Goal: Task Accomplishment & Management: Manage account settings

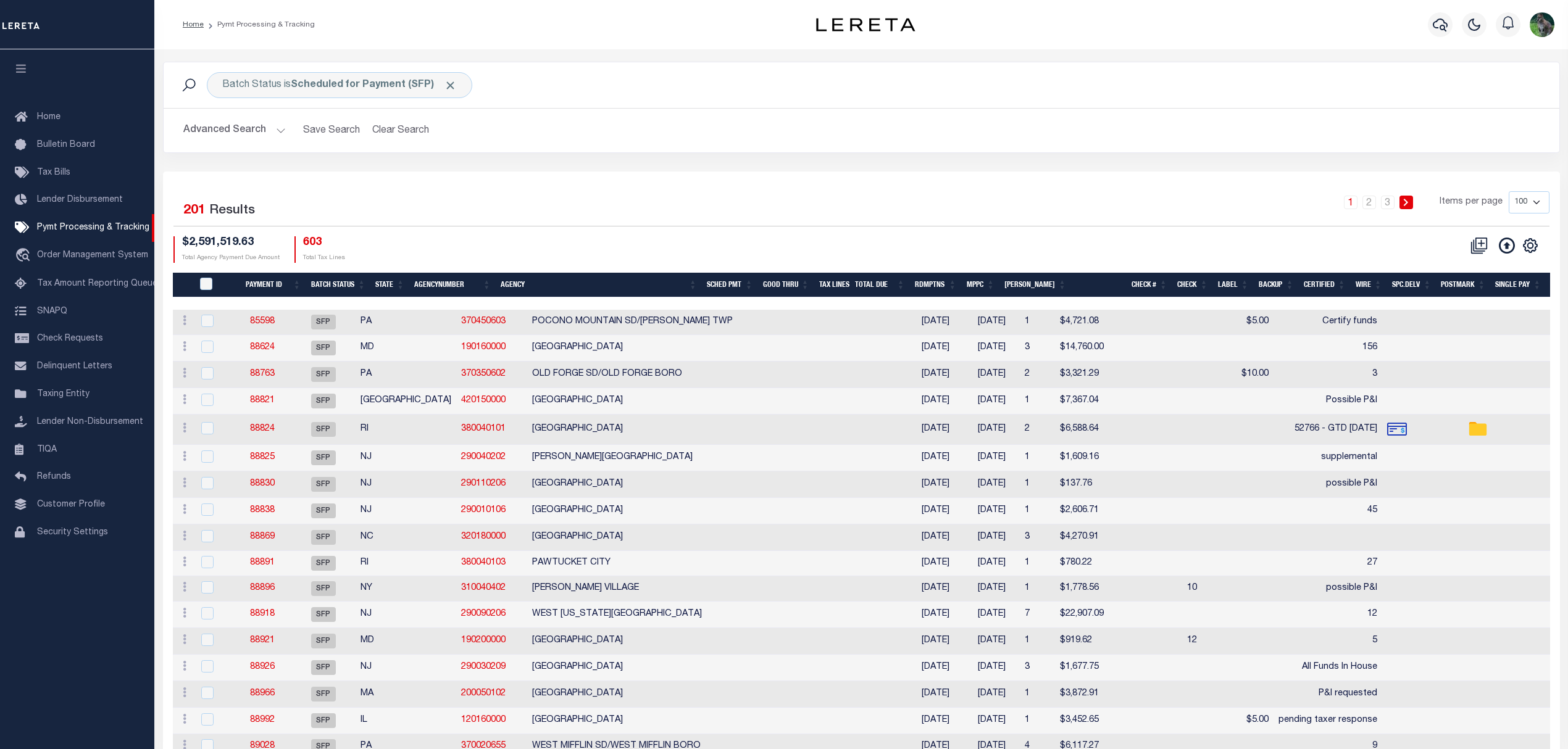
click at [799, 293] on th "Good Thru" at bounding box center [786, 285] width 56 height 25
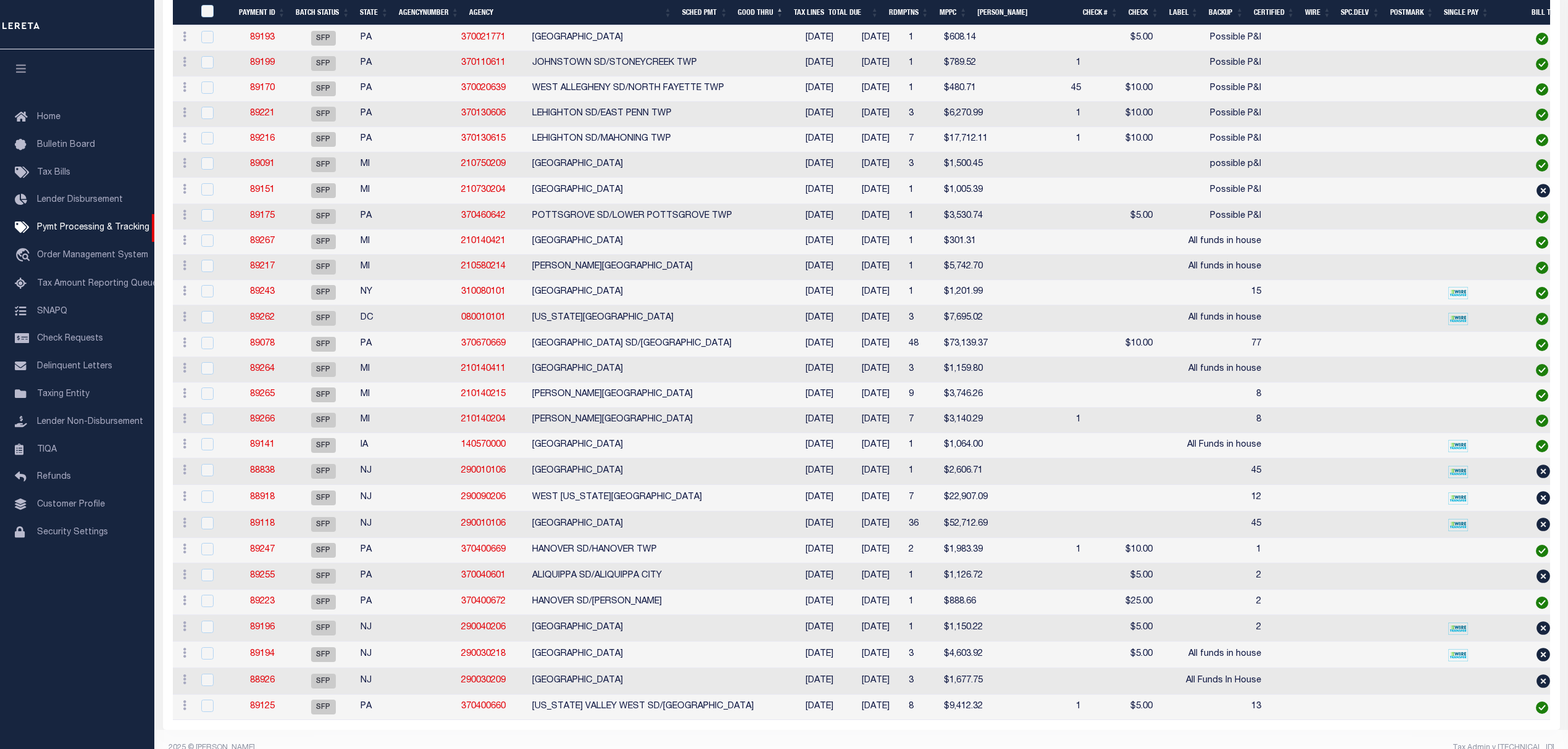
scroll to position [2158, 0]
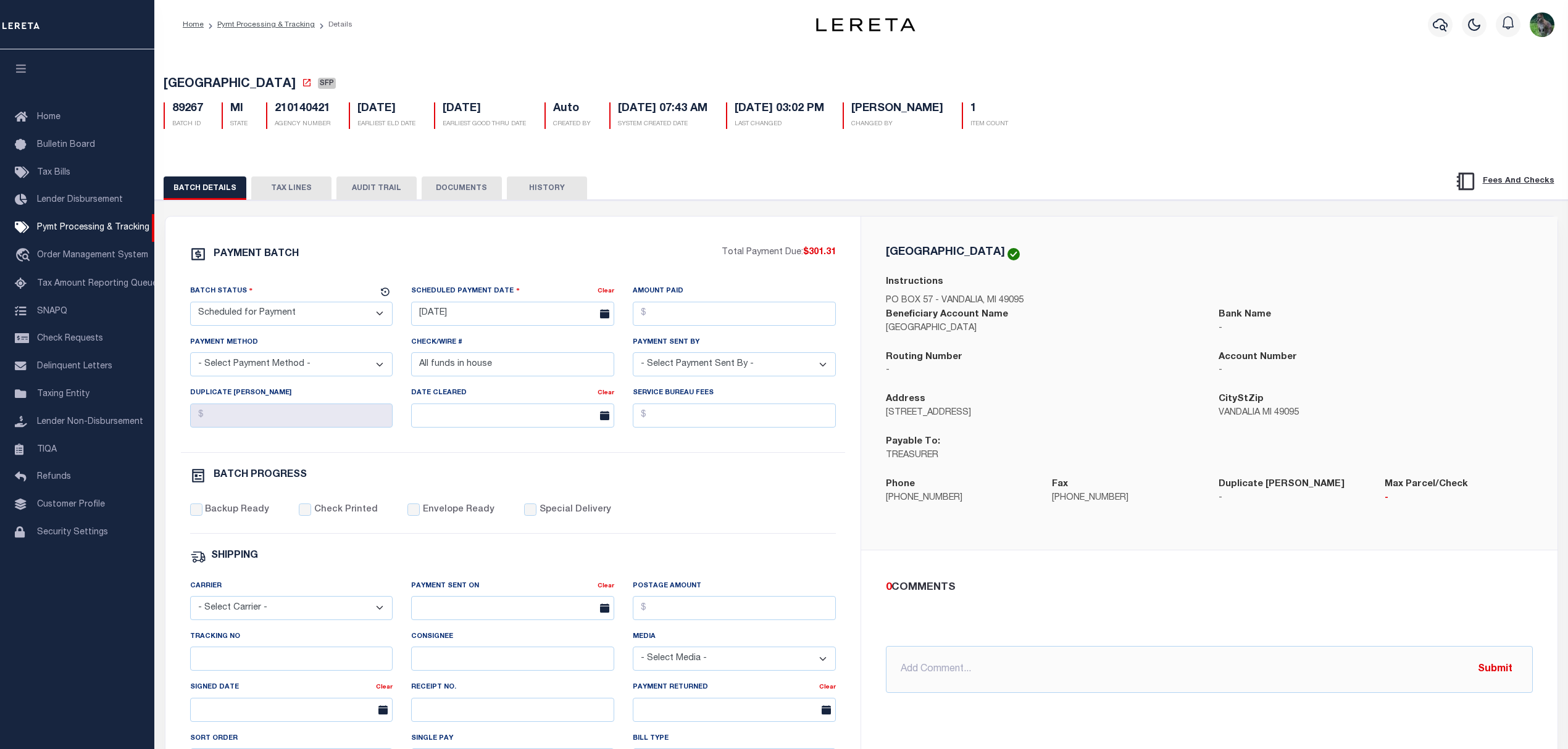
click at [197, 91] on span "[GEOGRAPHIC_DATA]" at bounding box center [229, 85] width 132 height 13
drag, startPoint x: 197, startPoint y: 91, endPoint x: 245, endPoint y: 85, distance: 48.4
click at [245, 85] on span "[GEOGRAPHIC_DATA]" at bounding box center [229, 85] width 132 height 13
copy span "[GEOGRAPHIC_DATA]"
drag, startPoint x: 372, startPoint y: 314, endPoint x: 337, endPoint y: 327, distance: 37.3
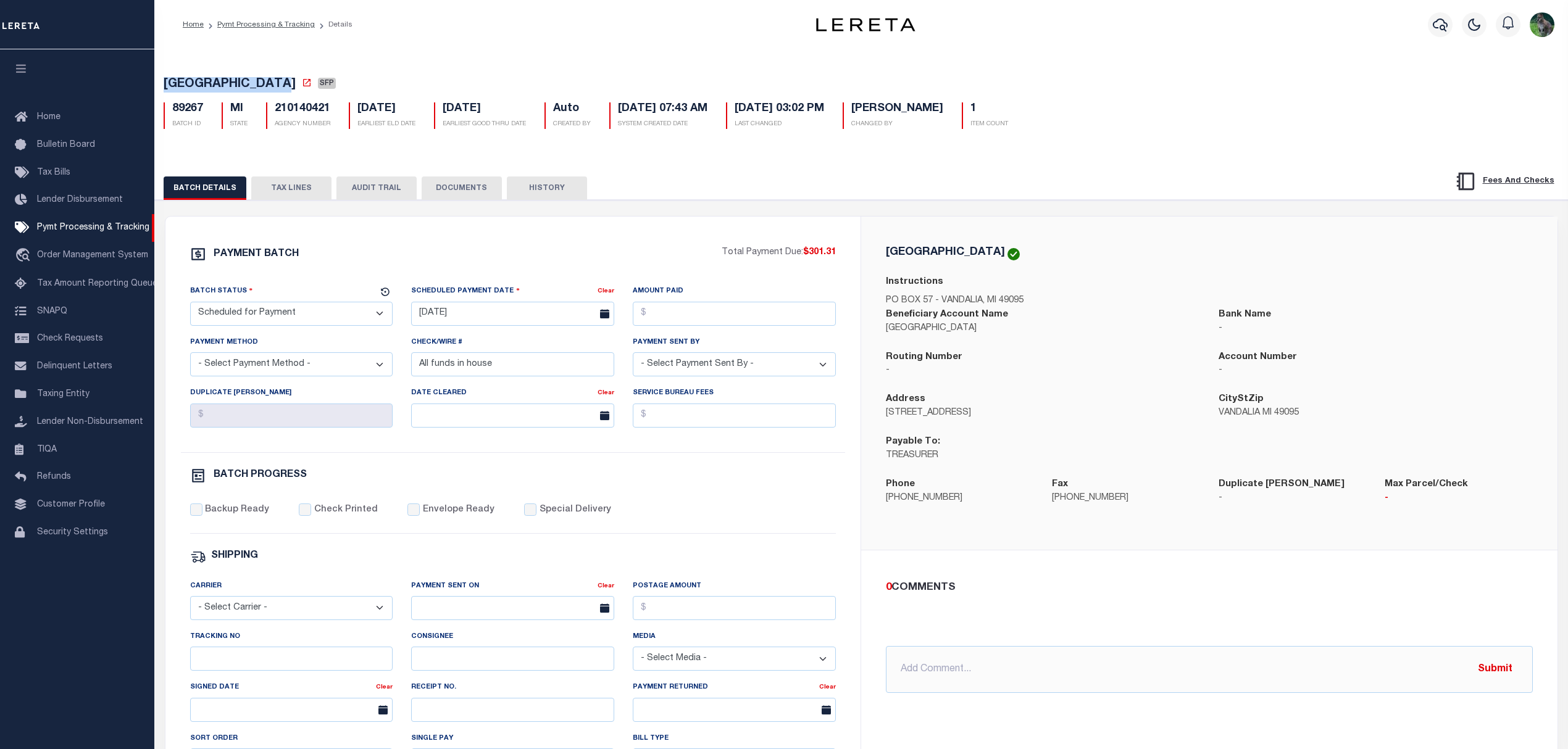
click at [367, 314] on select "- Select Status - Scheduled for Payment Ready For Payment Payment Sent Cleared …" at bounding box center [291, 314] width 203 height 24
select select "RFP"
click at [190, 305] on select "- Select Status - Scheduled for Payment Ready For Payment Payment Sent Cleared …" at bounding box center [291, 314] width 203 height 24
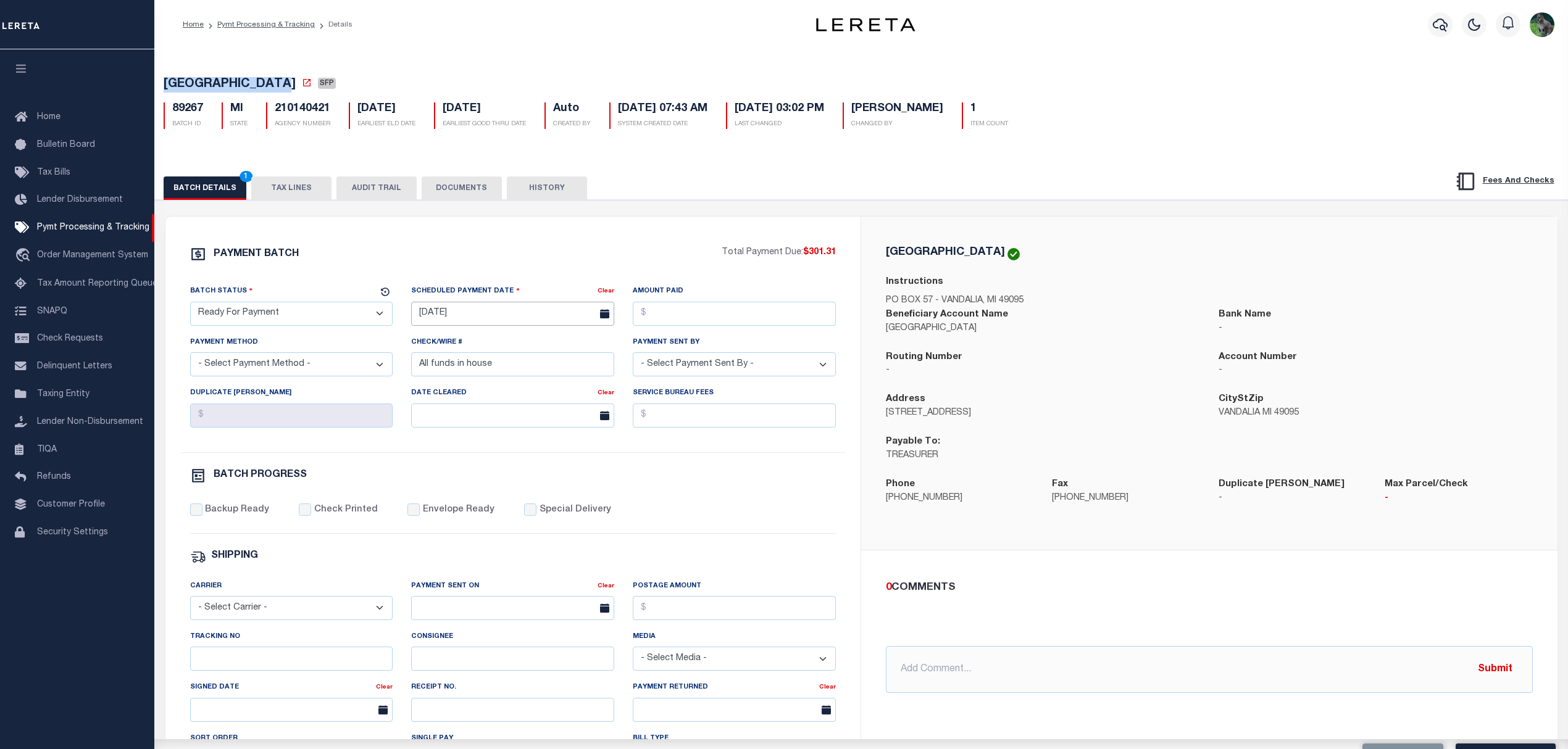
click at [452, 317] on input "[DATE]" at bounding box center [512, 314] width 203 height 24
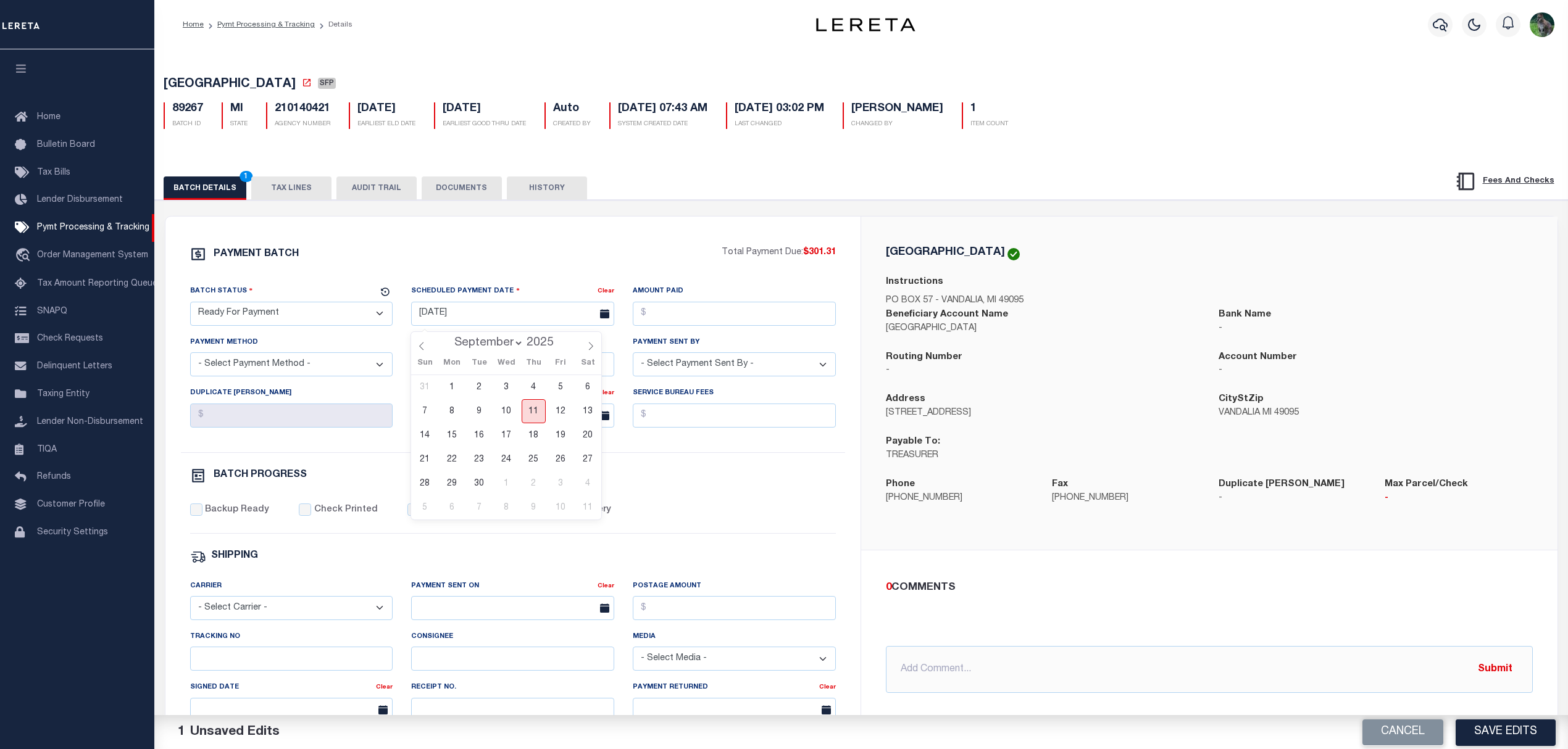
click at [543, 414] on span "11" at bounding box center [533, 411] width 24 height 24
type input "[DATE]"
click at [713, 322] on input "Amount Paid" at bounding box center [734, 314] width 203 height 24
type input "$301.31"
select select "CHK"
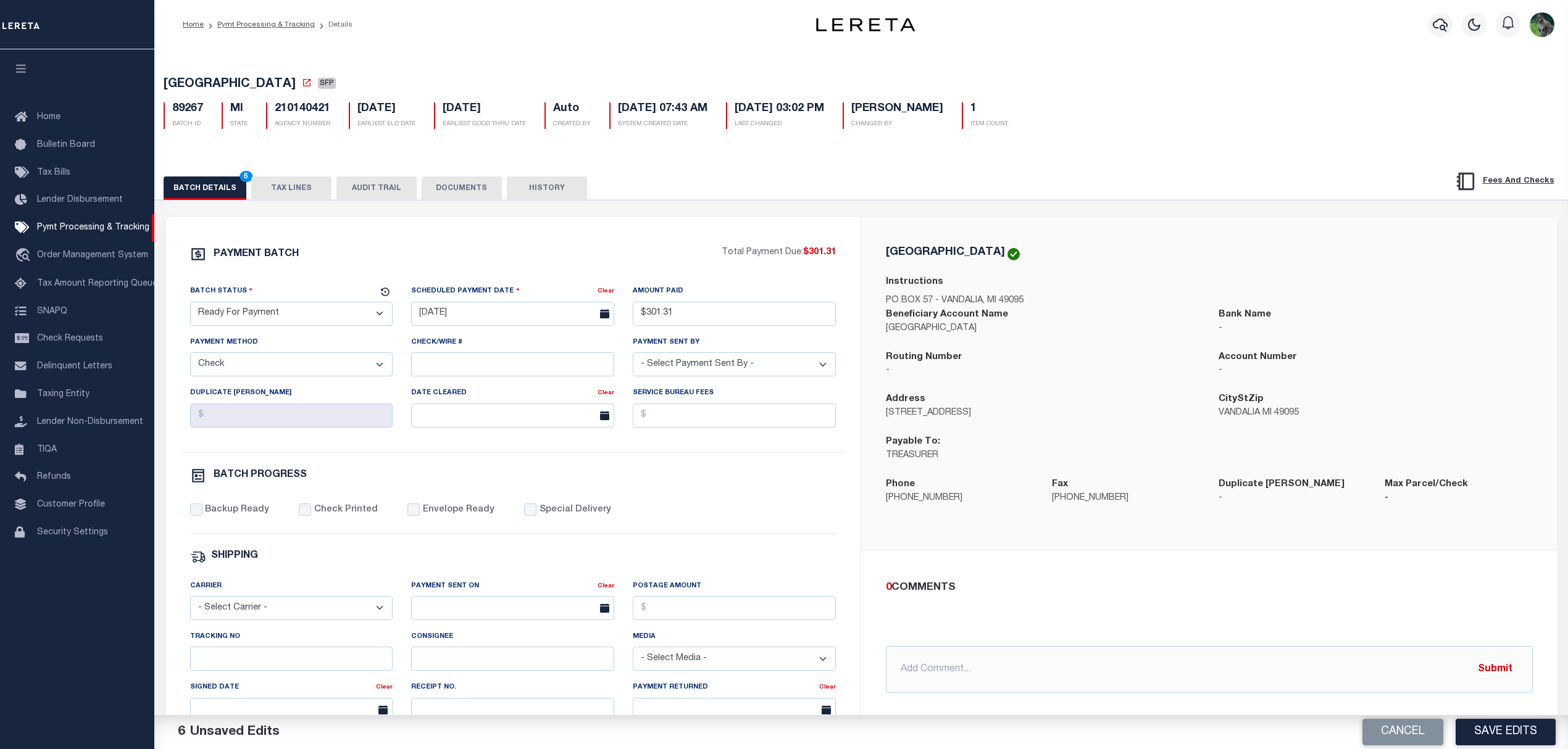
select select "[PERSON_NAME]"
click at [240, 509] on div "PAYMENT BATCH Total Payment Due: $301.31 Batch Status - Select Status -" at bounding box center [513, 577] width 666 height 663
drag, startPoint x: 238, startPoint y: 512, endPoint x: 250, endPoint y: 514, distance: 12.2
click at [238, 514] on label "Backup Ready" at bounding box center [236, 510] width 65 height 14
click at [203, 514] on input "Backup Ready" at bounding box center [196, 510] width 13 height 13
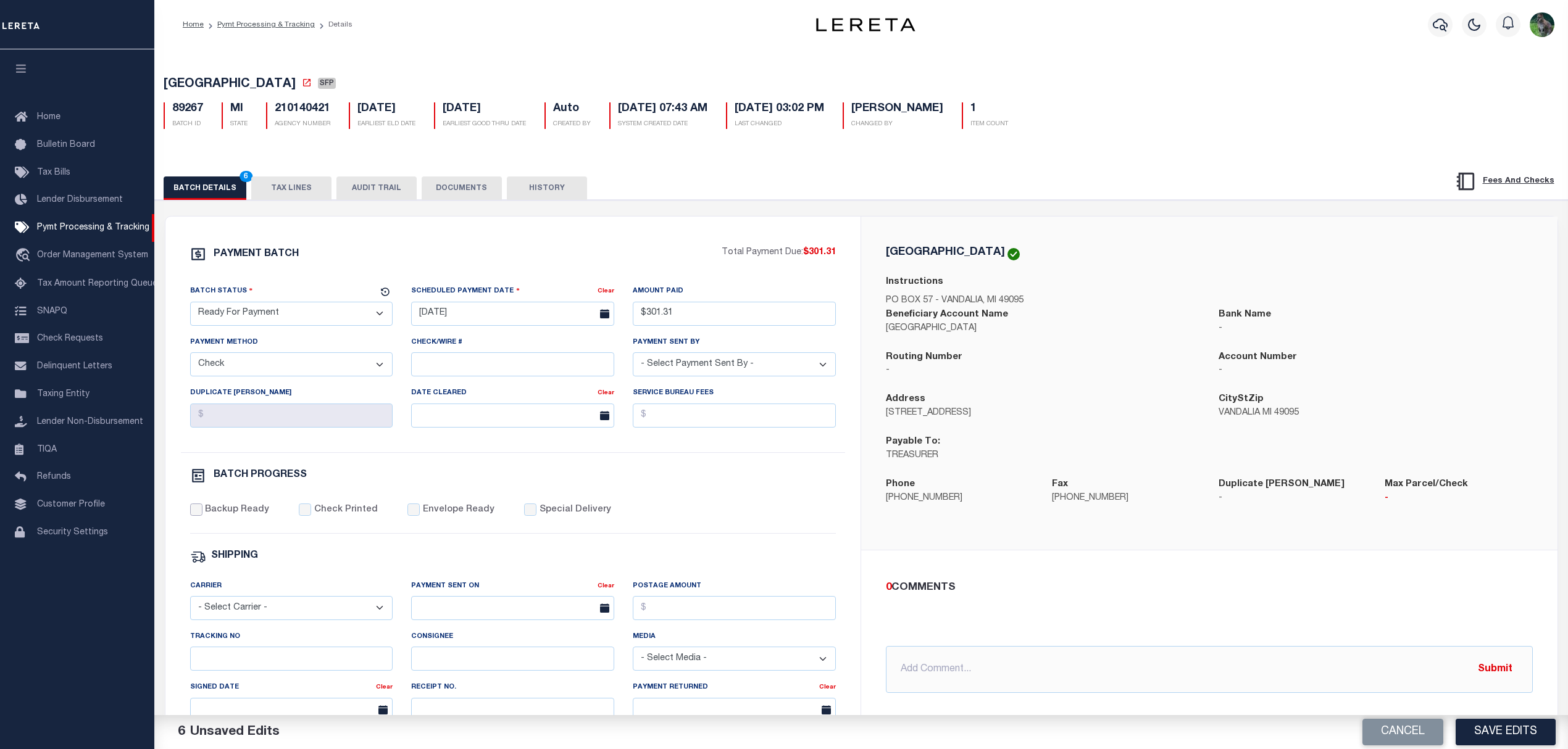
checkbox input "true"
click at [988, 682] on input "text" at bounding box center [1209, 669] width 647 height 47
type input "USPS"
click at [1503, 741] on button "Save Edits" at bounding box center [1505, 732] width 100 height 26
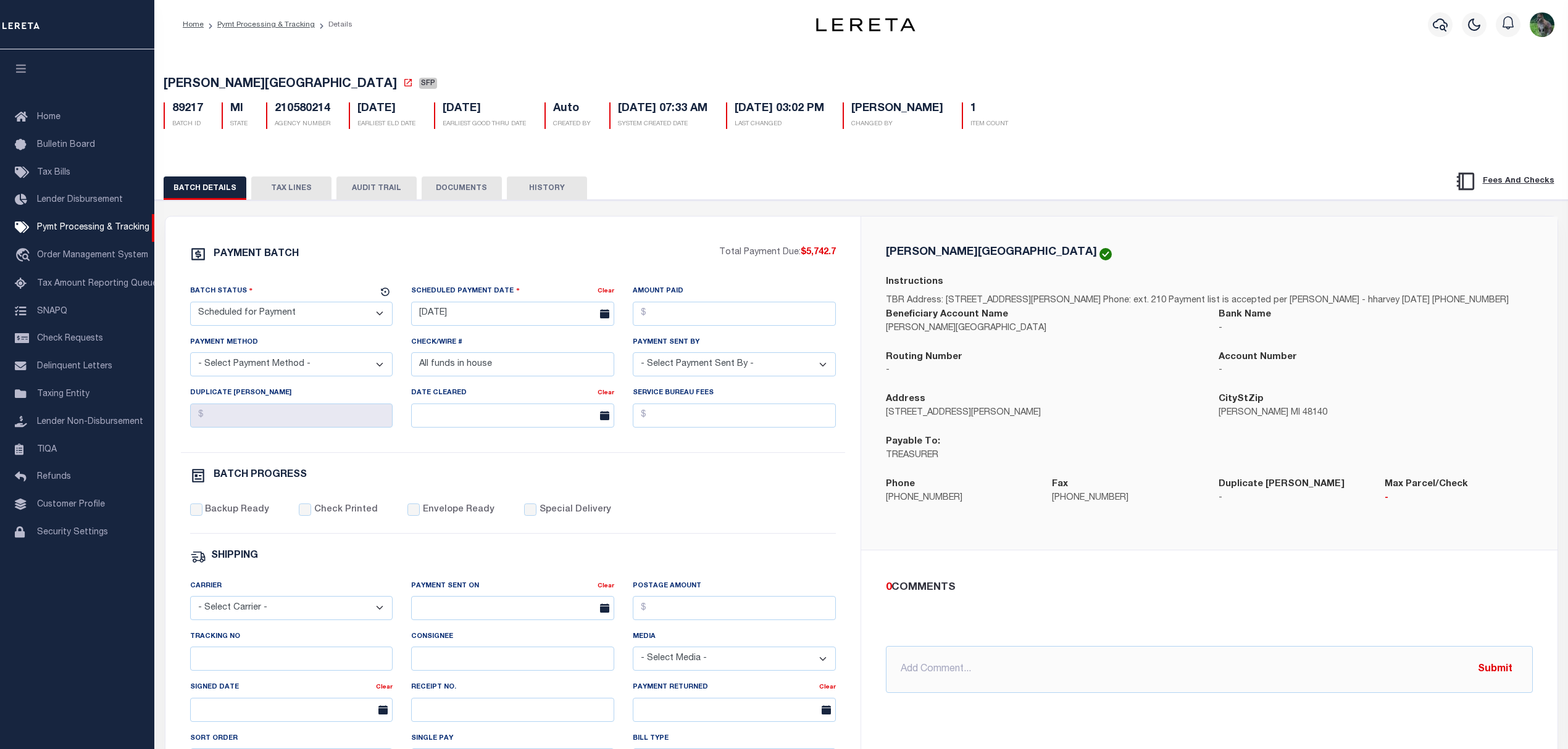
click at [297, 324] on select "- Select Status - Scheduled for Payment Ready For Payment Payment Sent Cleared …" at bounding box center [291, 314] width 203 height 24
select select "RFP"
click at [190, 305] on select "- Select Status - Scheduled for Payment Ready For Payment Payment Sent Cleared …" at bounding box center [291, 314] width 203 height 24
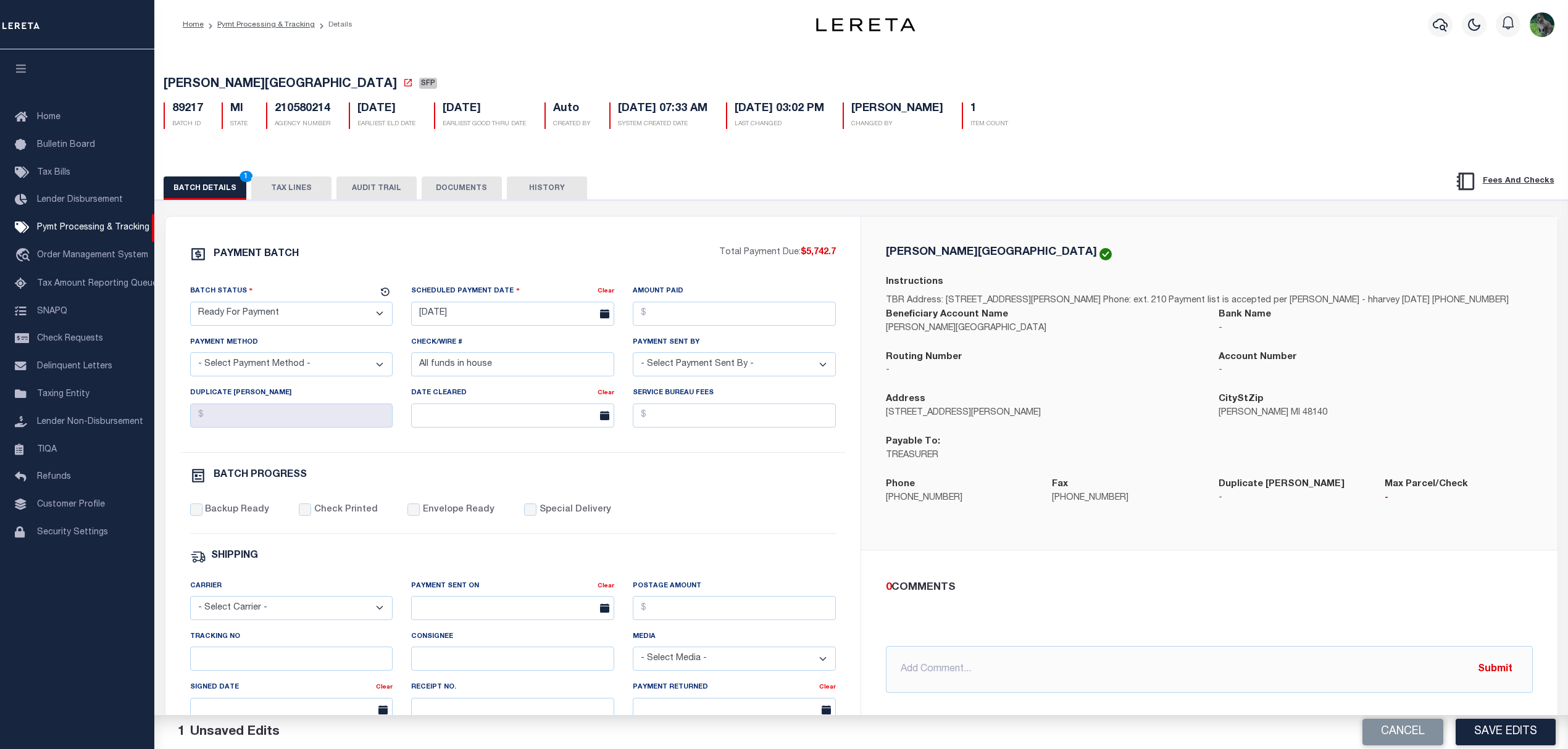
click at [174, 85] on span "IDA TOWNSHIP" at bounding box center [280, 85] width 234 height 13
drag, startPoint x: 174, startPoint y: 85, endPoint x: 205, endPoint y: 83, distance: 31.1
click at [205, 83] on span "IDA TOWNSHIP" at bounding box center [280, 85] width 234 height 13
copy span "IDA TOWNSHIP"
click at [487, 320] on body "Home Pymt Processing & Tracking Details" at bounding box center [784, 517] width 1568 height 1035
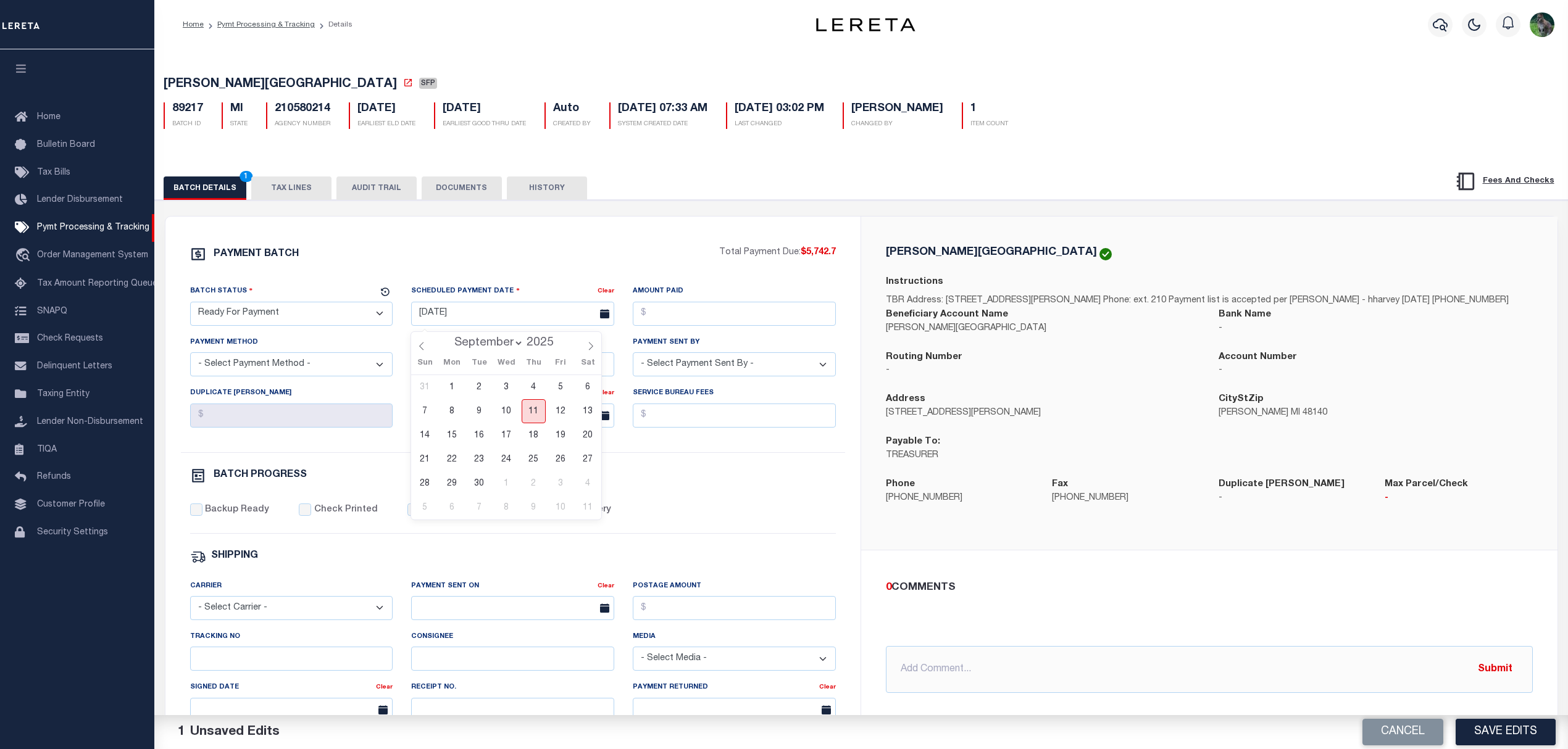
click at [528, 410] on span "11" at bounding box center [533, 411] width 24 height 24
type input "[DATE]"
click at [678, 315] on input "Amount Paid" at bounding box center [734, 314] width 203 height 24
type input "$5,742.70"
select select "CHK"
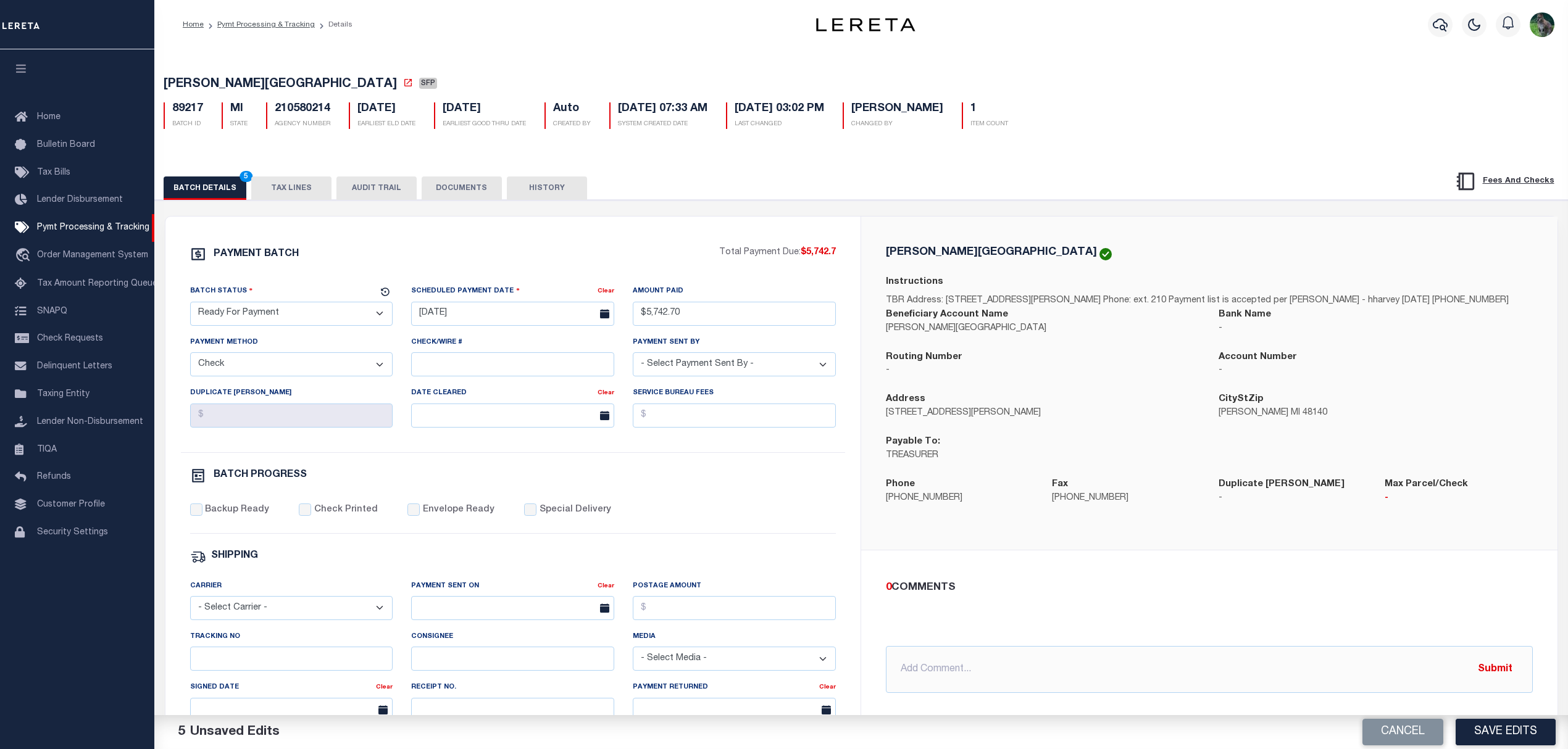
select select "[PERSON_NAME]"
click at [227, 517] on label "Backup Ready" at bounding box center [236, 510] width 65 height 14
click at [203, 515] on input "Backup Ready" at bounding box center [196, 510] width 13 height 13
checkbox input "true"
click at [1030, 669] on input "text" at bounding box center [1209, 669] width 647 height 47
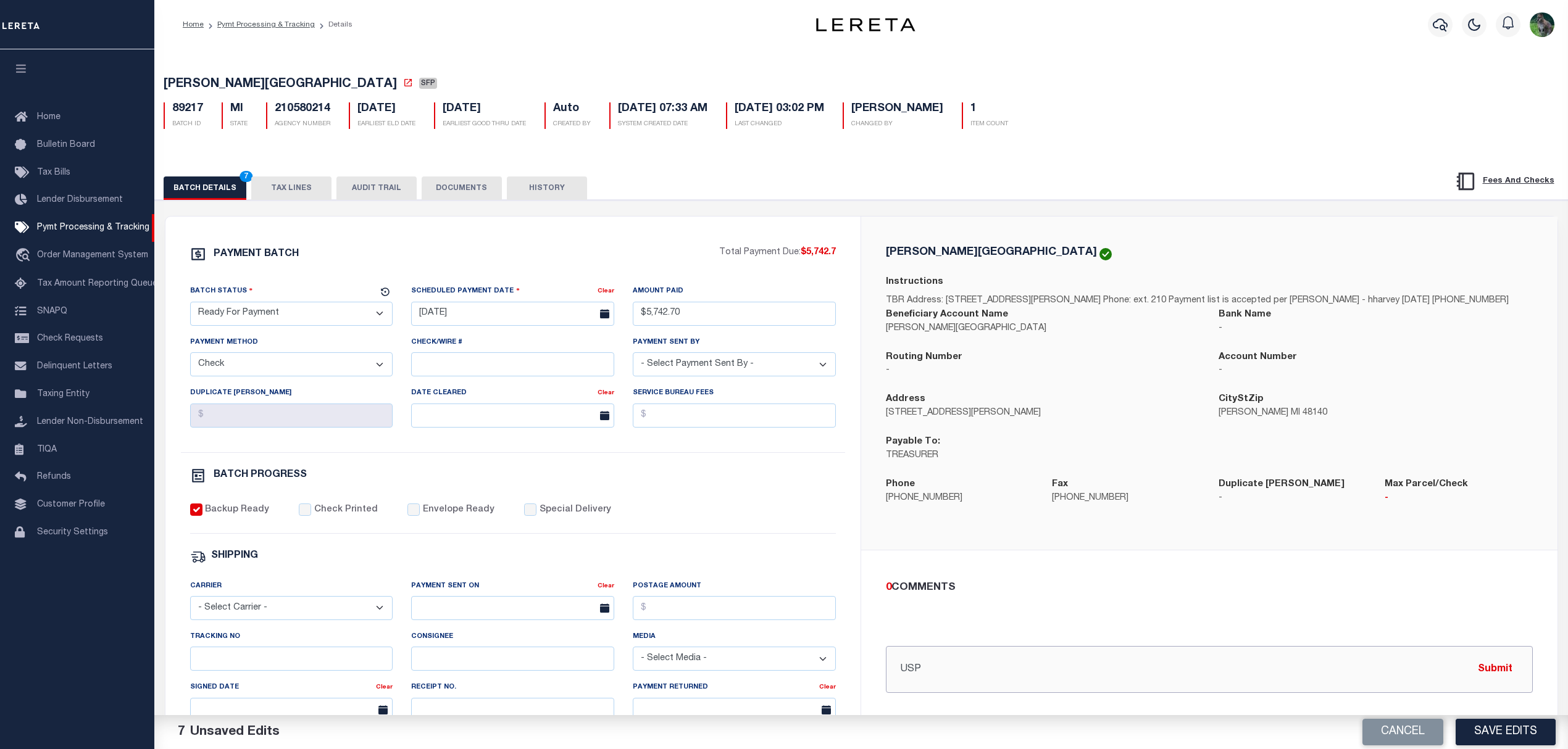
type input "USPS"
click at [1503, 733] on button "Save Edits" at bounding box center [1505, 732] width 100 height 26
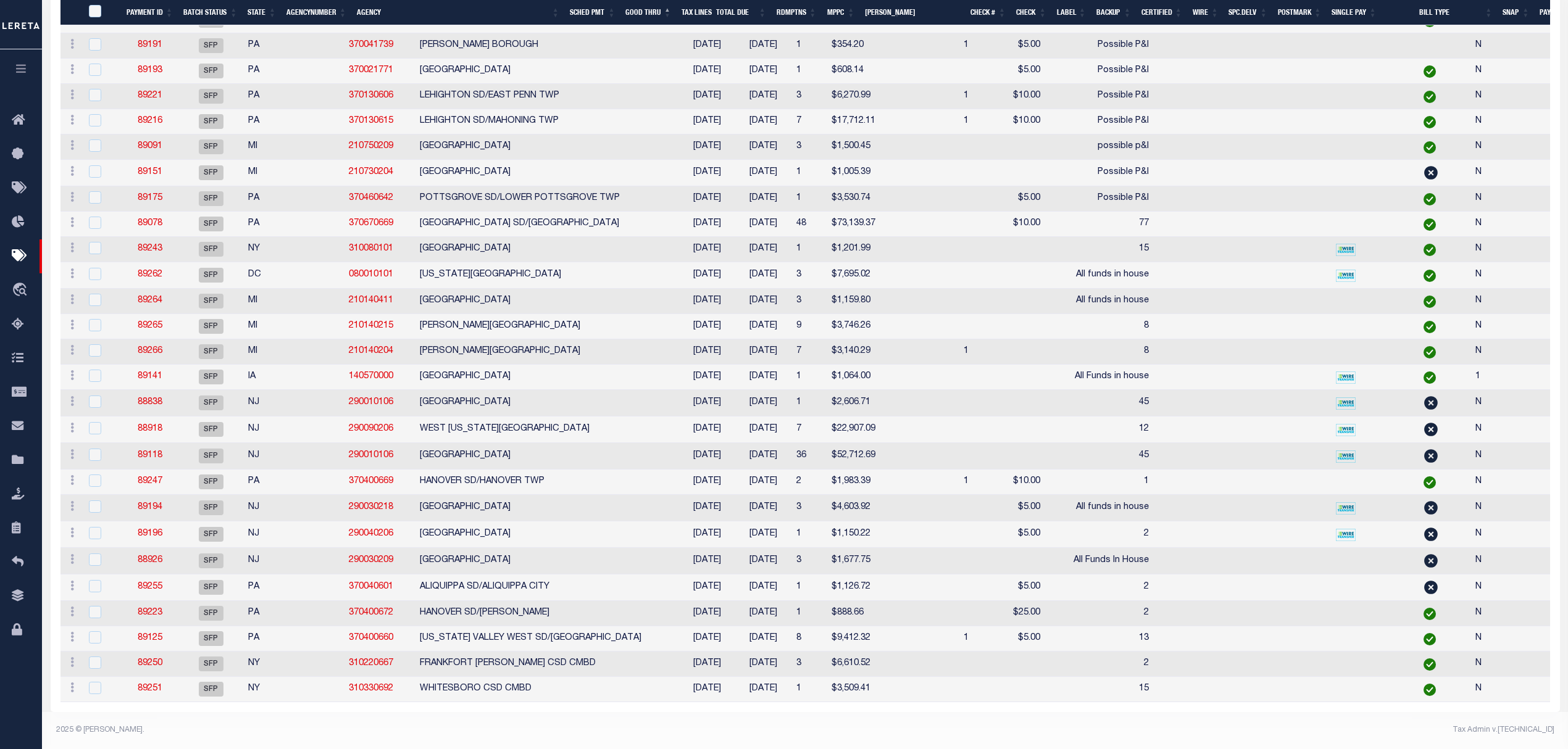
scroll to position [2221, 0]
click at [735, 229] on td "[DATE]" at bounding box center [763, 225] width 56 height 25
checkbox input "true"
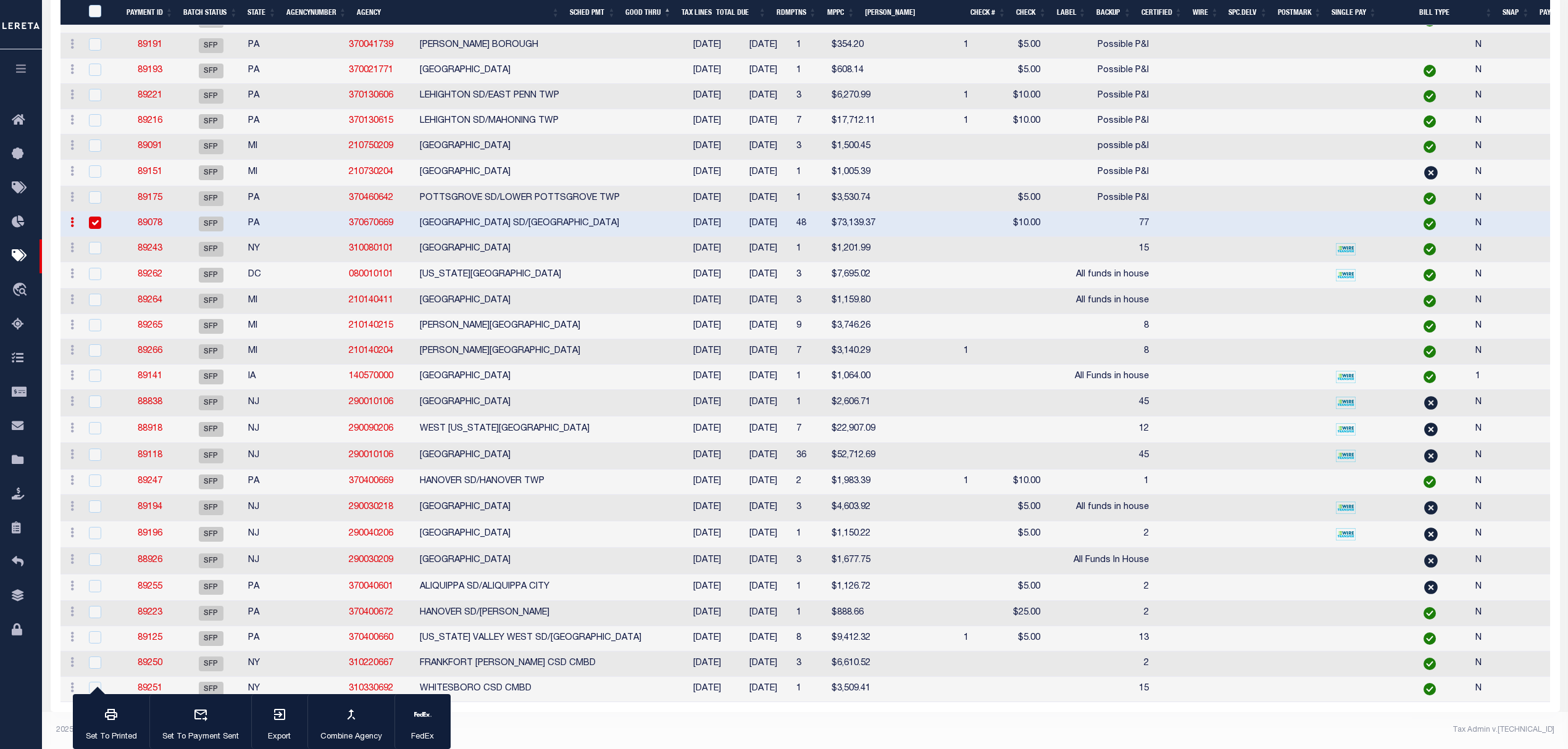
scroll to position [2213, 0]
click at [735, 365] on td "09/15/2025" at bounding box center [763, 352] width 56 height 25
checkbox input "true"
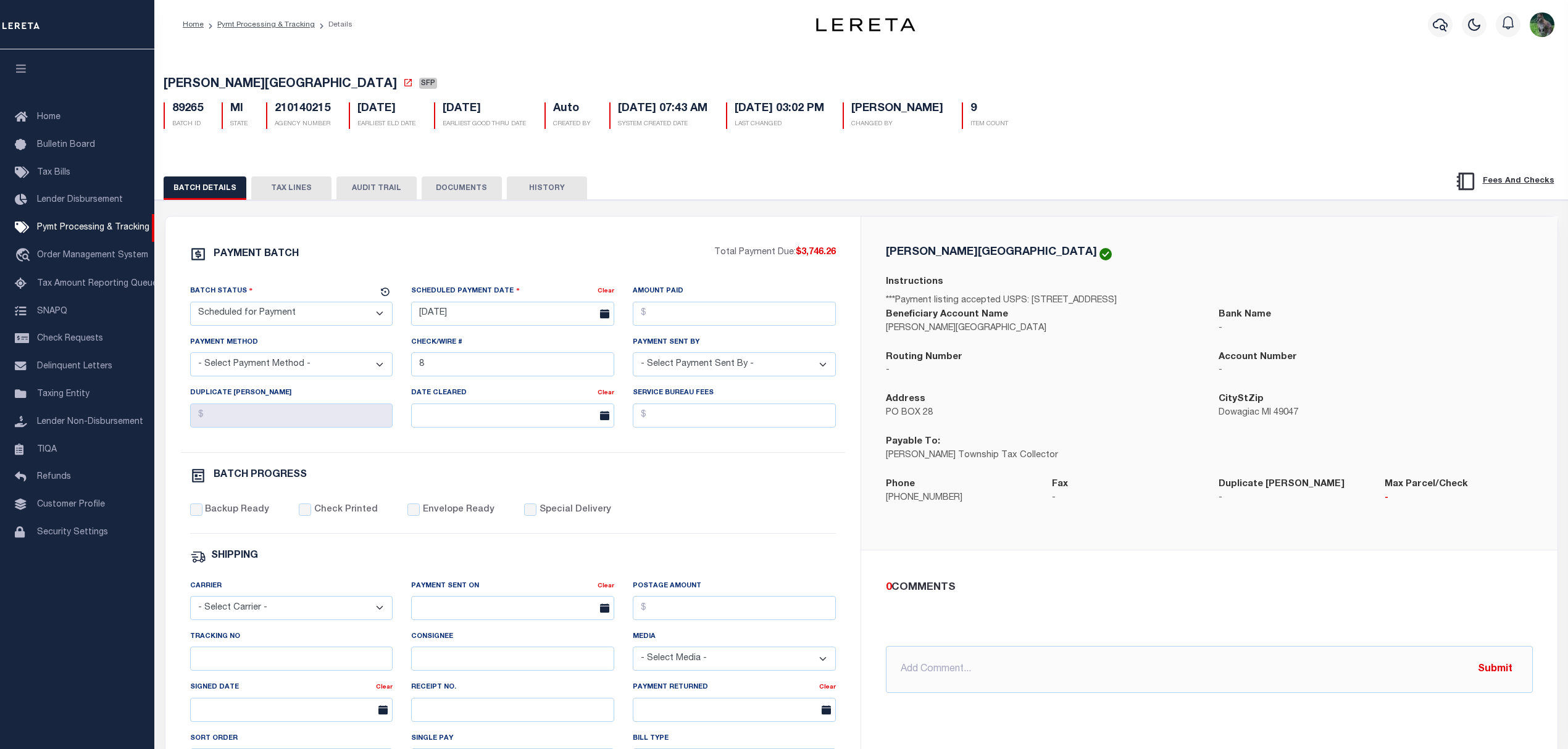
click at [191, 83] on span "[PERSON_NAME][GEOGRAPHIC_DATA]" at bounding box center [280, 85] width 234 height 13
drag, startPoint x: 191, startPoint y: 83, endPoint x: 229, endPoint y: 82, distance: 38.0
click at [229, 82] on span "[PERSON_NAME][GEOGRAPHIC_DATA]" at bounding box center [280, 85] width 234 height 13
copy span "[PERSON_NAME][GEOGRAPHIC_DATA]"
click at [322, 322] on select "- Select Status - Scheduled for Payment Ready For Payment Payment Sent Cleared …" at bounding box center [291, 314] width 203 height 24
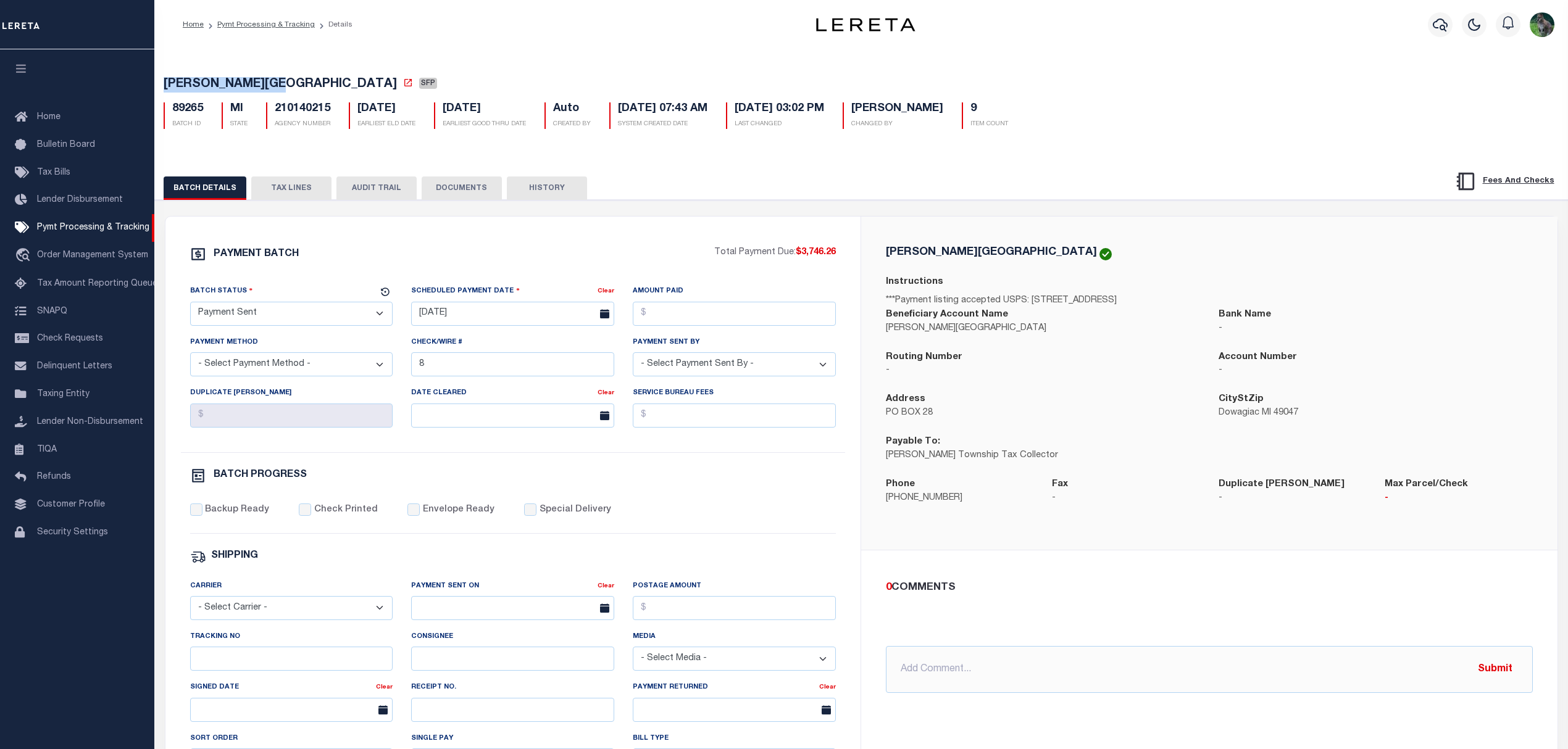
click at [190, 305] on select "- Select Status - Scheduled for Payment Ready For Payment Payment Sent Cleared …" at bounding box center [291, 314] width 203 height 24
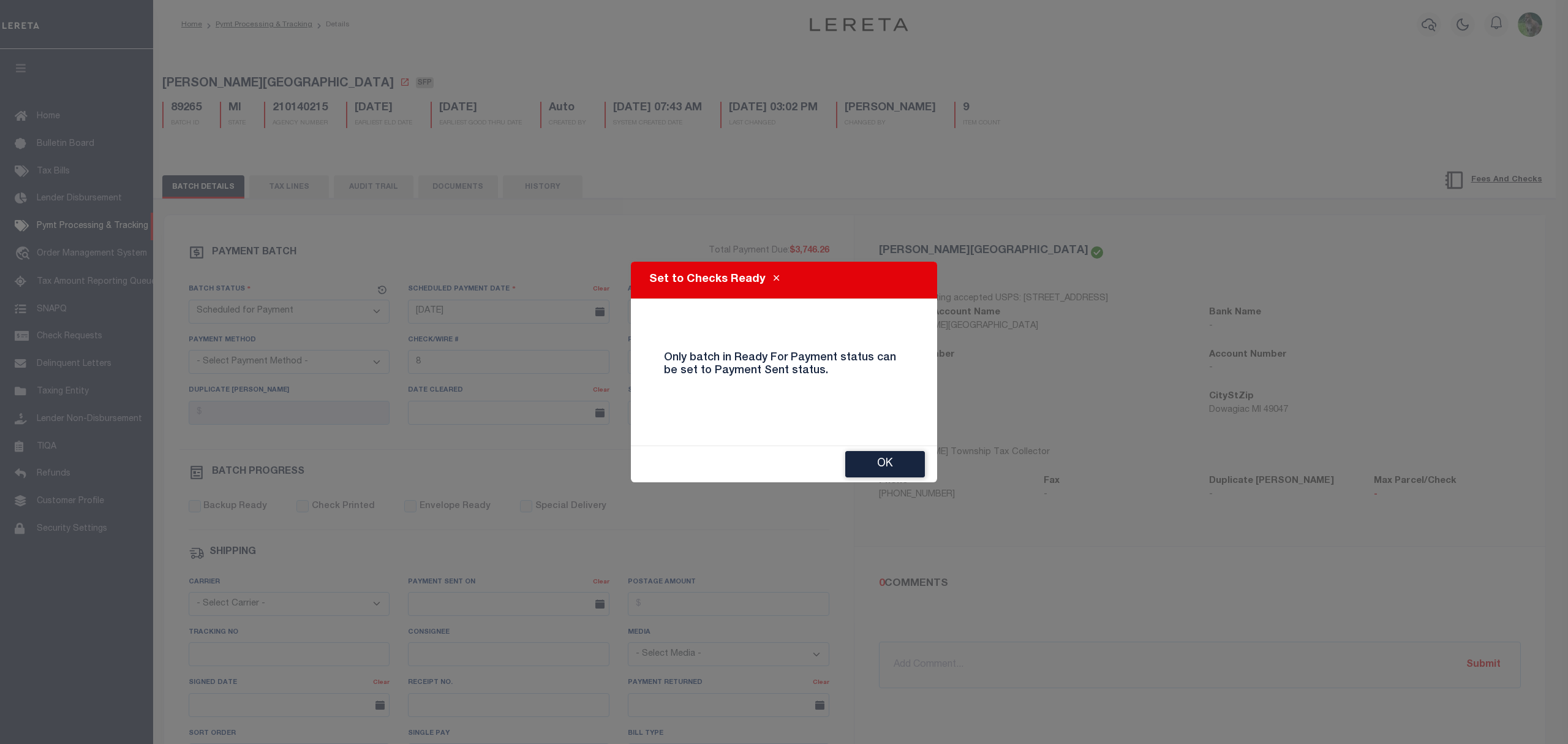
click at [292, 323] on div "Set to Checks Ready Only batch in Ready For Payment status can be set to Paymen…" at bounding box center [784, 372] width 1568 height 744
click at [868, 454] on button "OK" at bounding box center [885, 463] width 79 height 26
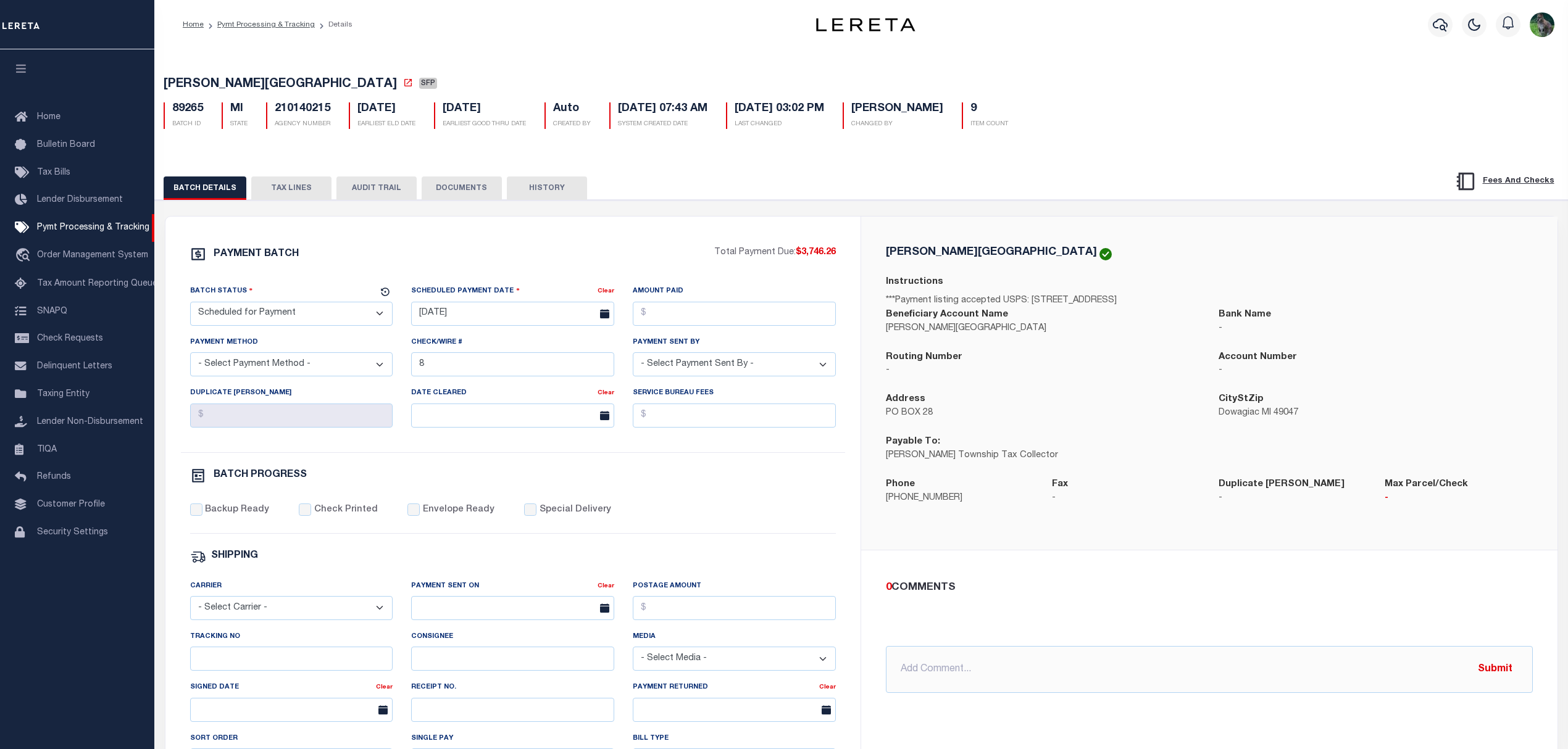
click at [354, 325] on select "- Select Status - Scheduled for Payment Ready For Payment Payment Sent Cleared …" at bounding box center [291, 314] width 203 height 24
select select "RFP"
click at [190, 305] on select "- Select Status - Scheduled for Payment Ready For Payment Payment Sent Cleared …" at bounding box center [291, 314] width 203 height 24
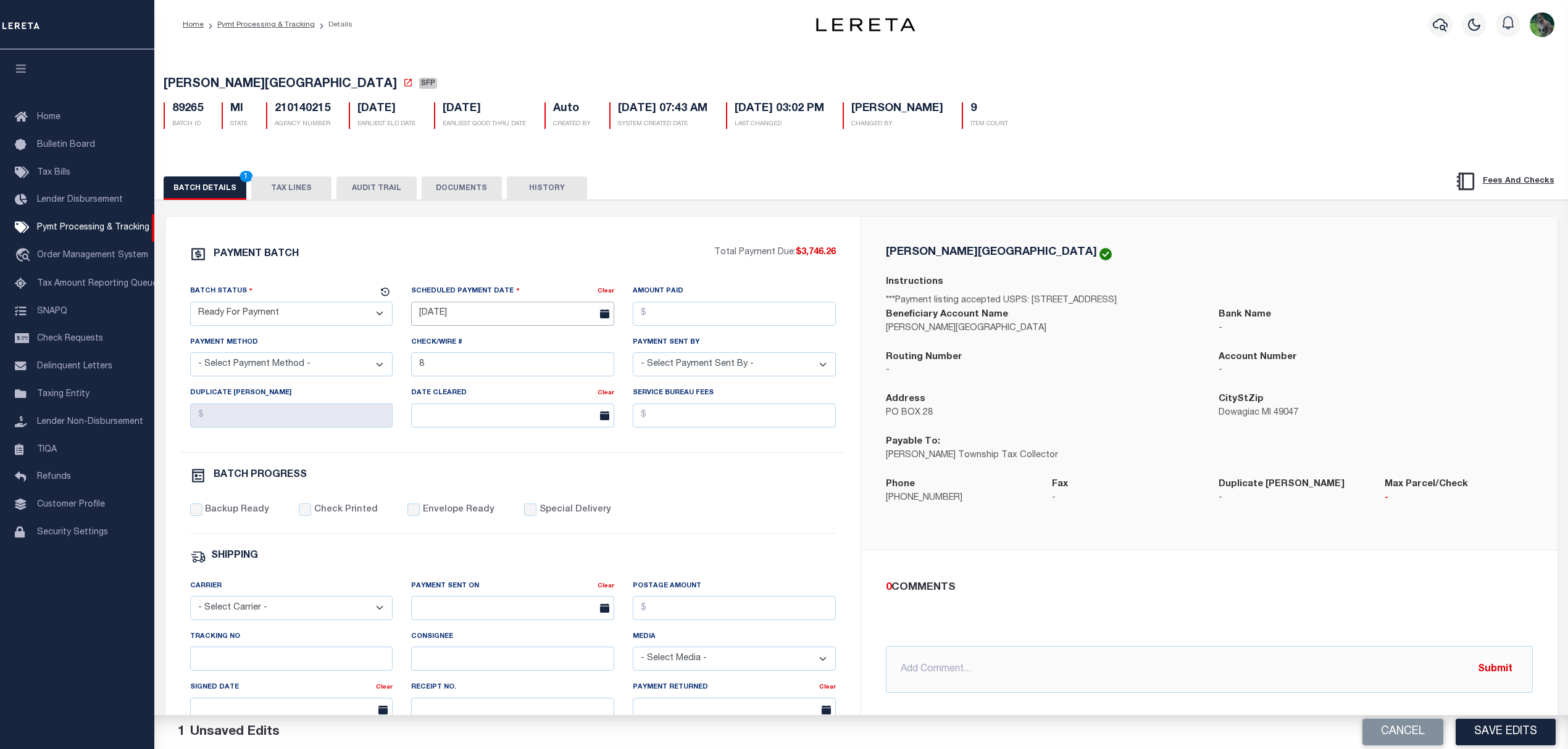
click at [504, 325] on input "[DATE]" at bounding box center [512, 314] width 203 height 24
click at [538, 415] on span "11" at bounding box center [533, 411] width 24 height 24
type input "[DATE]"
click at [702, 329] on div "Amount Paid" at bounding box center [734, 310] width 222 height 51
drag, startPoint x: 723, startPoint y: 320, endPoint x: 734, endPoint y: 324, distance: 11.7
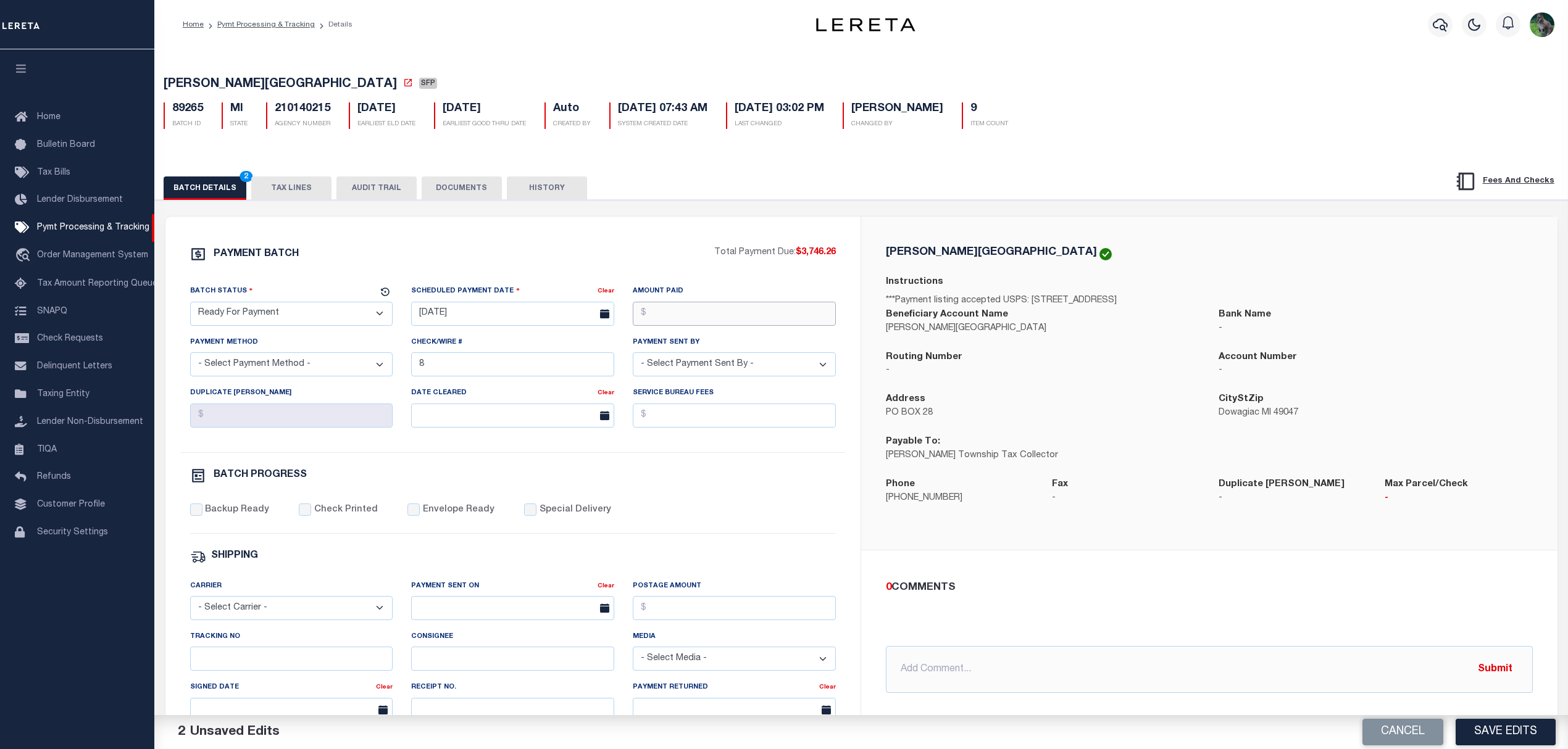
click at [723, 320] on input "Amount Paid" at bounding box center [734, 314] width 203 height 24
type input "$3,746.26"
select select "CHK"
select select "[PERSON_NAME]"
click at [232, 514] on label "Backup Ready" at bounding box center [236, 510] width 65 height 14
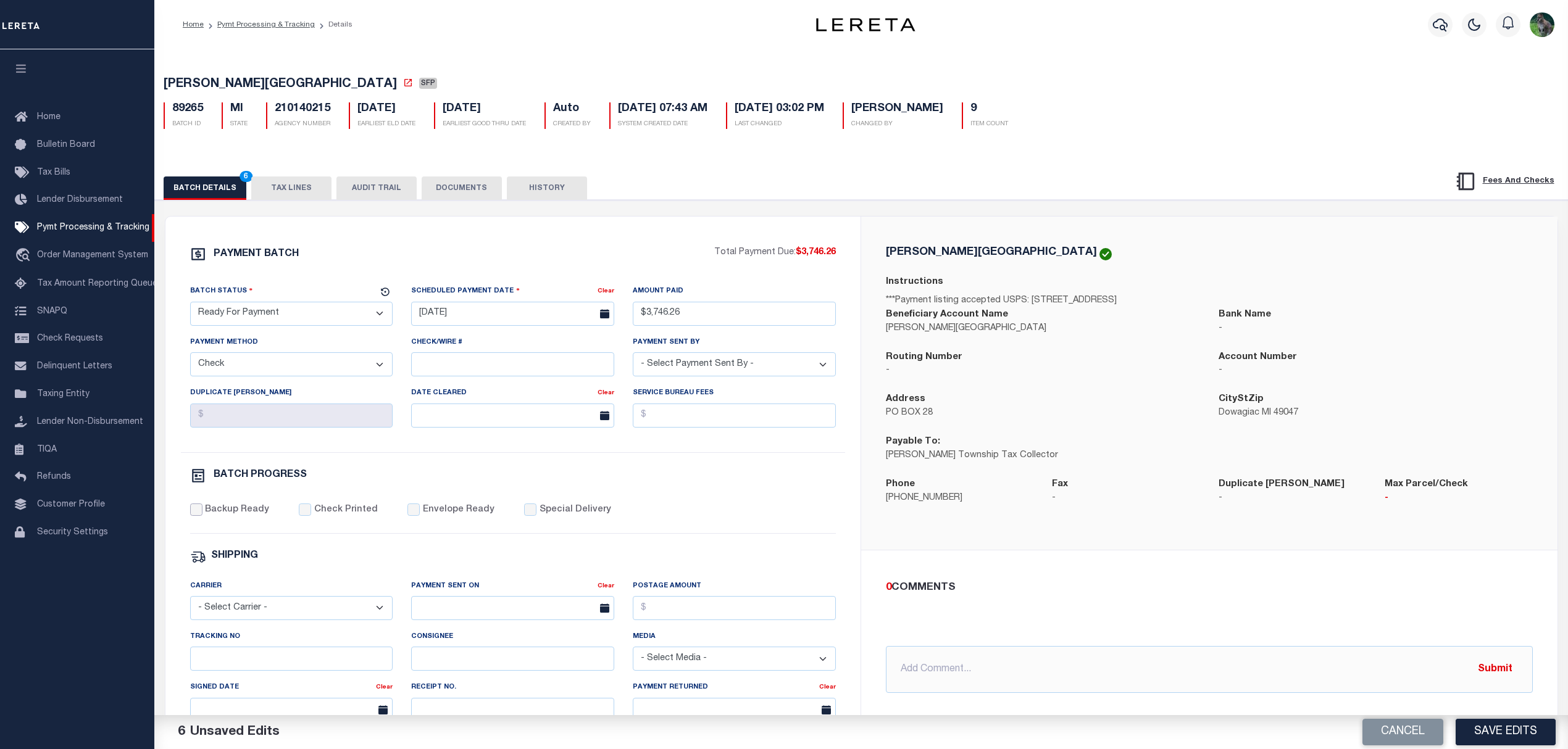
click at [203, 514] on input "Backup Ready" at bounding box center [196, 510] width 13 height 13
checkbox input "true"
click at [1503, 726] on button "Save Edits" at bounding box center [1505, 732] width 100 height 26
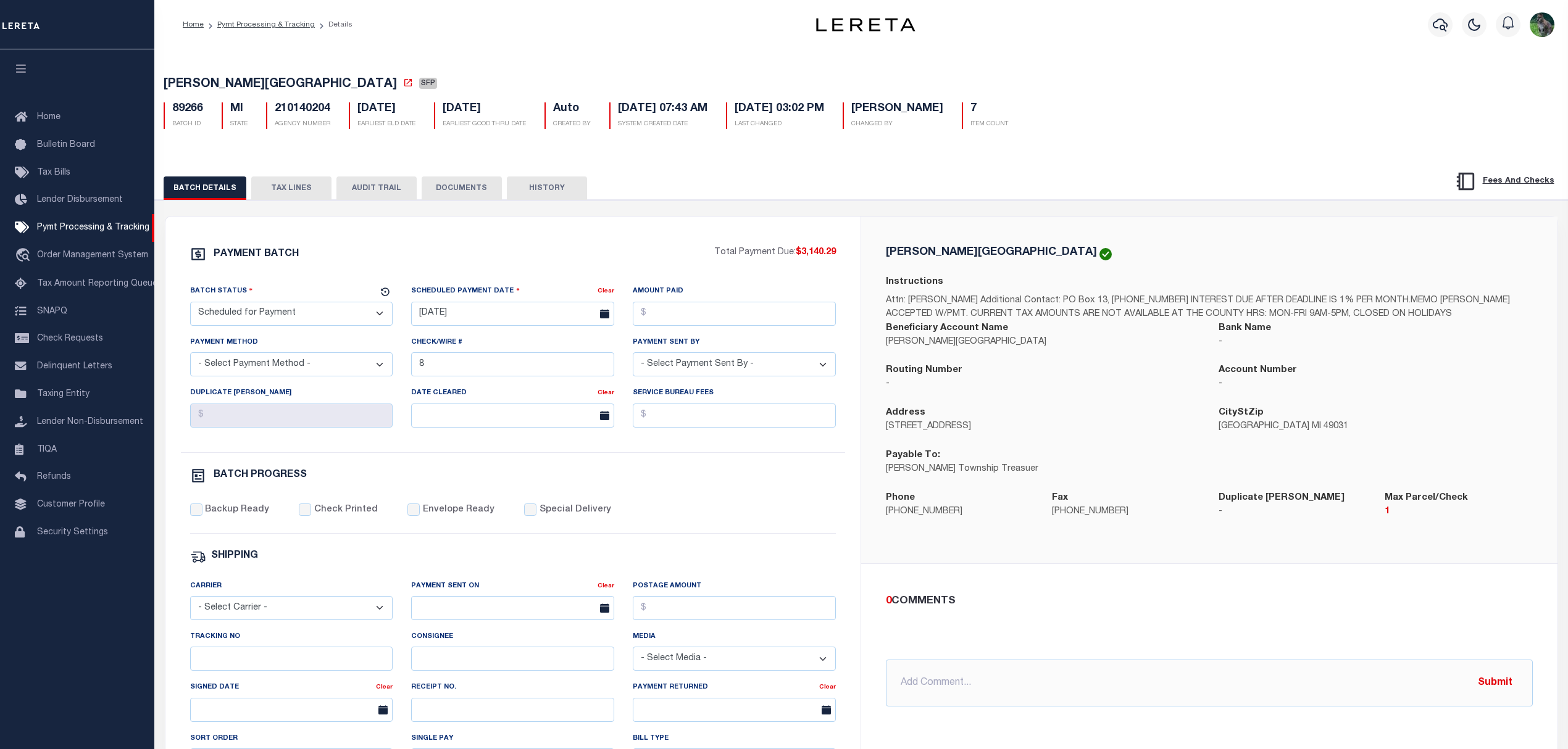
click at [191, 89] on span "CALVIN TOWNSHIP" at bounding box center [280, 85] width 234 height 13
drag, startPoint x: 191, startPoint y: 89, endPoint x: 227, endPoint y: 83, distance: 36.5
click at [227, 83] on span "CALVIN TOWNSHIP" at bounding box center [280, 85] width 234 height 13
copy span "CALVIN TOWNSHIP"
click at [325, 325] on select "- Select Status - Scheduled for Payment Ready For Payment Payment Sent Cleared …" at bounding box center [291, 314] width 203 height 24
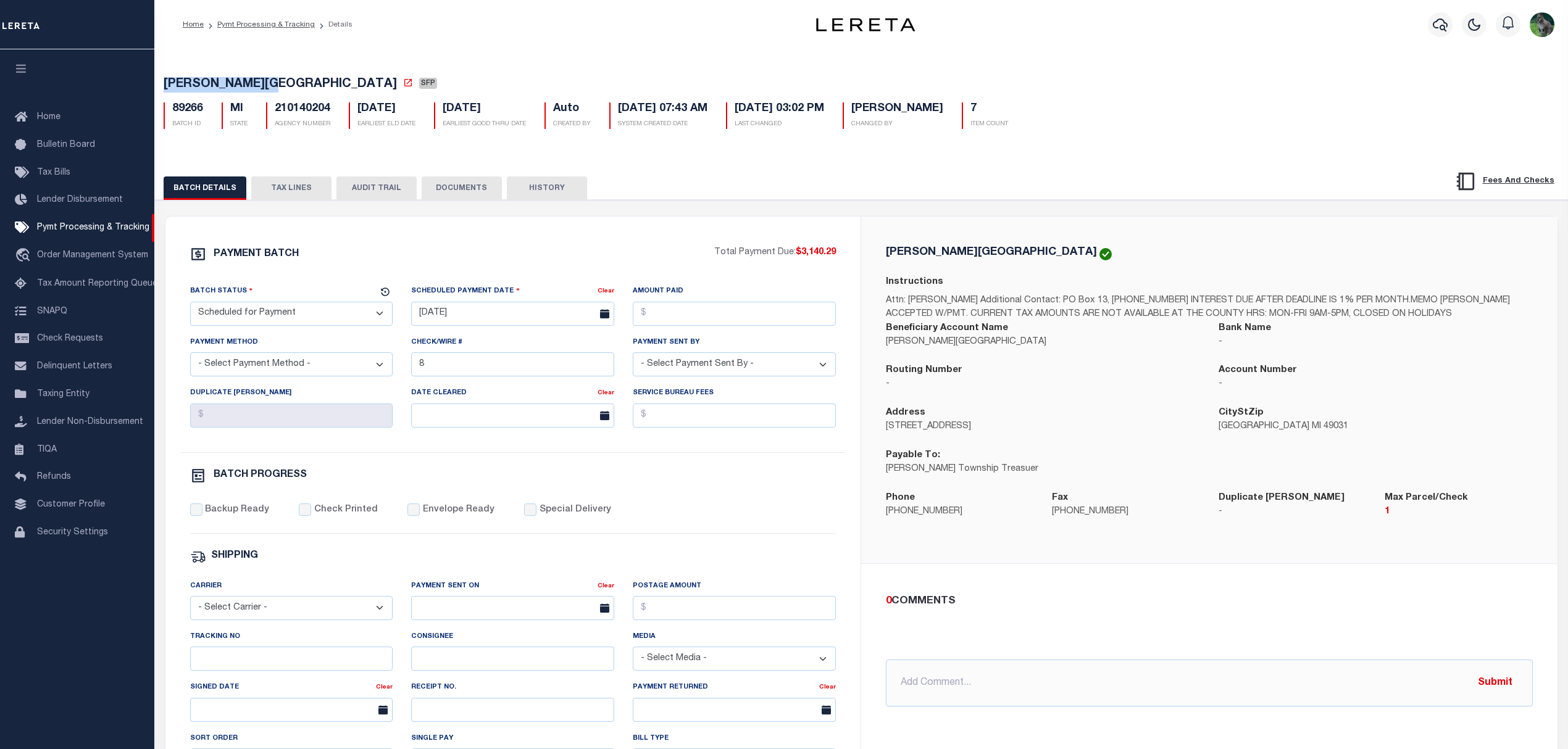
select select "RFP"
click at [190, 305] on select "- Select Status - Scheduled for Payment Ready For Payment Payment Sent Cleared …" at bounding box center [291, 314] width 203 height 24
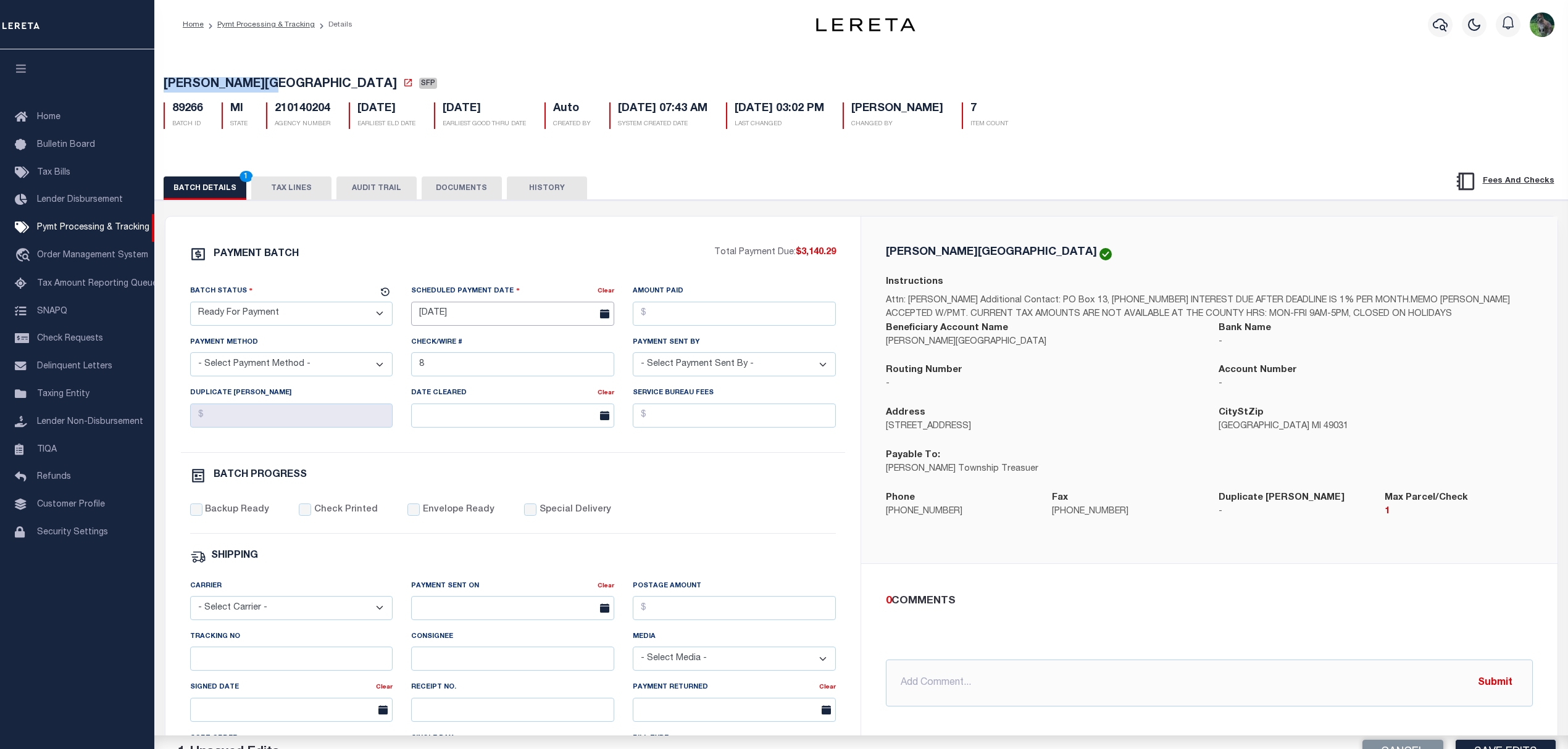
click at [456, 307] on input "[DATE]" at bounding box center [512, 314] width 203 height 24
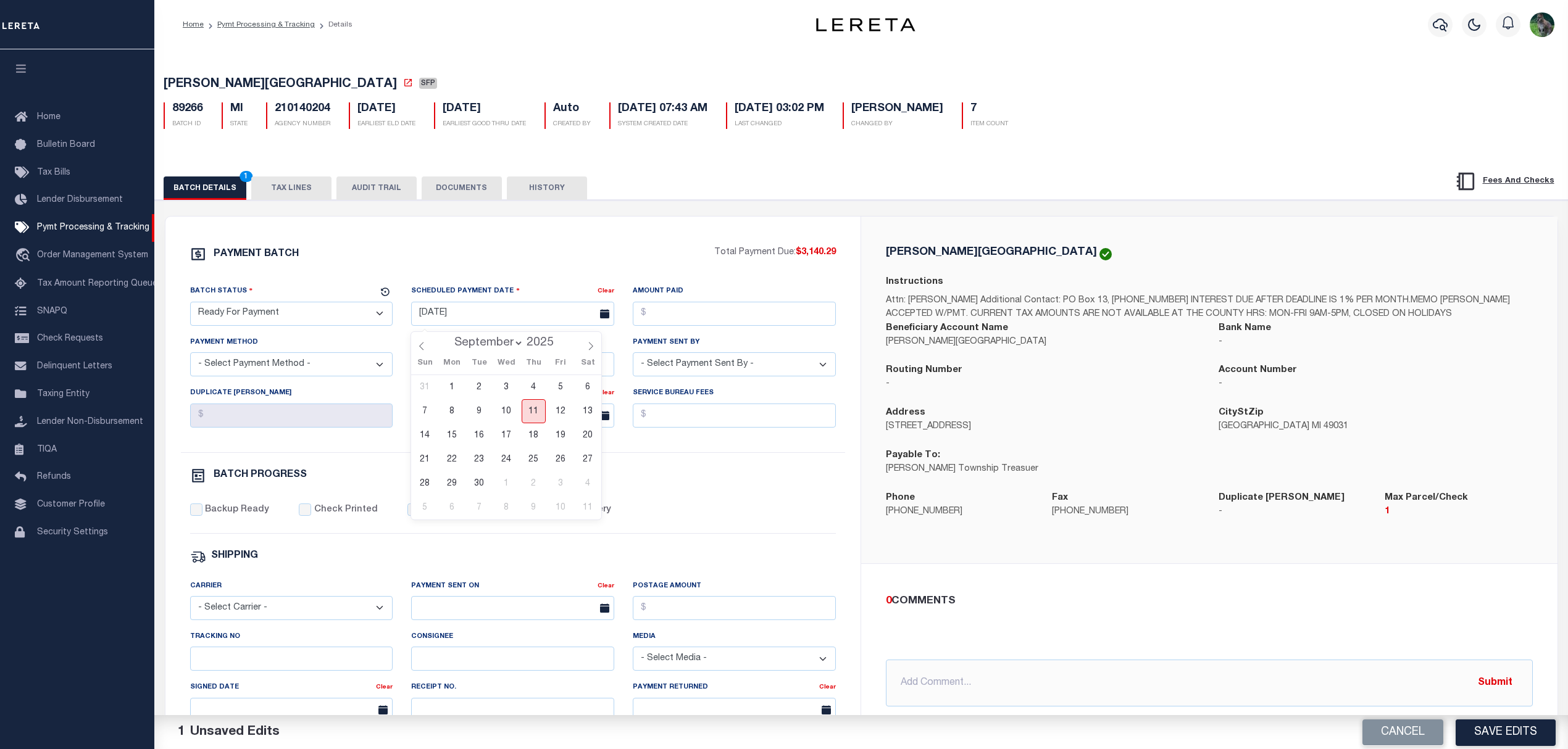
click at [534, 408] on span "11" at bounding box center [533, 411] width 24 height 24
type input "[DATE]"
click at [692, 317] on input "Amount Paid" at bounding box center [734, 314] width 203 height 24
type input "$3,140.29"
select select "CHK"
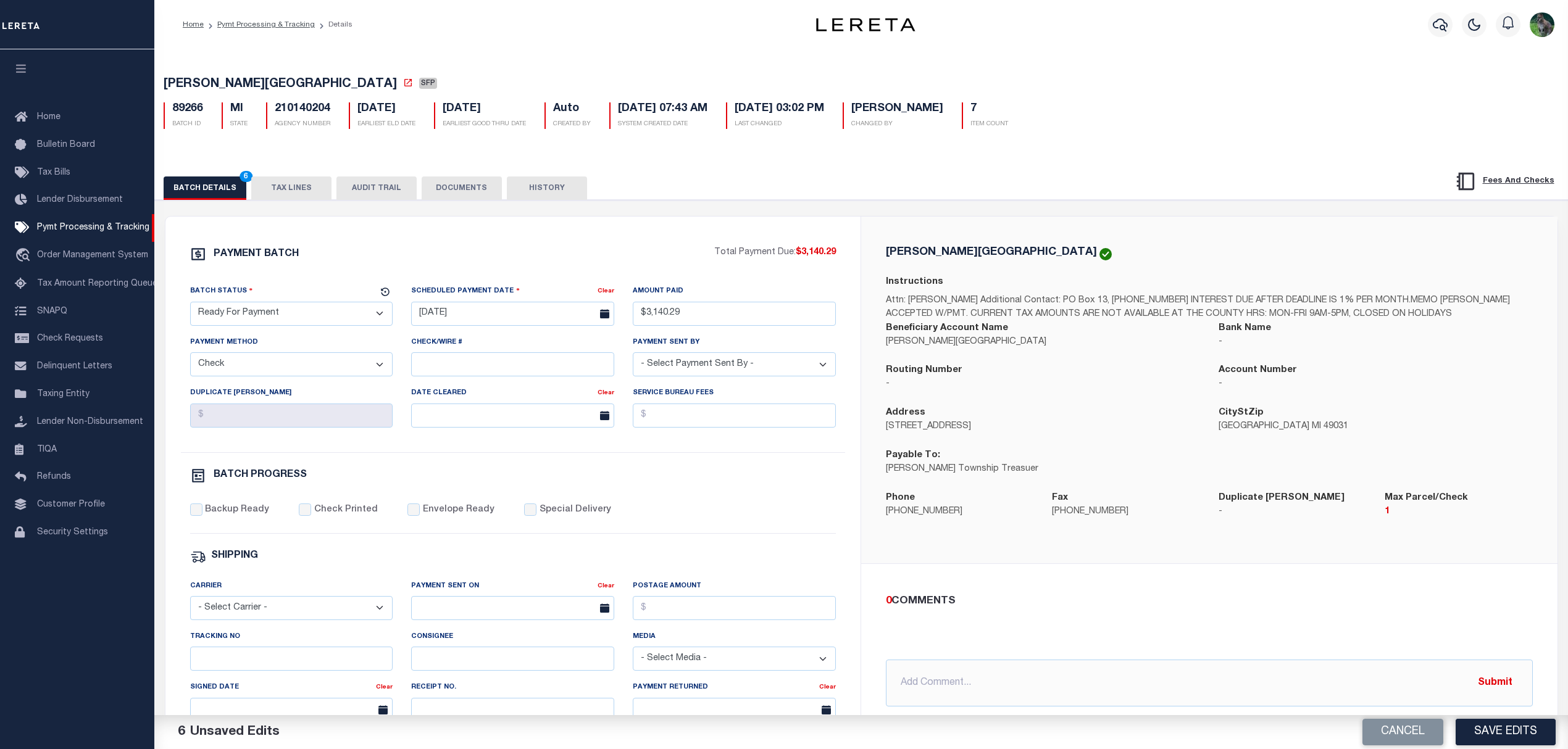
select select "[PERSON_NAME]"
click at [255, 514] on label "Backup Ready" at bounding box center [236, 510] width 65 height 14
click at [203, 514] on input "Backup Ready" at bounding box center [196, 510] width 13 height 13
checkbox input "true"
click at [524, 515] on input "Special Delivery" at bounding box center [530, 510] width 13 height 13
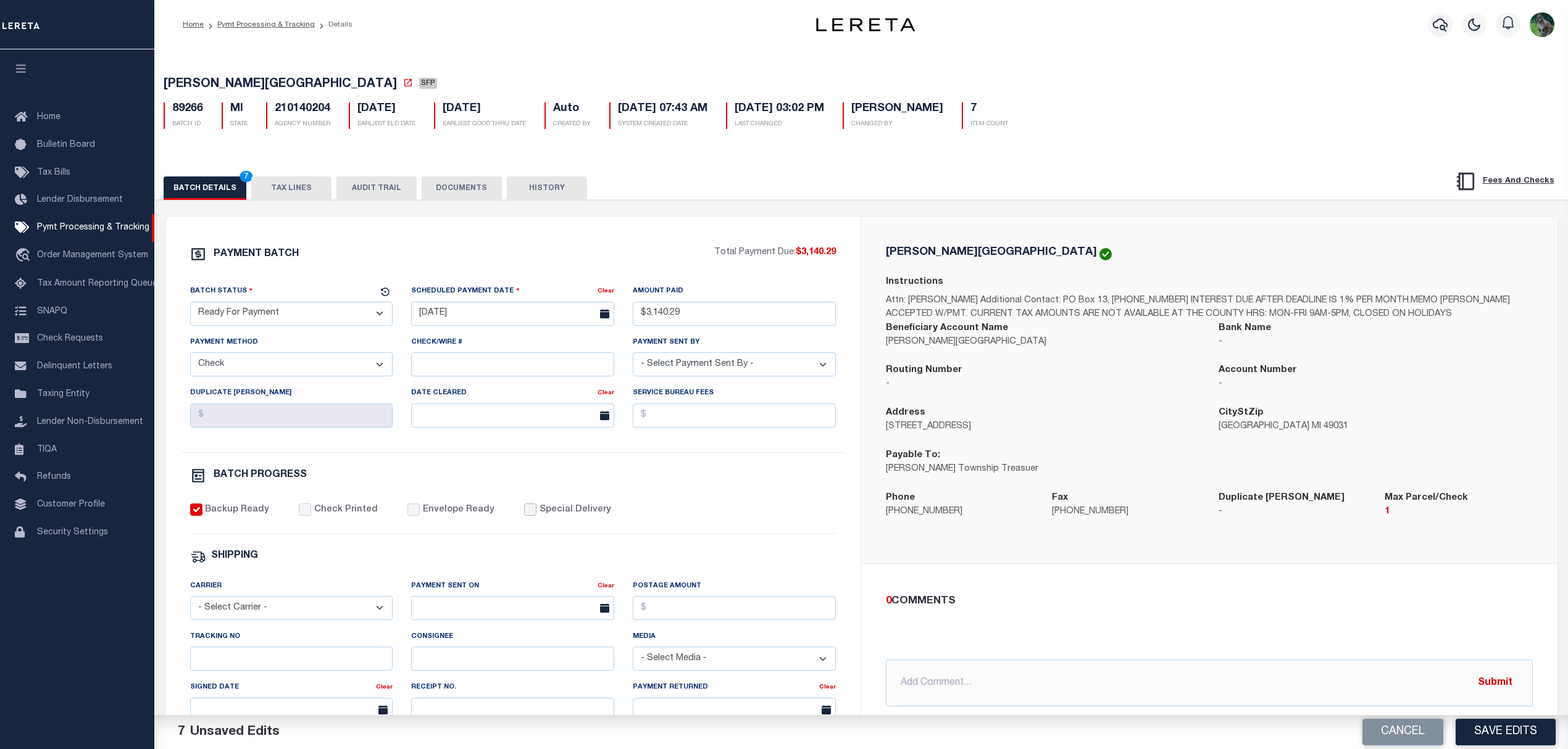
checkbox input "true"
click at [1030, 681] on input "text" at bounding box center [1209, 683] width 647 height 47
type input "9/11/25 - 1 check per parcel"
click at [1503, 738] on button "Save Edits" at bounding box center [1505, 732] width 100 height 26
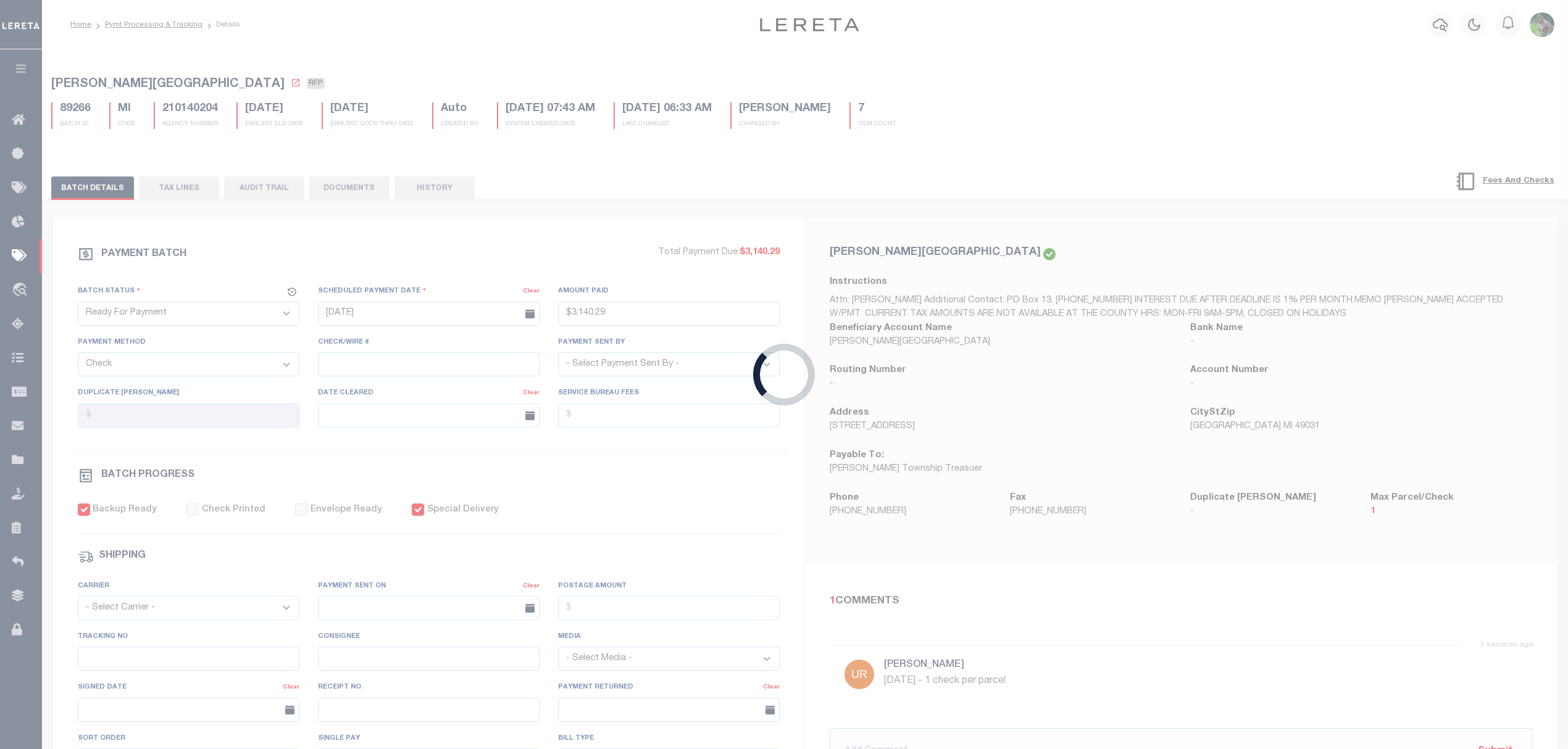
type input "$3,140.29"
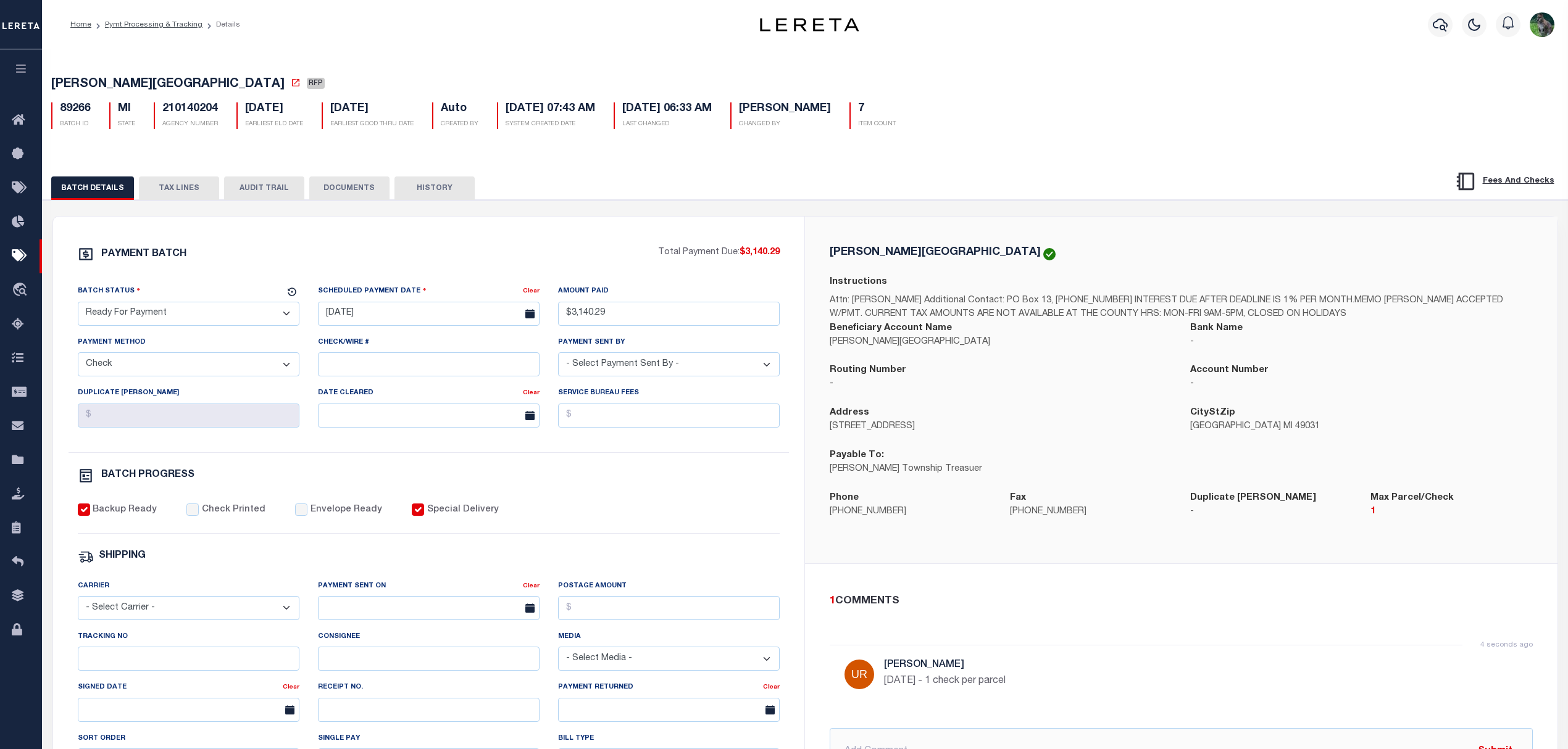
drag, startPoint x: 1171, startPoint y: 363, endPoint x: 1140, endPoint y: 336, distance: 41.1
click at [1166, 356] on div "Beneficiary Account Name CALVIN TOWNSHIP" at bounding box center [1000, 343] width 360 height 43
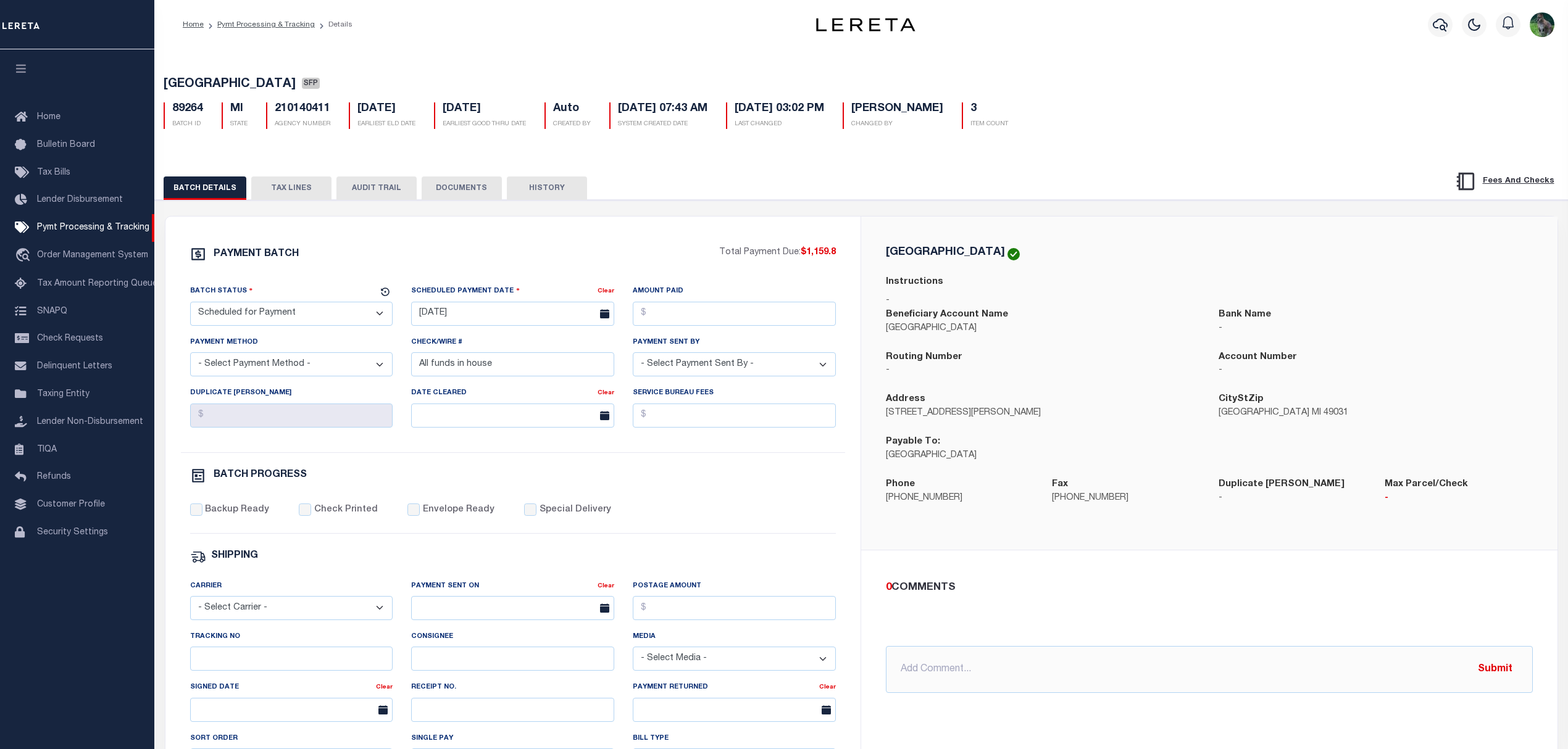
click at [186, 83] on span "[GEOGRAPHIC_DATA]" at bounding box center [229, 85] width 132 height 13
drag, startPoint x: 186, startPoint y: 83, endPoint x: 269, endPoint y: 82, distance: 83.0
click at [269, 82] on span "[GEOGRAPHIC_DATA]" at bounding box center [229, 85] width 132 height 13
copy span "[GEOGRAPHIC_DATA]"
drag, startPoint x: 294, startPoint y: 324, endPoint x: 292, endPoint y: 315, distance: 9.2
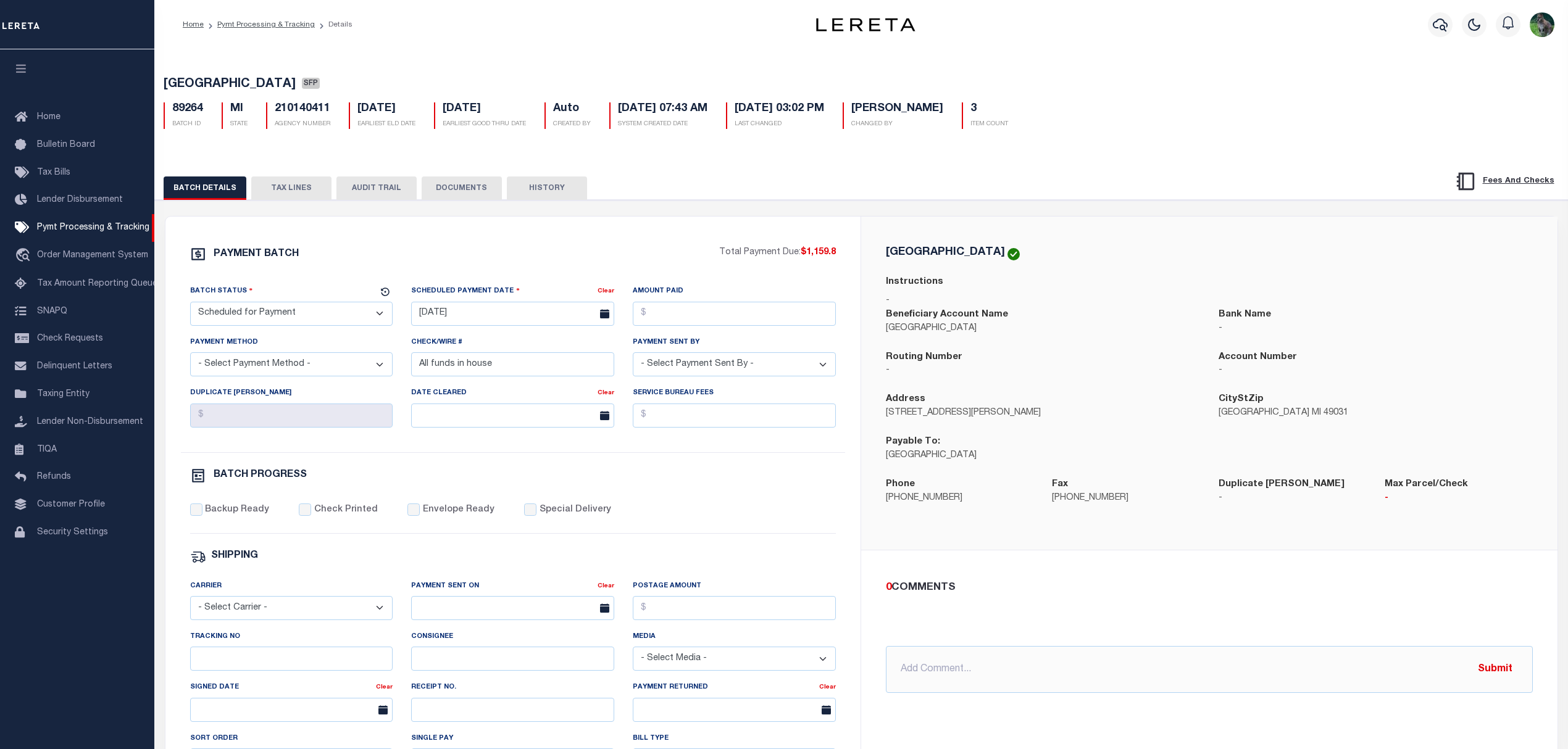
click at [294, 324] on select "- Select Status - Scheduled for Payment Ready For Payment Payment Sent Cleared …" at bounding box center [291, 314] width 203 height 24
select select "RFP"
click at [190, 305] on select "- Select Status - Scheduled for Payment Ready For Payment Payment Sent Cleared …" at bounding box center [291, 314] width 203 height 24
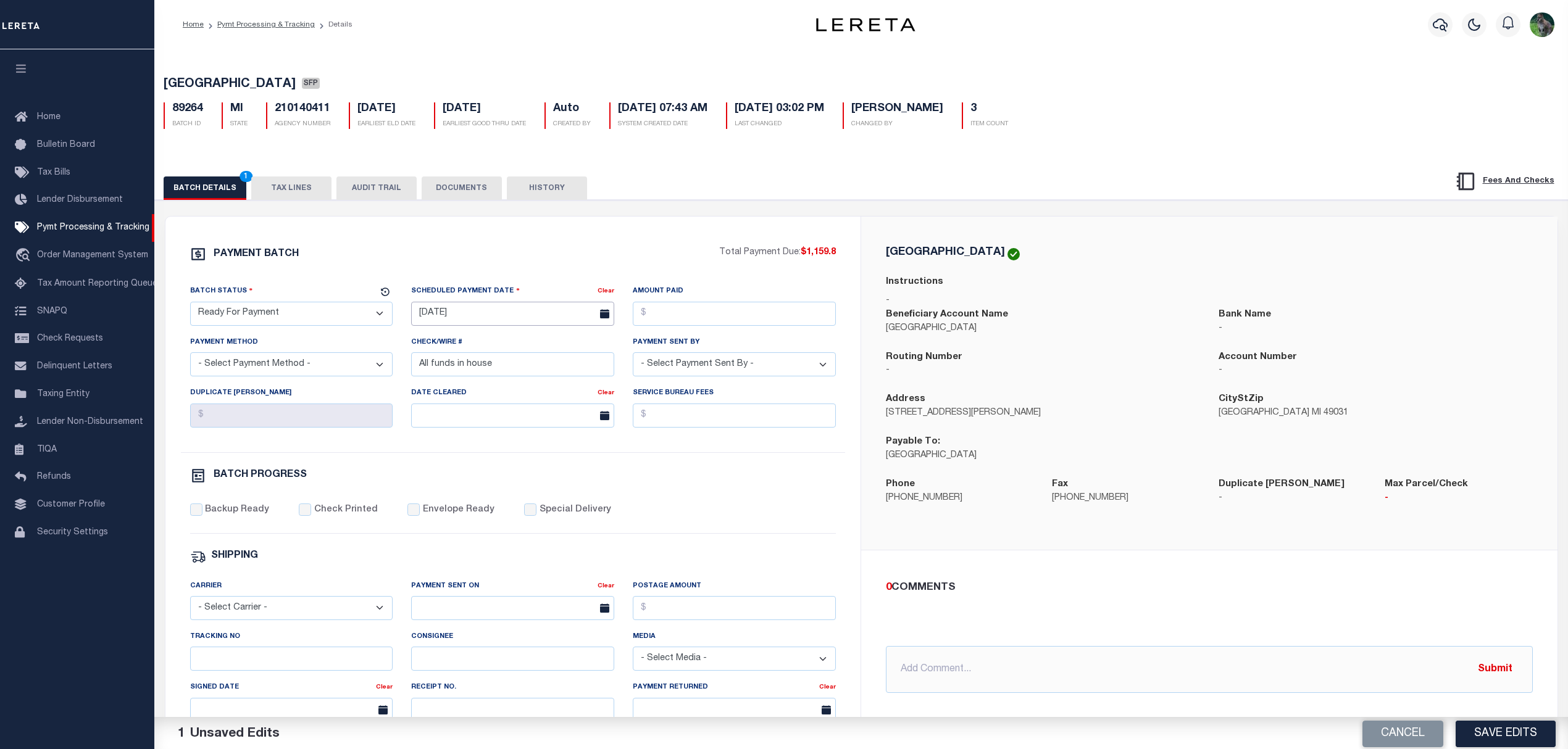
click at [514, 320] on body "Home Pymt Processing & Tracking Details" at bounding box center [784, 517] width 1568 height 1035
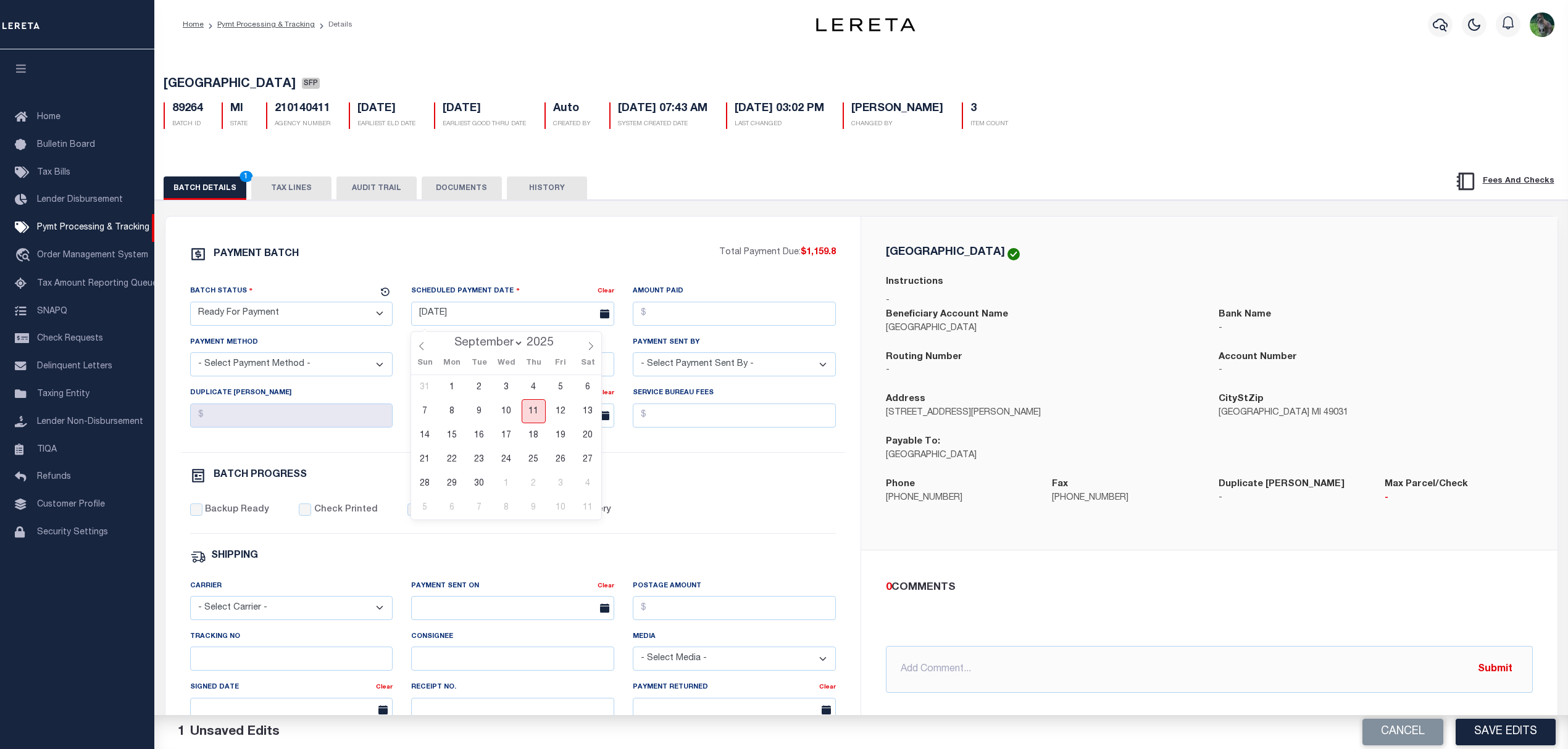
click at [537, 418] on span "11" at bounding box center [533, 411] width 24 height 24
type input "09/11/2025"
click at [715, 304] on div "Amount Paid" at bounding box center [734, 305] width 203 height 41
click at [721, 314] on input "Amount Paid" at bounding box center [734, 314] width 203 height 24
type input "$1,159.80"
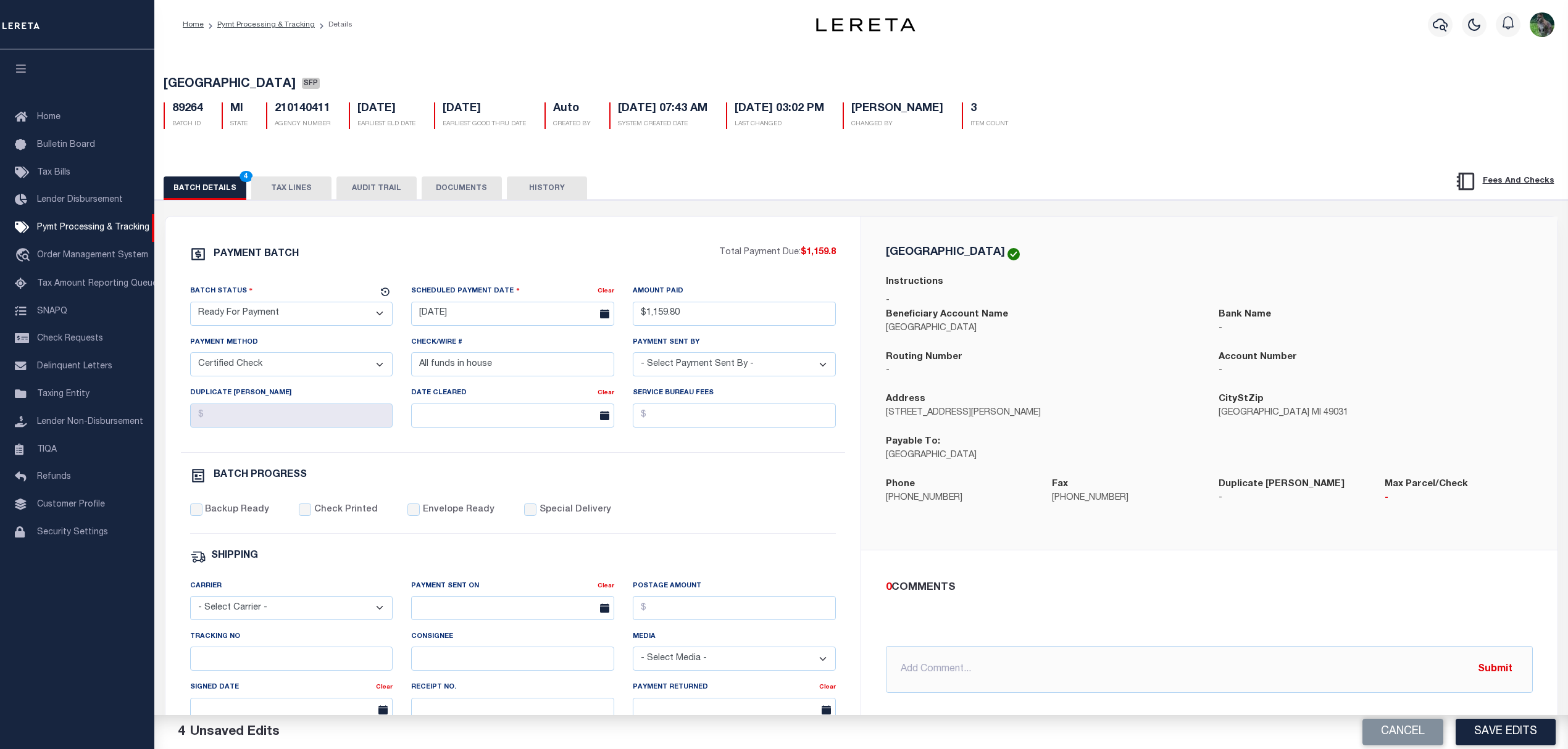
select select "CHK"
select select "[PERSON_NAME]"
click at [251, 509] on div "PAYMENT BATCH Total Payment Due: $1,159.8 Batch Status - Select Status -" at bounding box center [513, 577] width 666 height 663
click at [246, 517] on label "Backup Ready" at bounding box center [236, 510] width 65 height 14
click at [203, 515] on input "Backup Ready" at bounding box center [196, 510] width 13 height 13
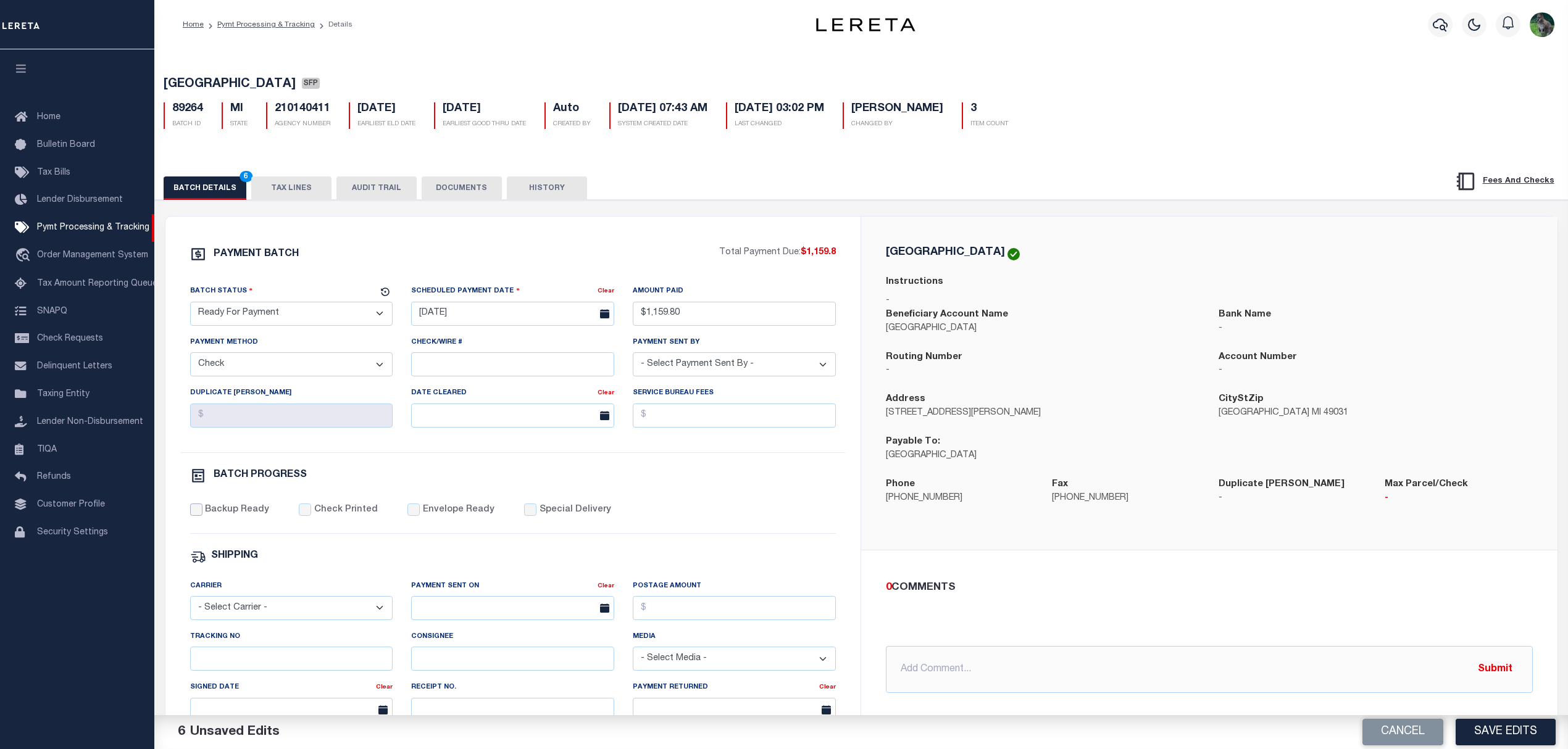
checkbox input "true"
click at [1391, 674] on input "text" at bounding box center [1209, 669] width 647 height 47
type input "USPS"
click at [1503, 735] on button "Save Edits" at bounding box center [1505, 732] width 100 height 26
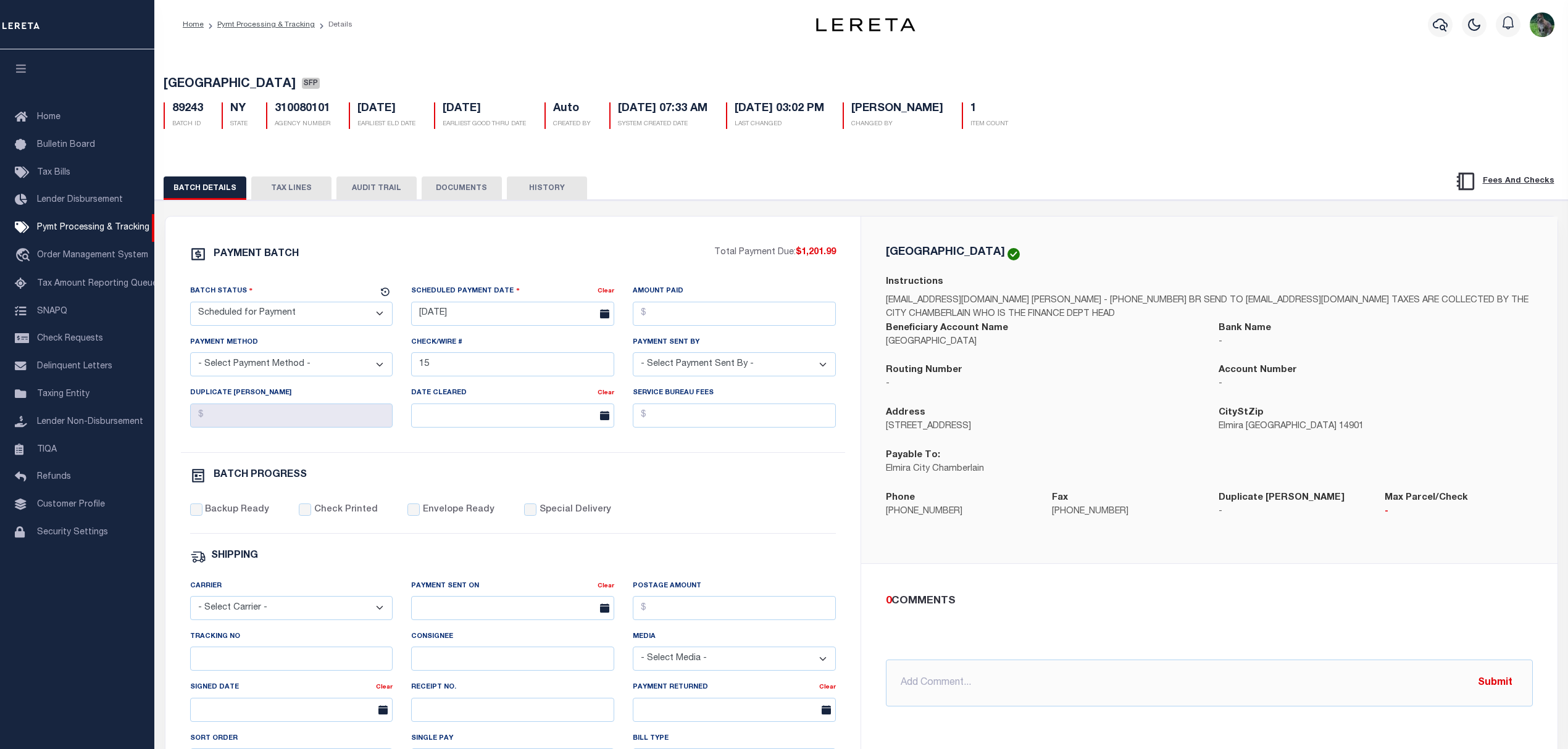
click at [191, 87] on span "[GEOGRAPHIC_DATA]" at bounding box center [229, 85] width 132 height 13
drag, startPoint x: 191, startPoint y: 85, endPoint x: 217, endPoint y: 82, distance: 26.2
click at [217, 82] on span "[GEOGRAPHIC_DATA]" at bounding box center [229, 85] width 132 height 13
click at [186, 82] on span "[GEOGRAPHIC_DATA]" at bounding box center [229, 85] width 132 height 13
drag, startPoint x: 186, startPoint y: 82, endPoint x: 234, endPoint y: 80, distance: 48.0
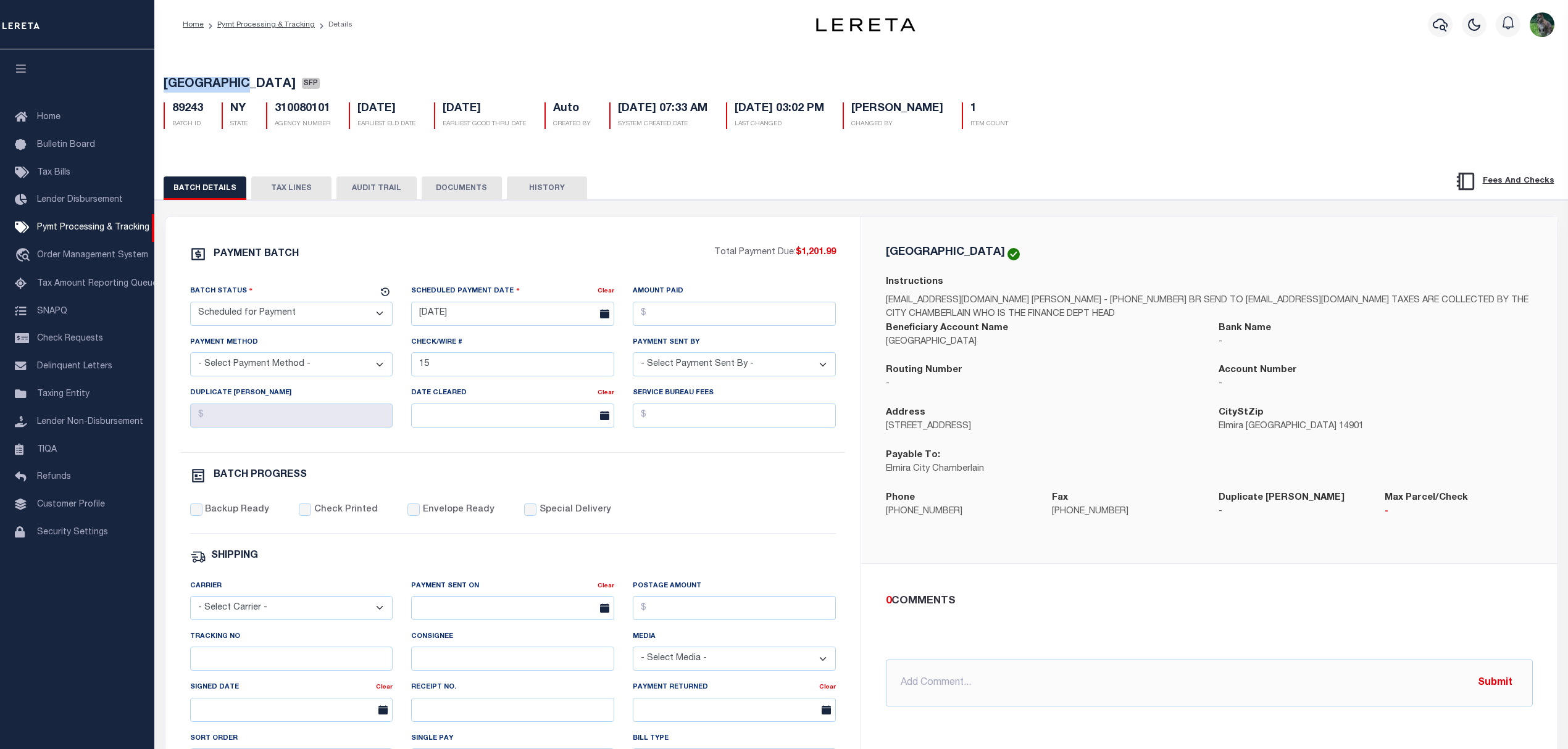
click at [234, 80] on span "[GEOGRAPHIC_DATA]" at bounding box center [229, 85] width 132 height 13
copy span "[GEOGRAPHIC_DATA]"
click at [270, 320] on select "- Select Status - Scheduled for Payment Ready For Payment Payment Sent Cleared …" at bounding box center [291, 314] width 203 height 24
select select "RFP"
click at [190, 305] on select "- Select Status - Scheduled for Payment Ready For Payment Payment Sent Cleared …" at bounding box center [291, 314] width 203 height 24
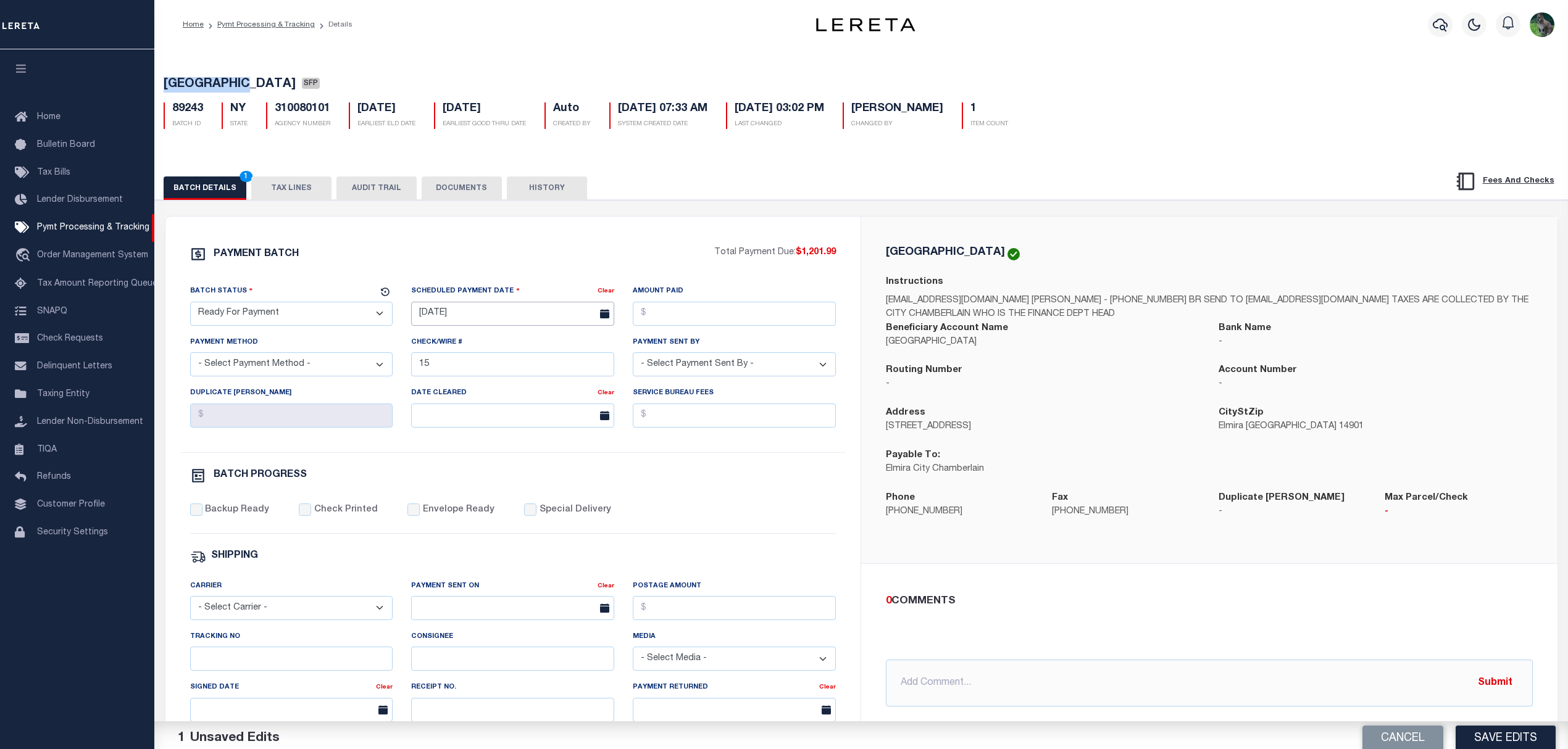
click at [443, 318] on input "[DATE]" at bounding box center [512, 314] width 203 height 24
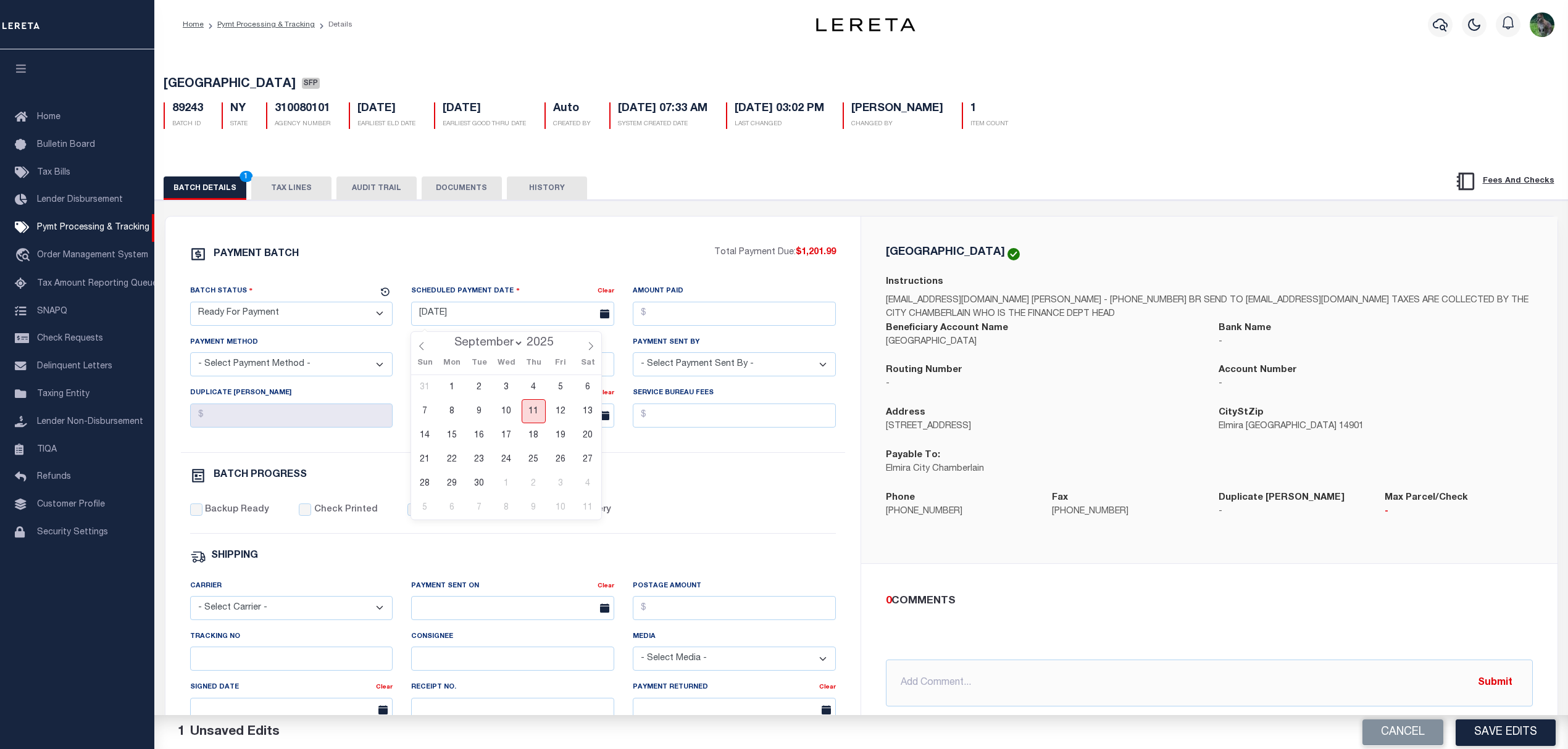
click at [534, 410] on span "11" at bounding box center [533, 411] width 24 height 24
type input "[DATE]"
click at [715, 325] on input "Amount Paid" at bounding box center [734, 314] width 203 height 24
type input "$1,201.99"
select select "CHK"
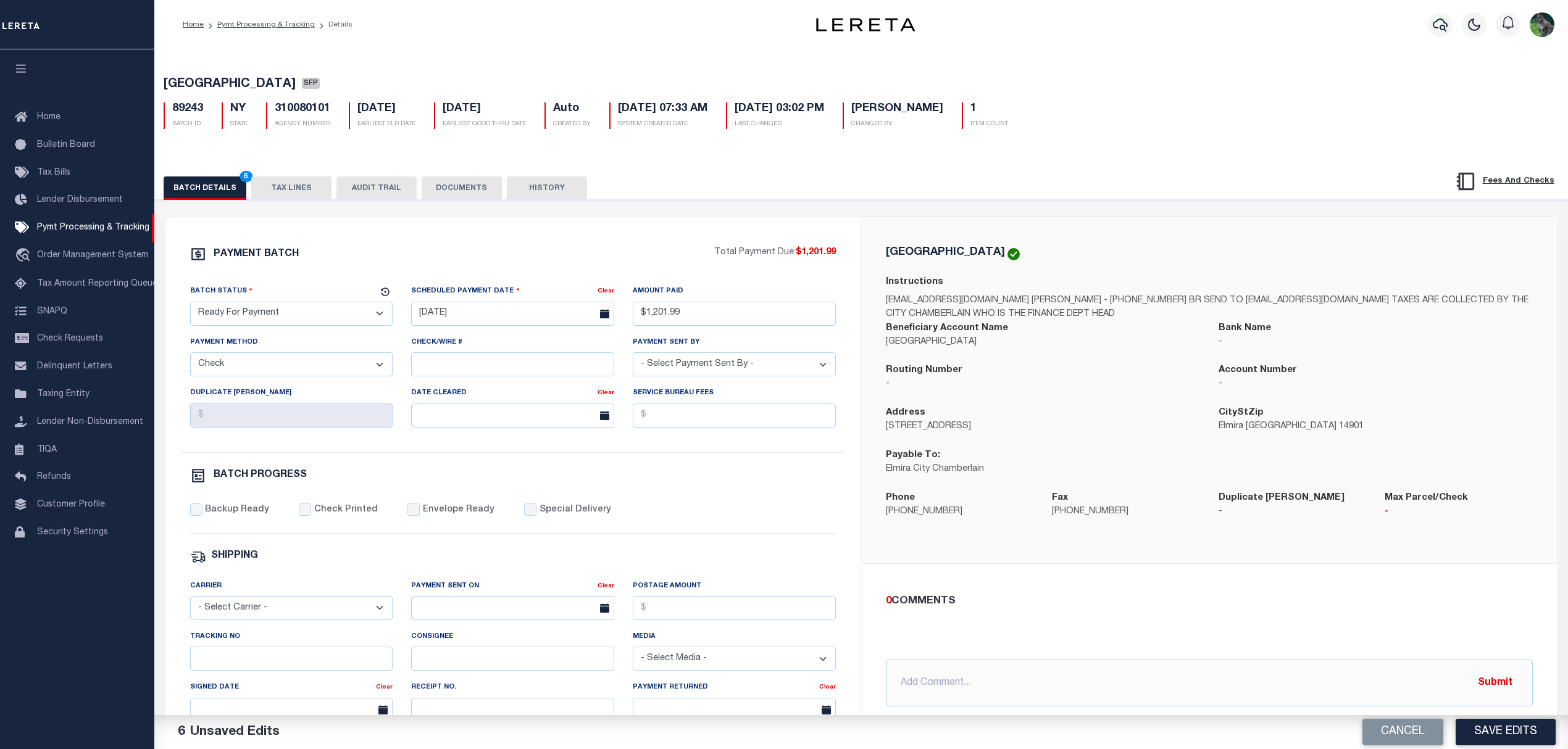
select select "[PERSON_NAME]"
click at [259, 514] on label "Backup Ready" at bounding box center [236, 510] width 65 height 14
click at [203, 514] on input "Backup Ready" at bounding box center [196, 510] width 13 height 13
checkbox input "true"
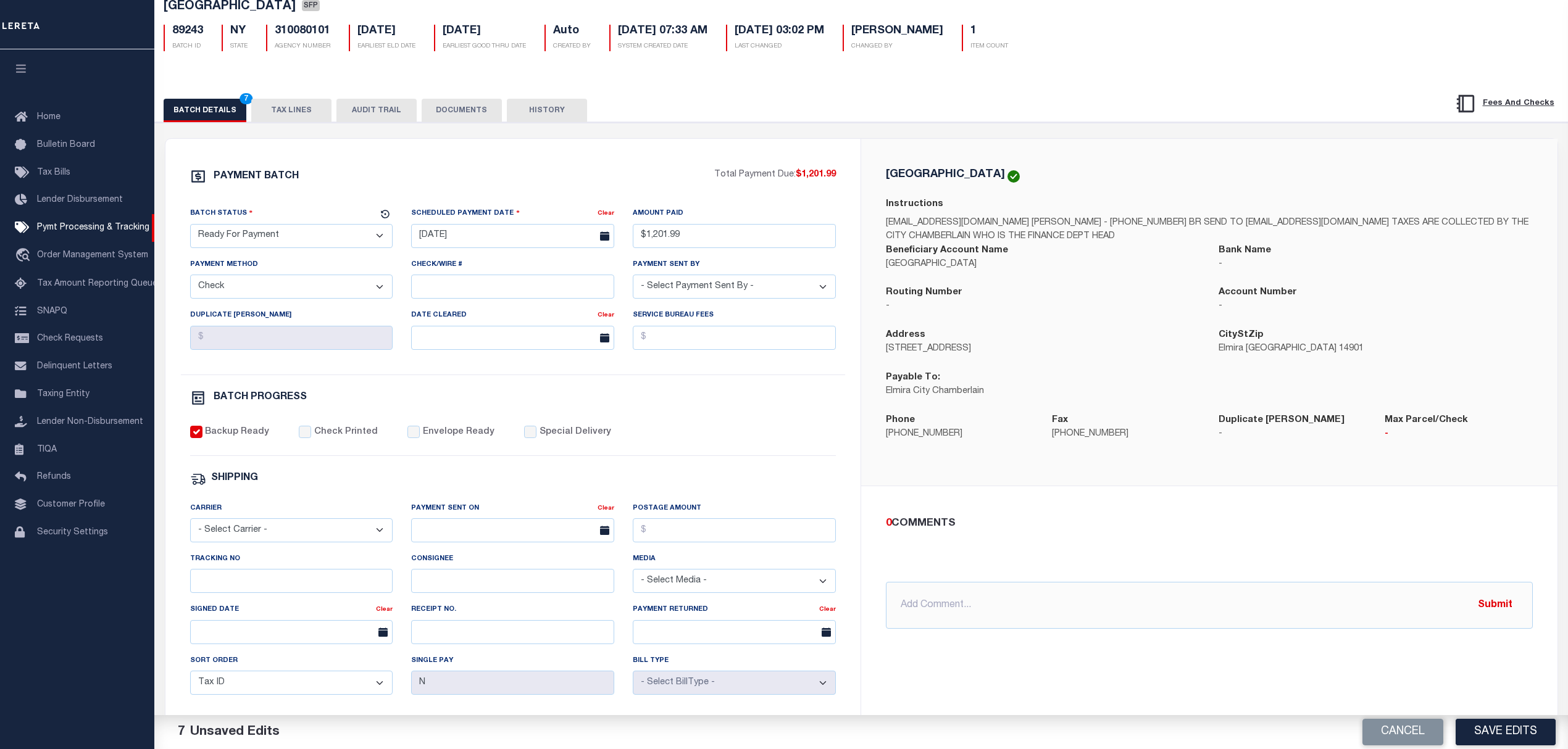
scroll to position [82, 0]
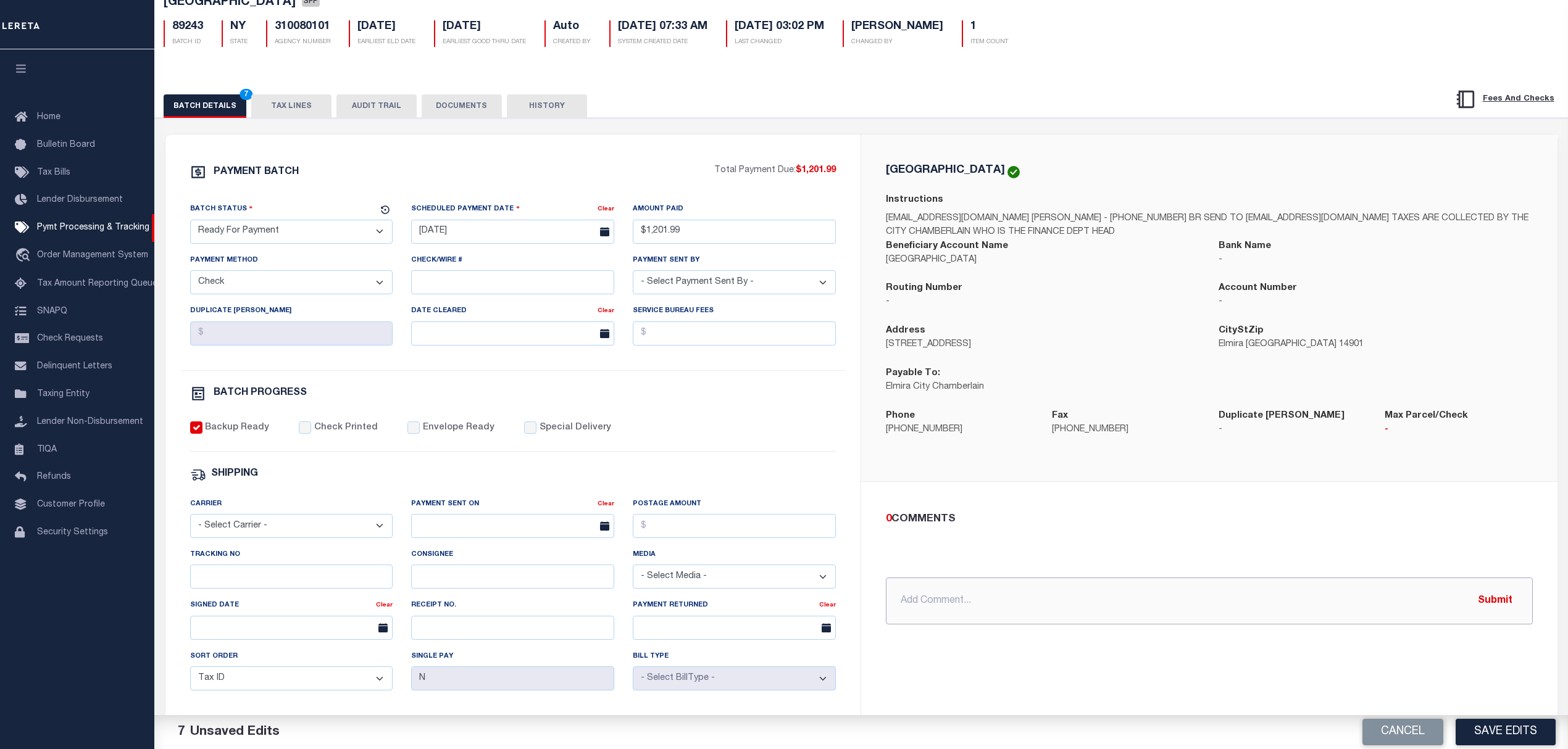
click at [1100, 622] on input "text" at bounding box center [1209, 601] width 647 height 47
type input "USPS"
click at [1493, 604] on button "Submit" at bounding box center [1495, 601] width 51 height 25
click at [1499, 723] on button "Save Edits" at bounding box center [1505, 732] width 100 height 26
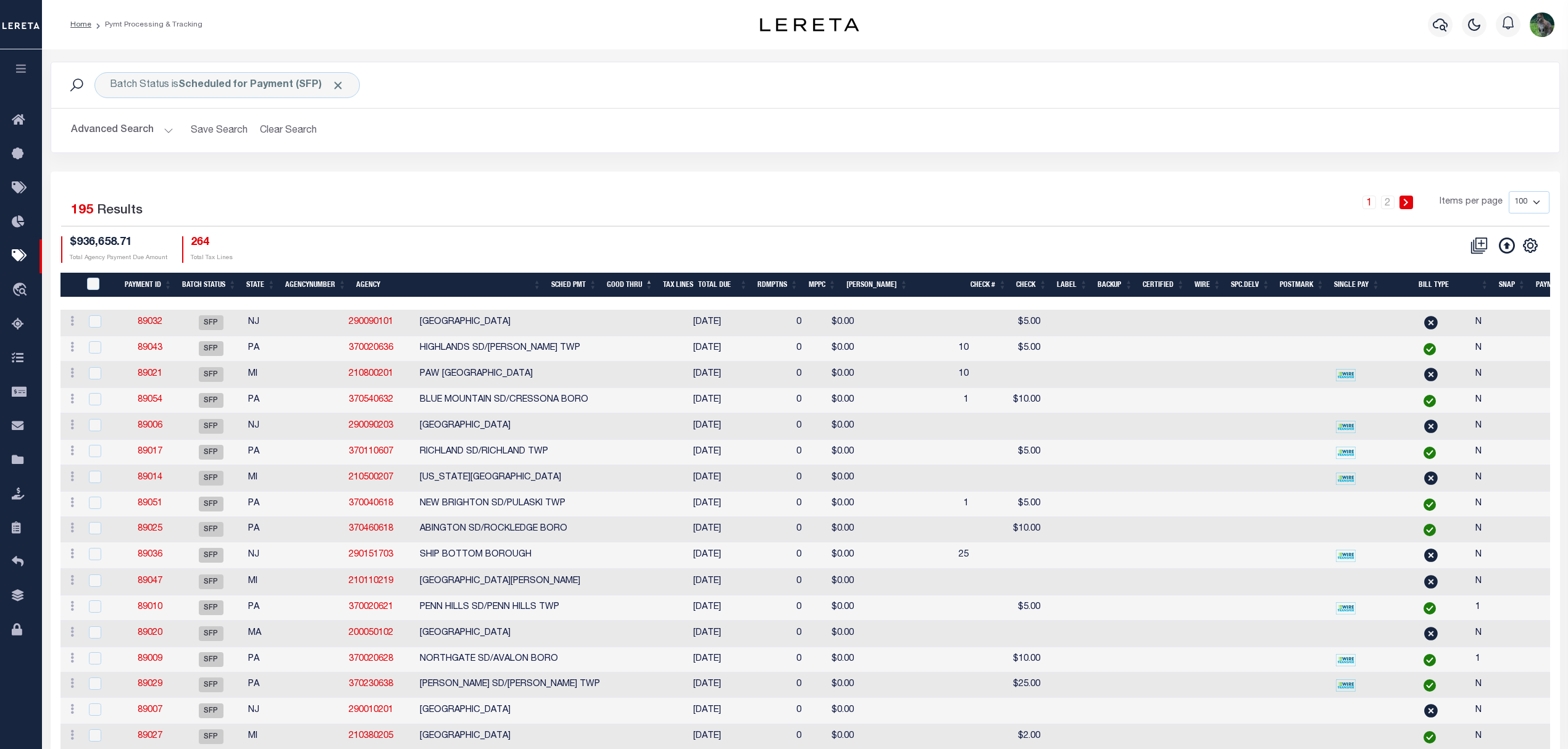
click at [921, 155] on div "Batch Status is Scheduled for Payment (SFP) Search Advanced Search Save Search …" at bounding box center [804, 116] width 1527 height 110
click at [1533, 247] on icon "" at bounding box center [1530, 245] width 16 height 16
click at [1468, 338] on span "Show Filter" at bounding box center [1454, 337] width 46 height 9
select select
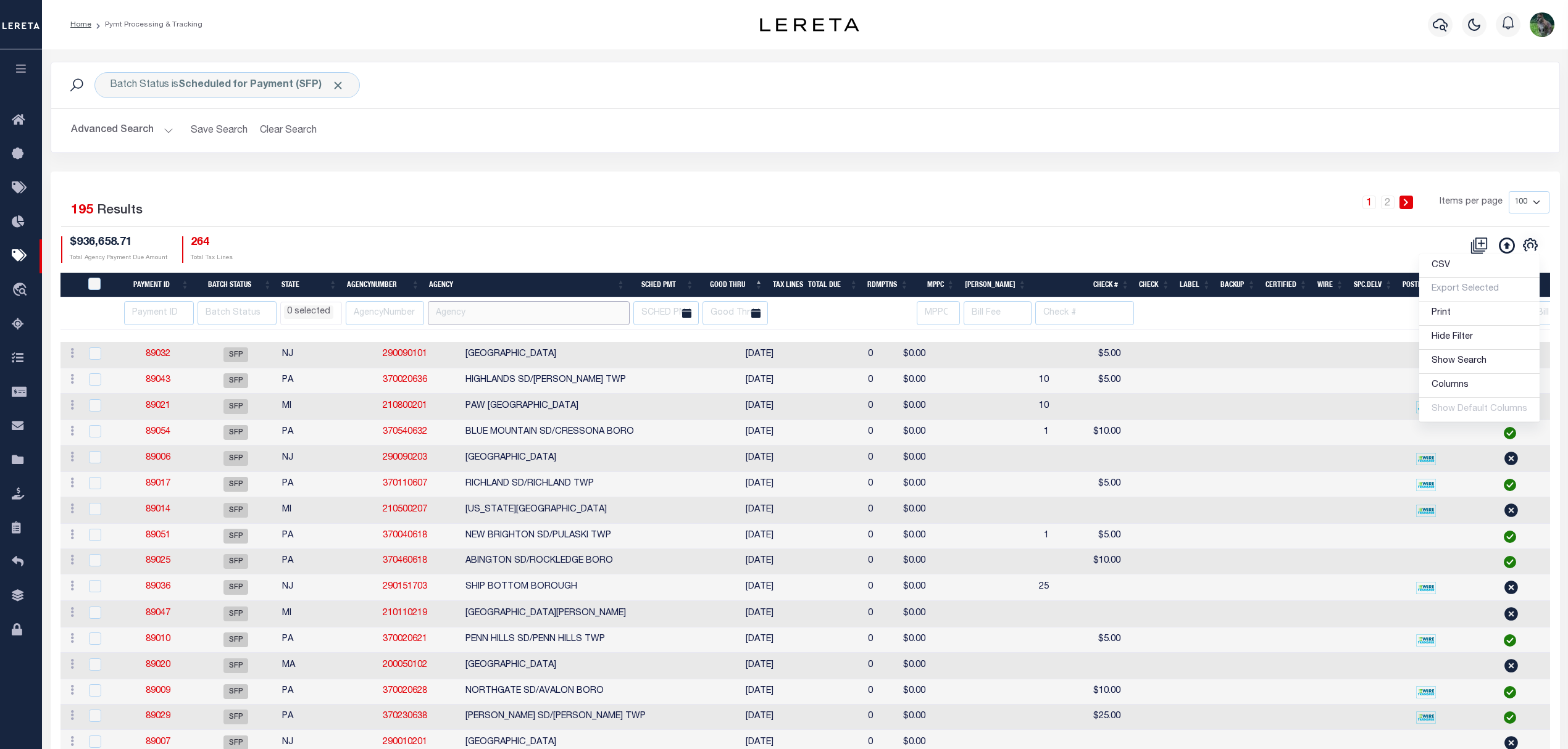
click at [491, 311] on input "text" at bounding box center [528, 313] width 202 height 24
paste input "WAYLAND-COHOCTON CSD"
type input "WAYLAND-COHOCTON CSD"
select select
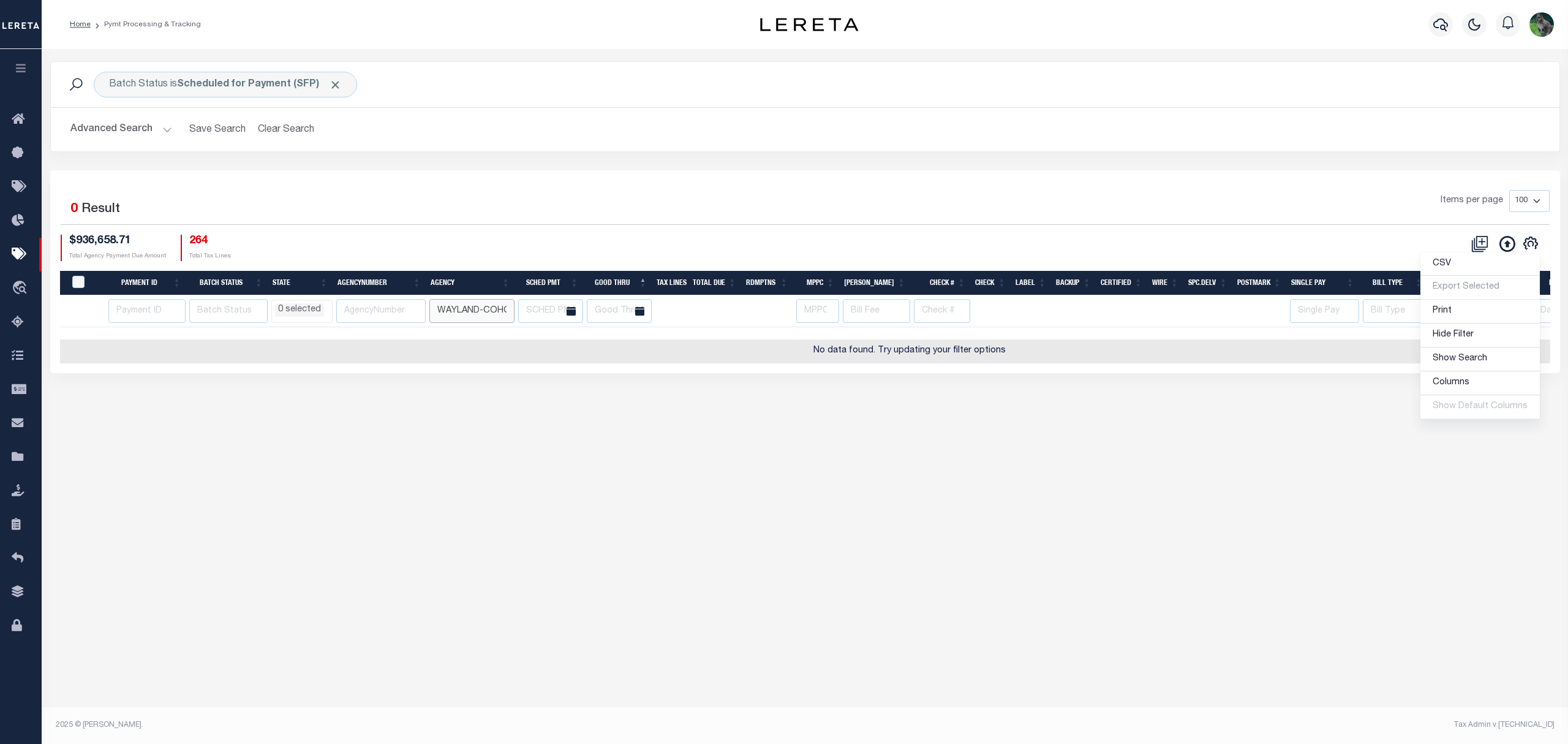
scroll to position [0, 44]
select select
click at [449, 312] on input "WAYLAND-COHOCTON CSD" at bounding box center [472, 311] width 85 height 23
drag, startPoint x: 449, startPoint y: 312, endPoint x: 515, endPoint y: 317, distance: 66.2
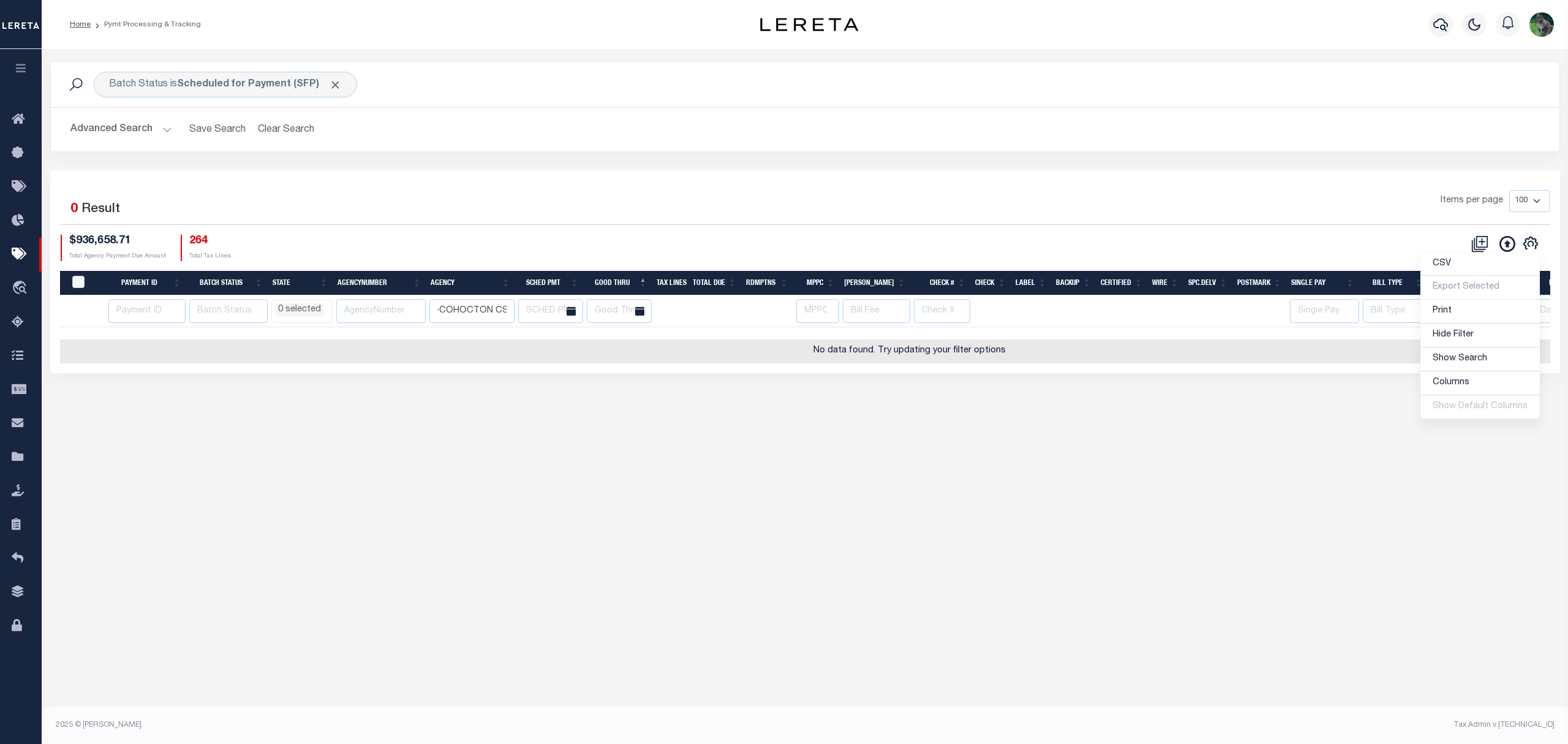
click at [515, 317] on input "WAYLAND-COHOCTON CSD" at bounding box center [472, 311] width 85 height 23
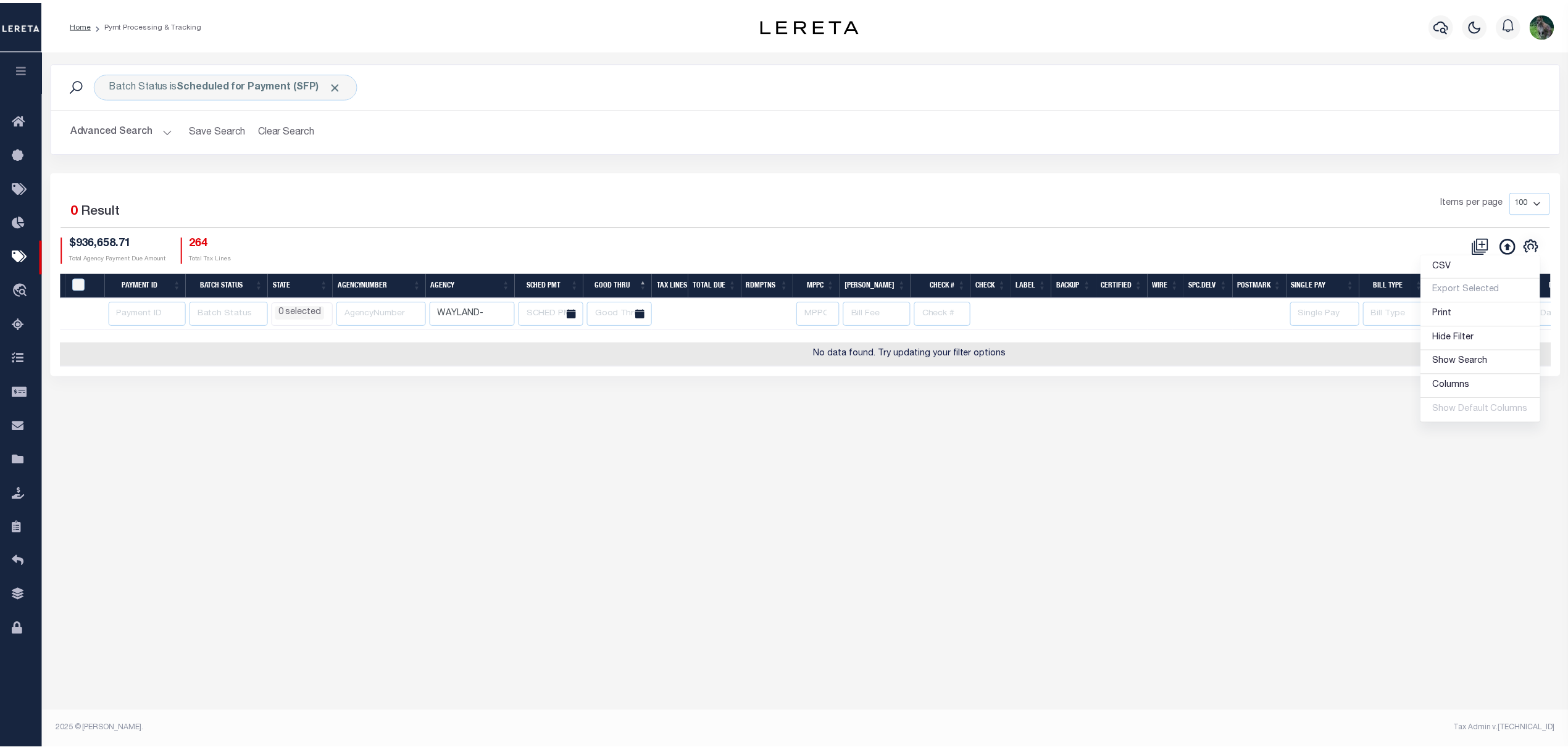
scroll to position [0, 0]
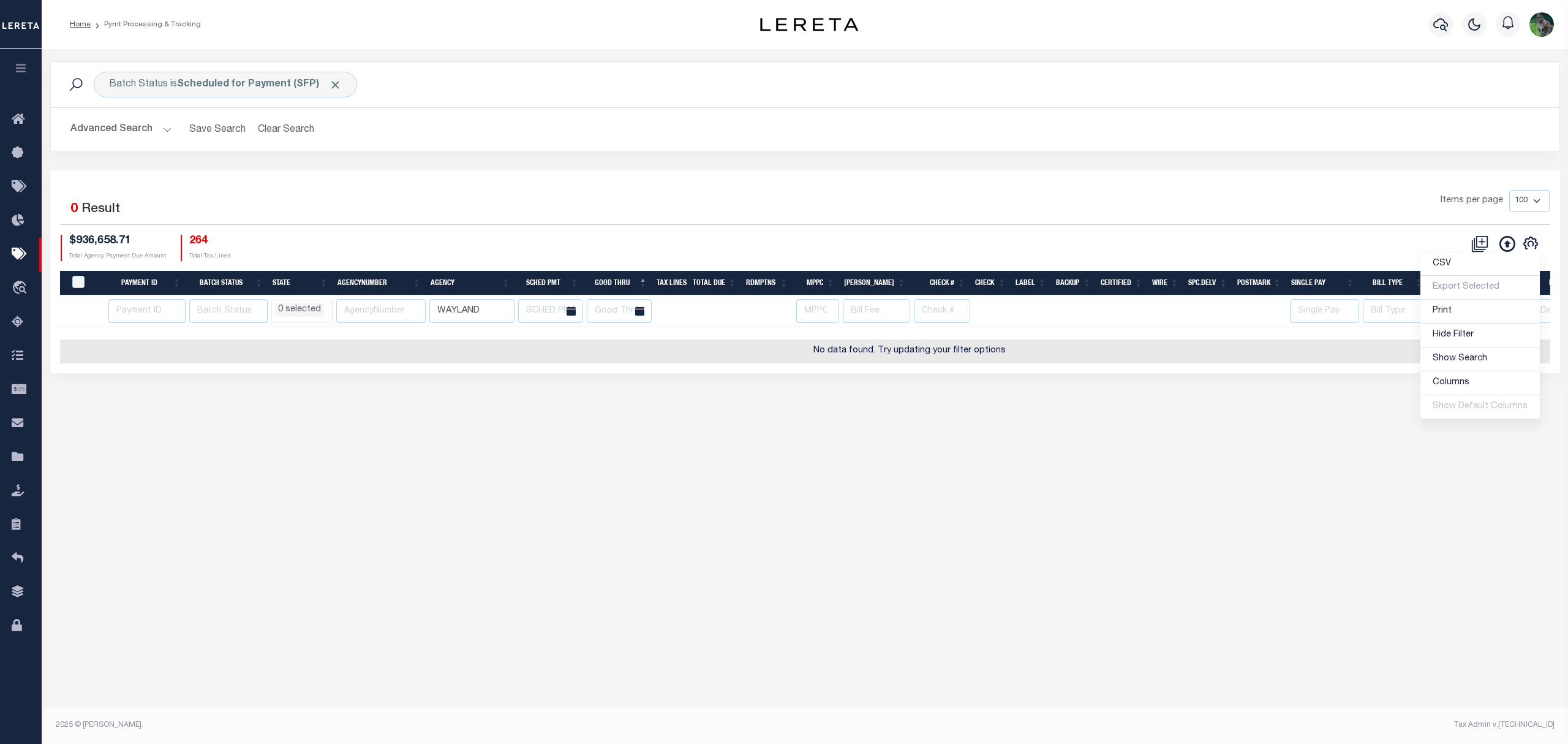
type input "WAYLAND"
select select
drag, startPoint x: 500, startPoint y: 317, endPoint x: 404, endPoint y: 310, distance: 96.3
click at [408, 310] on tr "AK AL AR AZ CA CO CT DC DE FL GA GU HI IA ID IL IN KS KY LA MA MD ME MI MN MO M…" at bounding box center [910, 311] width 1700 height 32
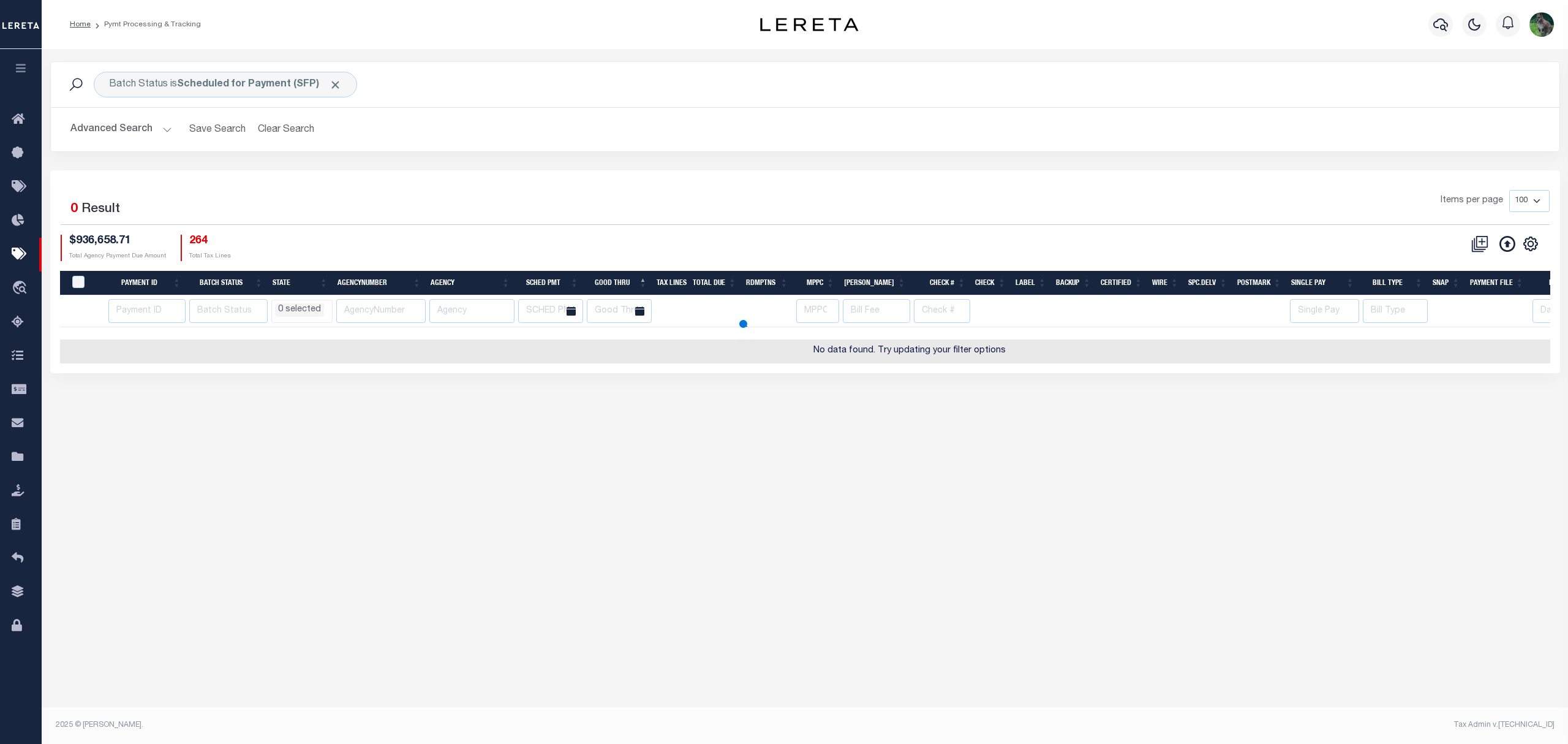
select select
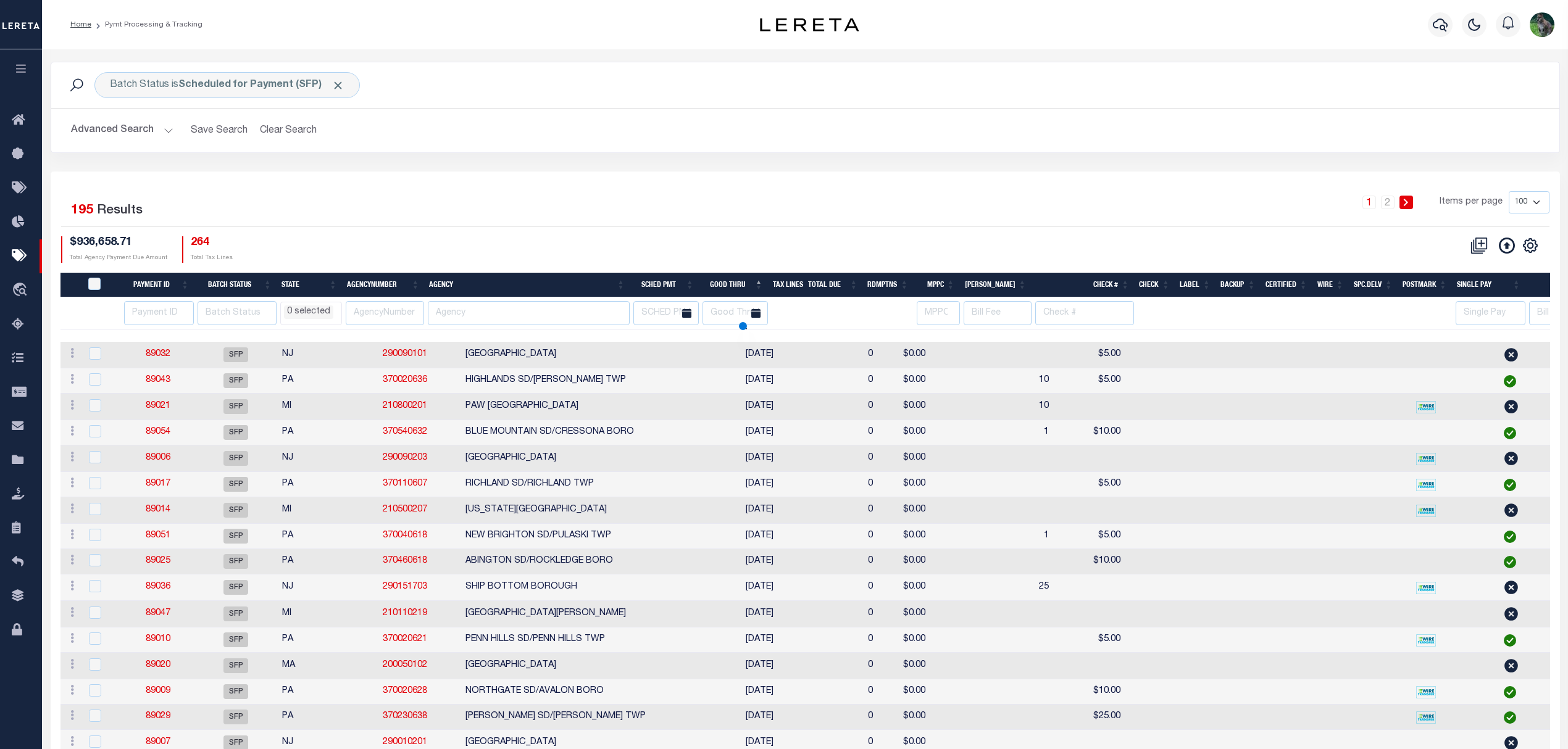
select select
click at [393, 314] on input "text" at bounding box center [385, 313] width 79 height 24
paste input "310510697"
type input "310510697"
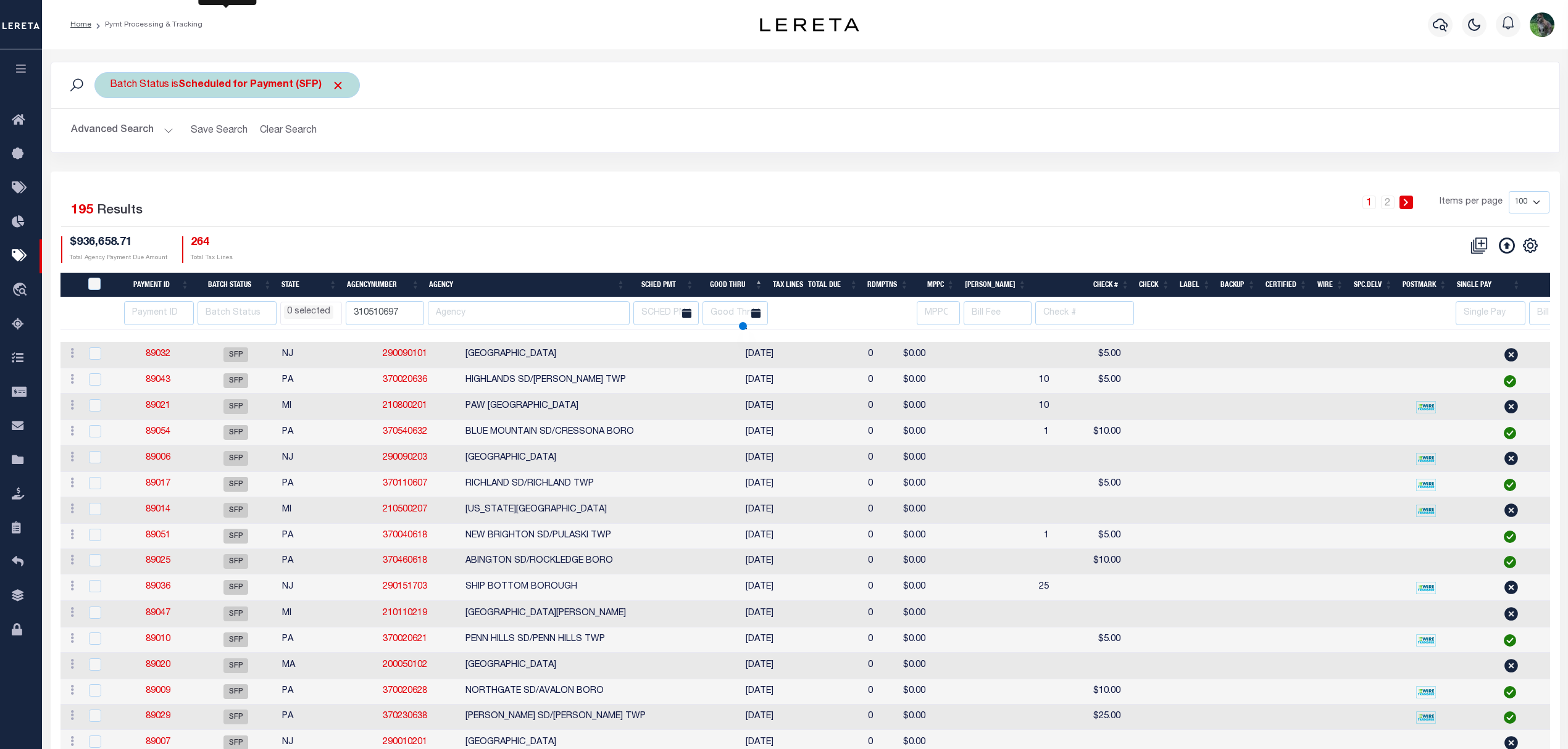
select select
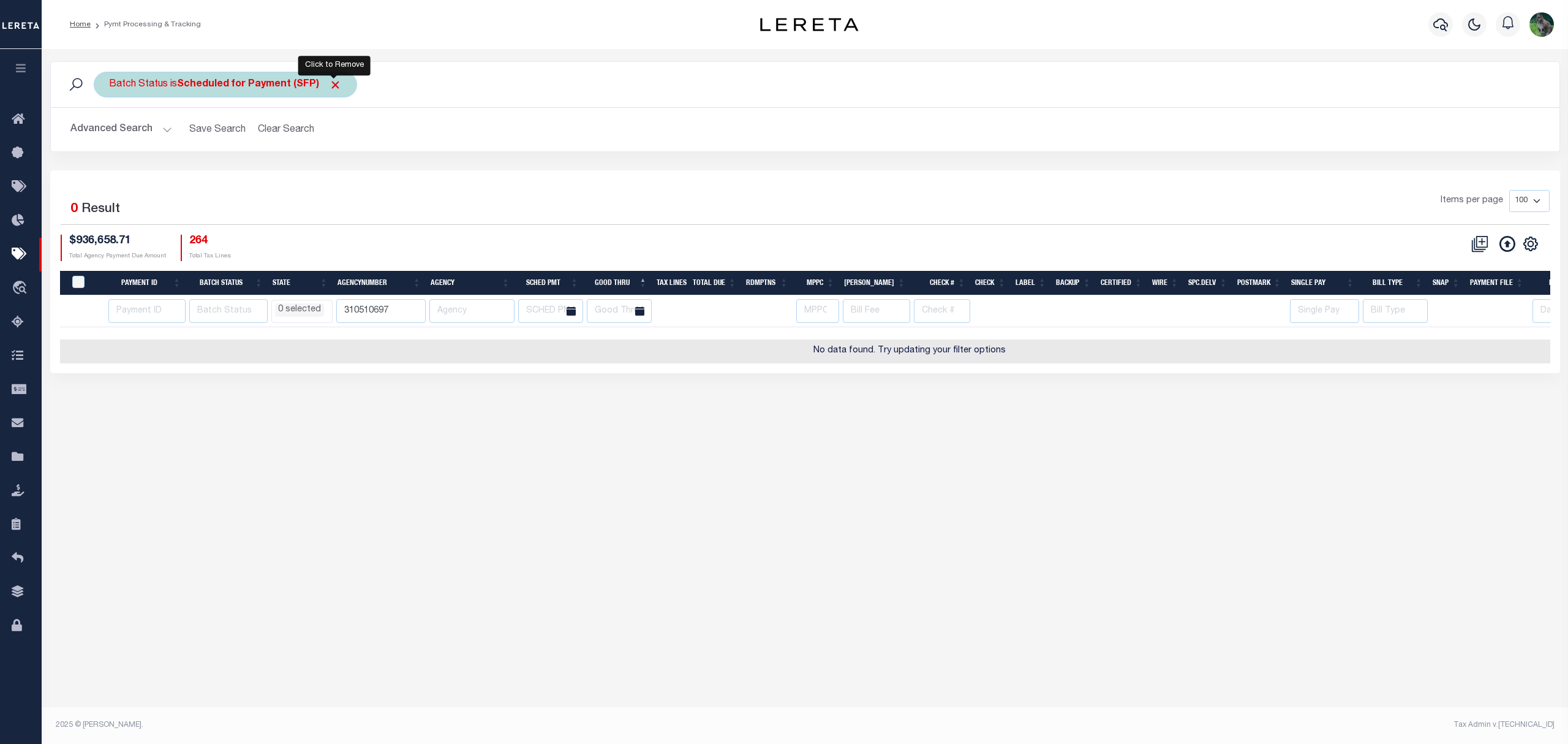
click at [329, 87] on span "Click to Remove" at bounding box center [335, 85] width 13 height 13
select select
click at [416, 160] on div "Batch Status Search Advanced Search Save Search Clear Search PayeeSearchTable_d…" at bounding box center [804, 116] width 1528 height 109
drag, startPoint x: 11, startPoint y: 58, endPoint x: 22, endPoint y: 74, distance: 19.4
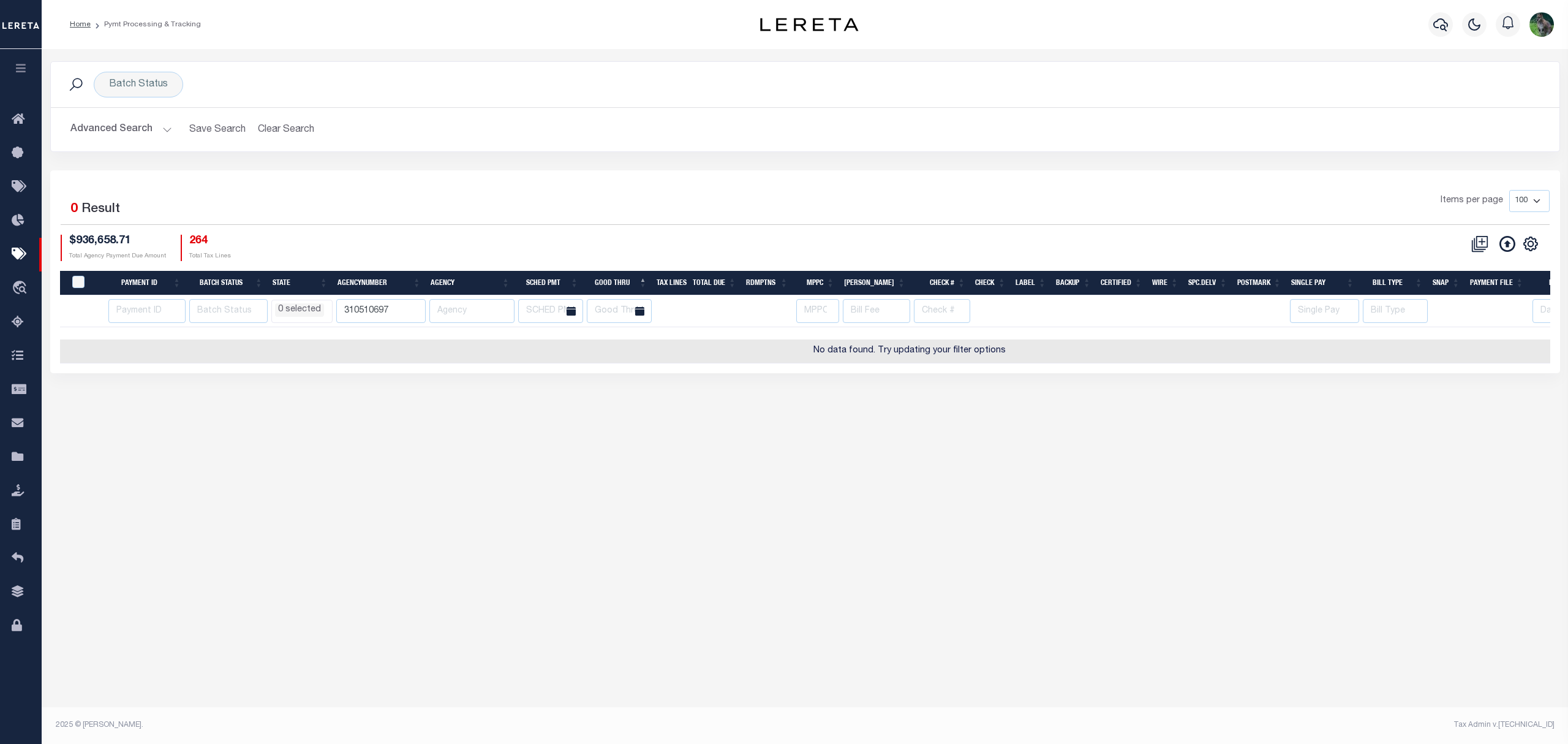
click at [11, 58] on button "button" at bounding box center [21, 70] width 42 height 42
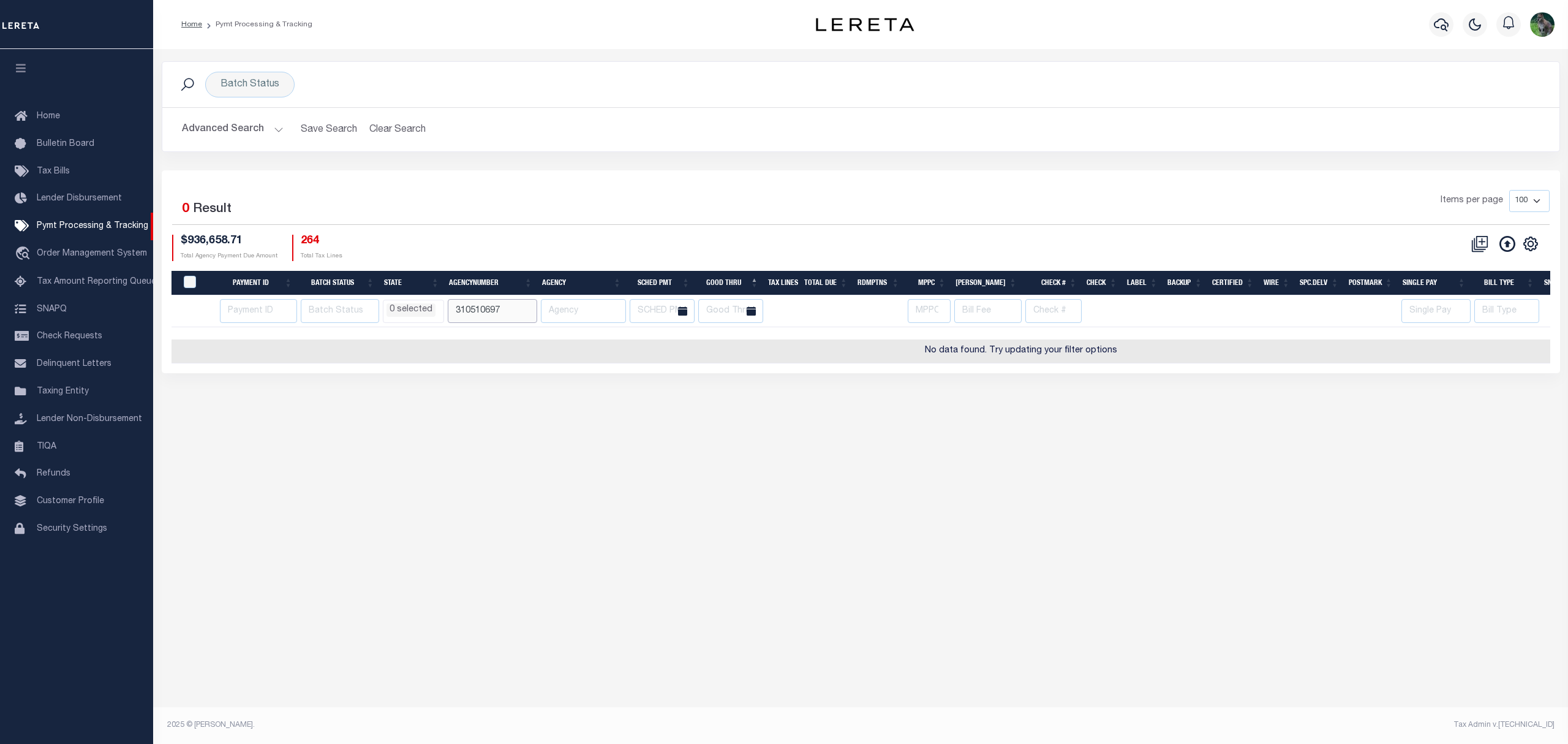
drag, startPoint x: 515, startPoint y: 307, endPoint x: 426, endPoint y: 310, distance: 89.1
click at [426, 310] on tr "AK AL AR AZ CA CO CT DC DE FL GA GU HI IA ID IL IN KS KY LA MA MD ME MI MN MO M…" at bounding box center [1021, 311] width 1700 height 32
type input "310070610"
select select
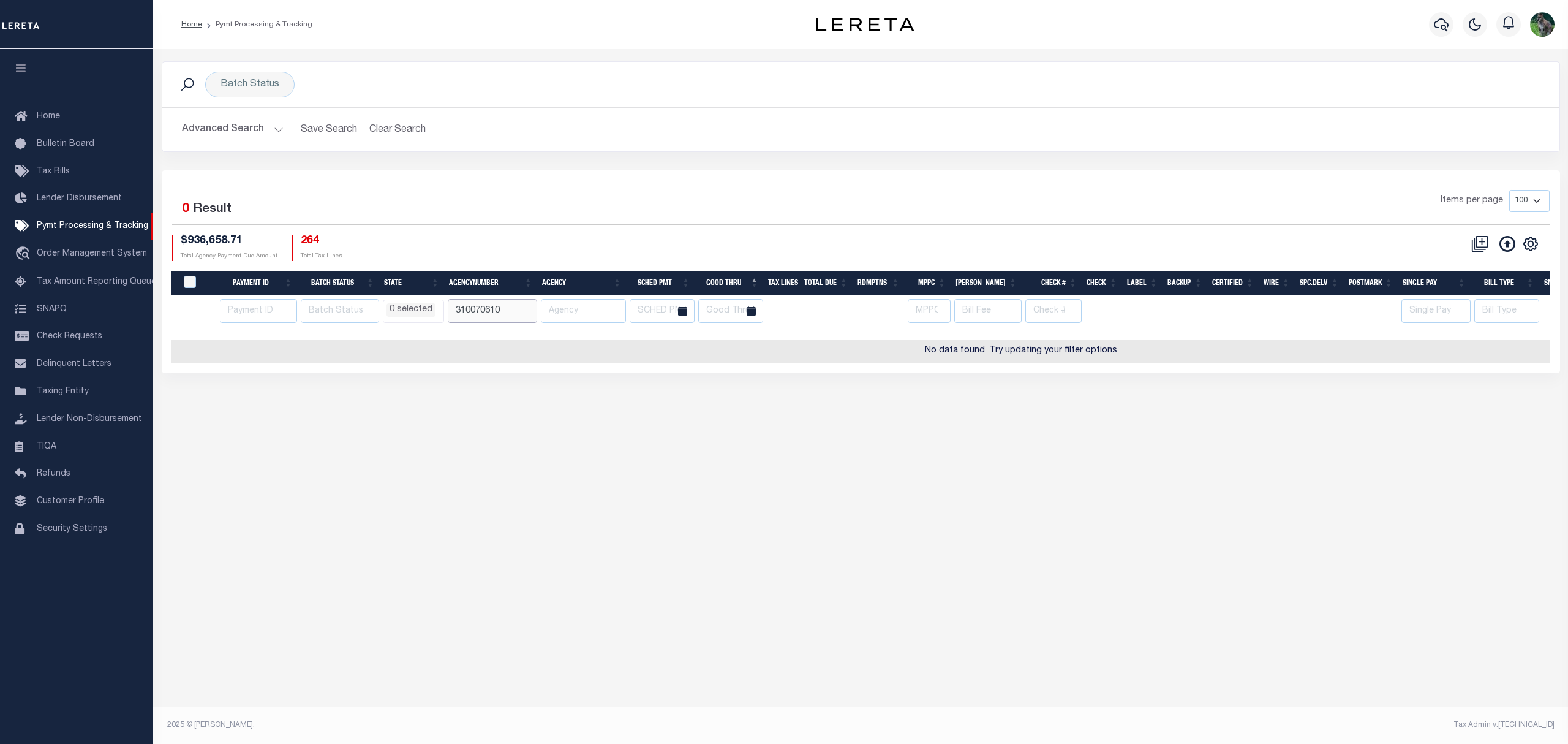
drag, startPoint x: 530, startPoint y: 317, endPoint x: 408, endPoint y: 320, distance: 122.0
click at [408, 320] on tr "AK AL AR AZ CA CO CT DC DE FL GA GU HI IA ID IL IN KS KY LA MA MD ME MI MN MO M…" at bounding box center [1021, 311] width 1700 height 32
click at [222, 138] on button "Advanced Search" at bounding box center [233, 129] width 102 height 23
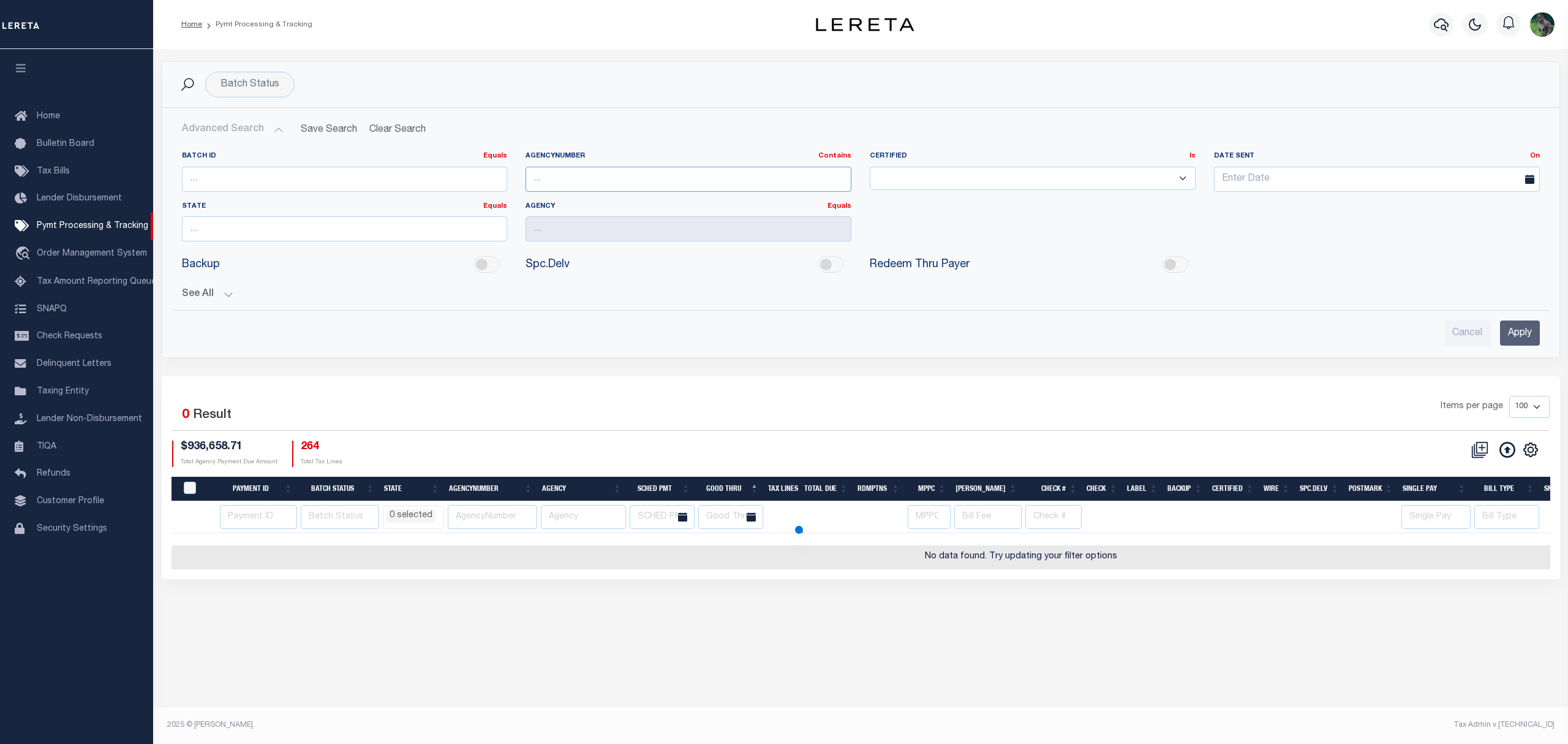
click at [626, 174] on input "text" at bounding box center [688, 180] width 326 height 25
select select
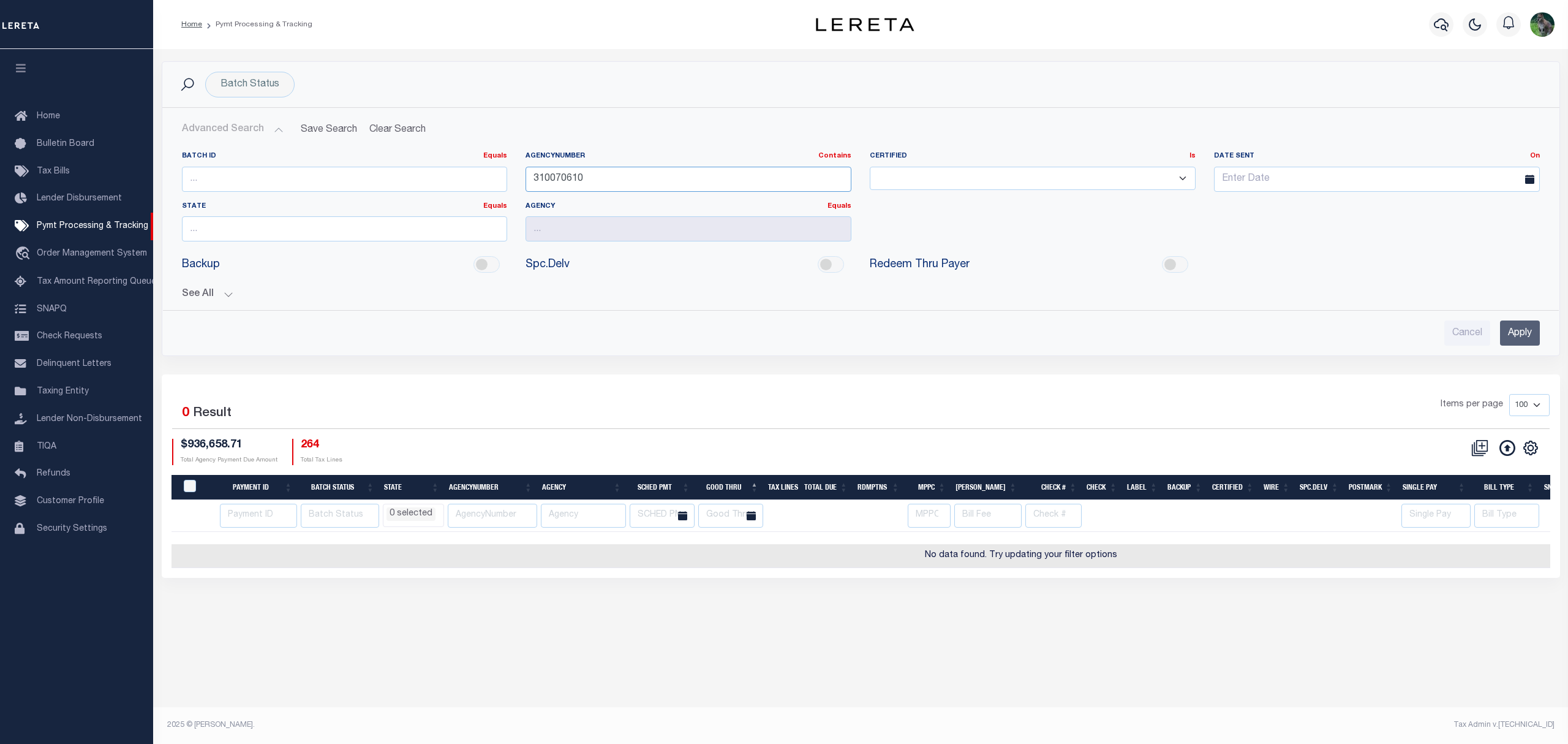
type input "310070610"
click at [1526, 342] on input "Apply" at bounding box center [1520, 333] width 40 height 25
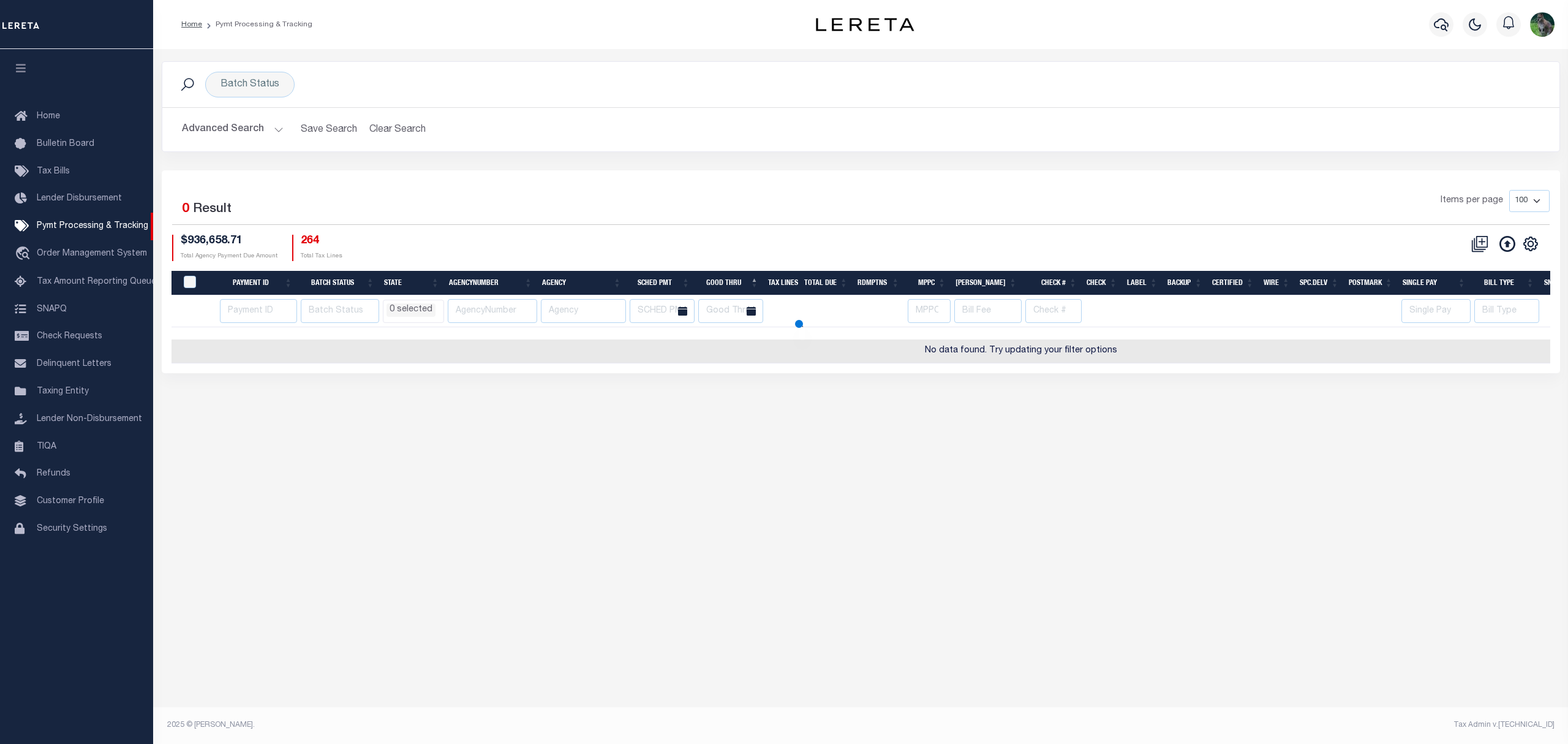
select select
click at [237, 121] on button "Advanced Search" at bounding box center [233, 129] width 102 height 23
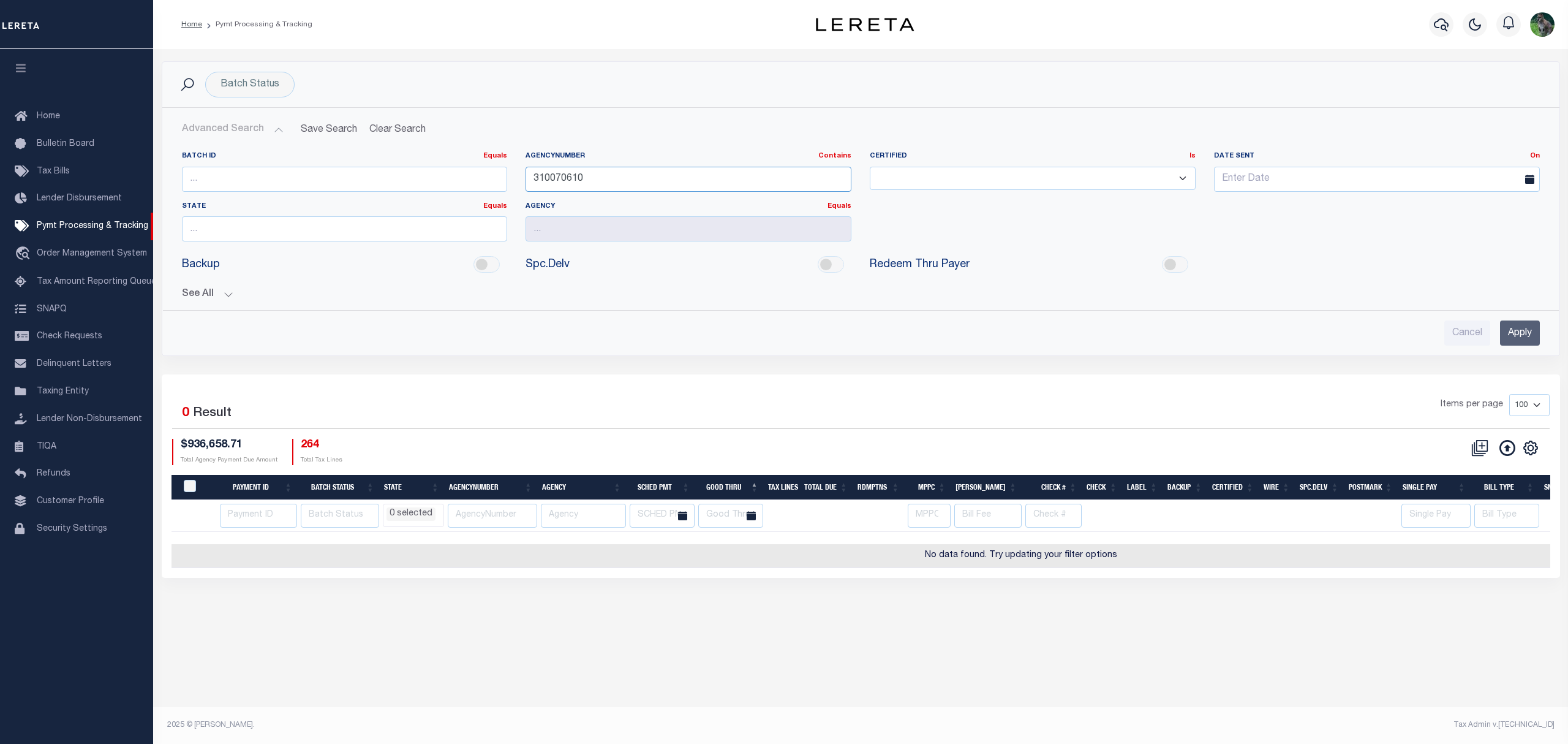
drag, startPoint x: 620, startPoint y: 172, endPoint x: 510, endPoint y: 203, distance: 114.3
click at [486, 194] on div "Batch ID Equals Equals Is Not Equal To Is Greater Than Is Less Than AgencyNumbe…" at bounding box center [860, 201] width 1377 height 100
type input "310070648"
click at [1505, 327] on input "Apply" at bounding box center [1520, 333] width 40 height 25
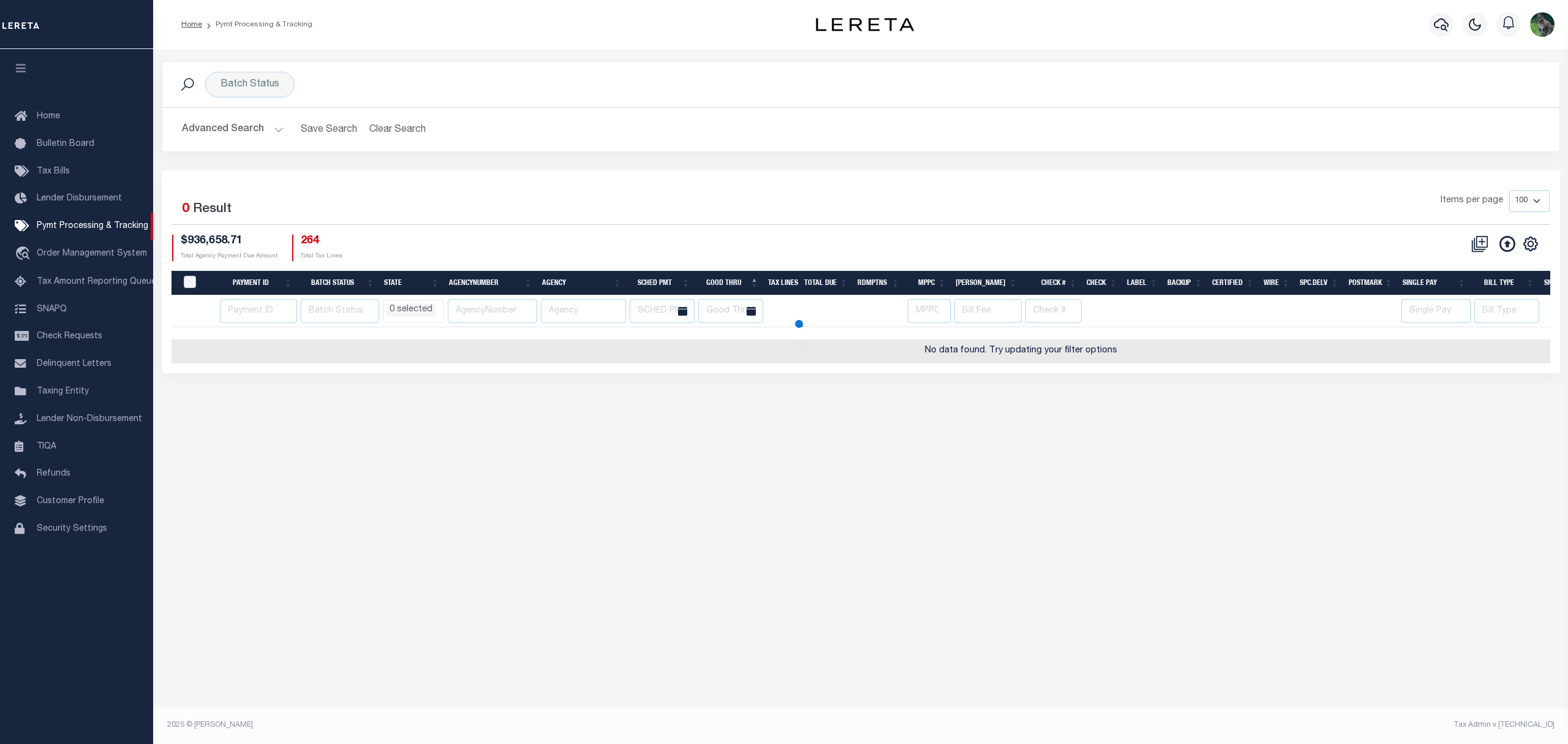
select select
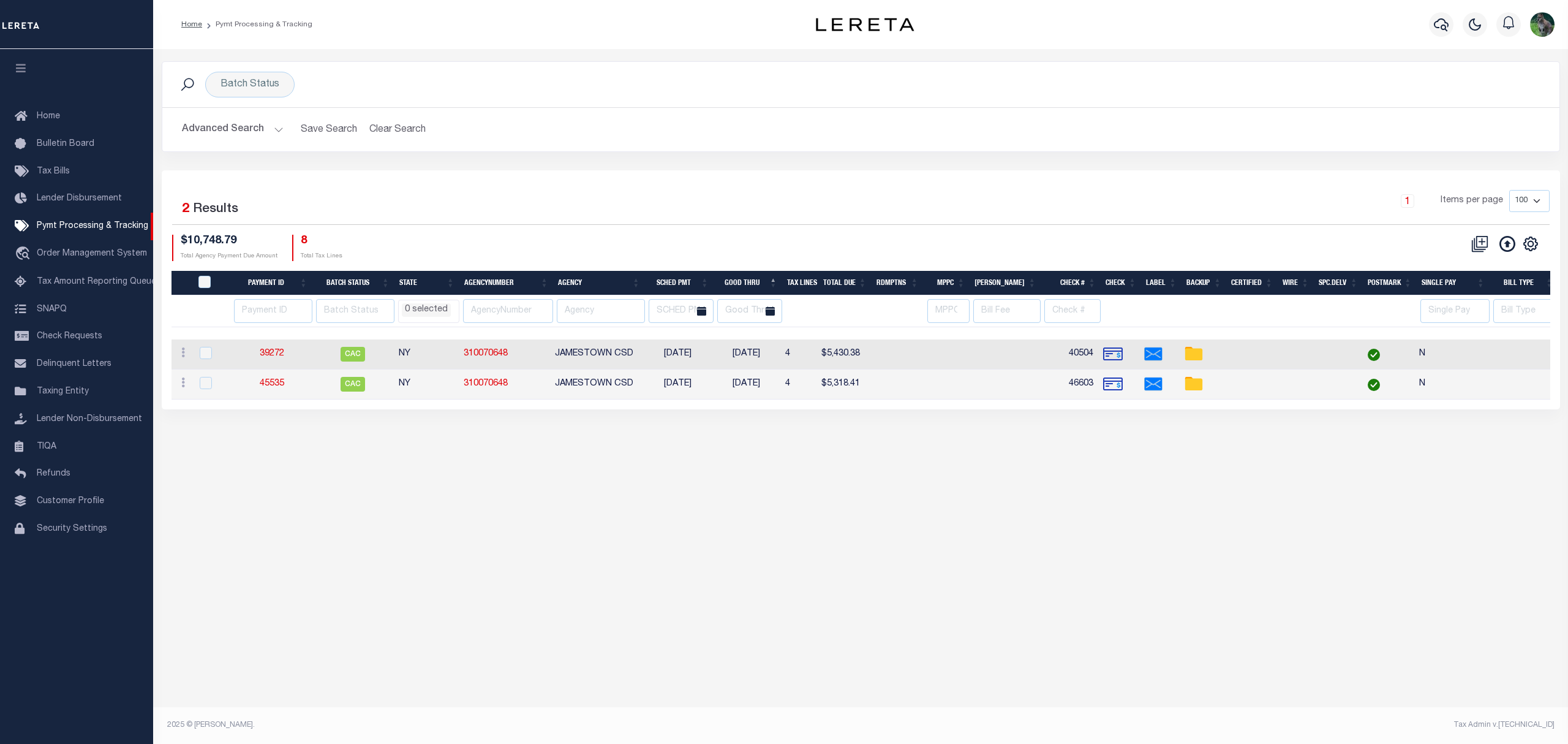
click at [249, 129] on button "Advanced Search" at bounding box center [233, 129] width 102 height 23
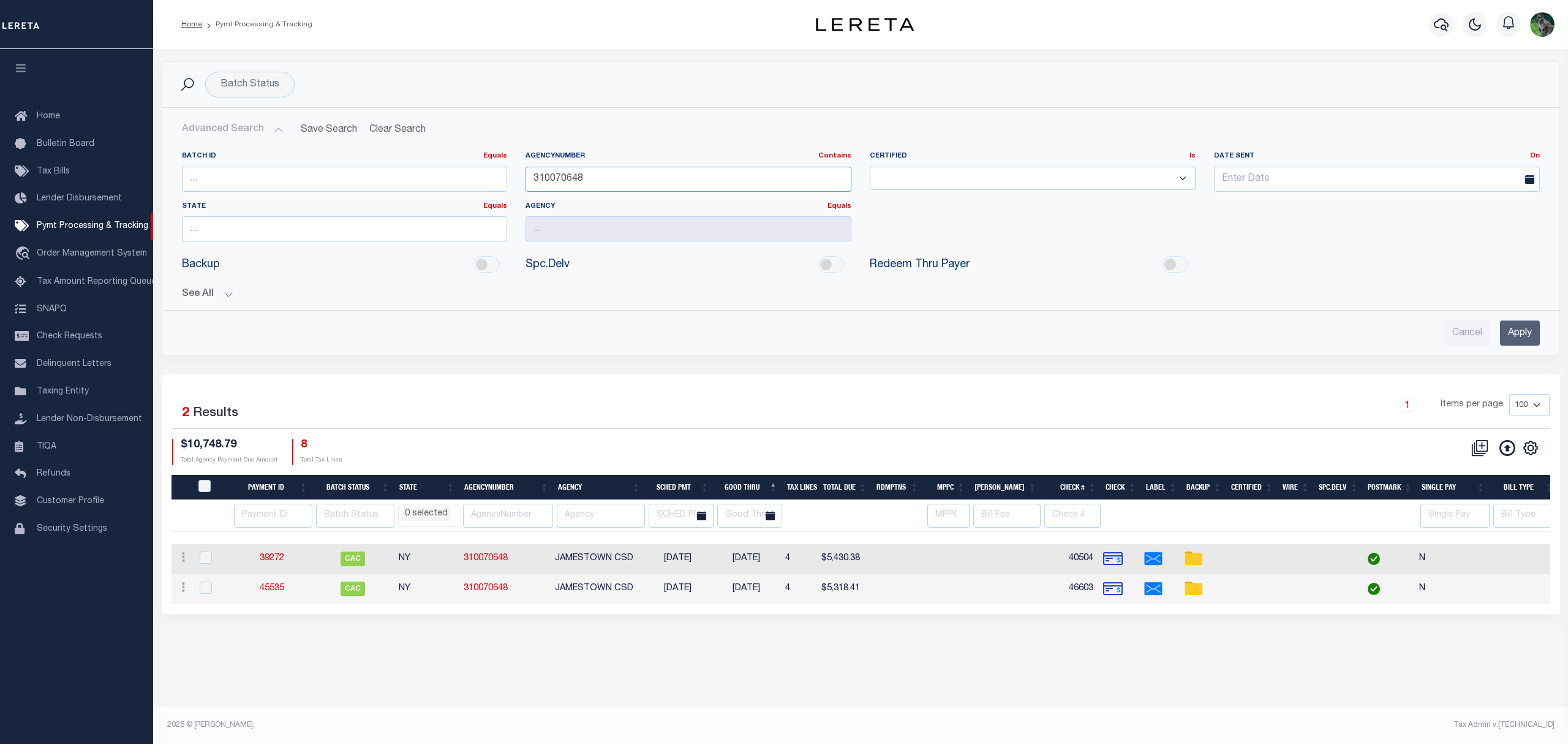
drag, startPoint x: 624, startPoint y: 176, endPoint x: 500, endPoint y: 182, distance: 124.1
click at [500, 182] on div "Batch ID Equals Equals Is Not Equal To Is Greater Than Is Less Than AgencyNumbe…" at bounding box center [860, 201] width 1377 height 100
type input "310070652"
click at [1537, 327] on input "Apply" at bounding box center [1520, 333] width 40 height 25
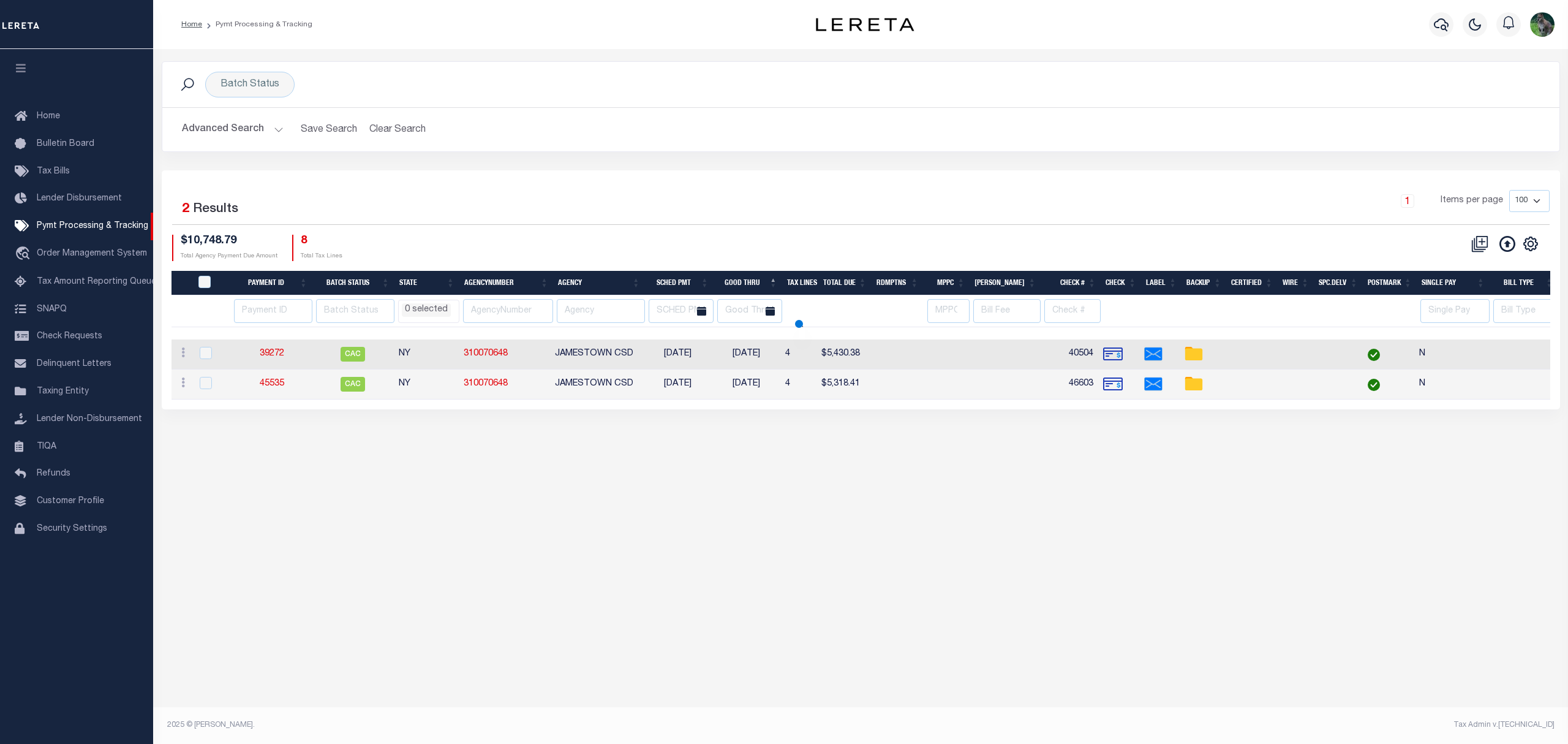
select select
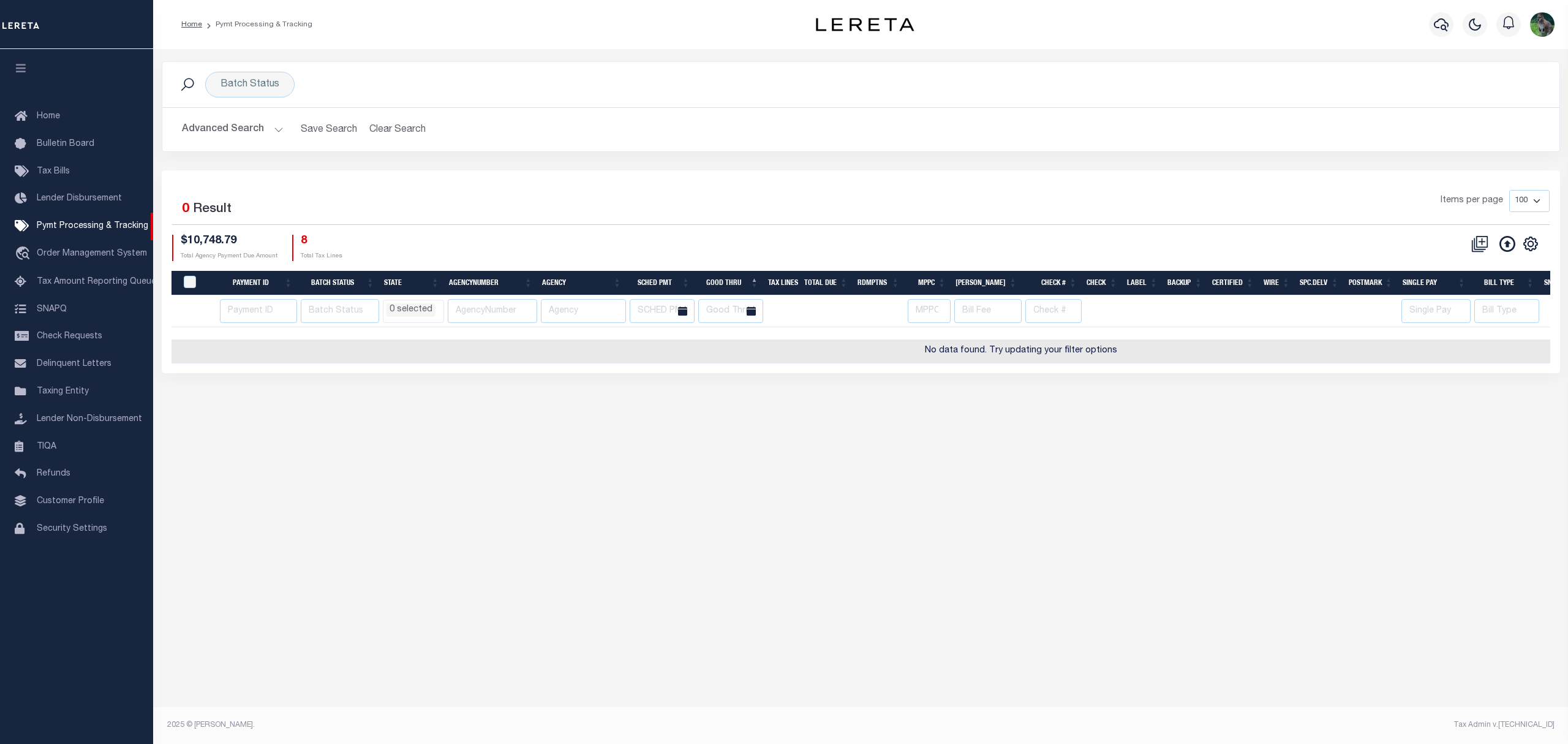
click at [246, 131] on button "Advanced Search" at bounding box center [233, 129] width 102 height 23
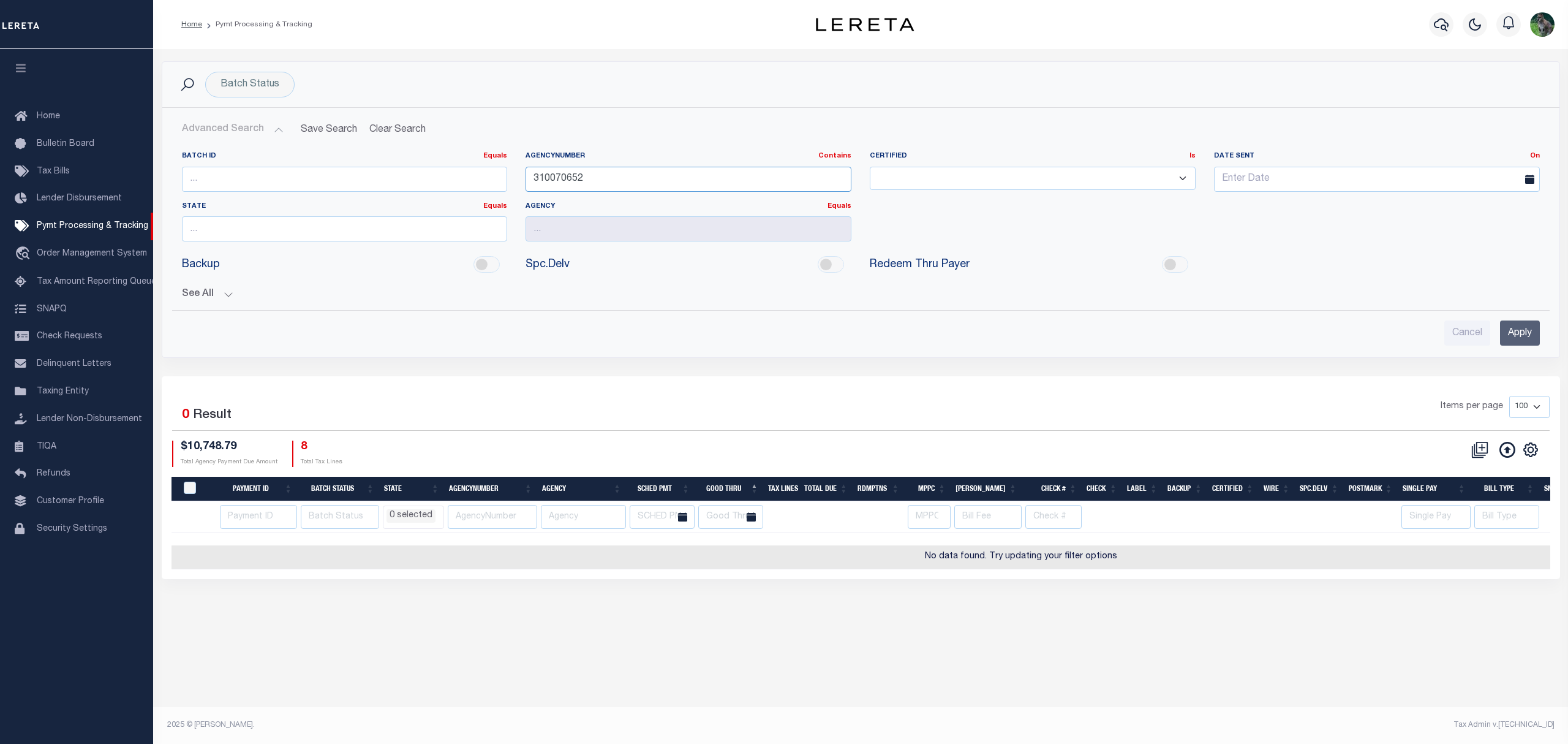
drag, startPoint x: 618, startPoint y: 171, endPoint x: 486, endPoint y: 178, distance: 132.2
click at [486, 178] on div "Batch ID Equals Equals Is Not Equal To Is Greater Than Is Less Than AgencyNumbe…" at bounding box center [860, 201] width 1377 height 100
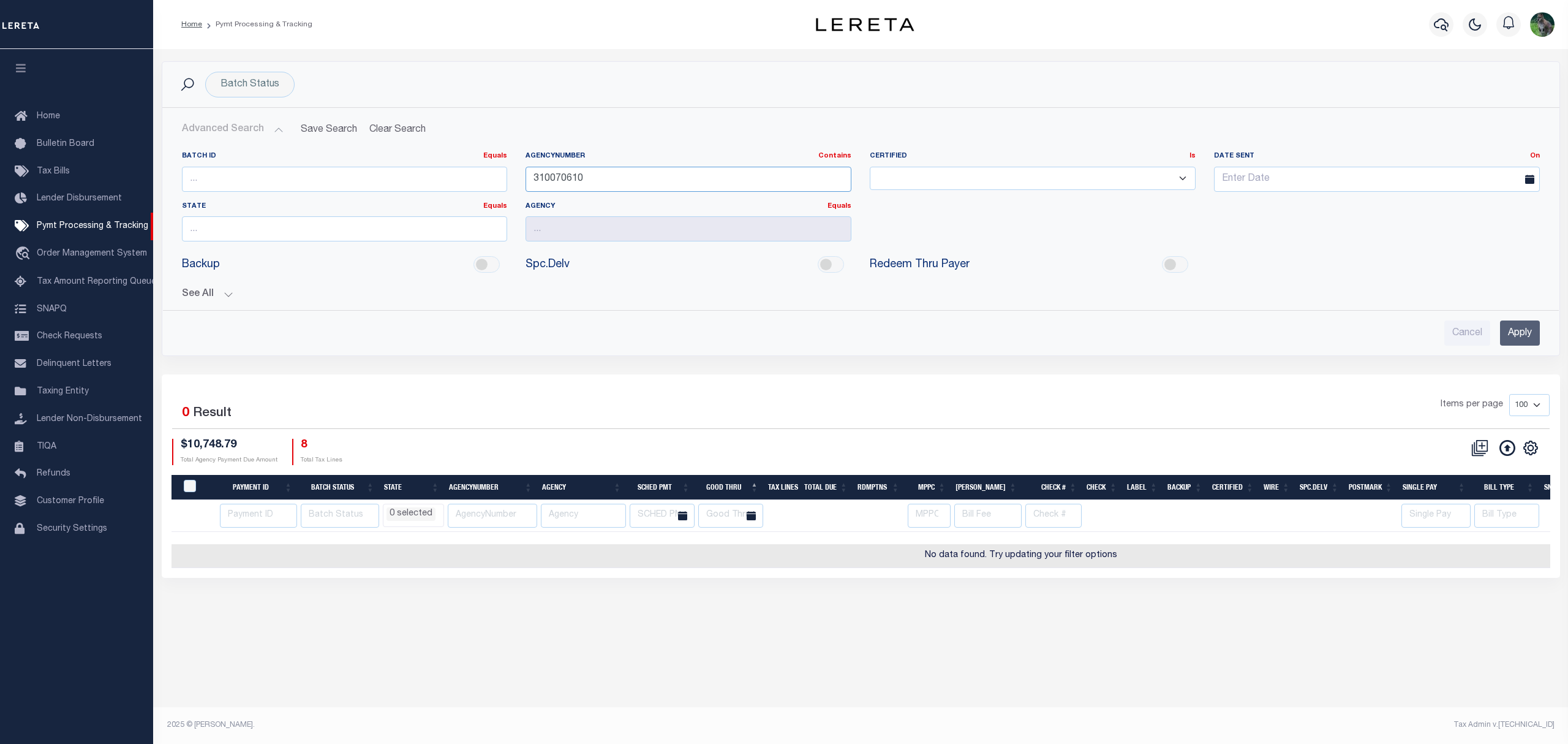
type input "310070610"
click at [1529, 336] on input "Apply" at bounding box center [1520, 333] width 40 height 25
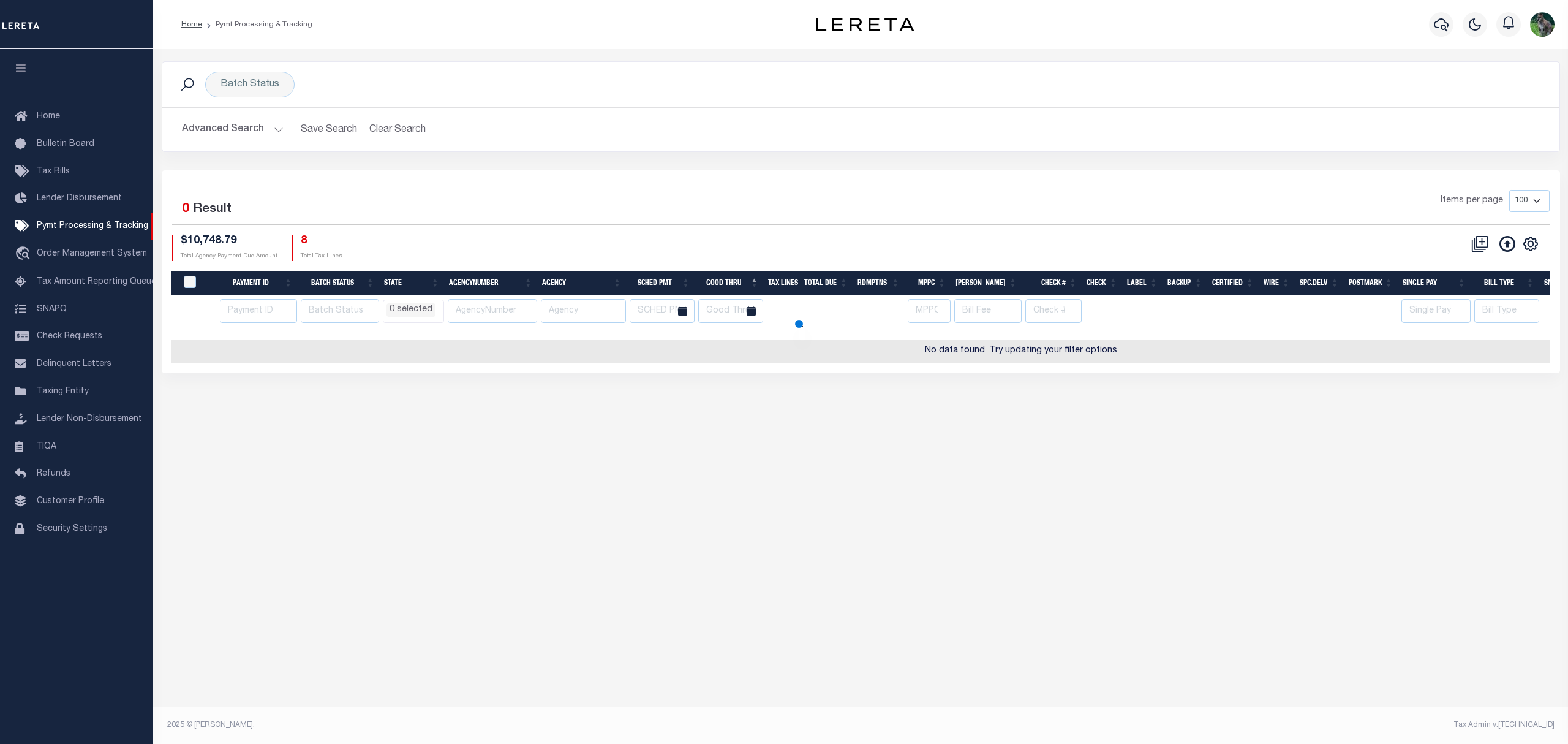
select select
click at [246, 138] on button "Advanced Search" at bounding box center [233, 129] width 102 height 23
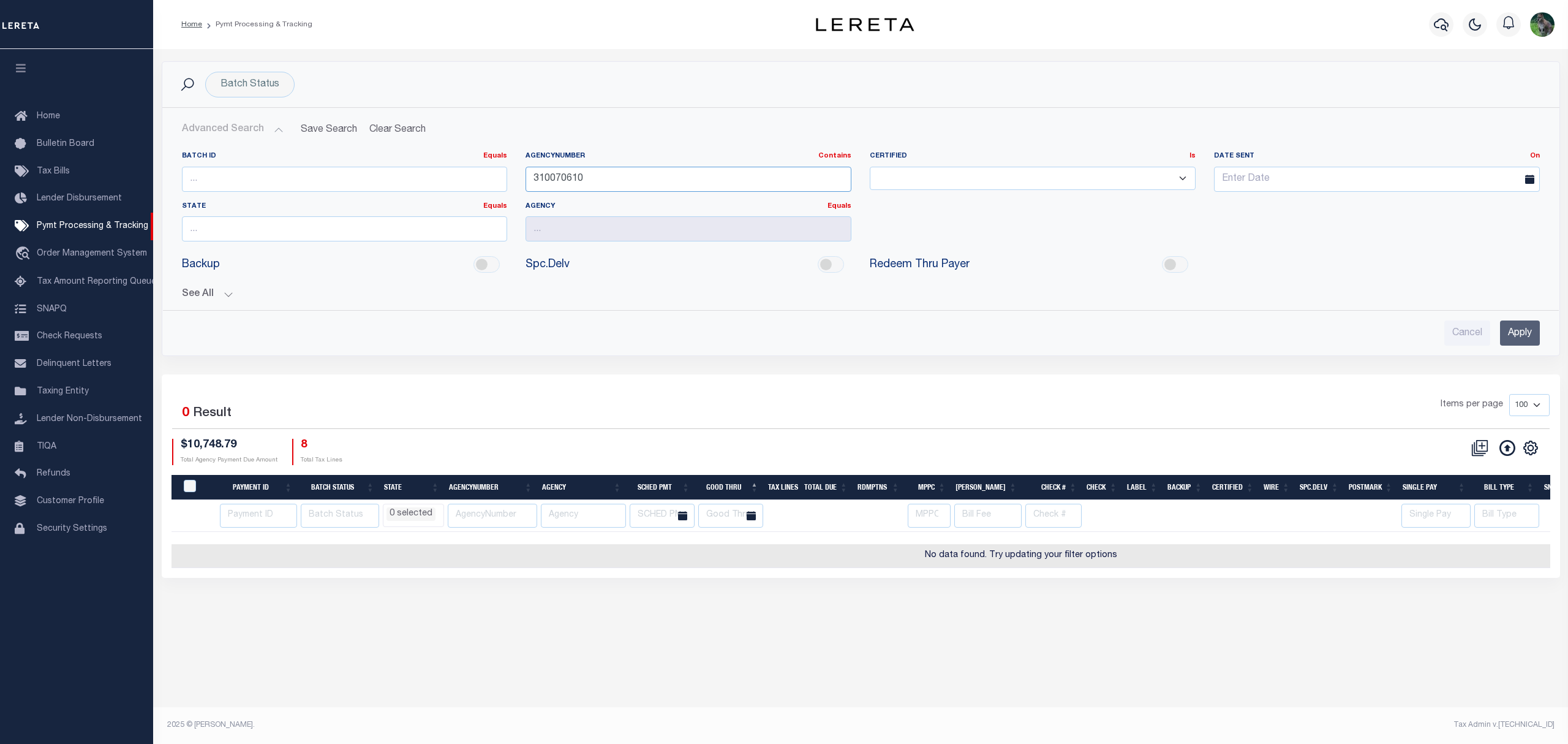
drag, startPoint x: 610, startPoint y: 181, endPoint x: 486, endPoint y: 181, distance: 124.0
click at [502, 181] on div "Batch ID Equals Equals Is Not Equal To Is Greater Than Is Less Than AgencyNumbe…" at bounding box center [860, 201] width 1377 height 100
type input "310070612"
click at [1510, 342] on input "Apply" at bounding box center [1520, 333] width 40 height 25
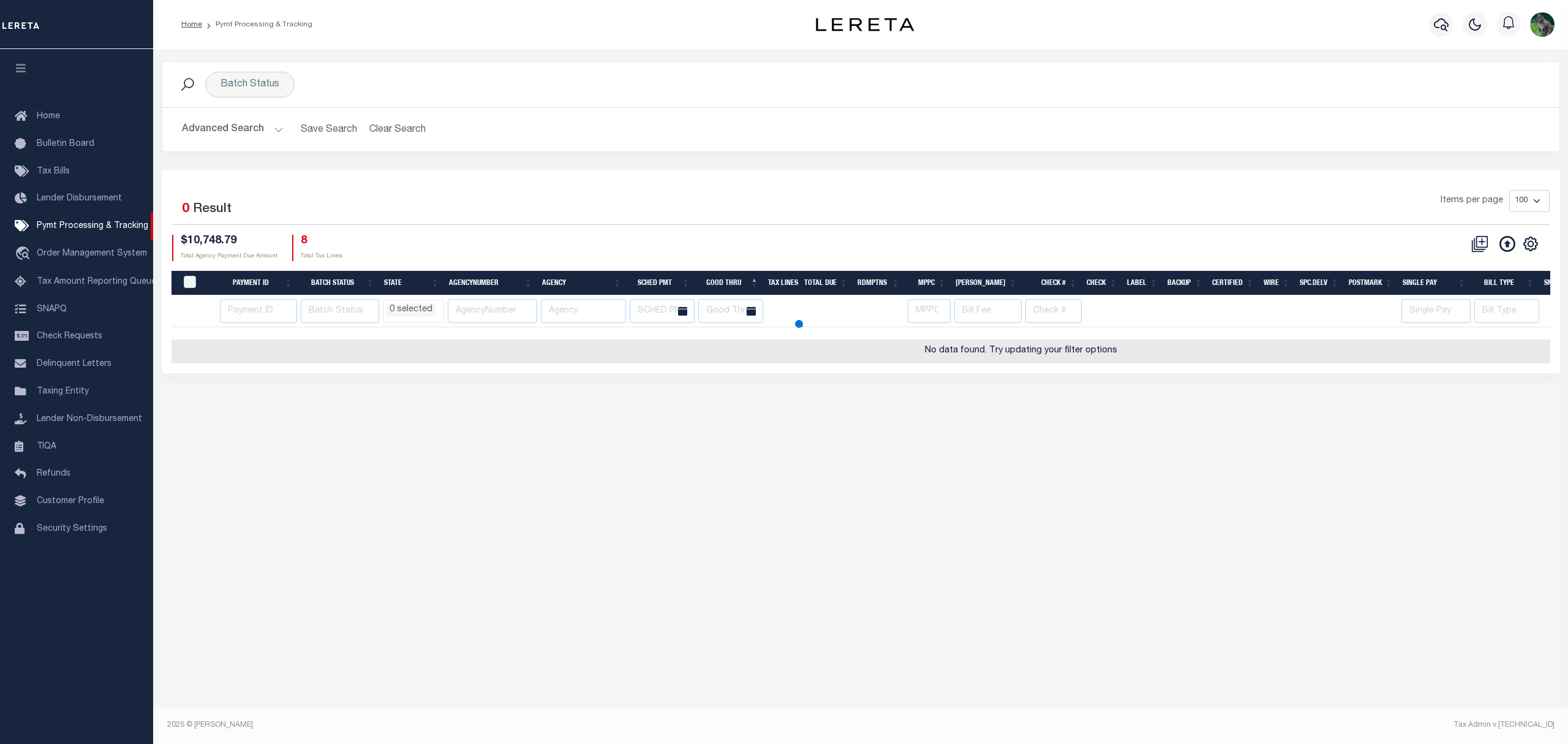
select select
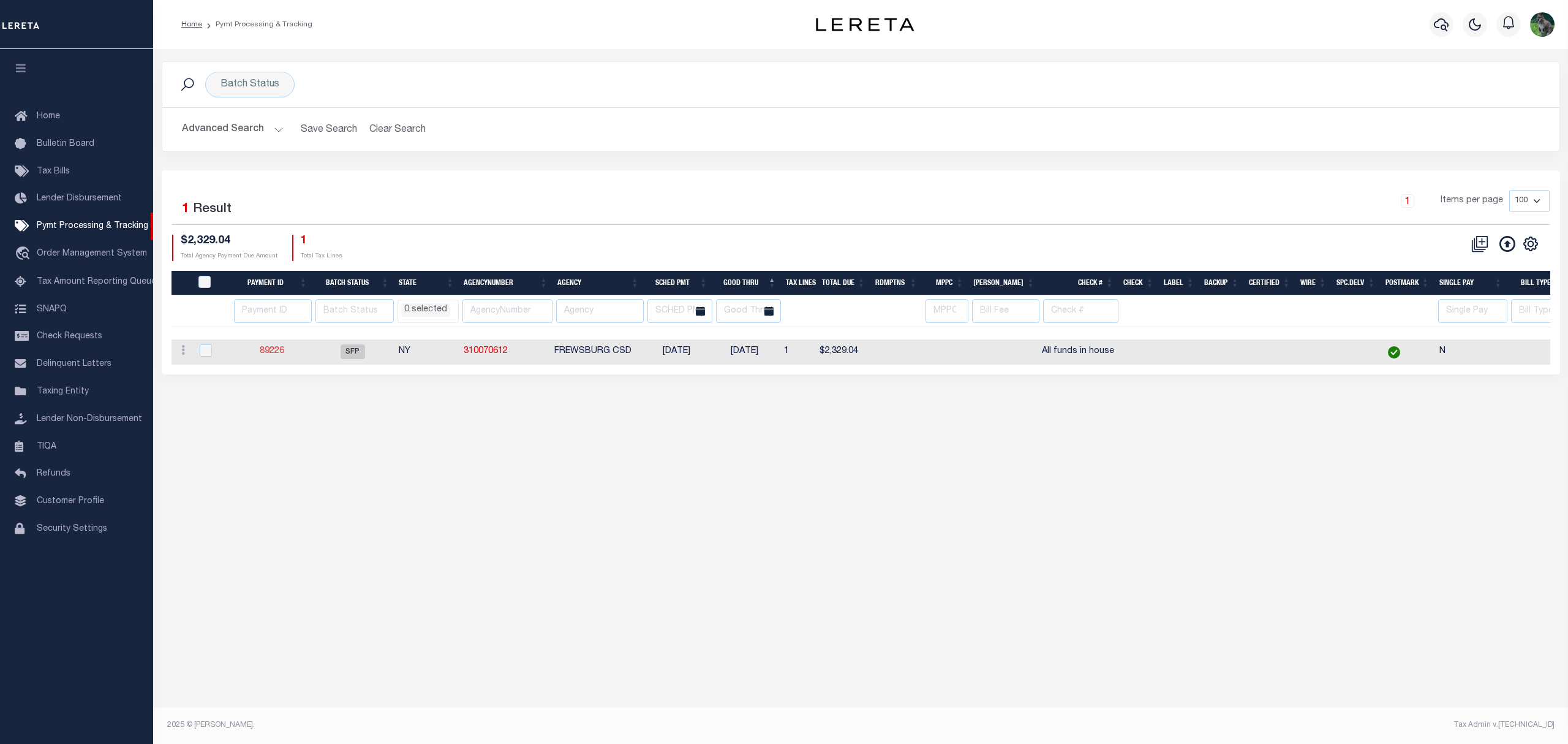
click at [277, 356] on link "89226" at bounding box center [272, 351] width 24 height 9
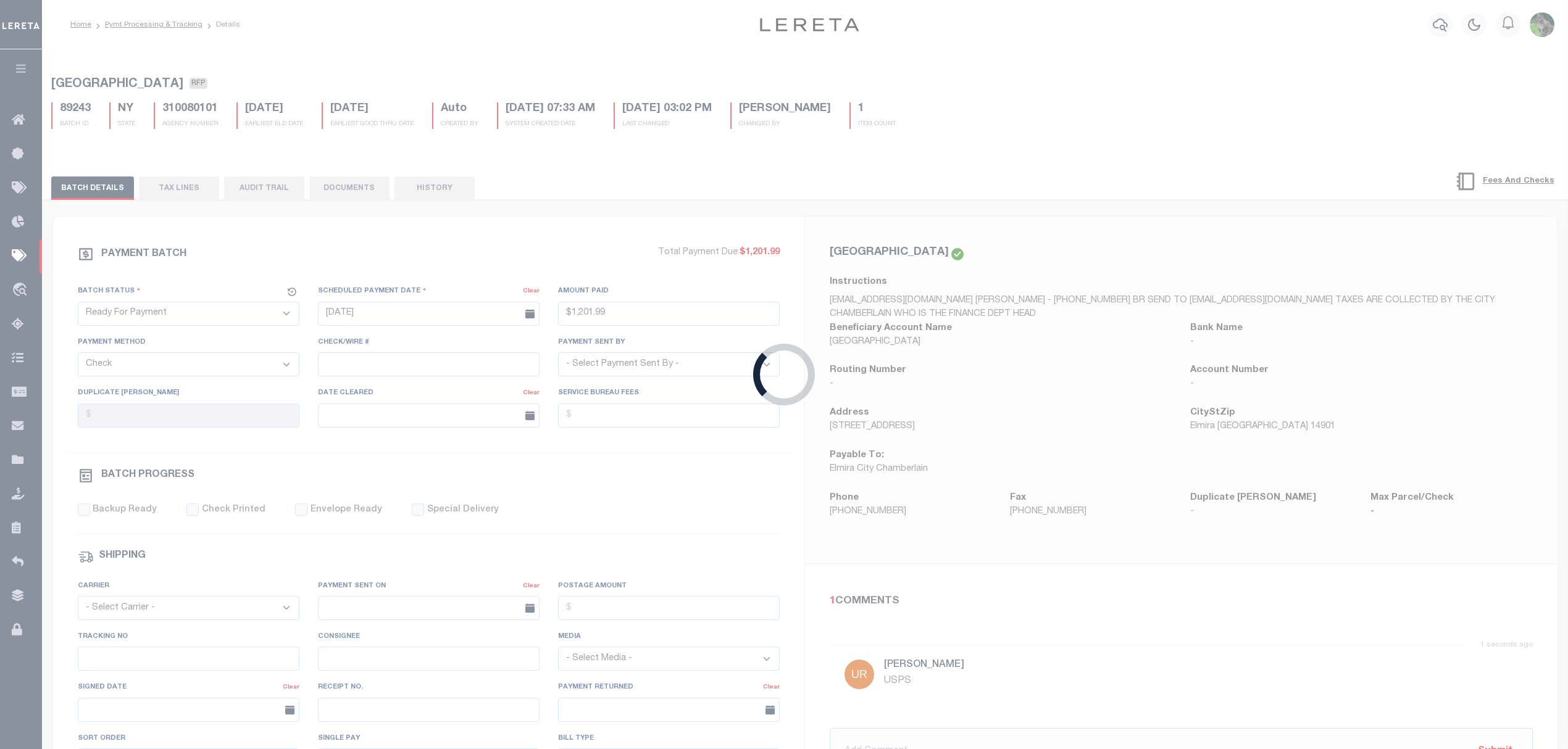
select select "SFP"
type input "09/19/2025"
select select
type input "All funds in house"
select select
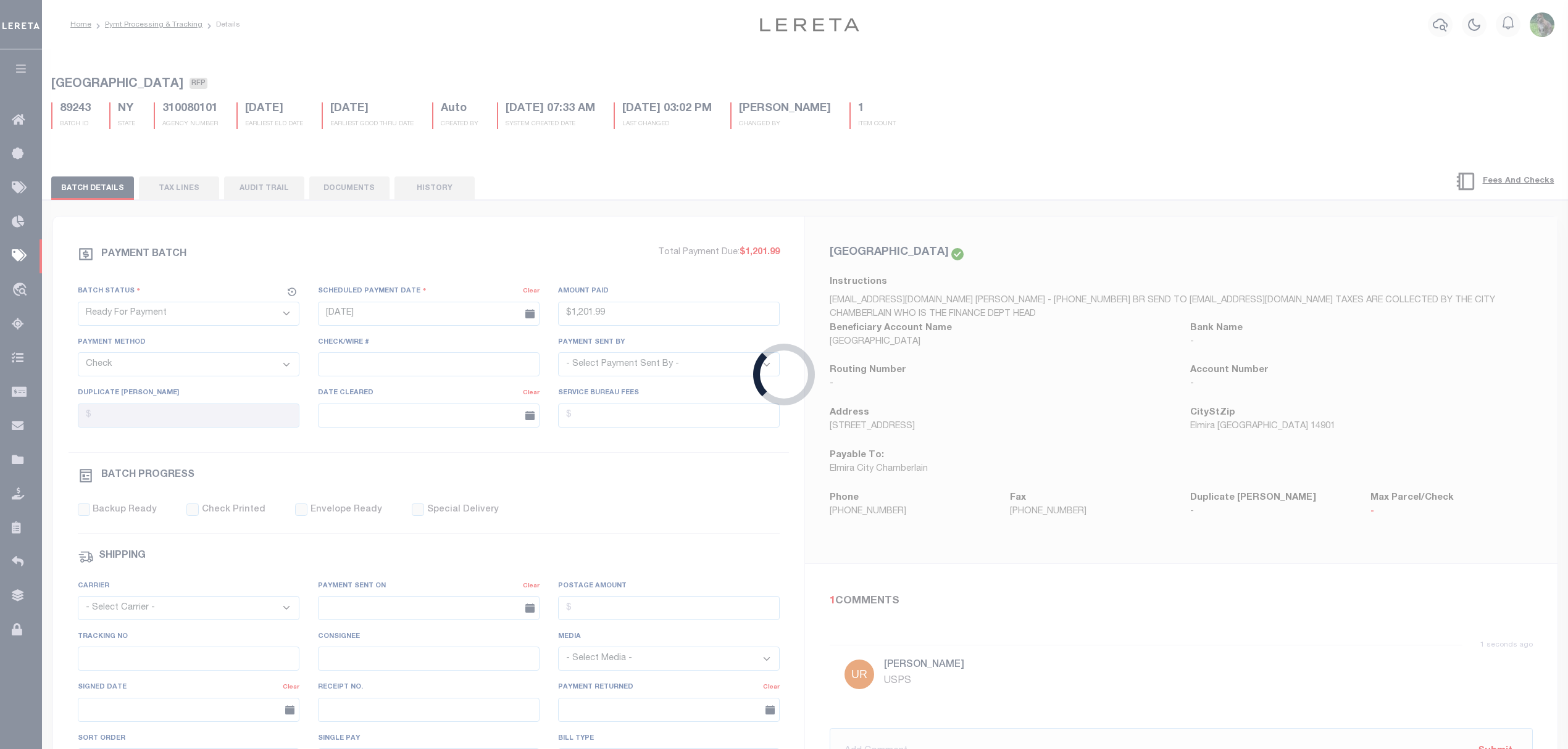
checkbox input "false"
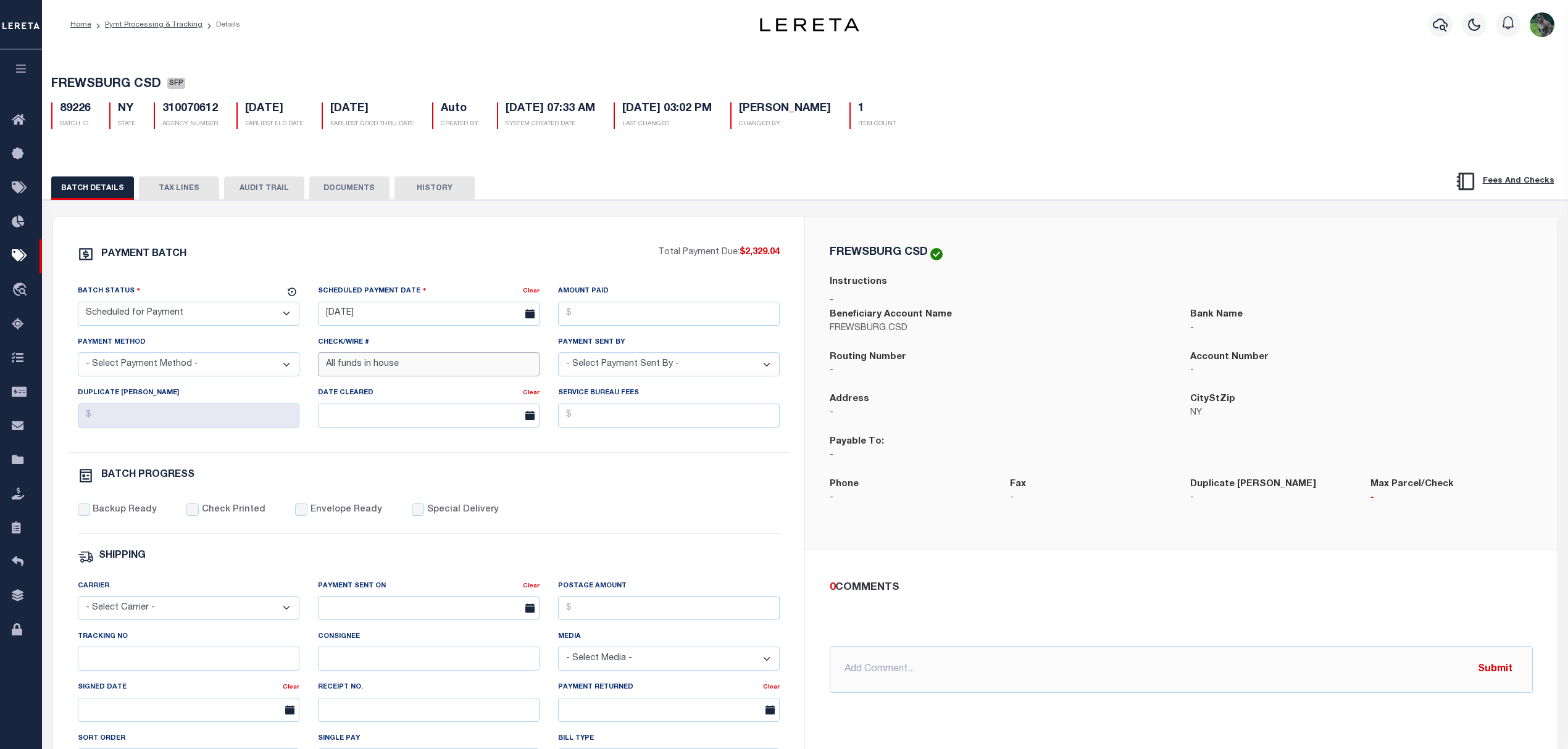
drag, startPoint x: 421, startPoint y: 369, endPoint x: 281, endPoint y: 374, distance: 140.1
click at [272, 375] on div "Batch Status - Select Status - Scheduled for Payment Ready For Payment Payment …" at bounding box center [428, 368] width 721 height 168
type input "Hold off on remittance"
click at [499, 484] on div "BATCH PROGRESS" at bounding box center [429, 475] width 702 height 16
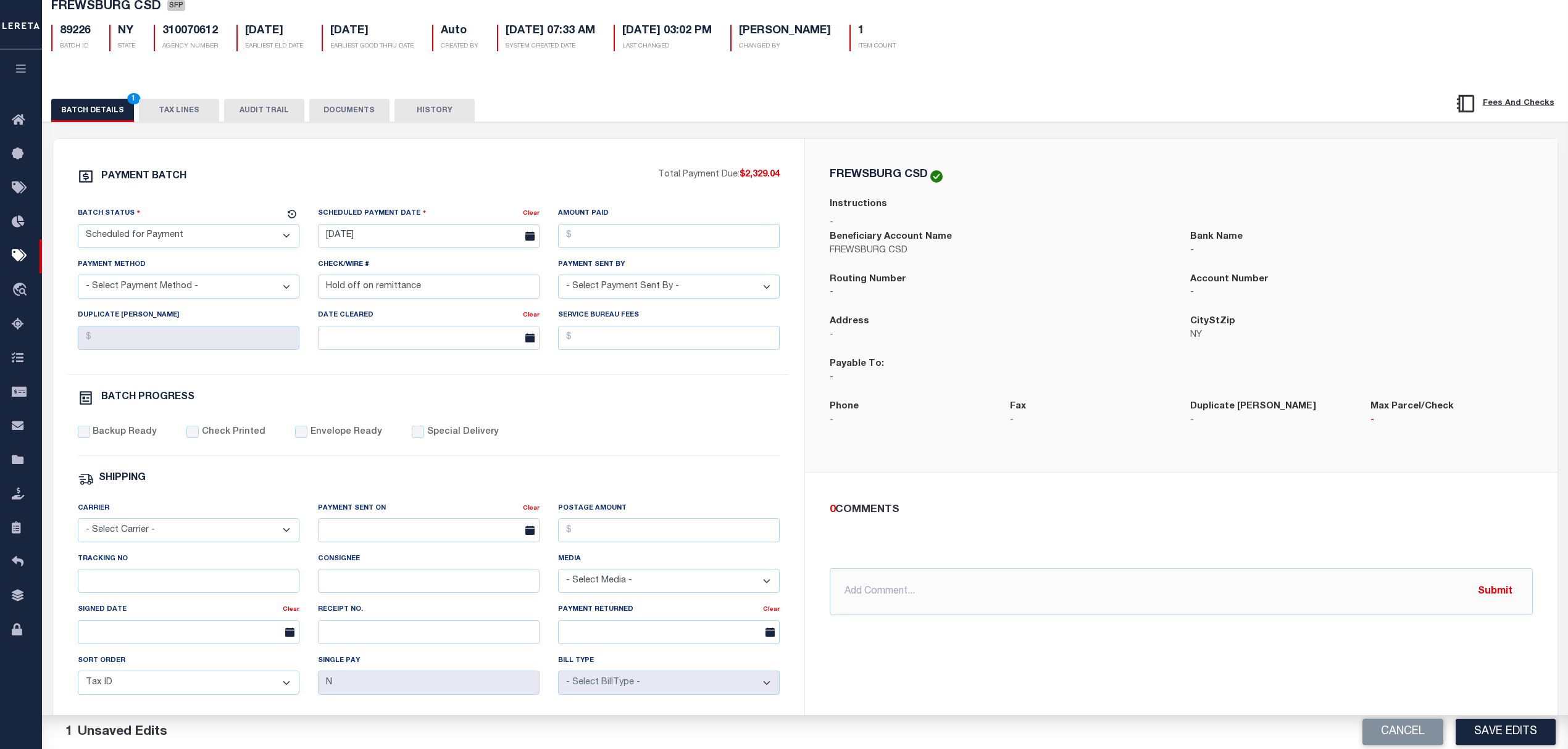
scroll to position [82, 0]
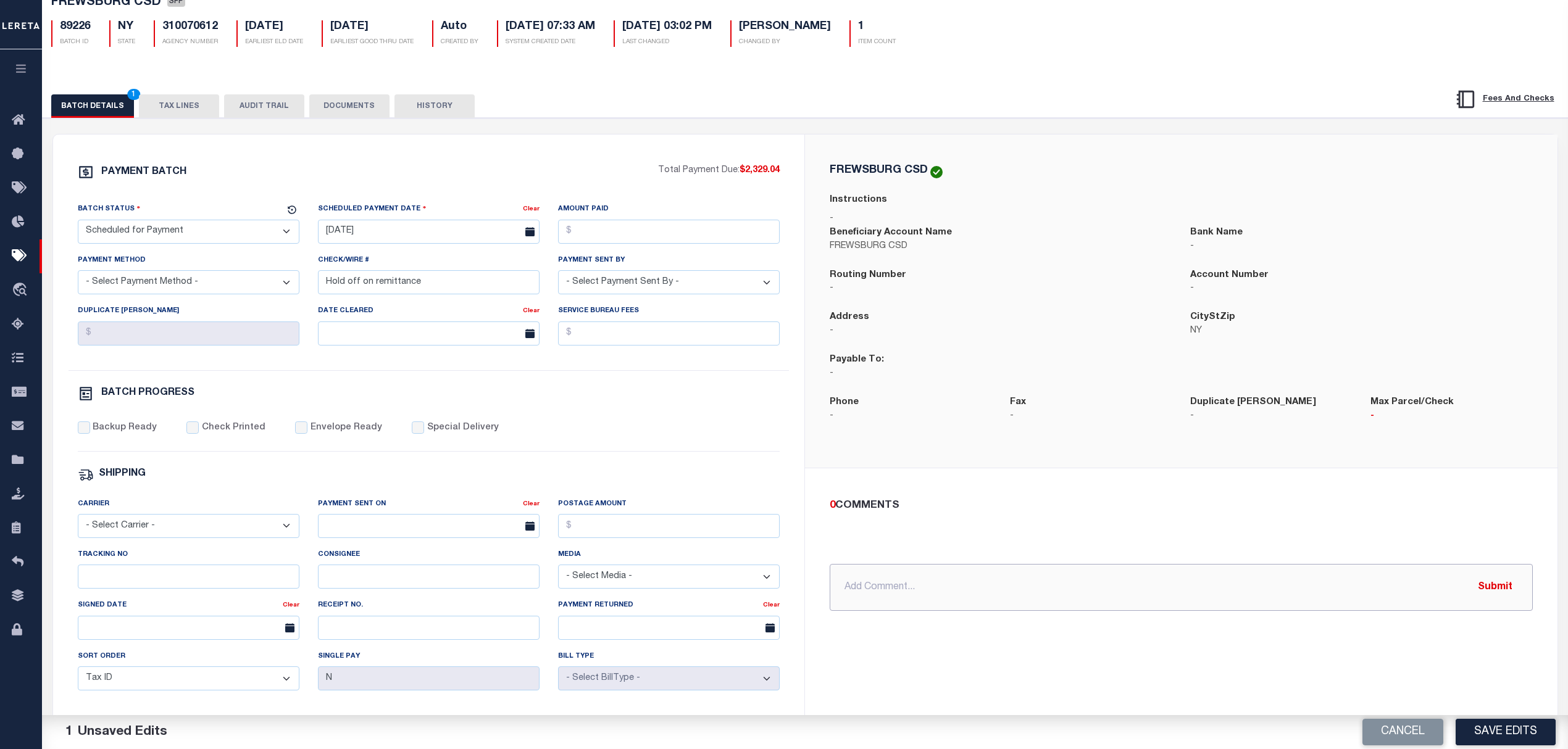
click at [926, 578] on input "text" at bounding box center [1181, 587] width 703 height 47
type input "P"
type input "D"
paste input "Reason for Request: from Tax Collector: Star Exemption was missing from origina…"
type input "9/11/25 Do not send funds to agency!! Reason for Request: from Tax Collector: S…"
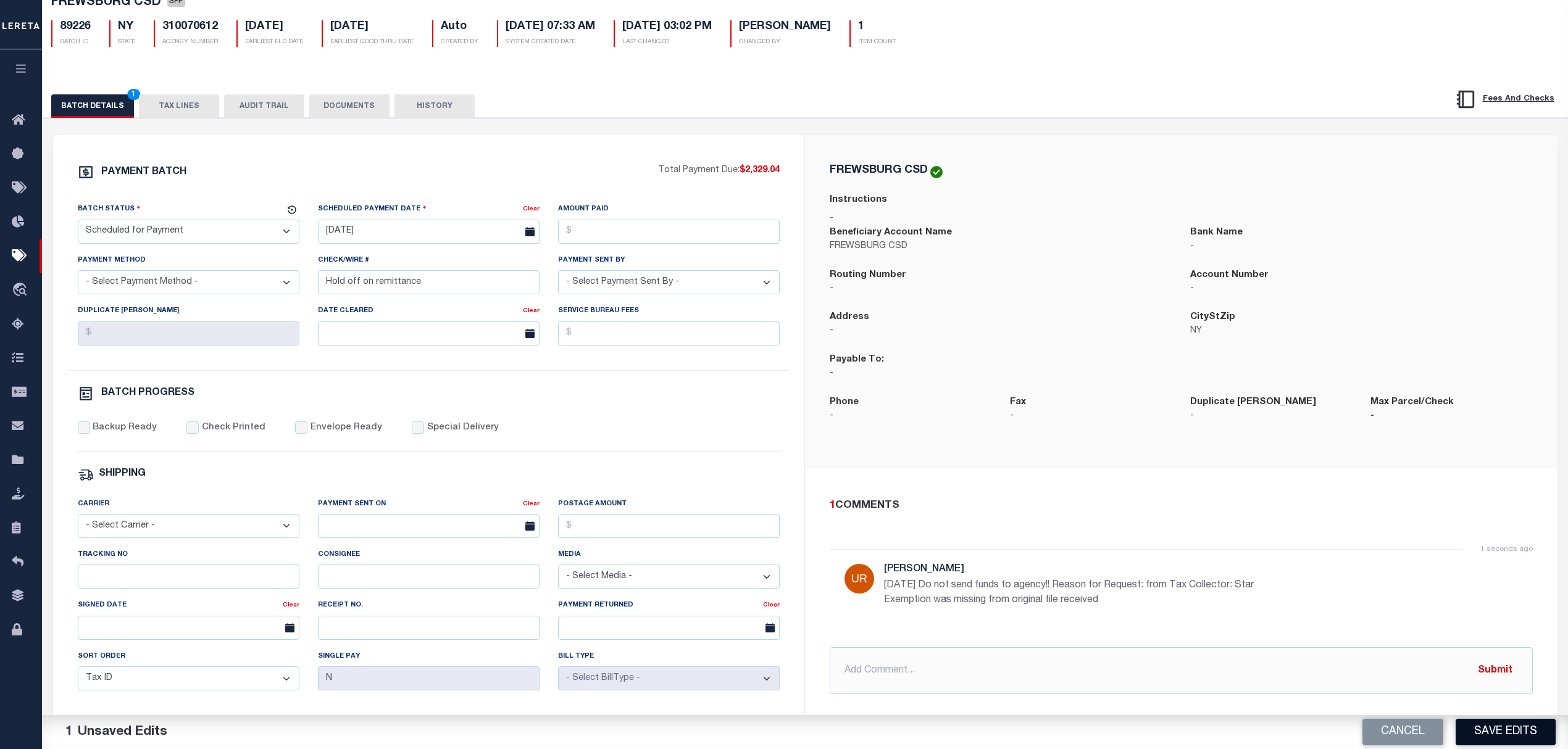
click at [1530, 736] on button "Save Edits" at bounding box center [1505, 732] width 100 height 26
select select
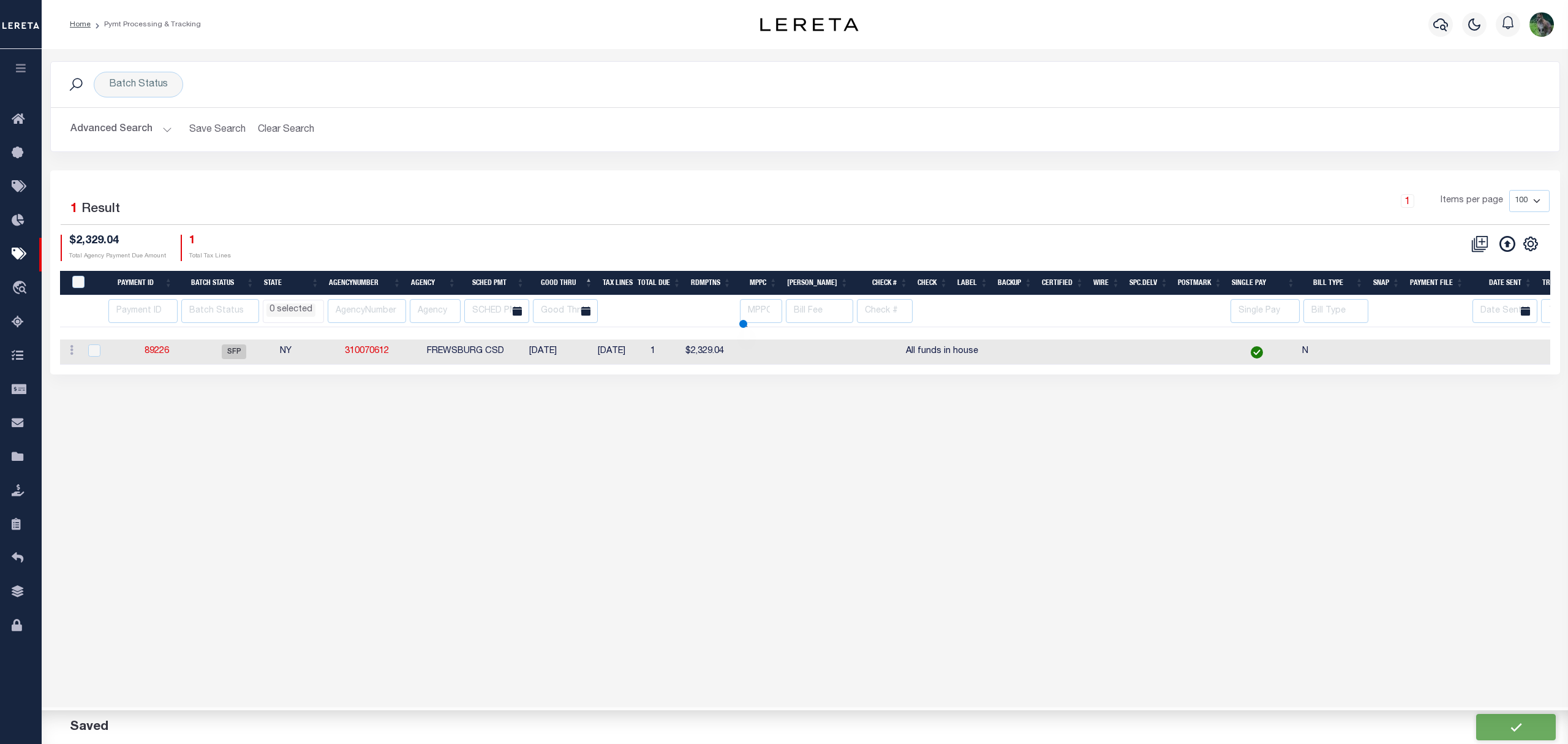
select select
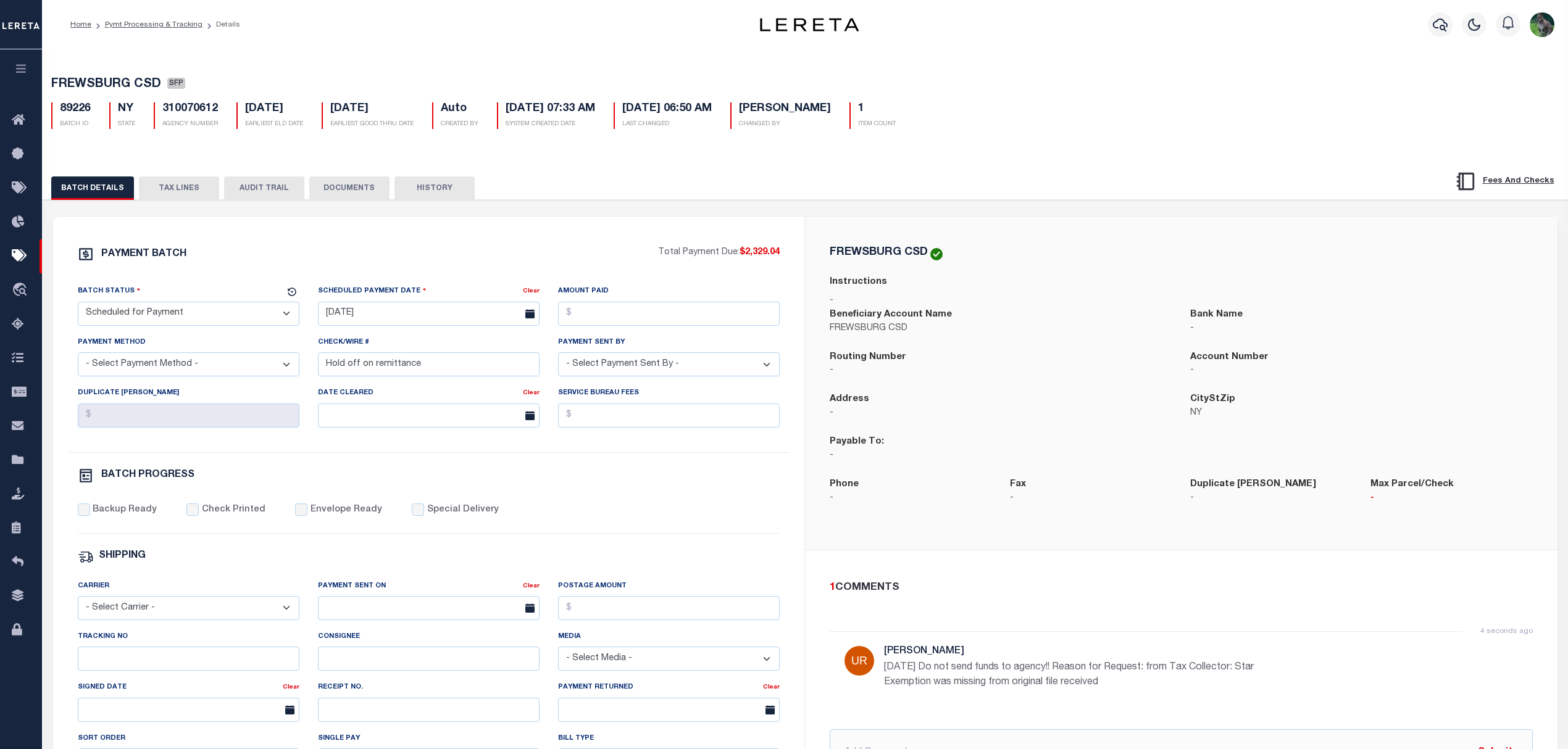
click at [1423, 31] on div at bounding box center [1439, 25] width 34 height 44
click at [1439, 30] on icon "button" at bounding box center [1440, 25] width 15 height 15
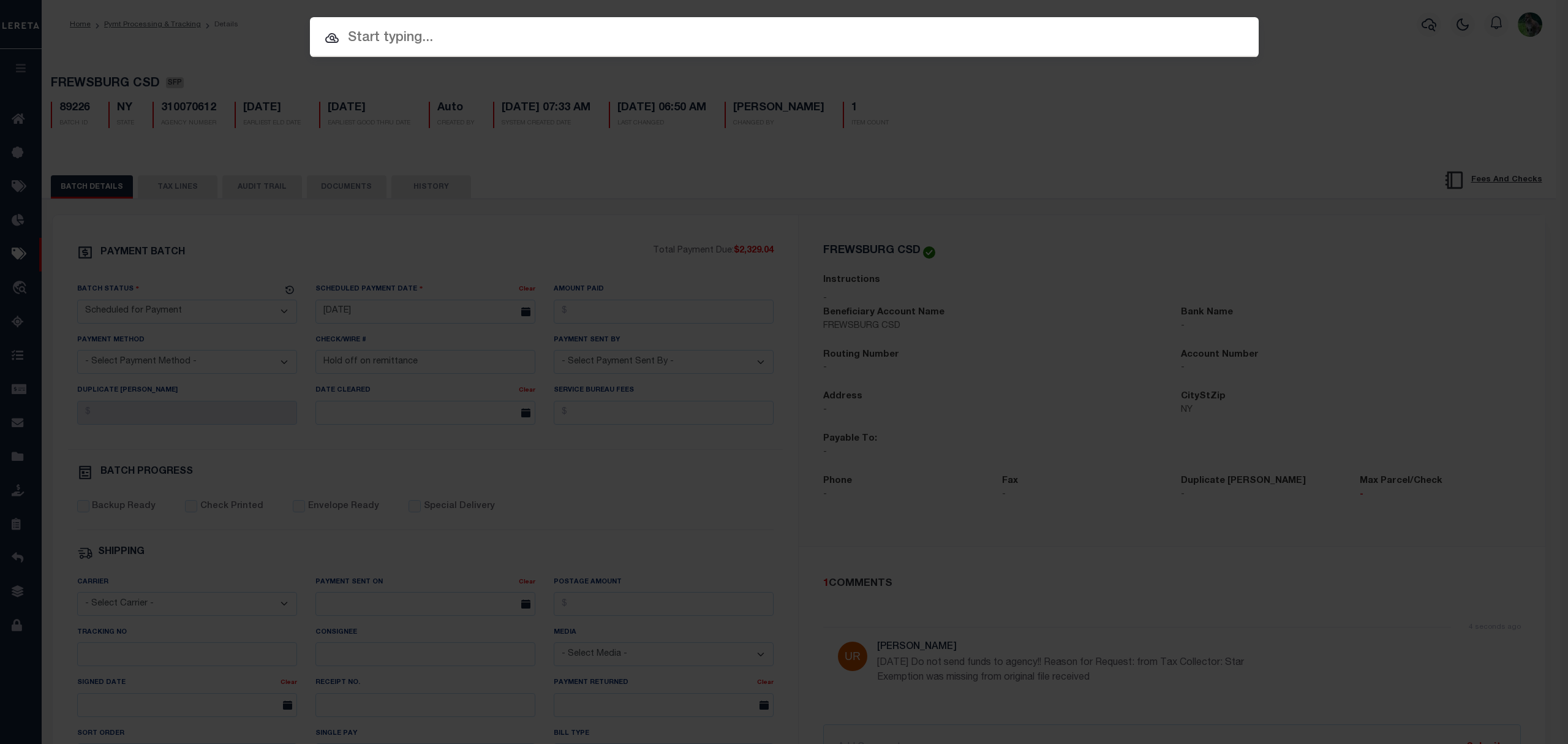
click at [489, 42] on input "text" at bounding box center [784, 39] width 949 height 22
paste input "993244235"
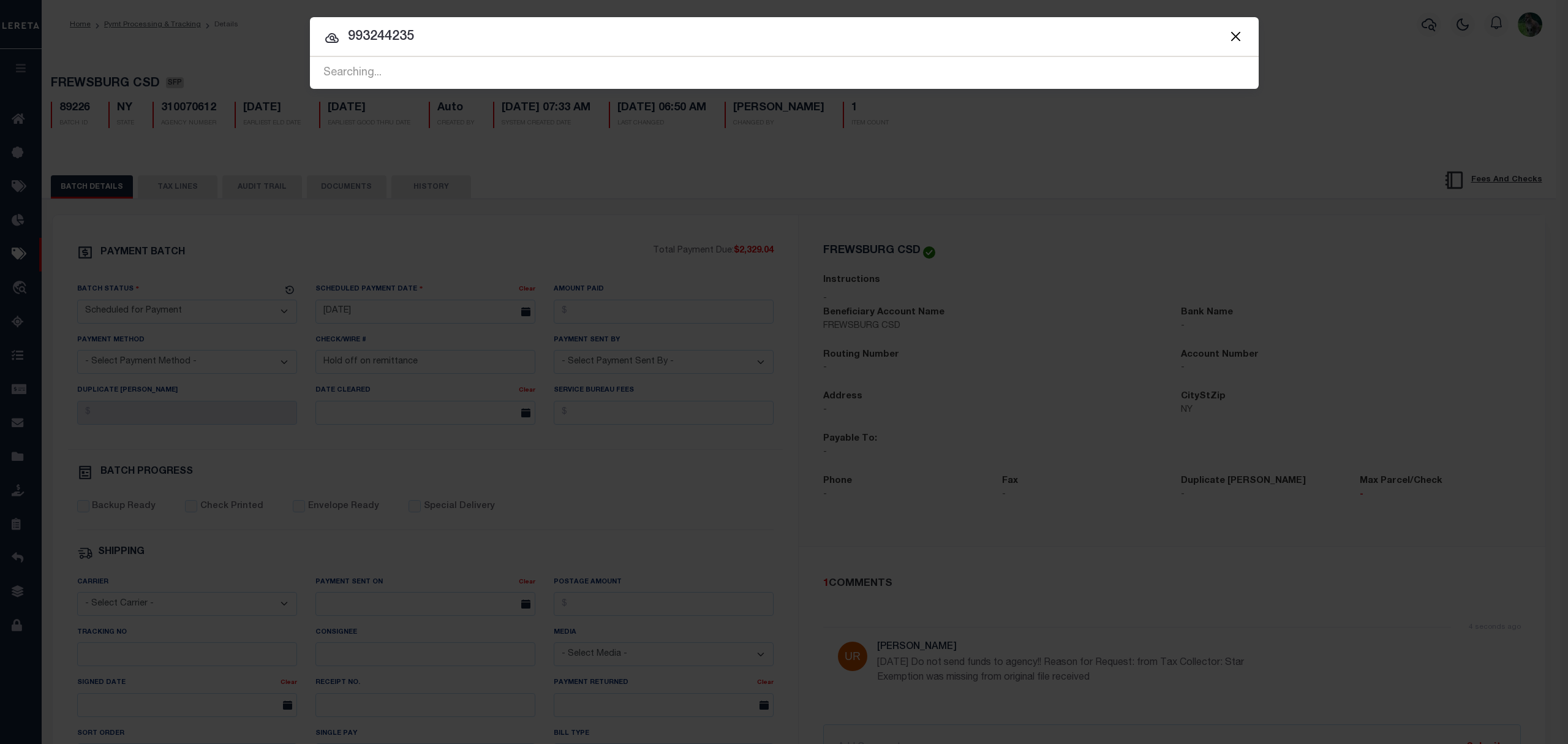
type input "993244235"
click at [397, 37] on input "993244235" at bounding box center [784, 37] width 949 height 22
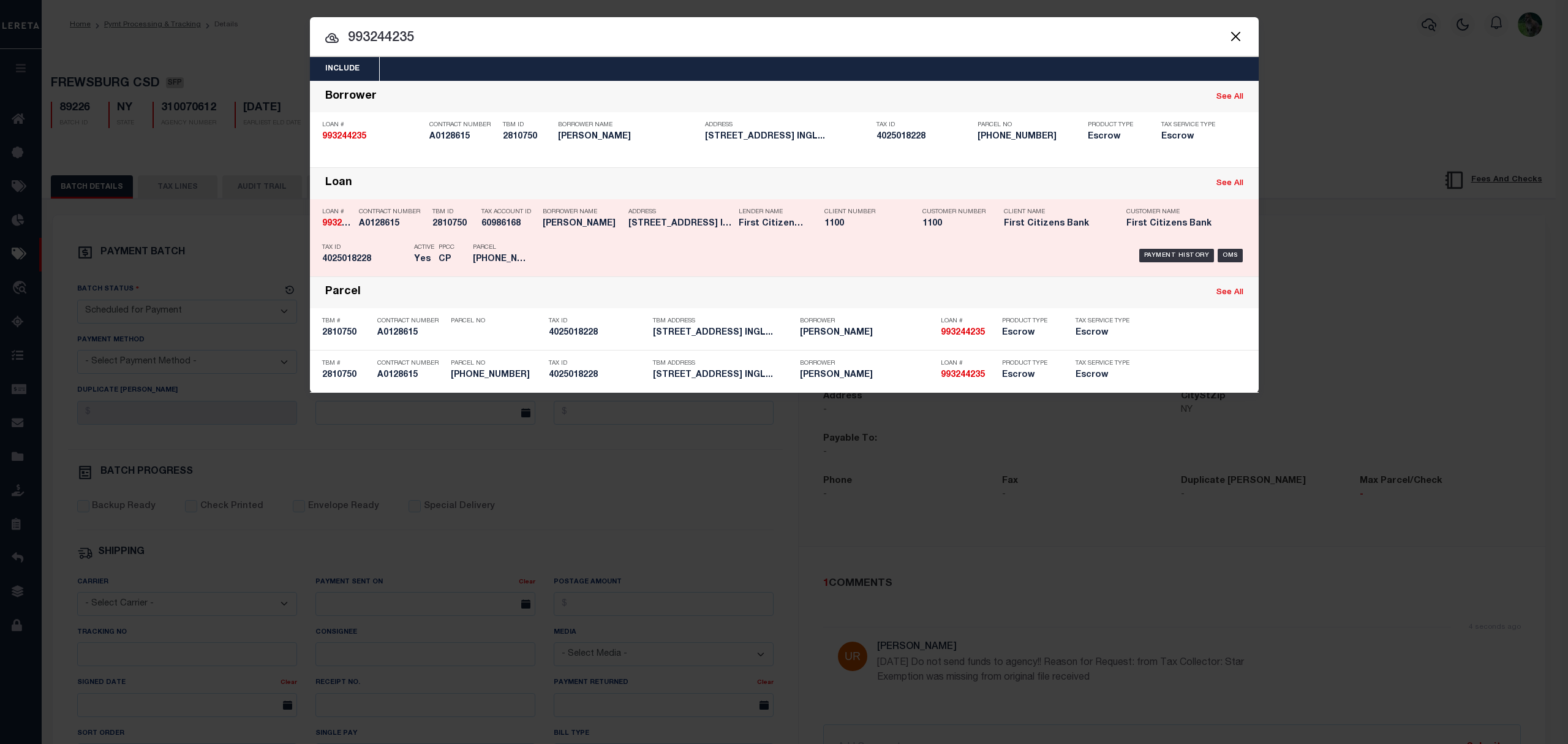
click at [953, 248] on div "Payment History OMS" at bounding box center [896, 255] width 700 height 35
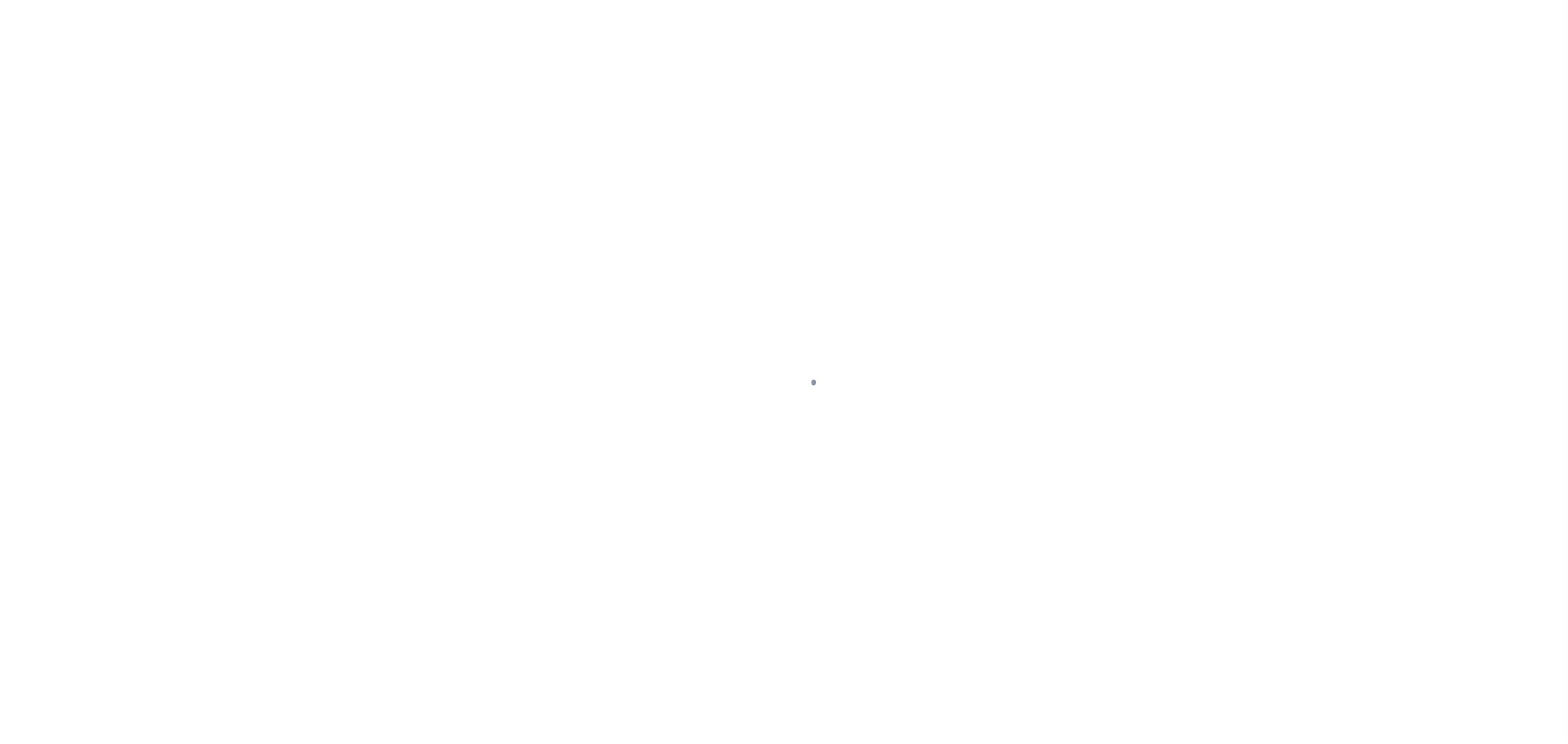
select select
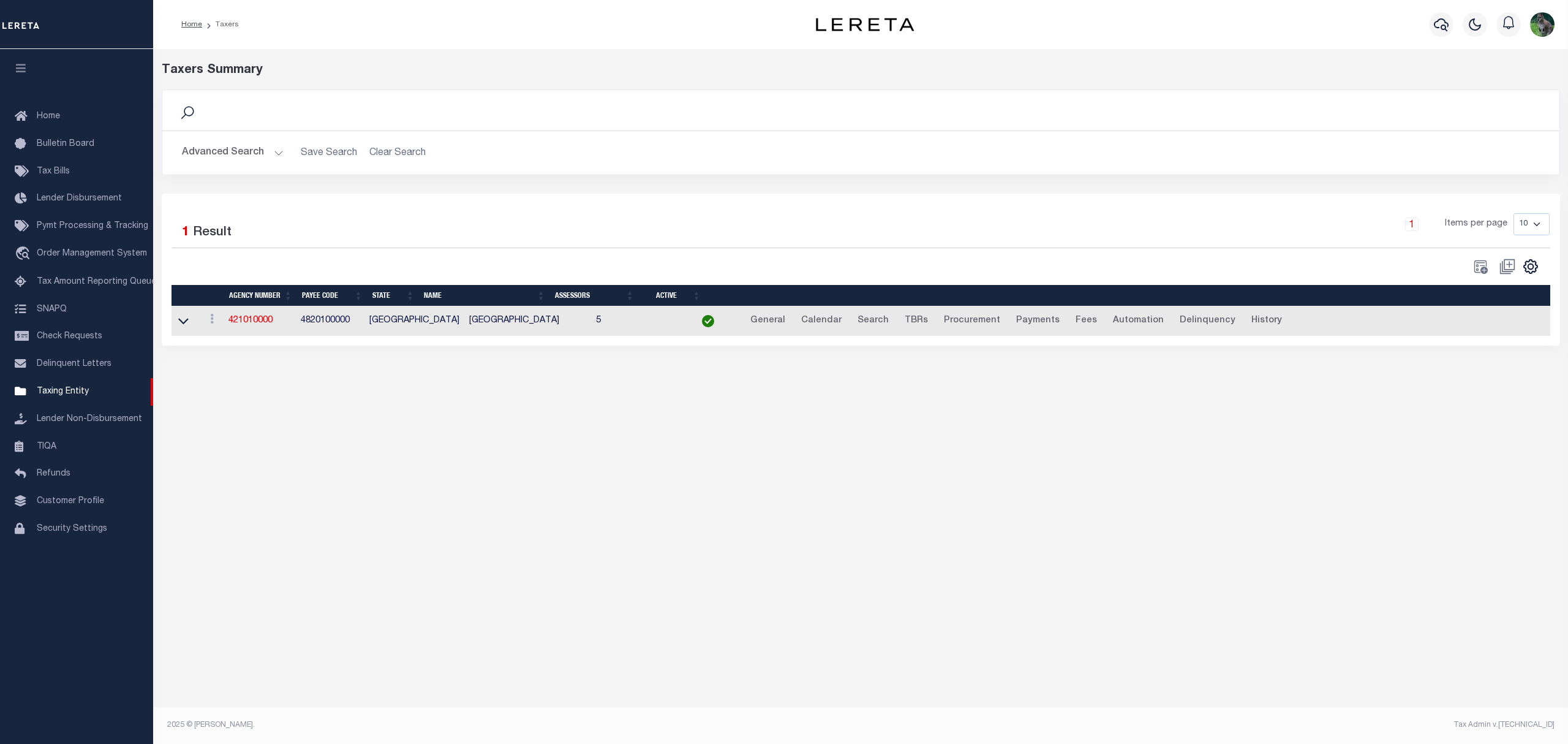
click at [246, 140] on div "Advanced Search Save Search Clear Search tblPayees_dynamictable_____DefaultSave…" at bounding box center [861, 153] width 1397 height 43
click at [243, 157] on button "Advanced Search" at bounding box center [233, 153] width 102 height 23
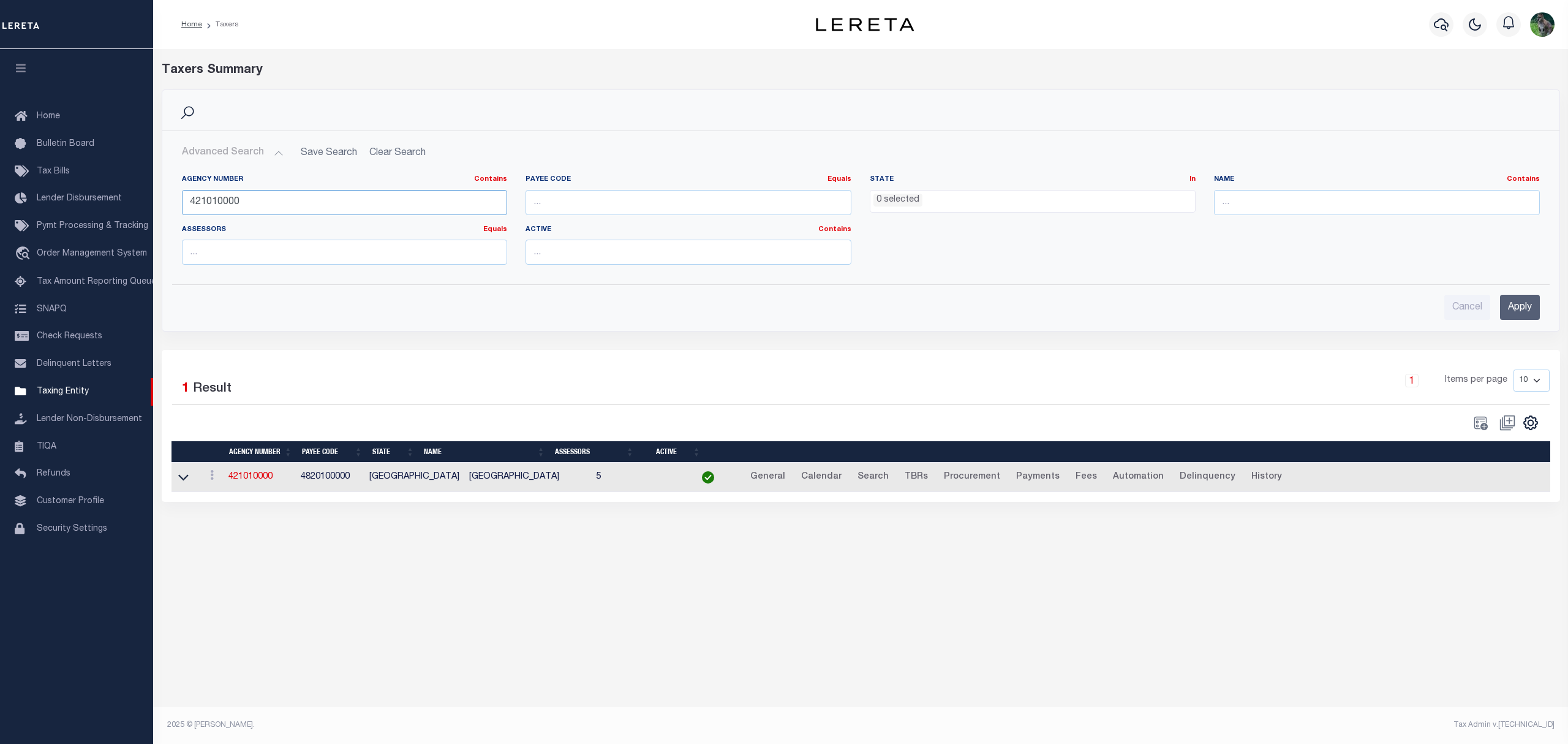
drag, startPoint x: 181, startPoint y: 201, endPoint x: 163, endPoint y: 200, distance: 18.0
click at [167, 200] on div "Agency Number Contains Contains Is 421010000 Payee Code Equals Equals Is Not Eq…" at bounding box center [861, 219] width 1396 height 109
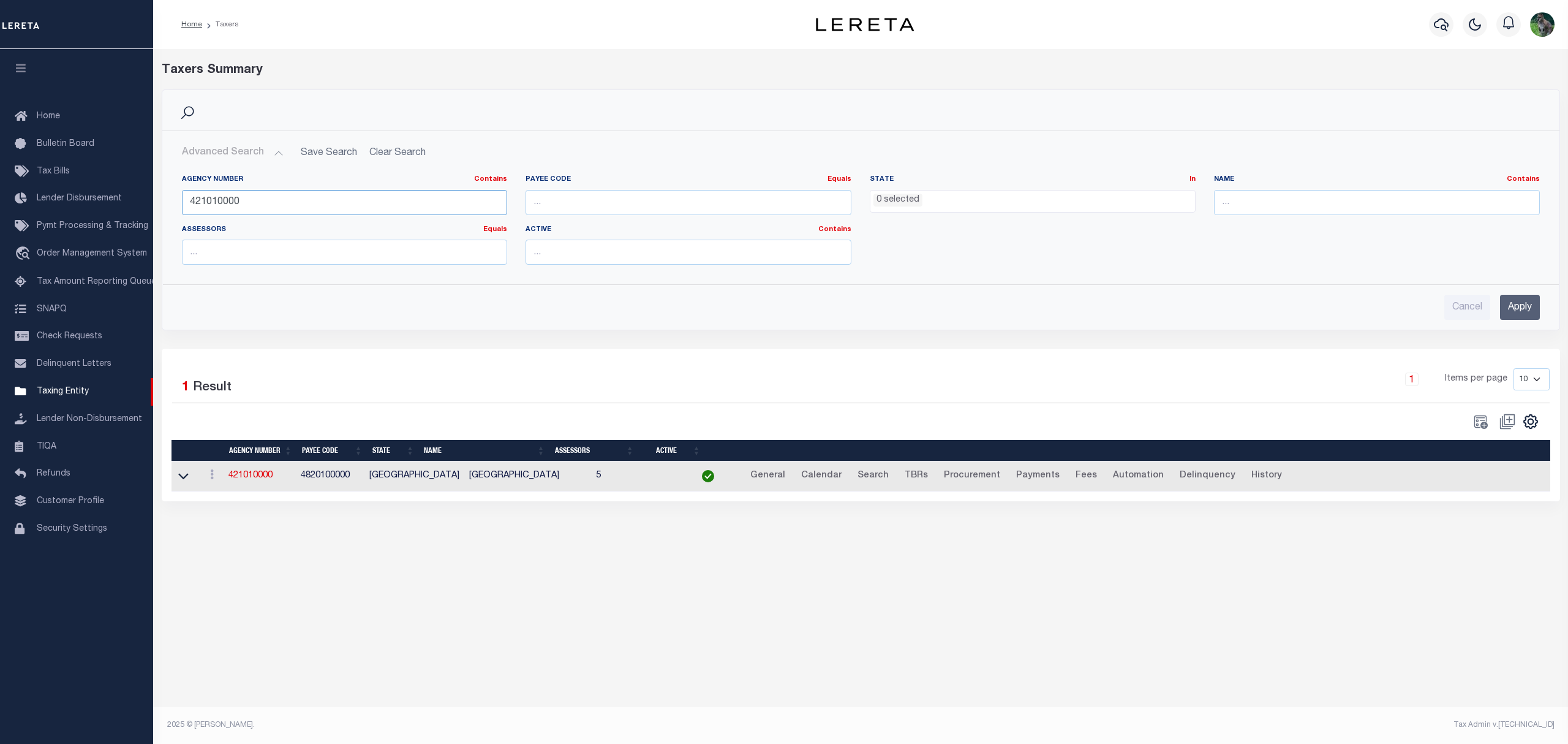
paste input "310510697"
click at [1510, 307] on input "Apply" at bounding box center [1520, 307] width 40 height 25
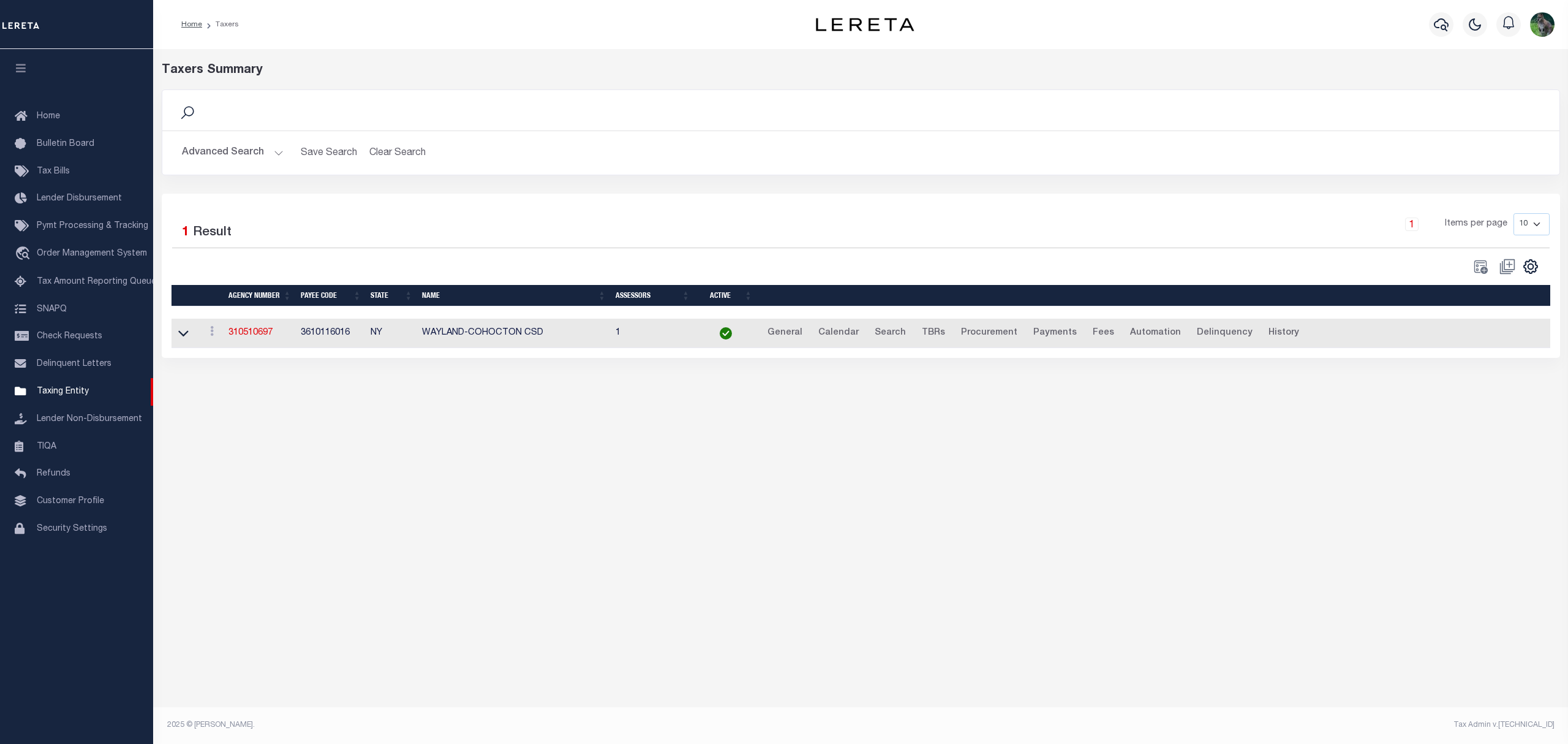
click at [238, 155] on button "Advanced Search" at bounding box center [233, 153] width 102 height 23
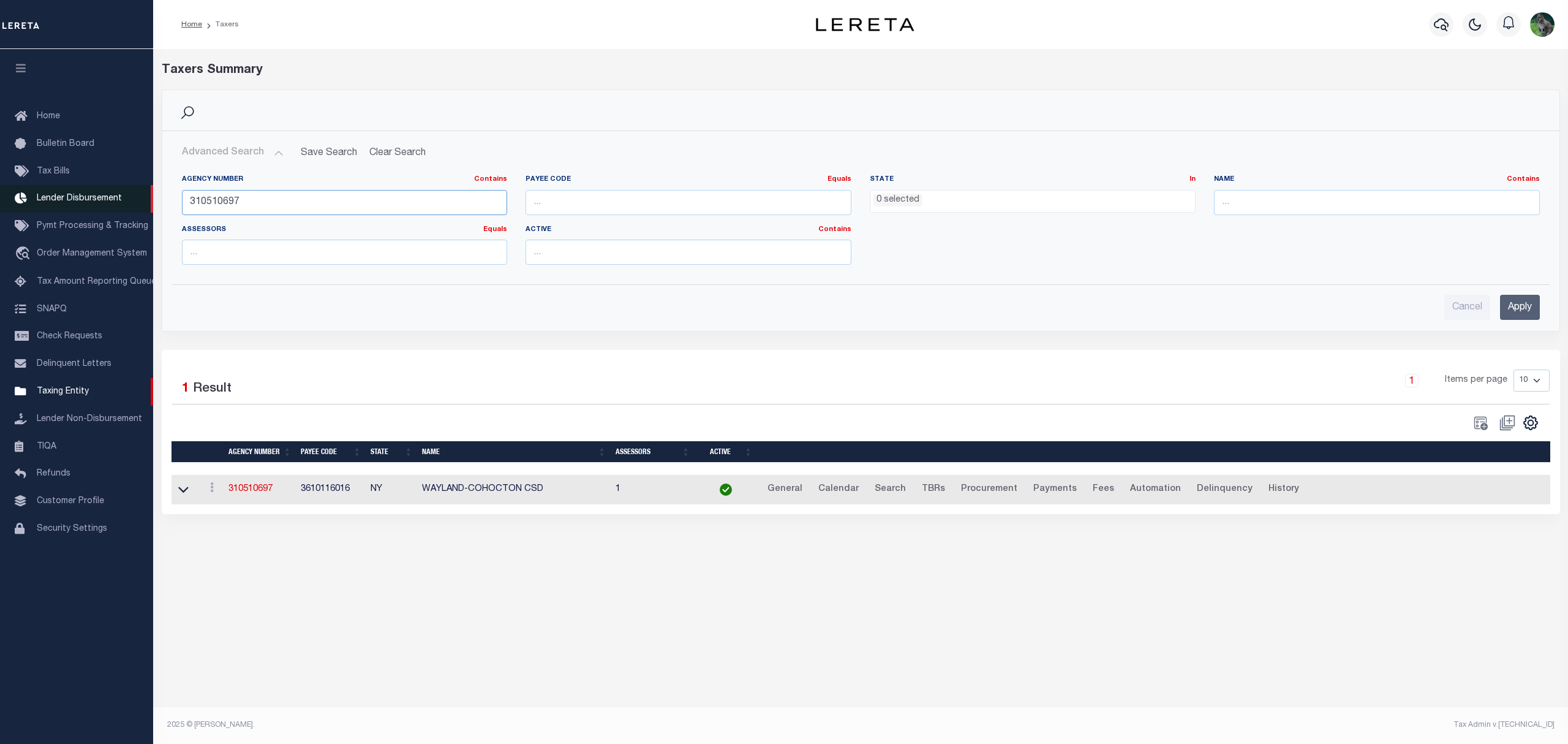
drag, startPoint x: 274, startPoint y: 199, endPoint x: 131, endPoint y: 192, distance: 143.2
click at [151, 195] on div "Home Taxers Profile" at bounding box center [784, 359] width 1568 height 719
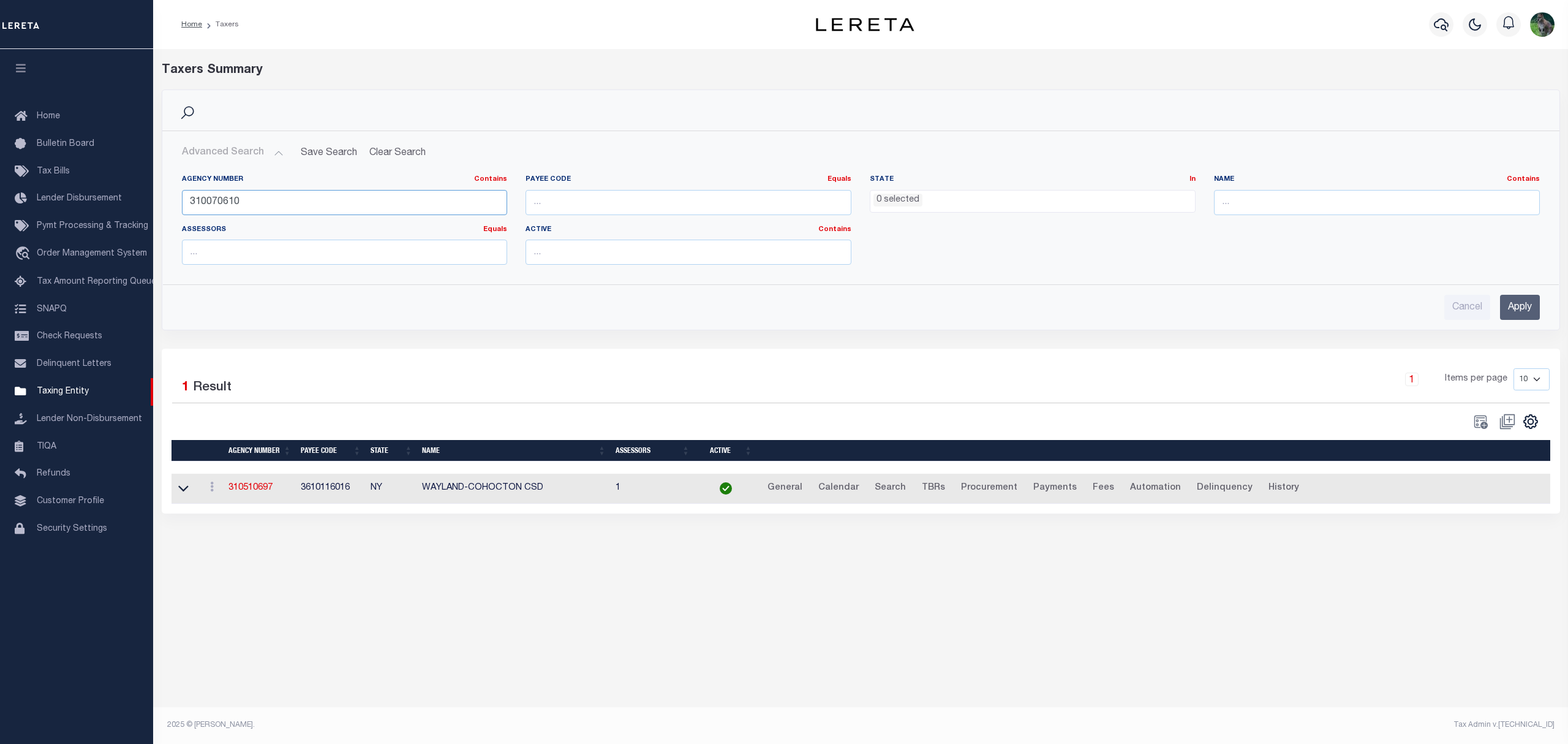
type input "310070610"
click at [1520, 302] on input "Apply" at bounding box center [1520, 307] width 40 height 25
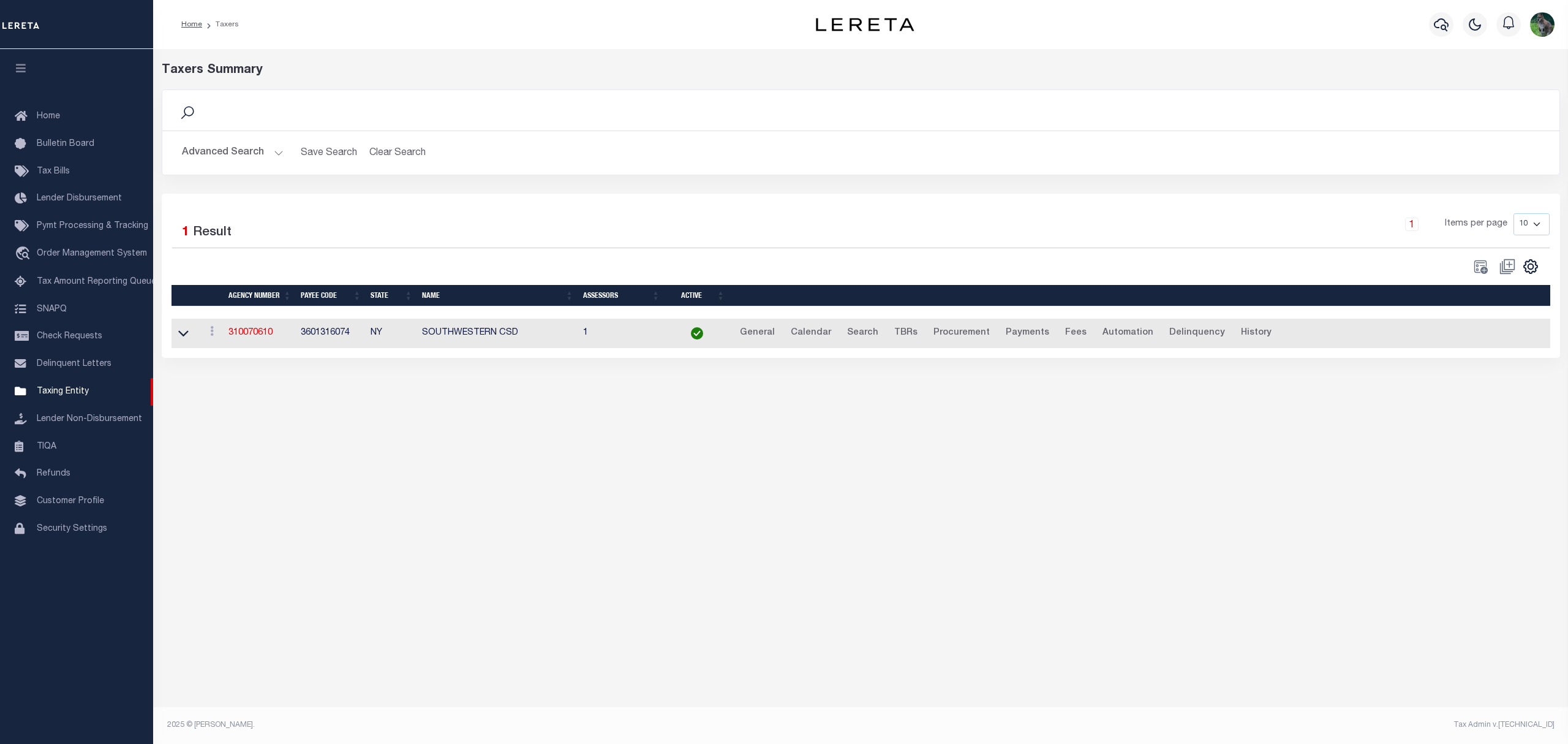
click at [224, 154] on button "Advanced Search" at bounding box center [233, 153] width 102 height 23
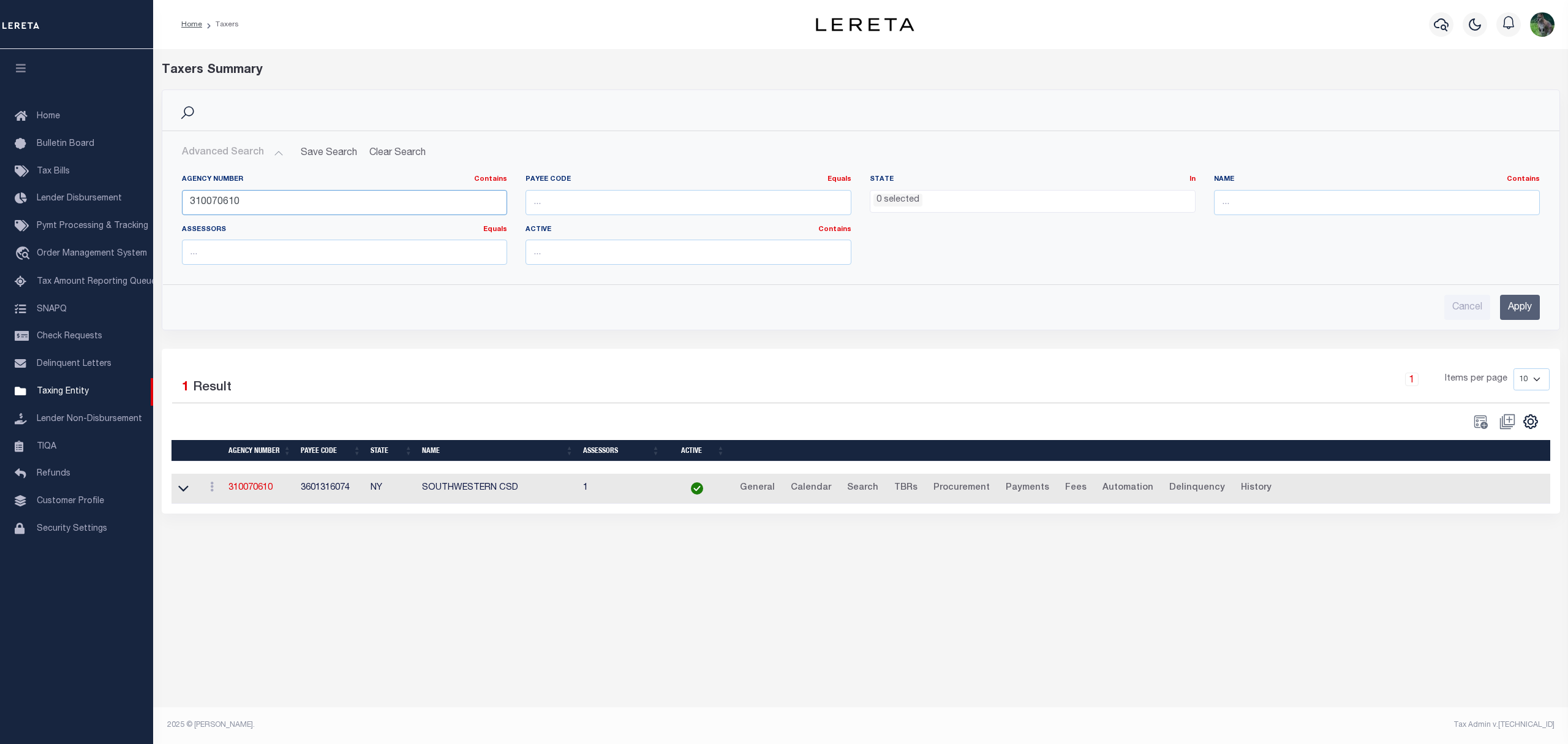
drag, startPoint x: 329, startPoint y: 209, endPoint x: 169, endPoint y: 187, distance: 161.5
click at [169, 187] on div "Agency Number Contains Contains Is 310070610 Payee Code Equals Equals Is Not Eq…" at bounding box center [861, 219] width 1396 height 109
click at [625, 213] on input "number" at bounding box center [688, 202] width 326 height 25
type input "310070610"
click at [1512, 302] on input "Apply" at bounding box center [1520, 307] width 40 height 25
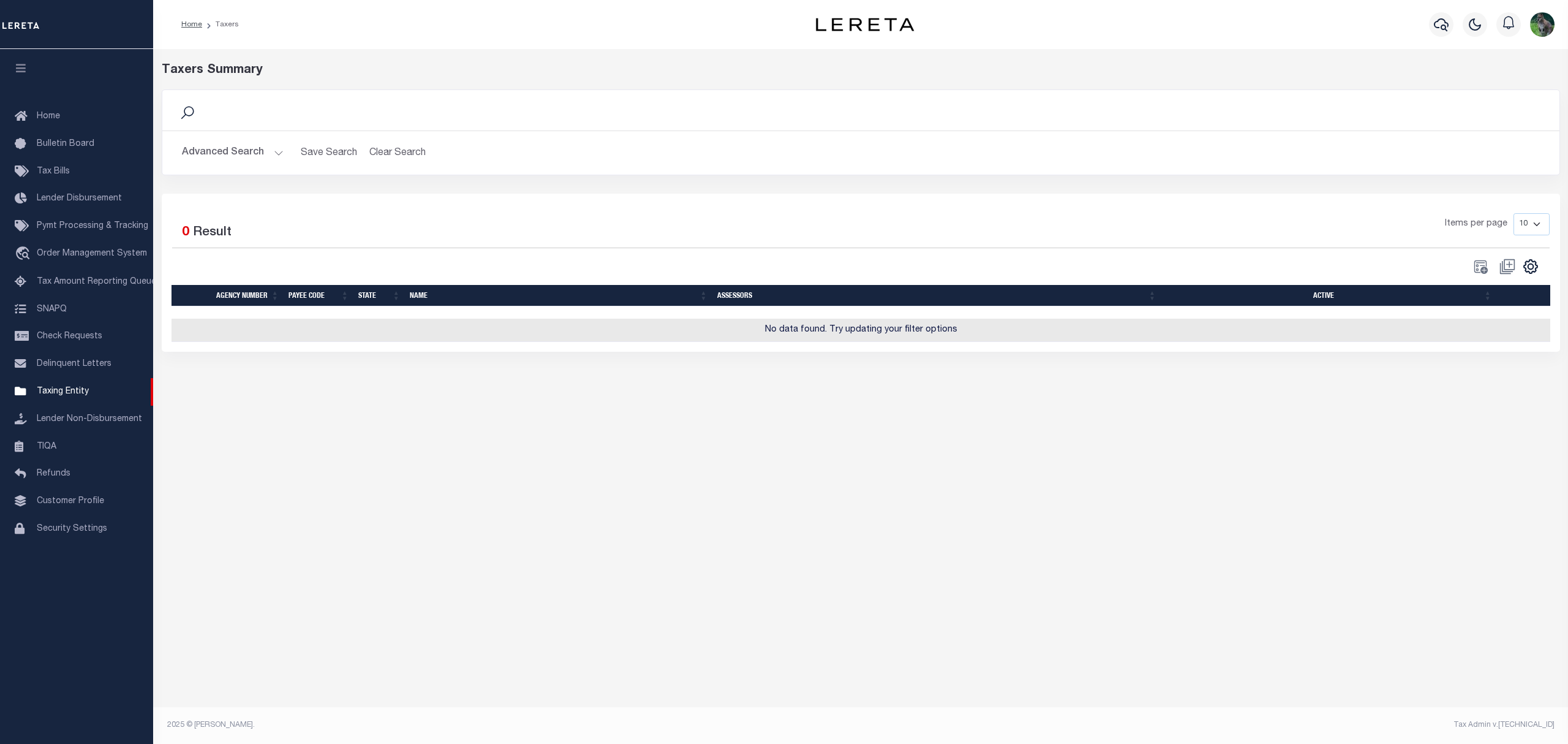
click at [234, 163] on button "Advanced Search" at bounding box center [233, 153] width 102 height 23
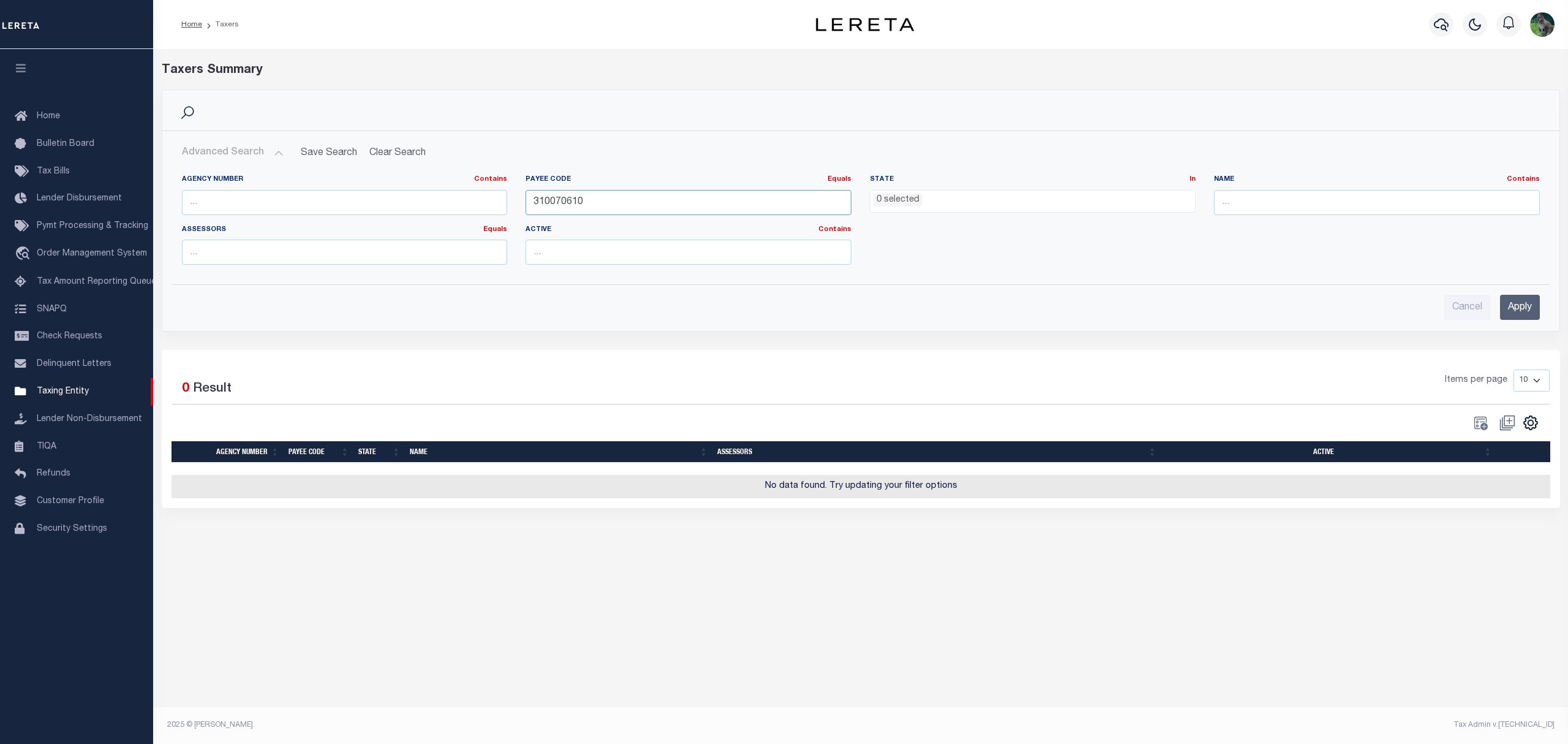
drag, startPoint x: 628, startPoint y: 201, endPoint x: 467, endPoint y: 205, distance: 161.0
click at [478, 205] on div "Agency Number Contains Contains Is Payee Code Equals Equals Is Not Equal To Is …" at bounding box center [860, 224] width 1377 height 100
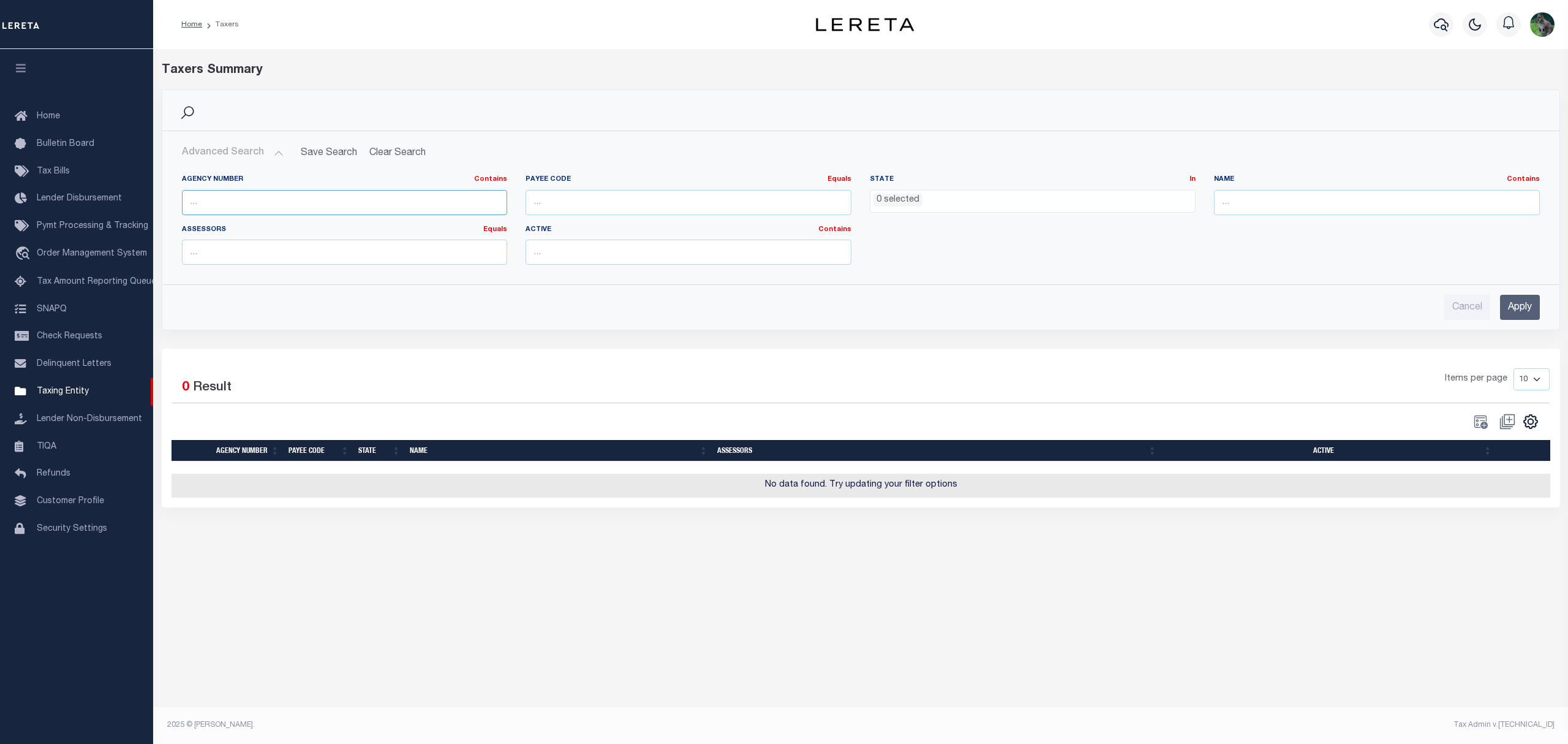
click at [373, 192] on input "text" at bounding box center [345, 202] width 326 height 25
click at [1529, 310] on input "Apply" at bounding box center [1520, 307] width 40 height 25
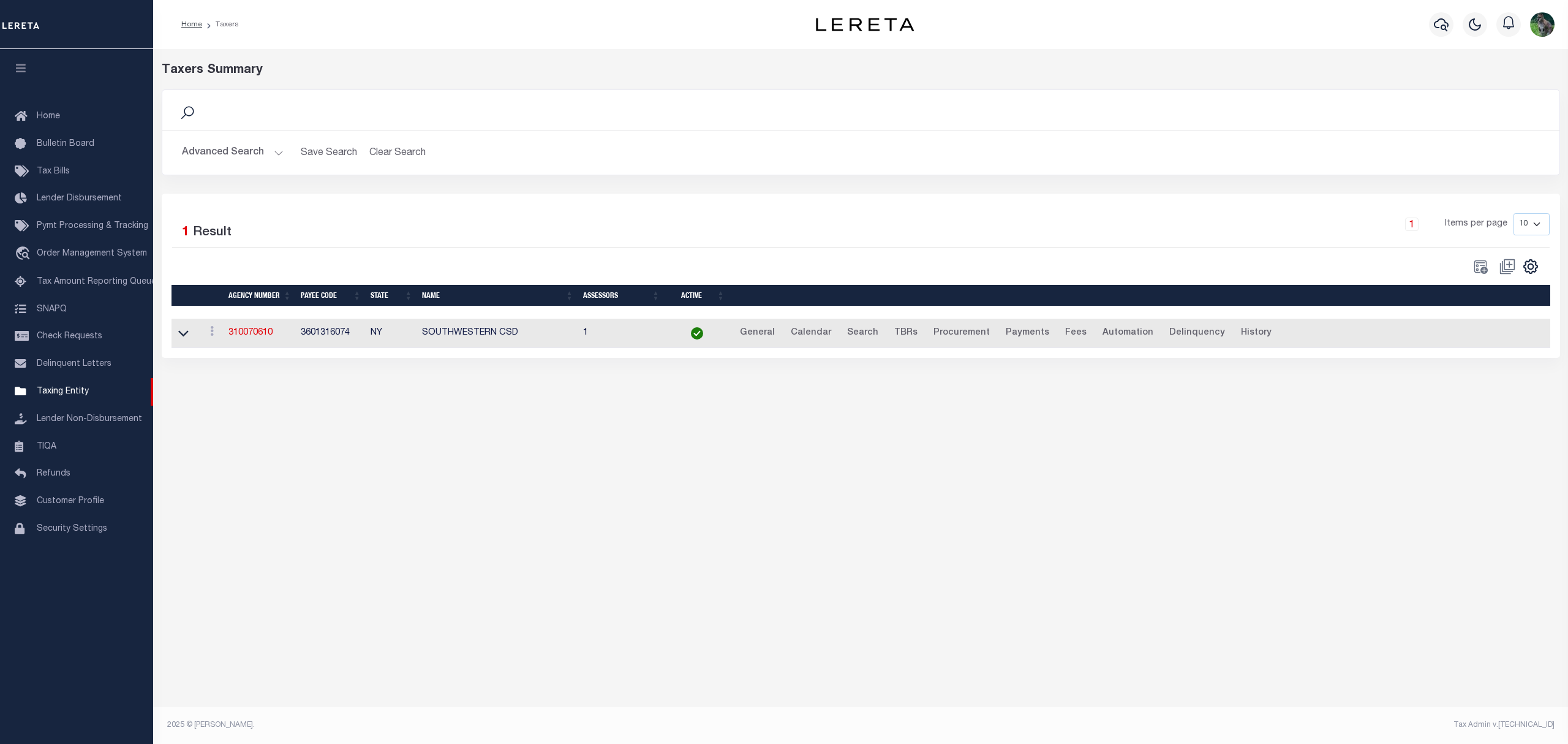
click at [228, 141] on button "Advanced Search" at bounding box center [233, 153] width 102 height 23
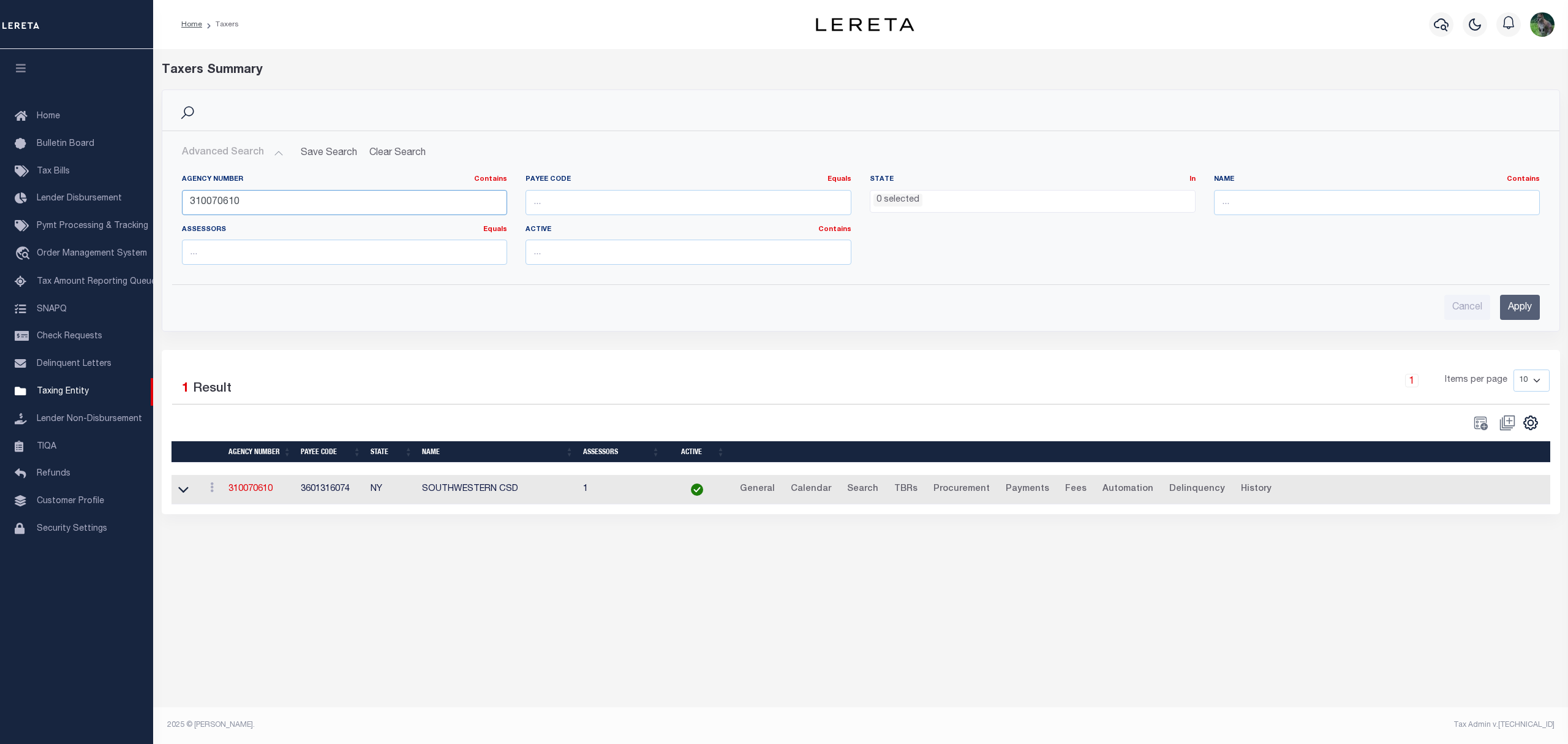
drag, startPoint x: 198, startPoint y: 201, endPoint x: 182, endPoint y: 213, distance: 20.0
click at [165, 205] on div "Advanced Search Save Search Clear Search tblPayees_dynamictable_____DefaultSave…" at bounding box center [861, 231] width 1396 height 181
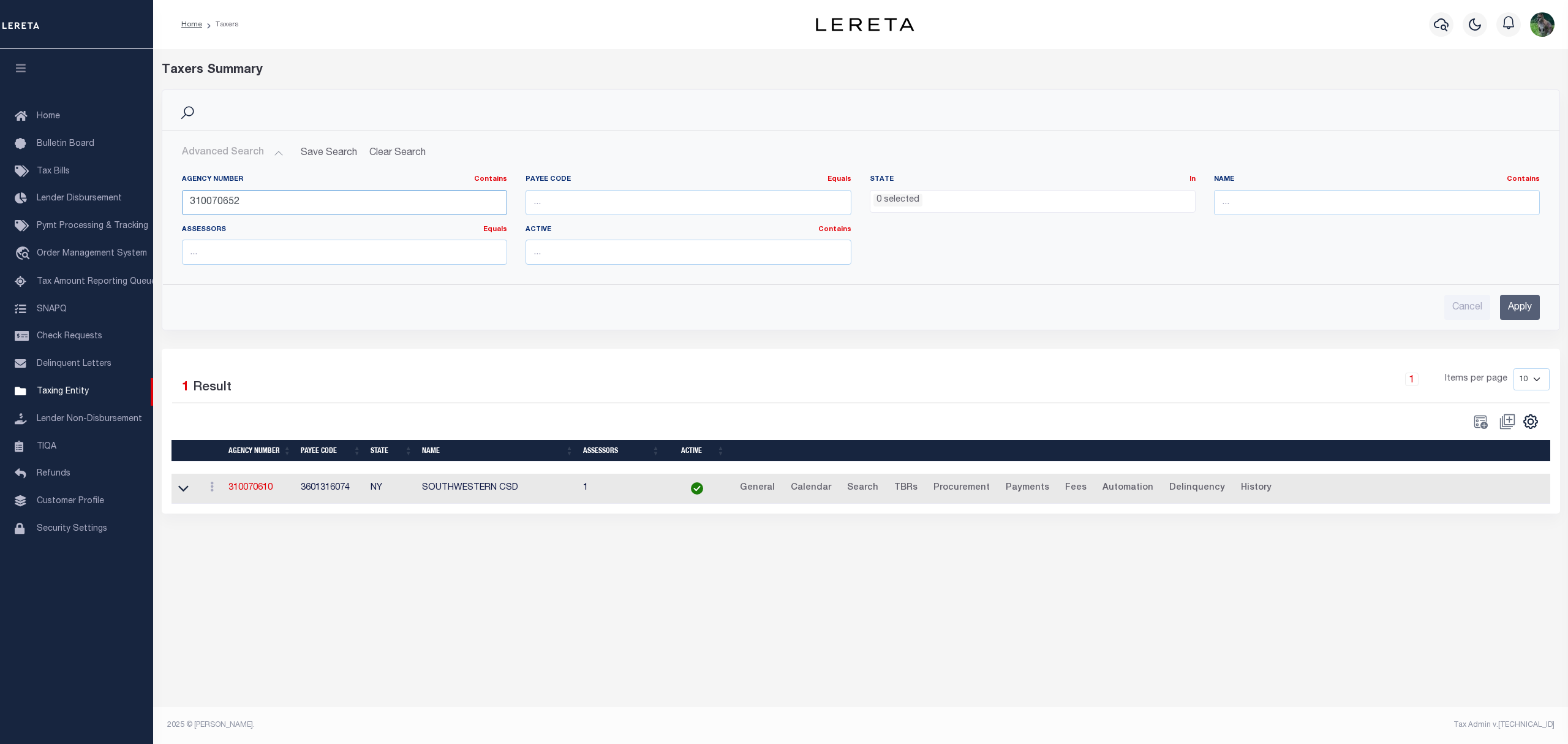
type input "310070652"
click at [1245, 239] on div "Agency Number Contains Contains Is 310070652 Payee Code Equals Equals Is Not Eq…" at bounding box center [860, 224] width 1377 height 100
click at [1517, 315] on input "Apply" at bounding box center [1520, 307] width 40 height 25
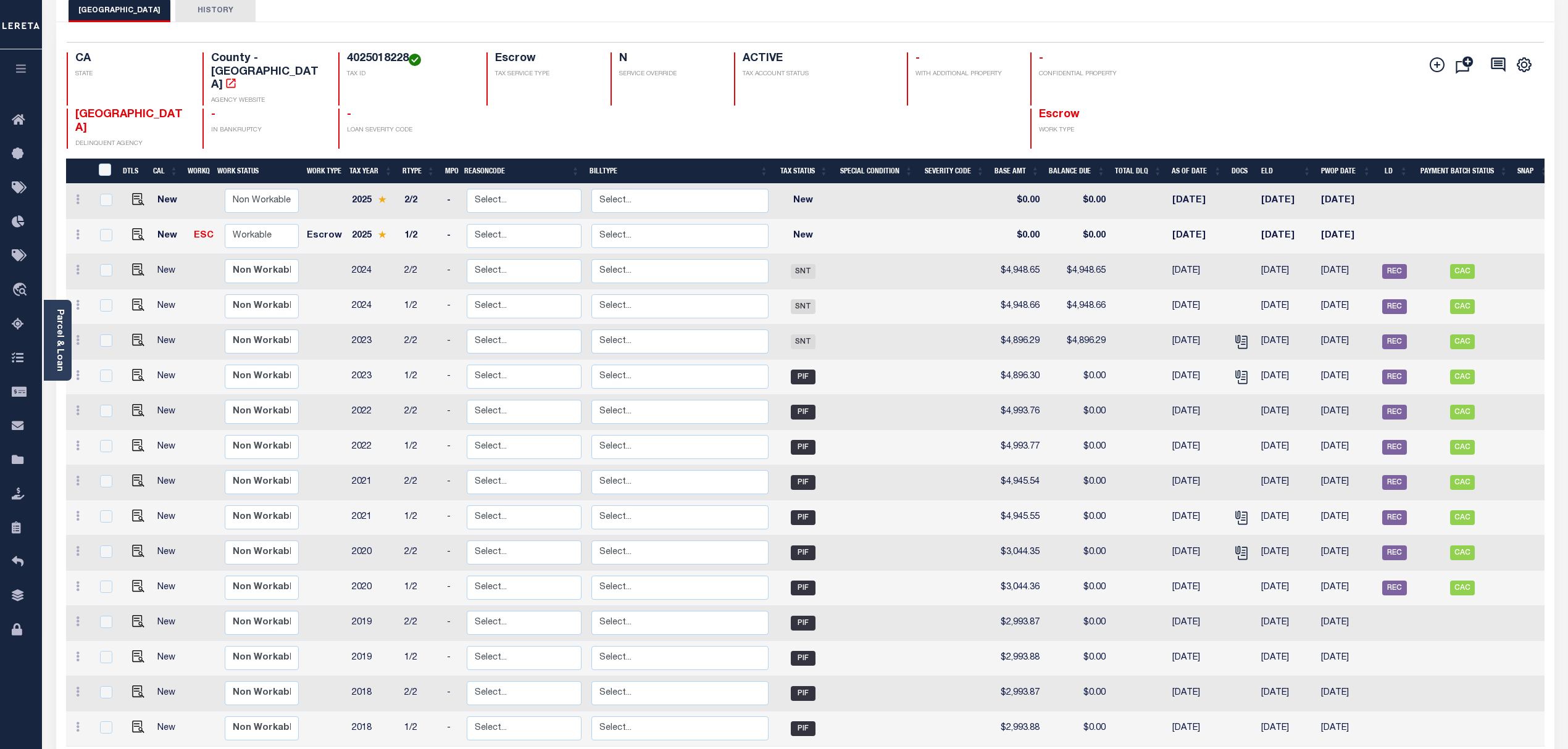
scroll to position [82, 0]
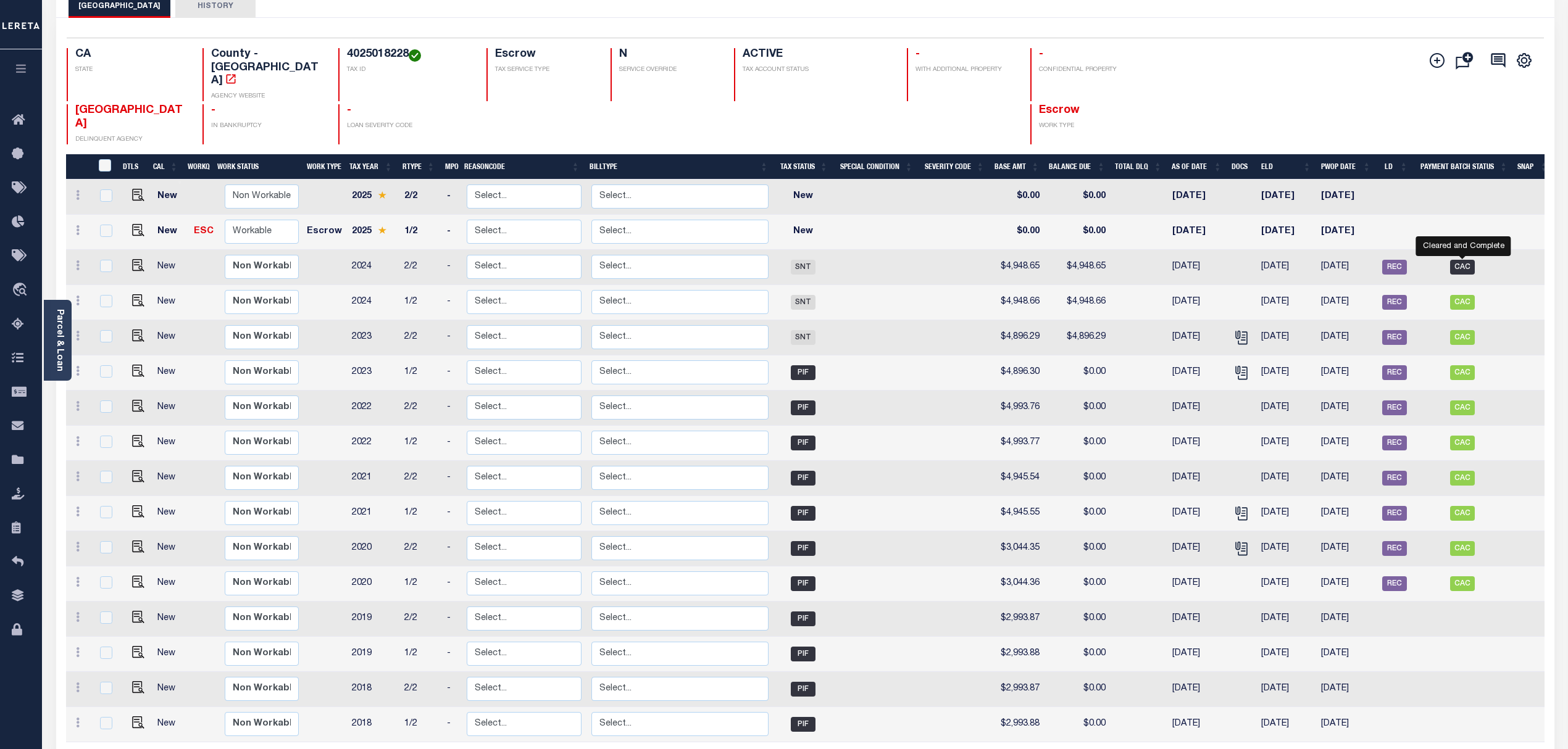
click at [1472, 260] on span "CAC" at bounding box center [1462, 267] width 25 height 15
checkbox input "true"
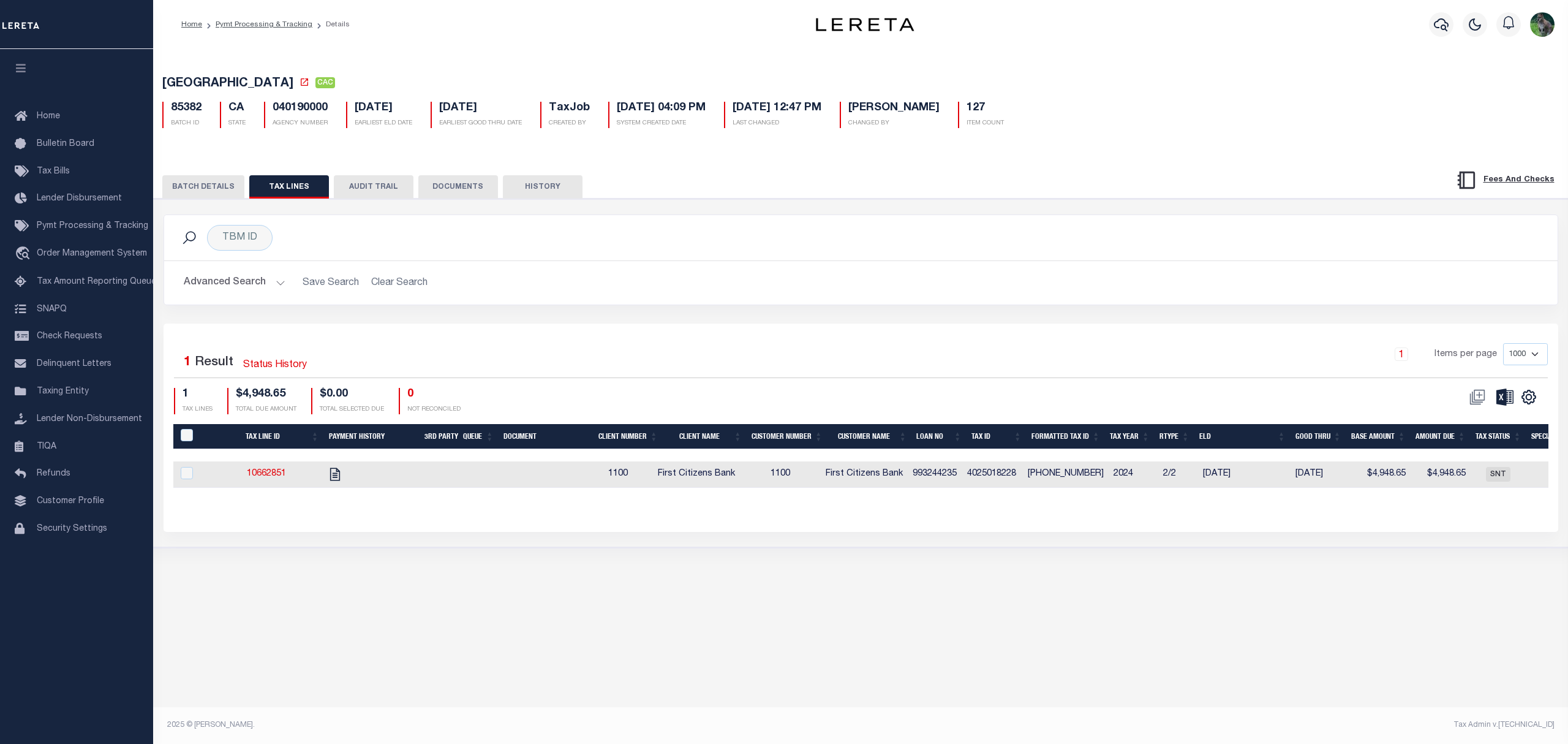
click at [220, 191] on button "BATCH DETAILS" at bounding box center [203, 187] width 82 height 23
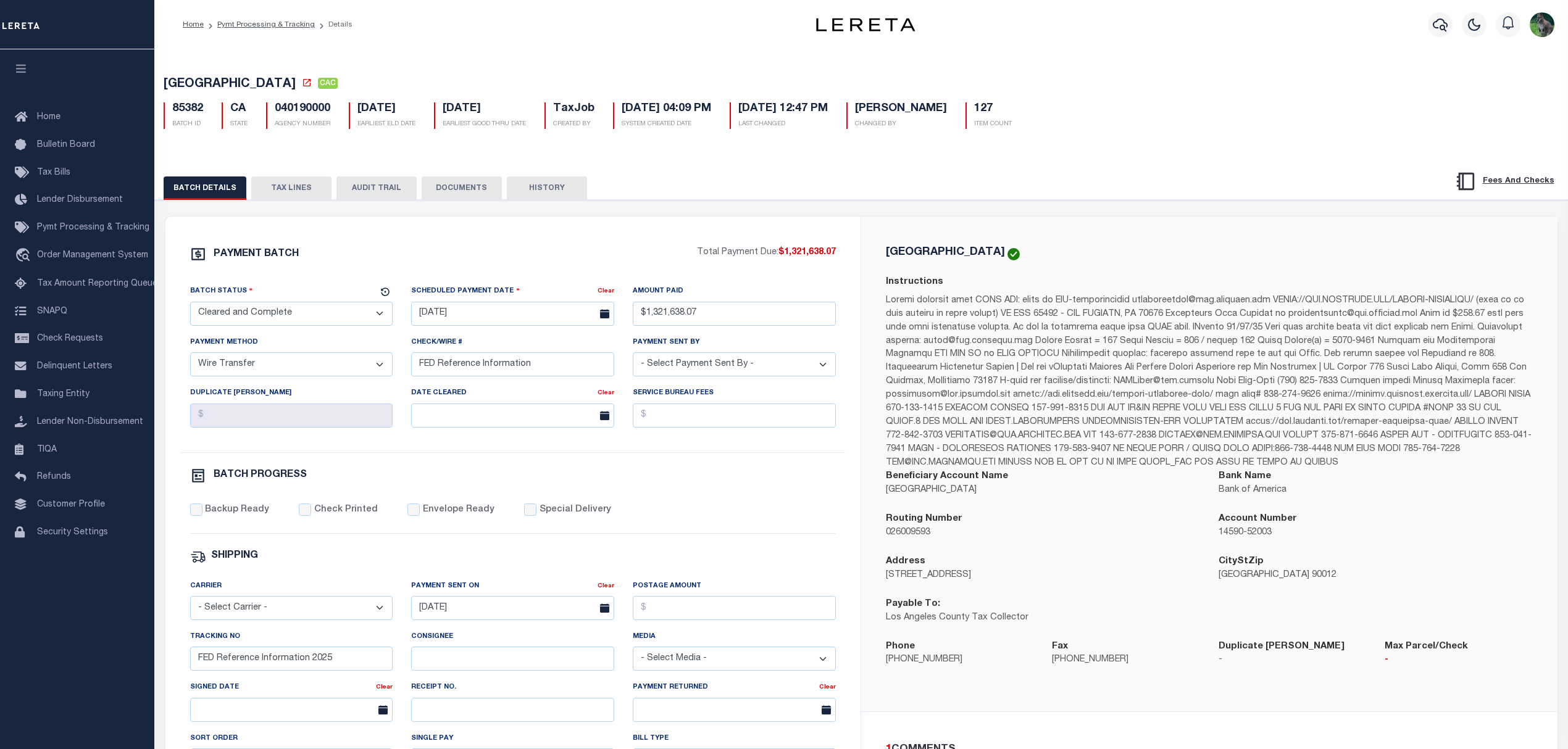
click at [289, 112] on h5 "040190000" at bounding box center [302, 109] width 55 height 14
copy h5 "040190000"
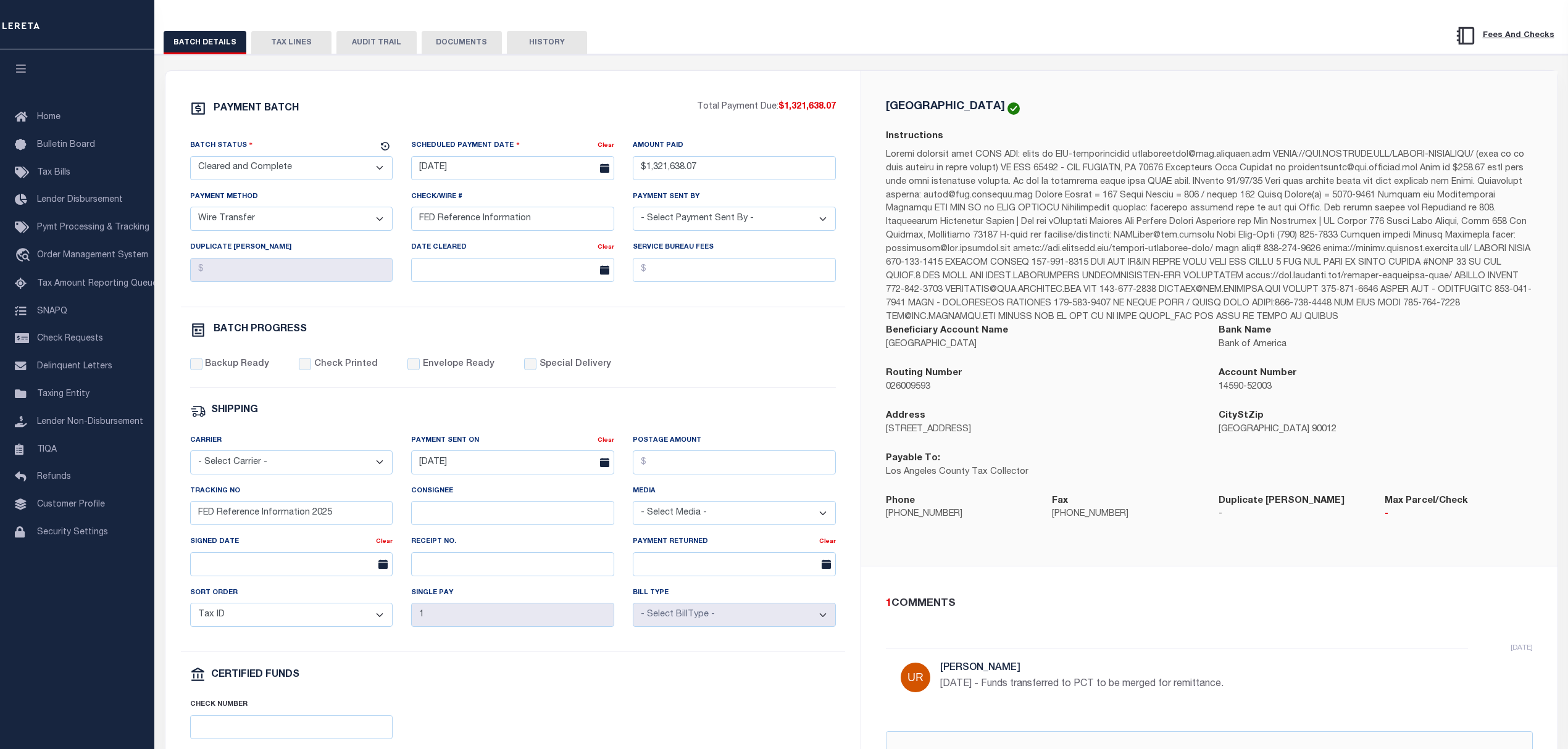
scroll to position [165, 0]
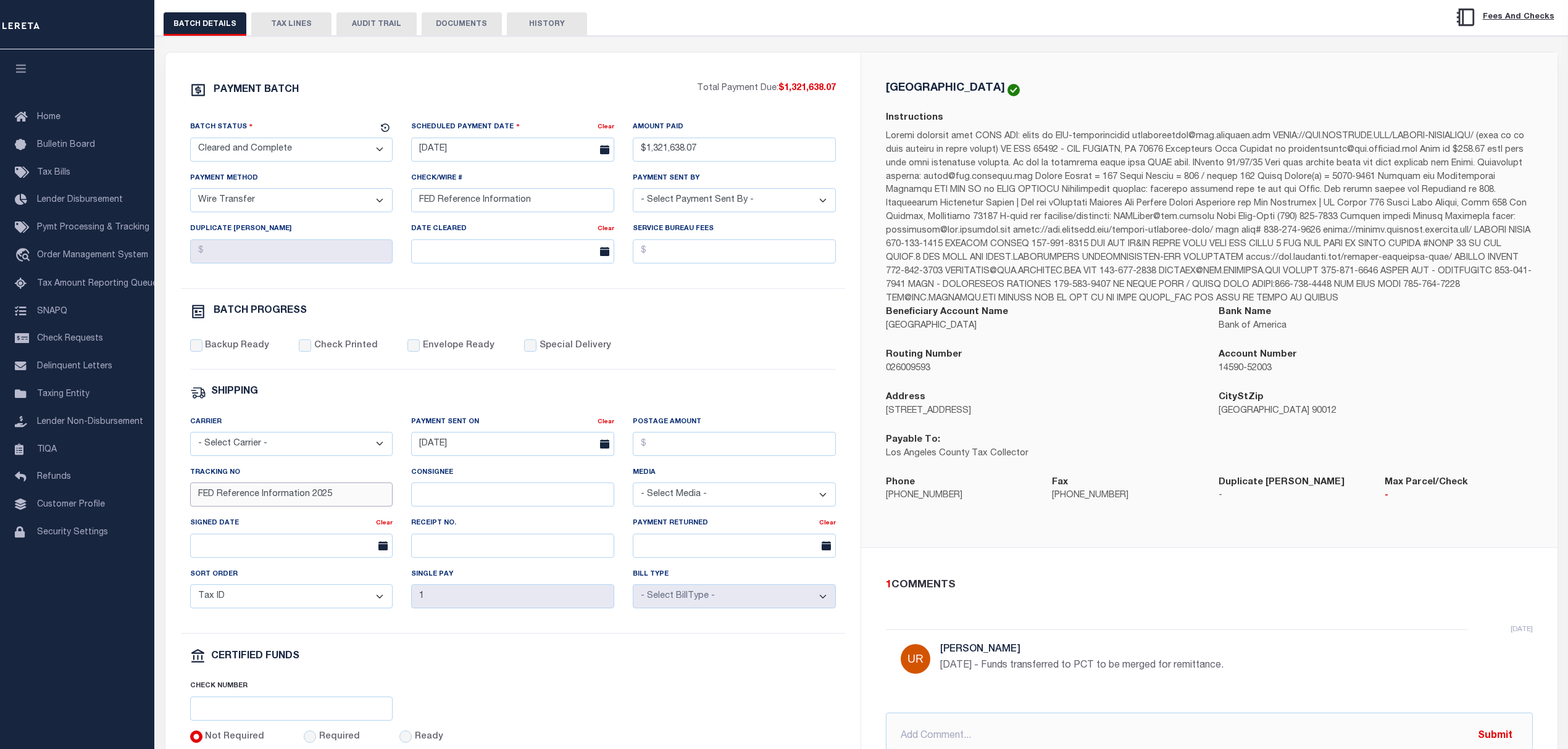
drag, startPoint x: 343, startPoint y: 504, endPoint x: 162, endPoint y: 498, distance: 181.1
click at [162, 498] on div "PAYMENT BATCH Total Payment Due: $1,321,638.07 Batch Status" at bounding box center [861, 442] width 1425 height 813
paste input "20250407B6B7HU4R01117804071239"
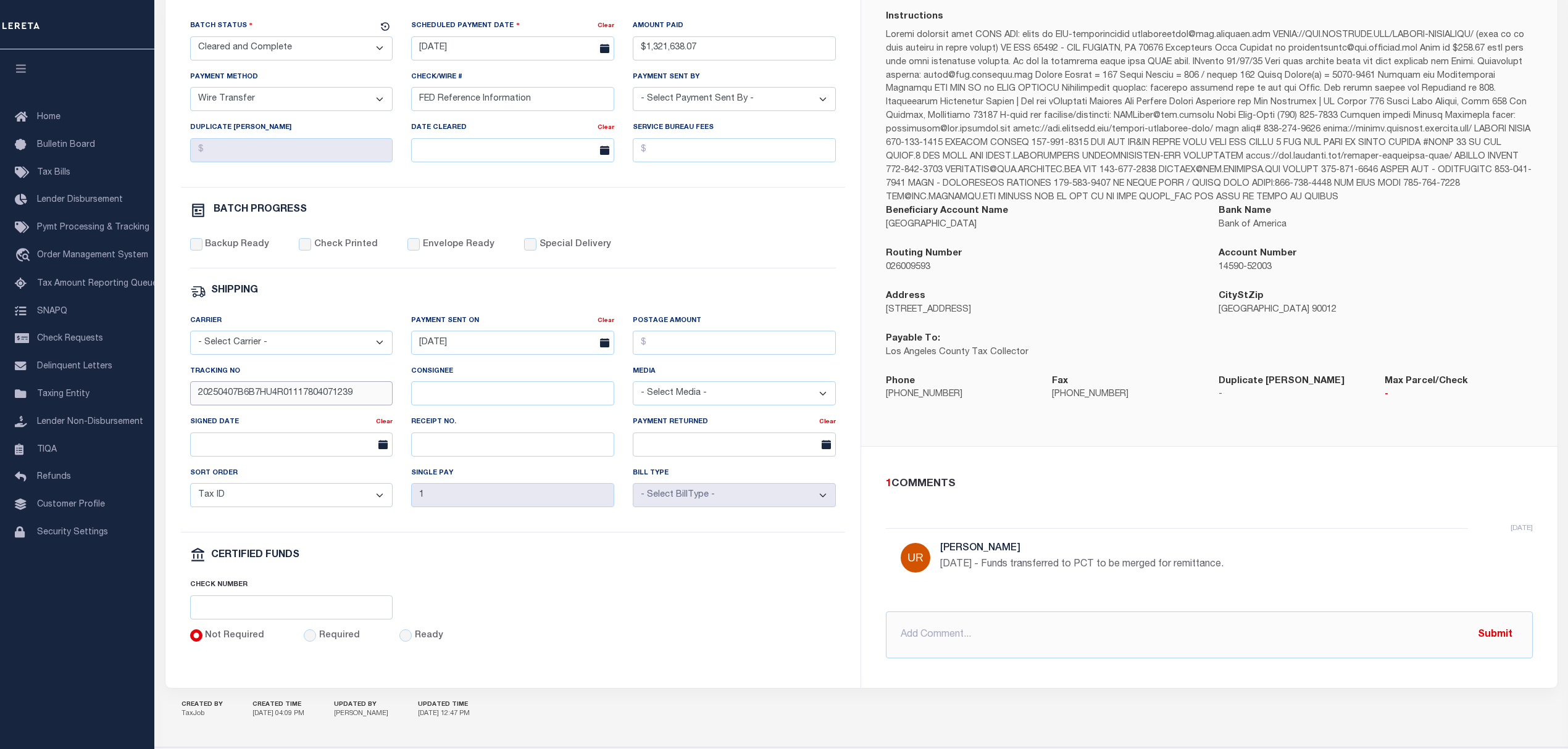
scroll to position [305, 0]
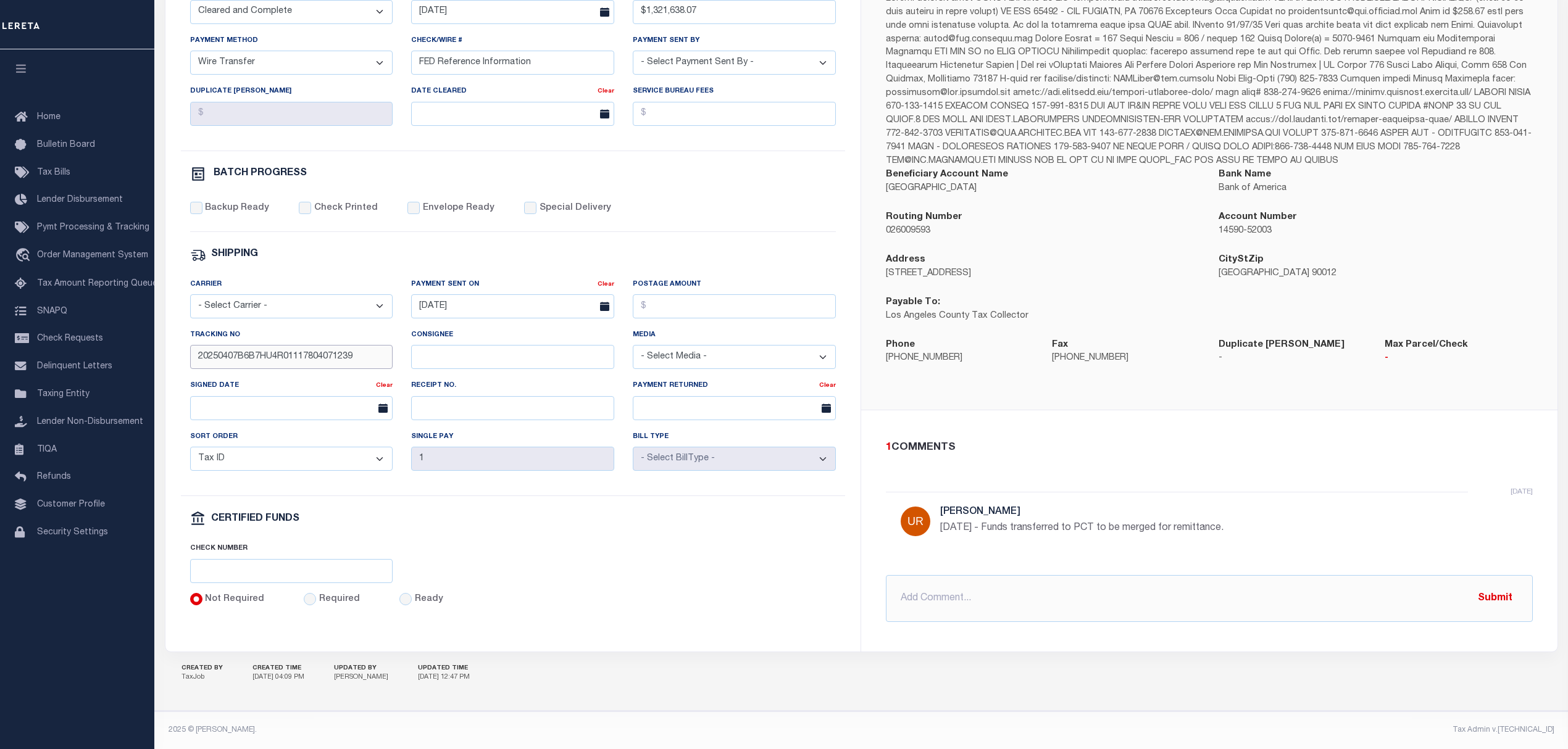
type input "20250407B6B7HU4R01117804071239"
click at [1037, 604] on input "text" at bounding box center [1209, 598] width 647 height 47
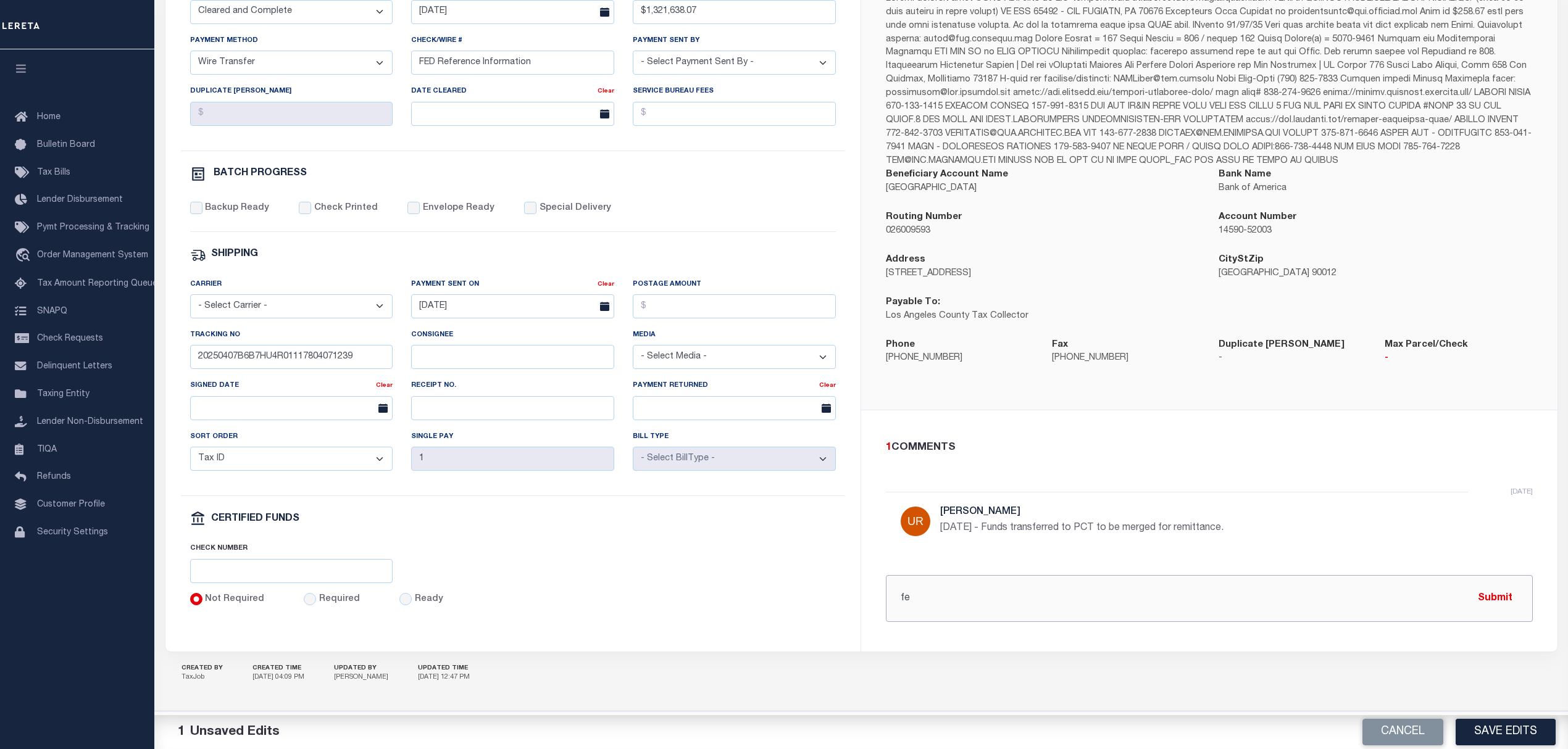
type input "f"
paste input "20250407B6B7HU4R01117804071239FT01"
type input "[DATE] - Fed Ref Wired to agency on [DATE] - 20250407B6B7HU4R01117804071239FT01"
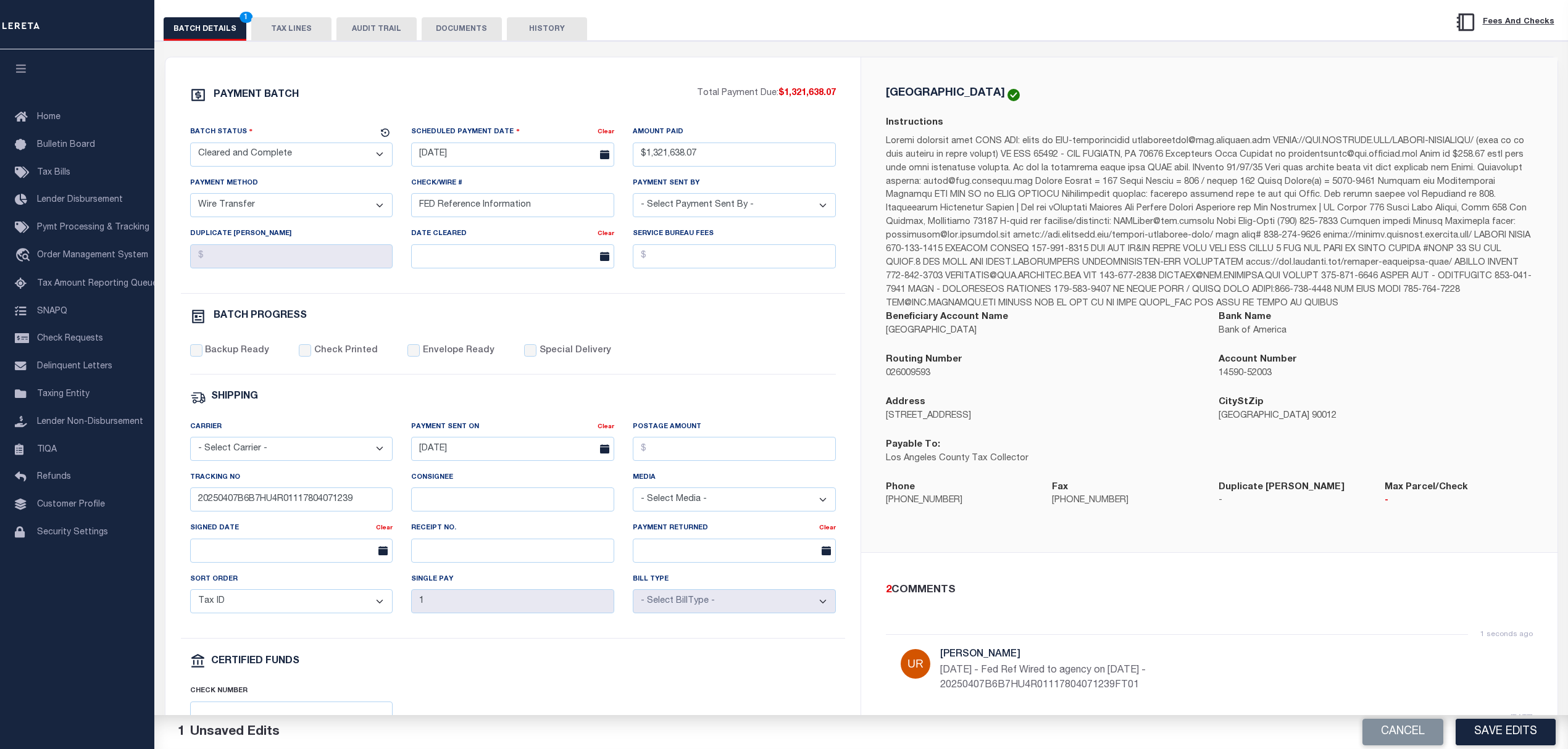
scroll to position [141, 0]
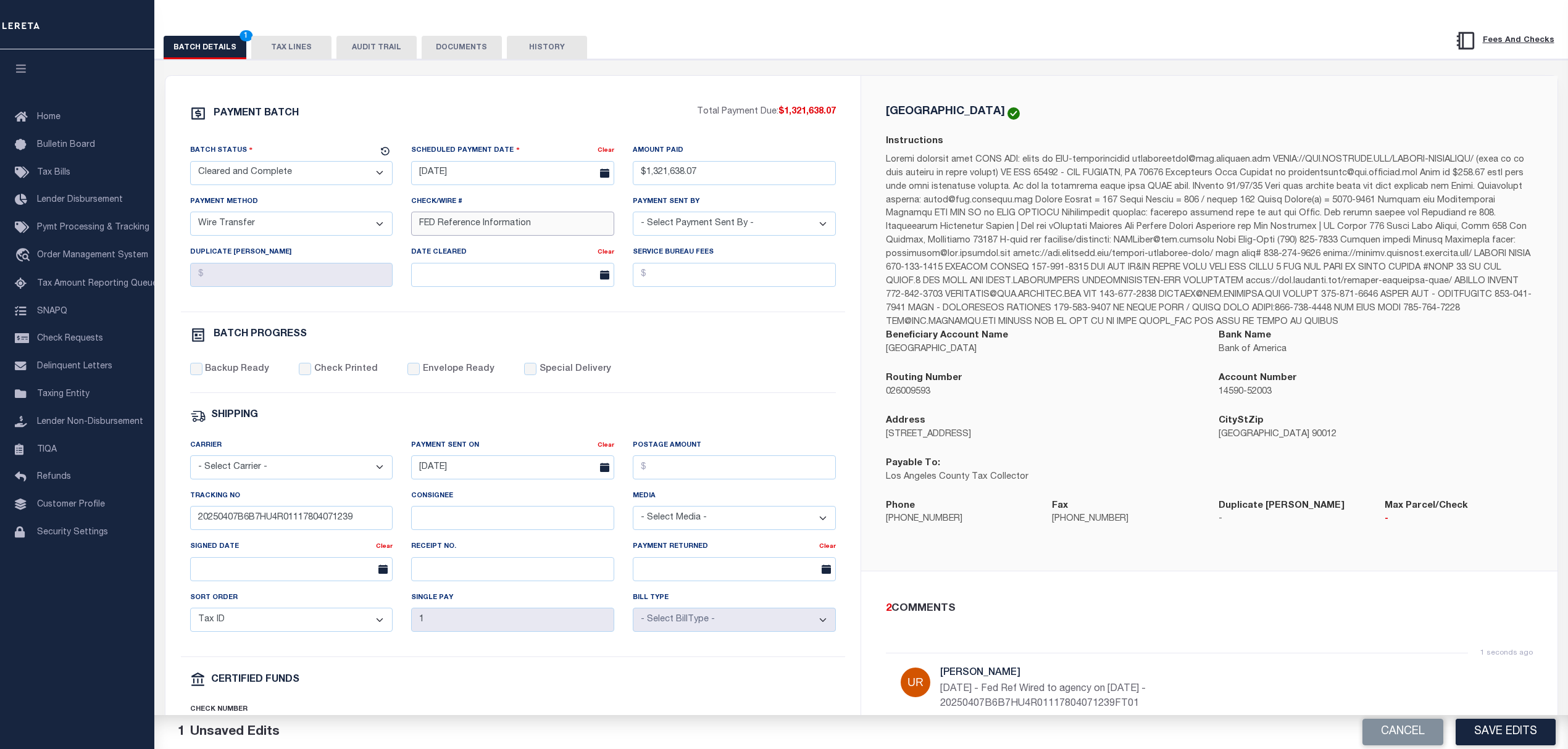
drag, startPoint x: 535, startPoint y: 231, endPoint x: 397, endPoint y: 233, distance: 138.0
click at [397, 233] on div "Batch Status - Select Status - Scheduled for Payment Ready For Payment Payment …" at bounding box center [513, 227] width 665 height 168
paste input "20250407B6B7HU4R011178040"
type input "20250407B6B7HU4R011178040"
click at [764, 371] on div "Backup Ready Check Printed Envelope Ready Special Delivery" at bounding box center [513, 377] width 646 height 30
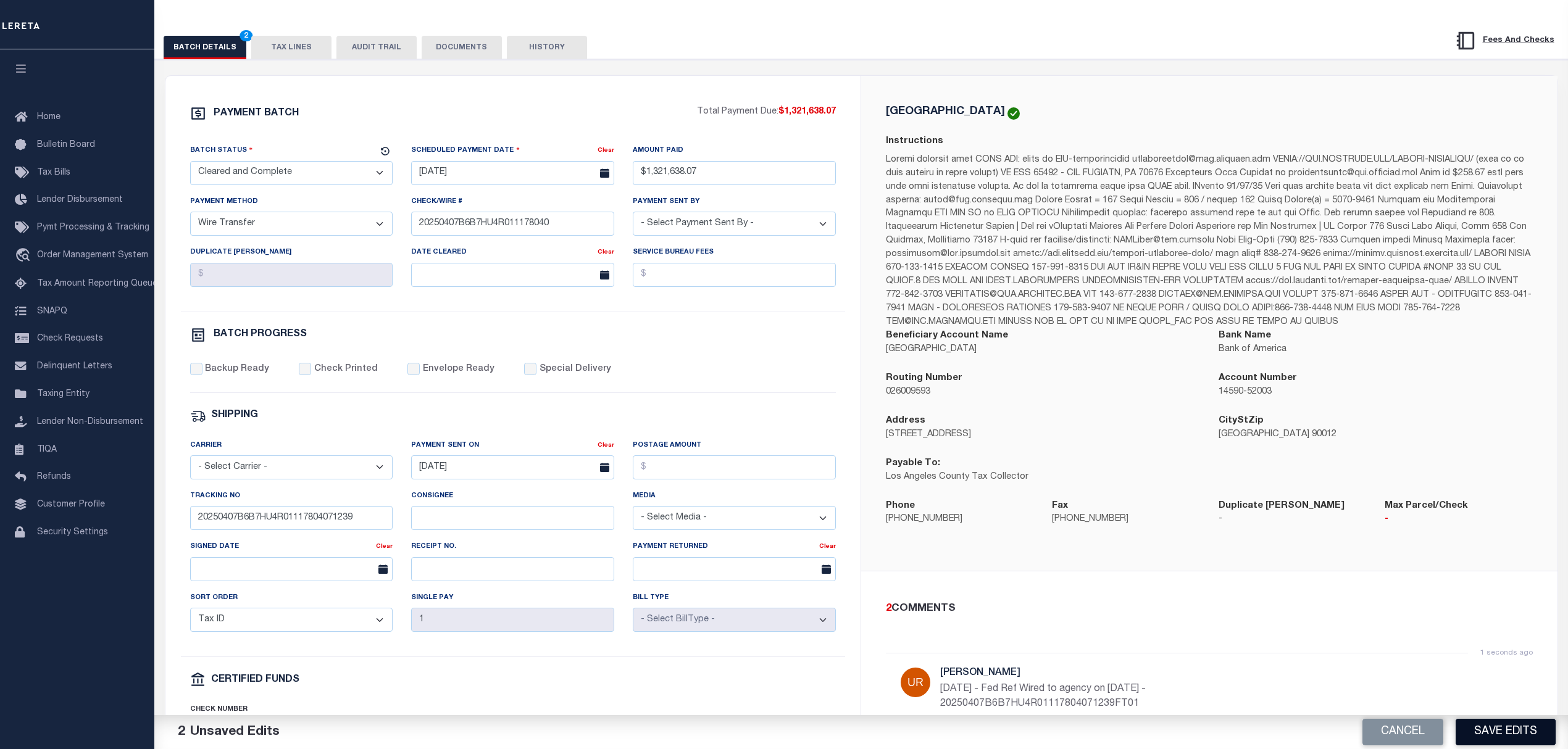
click at [1501, 741] on button "Save Edits" at bounding box center [1505, 732] width 100 height 26
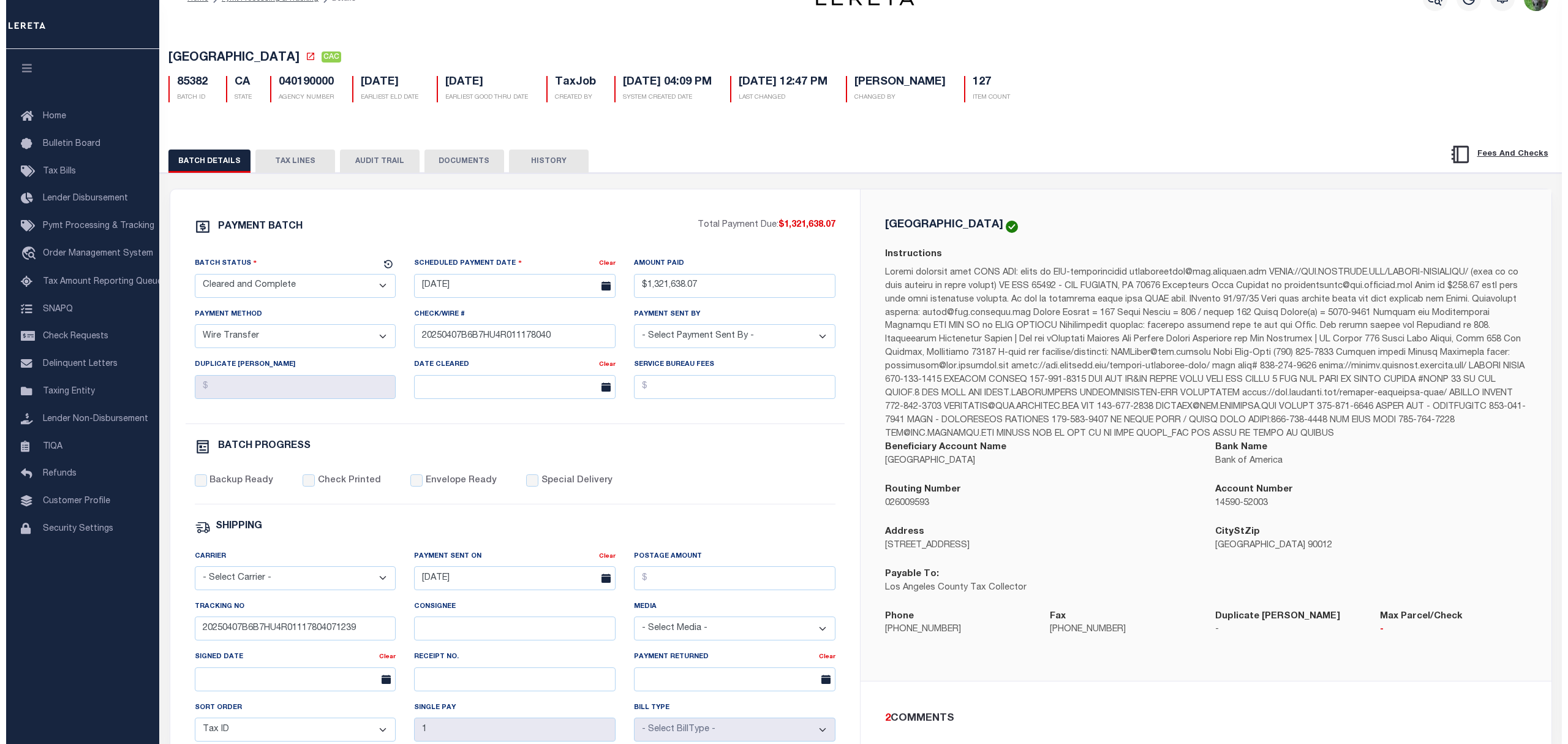
scroll to position [0, 0]
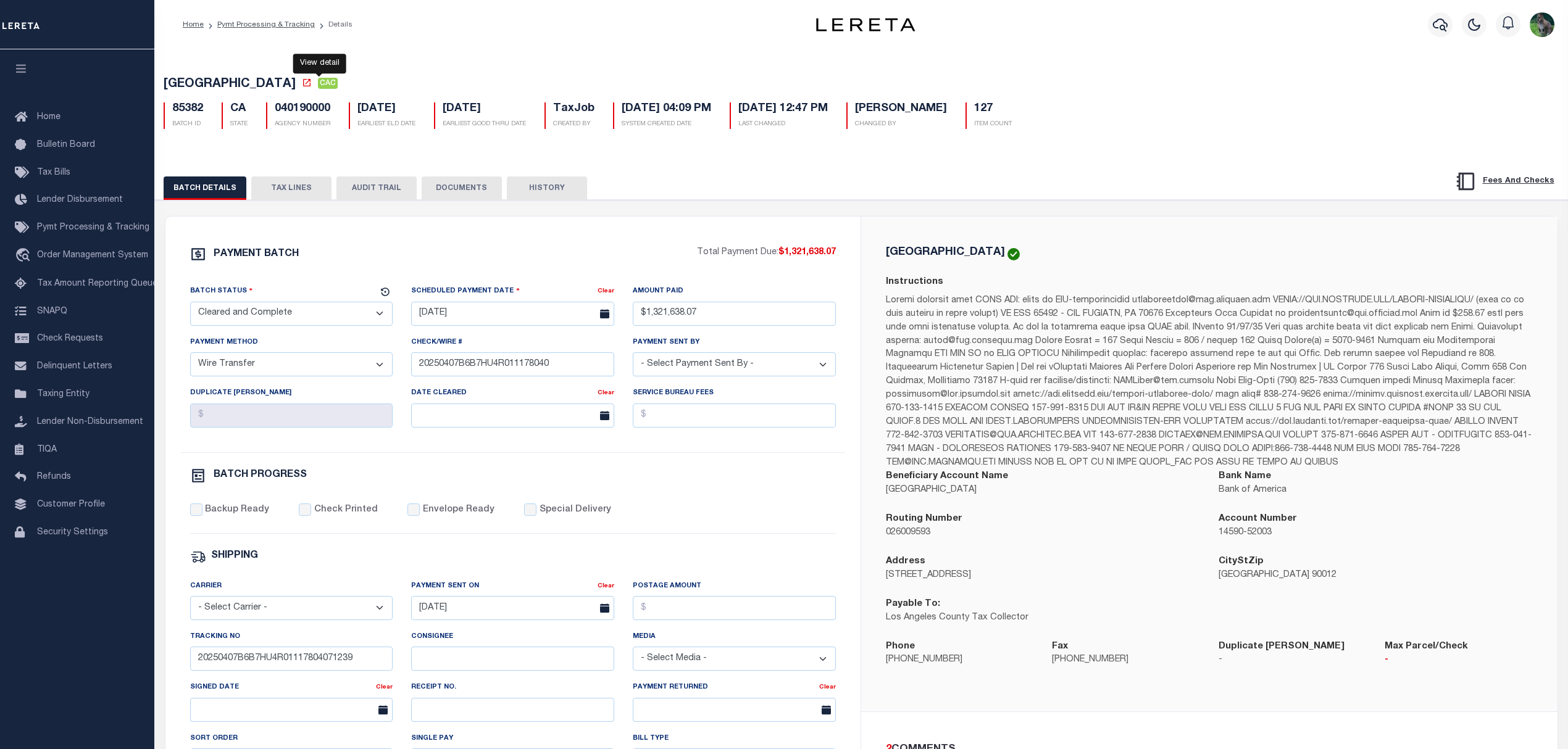
click at [312, 83] on icon at bounding box center [307, 83] width 10 height 10
click at [267, 191] on button "TAX LINES" at bounding box center [291, 188] width 80 height 24
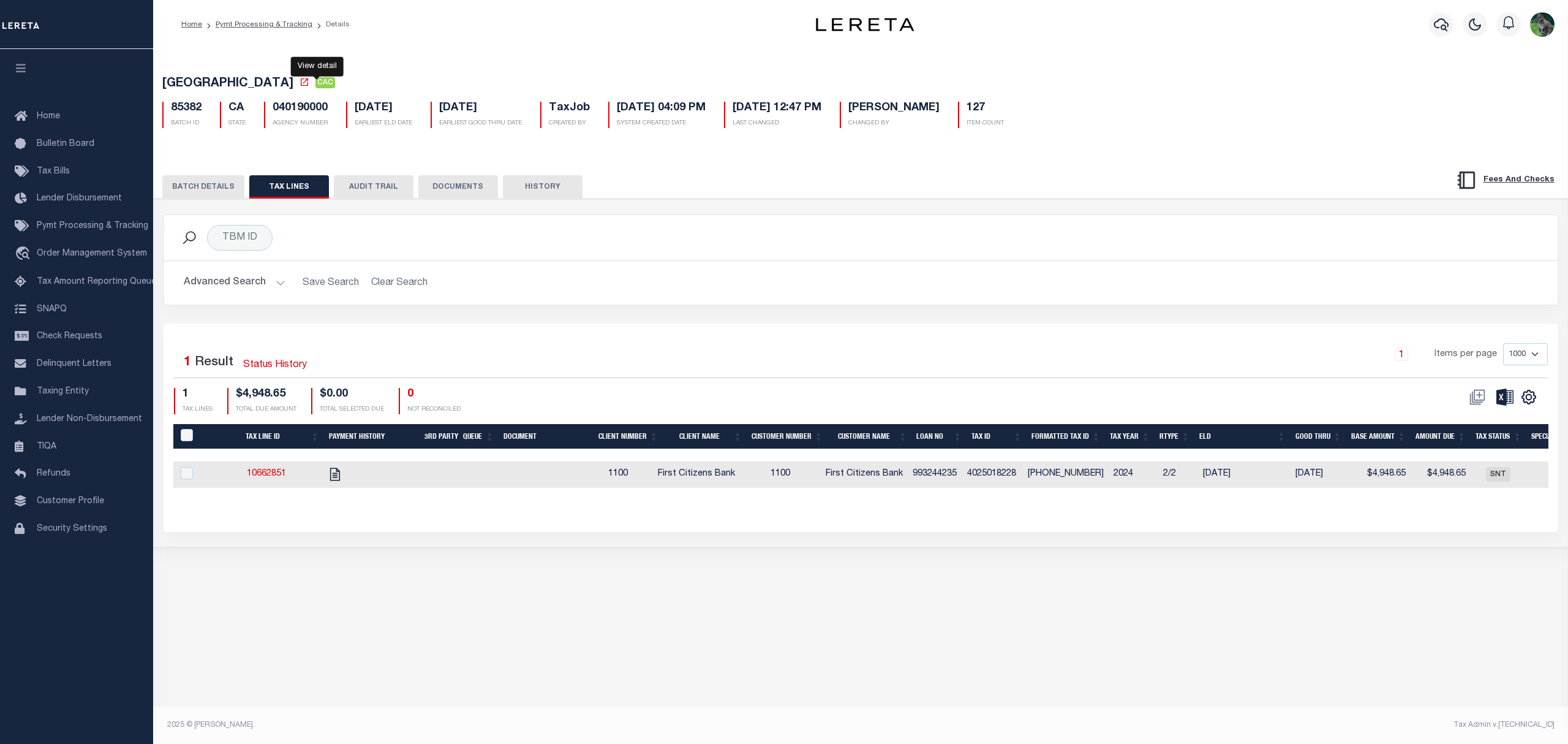
click at [308, 86] on icon at bounding box center [304, 82] width 7 height 7
click at [340, 476] on icon "" at bounding box center [335, 474] width 16 height 16
checkbox input "true"
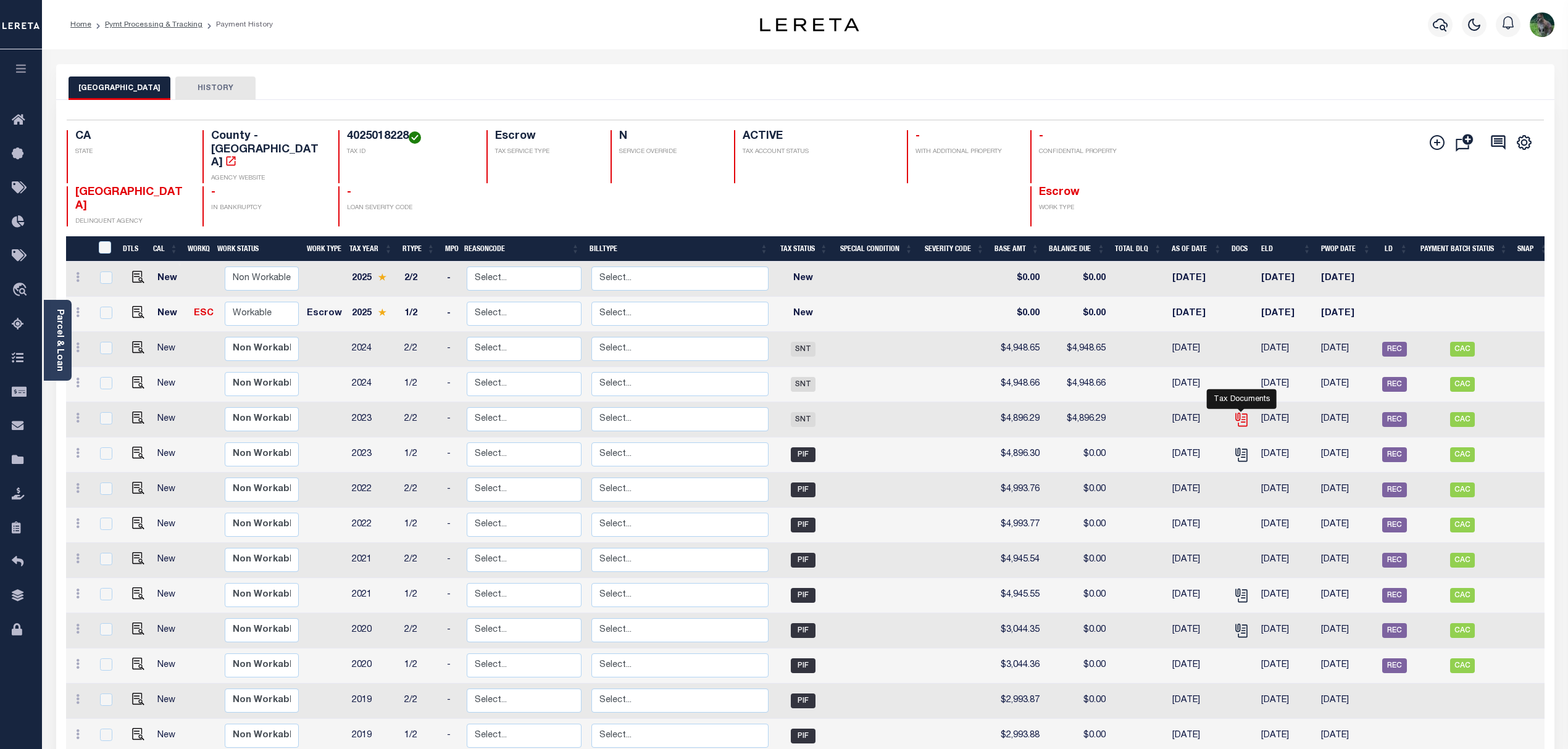
click at [1248, 412] on icon "" at bounding box center [1241, 420] width 16 height 16
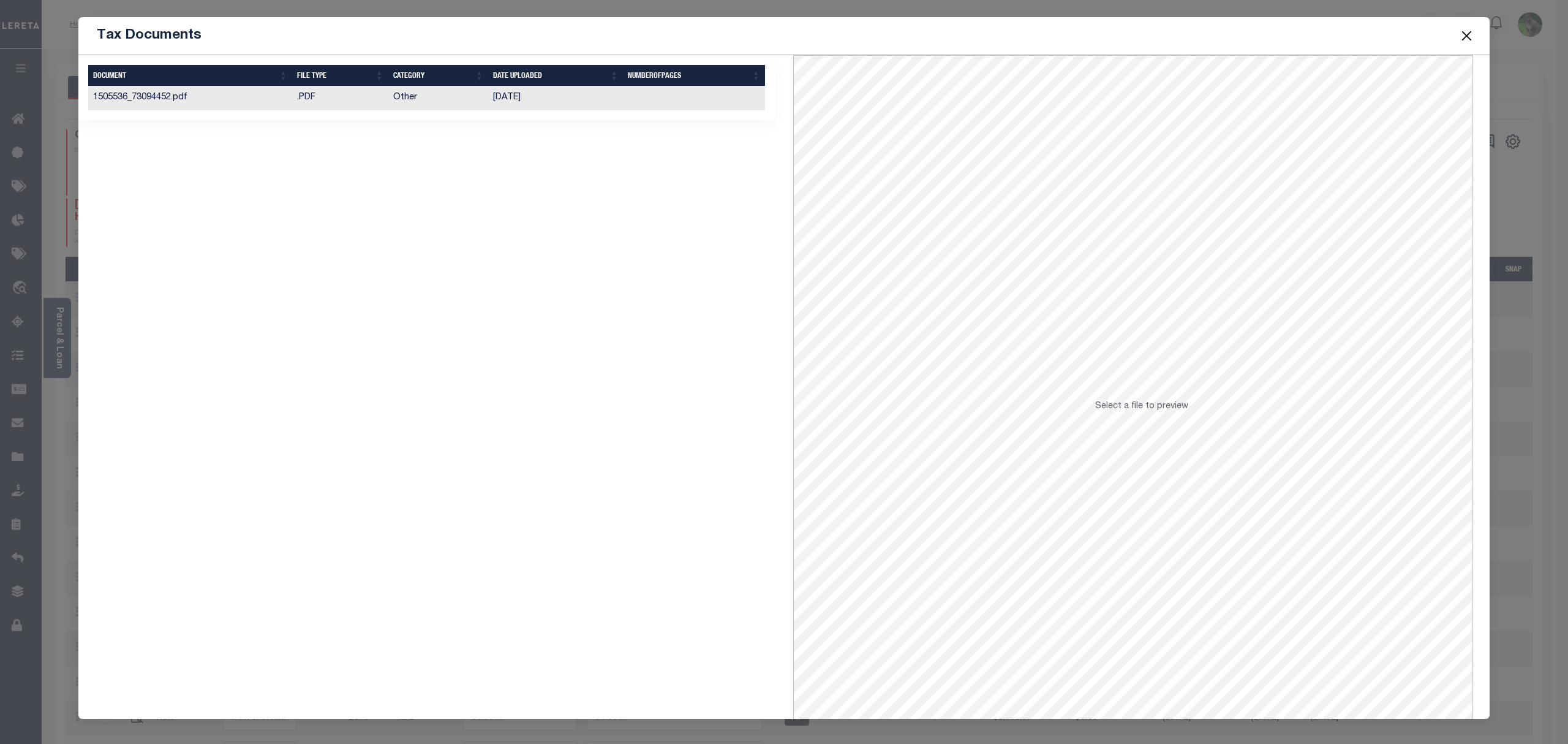
click at [496, 100] on td "[DATE]" at bounding box center [555, 98] width 135 height 23
click at [1471, 35] on button "Close" at bounding box center [1467, 36] width 16 height 16
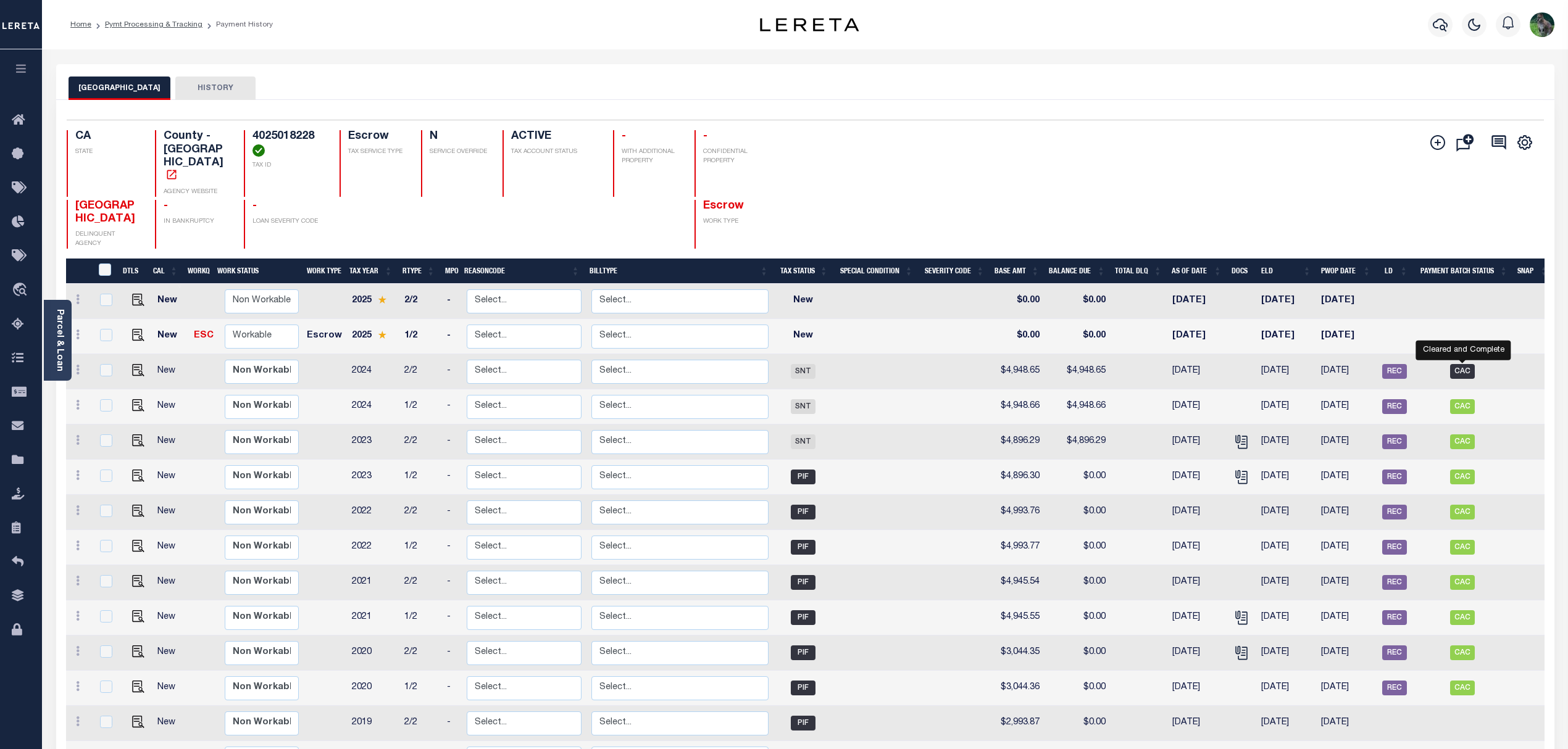
click at [1455, 364] on span "CAC" at bounding box center [1462, 371] width 25 height 15
checkbox input "true"
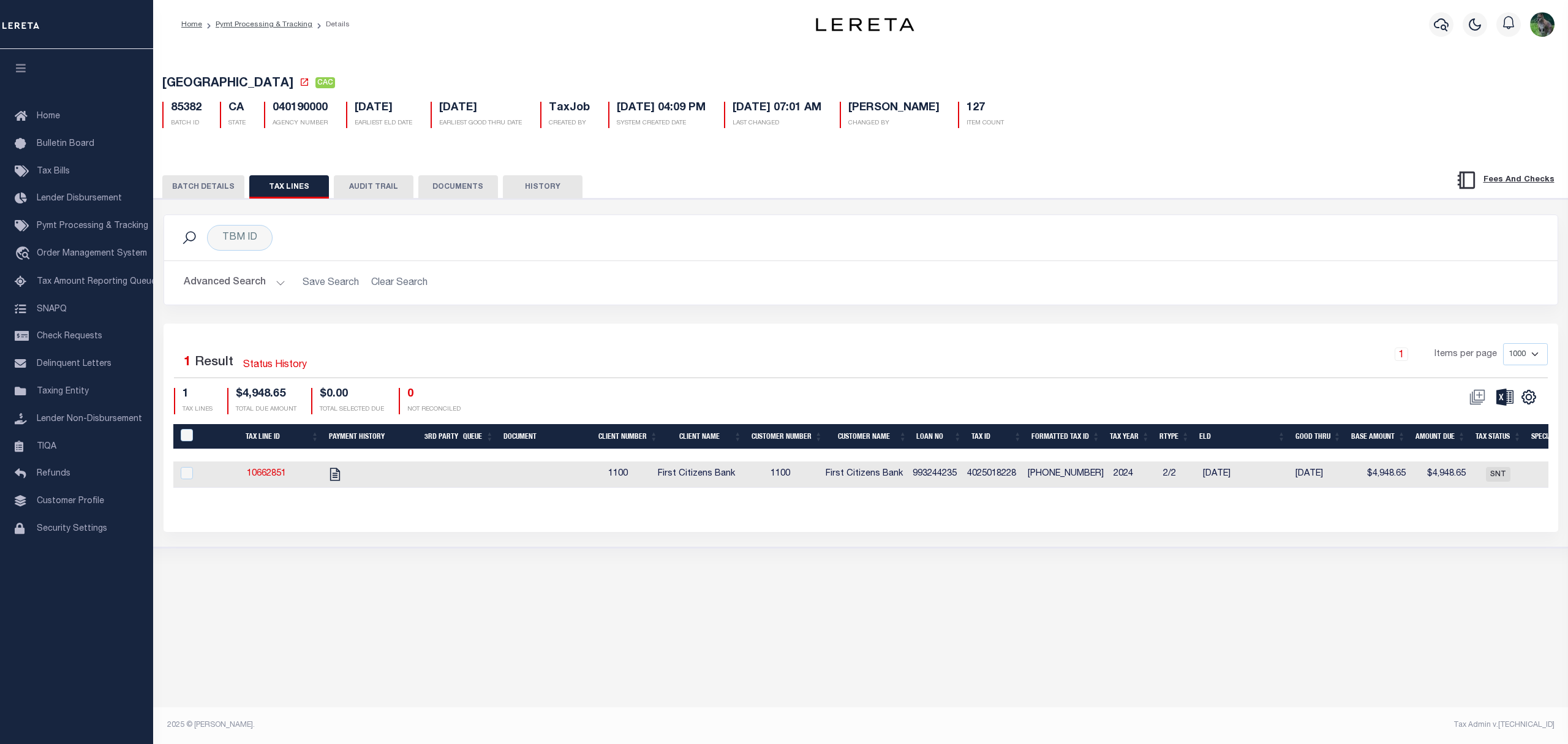
click at [1047, 481] on td "4025-018-228" at bounding box center [1065, 474] width 86 height 26
checkbox input "true"
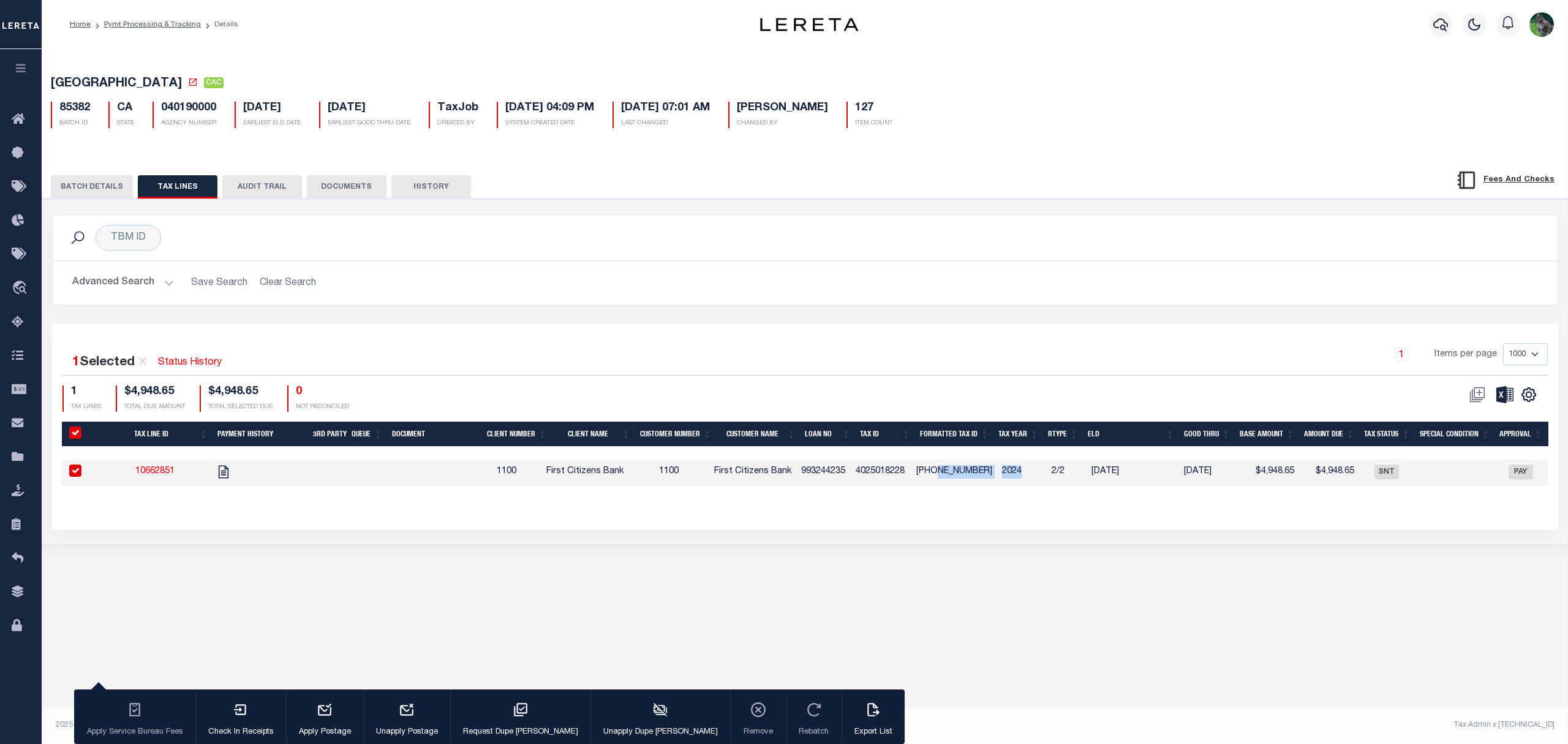
drag, startPoint x: 1047, startPoint y: 481, endPoint x: 1013, endPoint y: 473, distance: 34.9
click at [1013, 473] on tr "10662851 1100 First Citizens Bank 1100 First Citizens Bank 993244235 4025018228…" at bounding box center [1082, 471] width 2041 height 26
click at [934, 473] on td "4025-018-228" at bounding box center [954, 471] width 86 height 26
checkbox input "false"
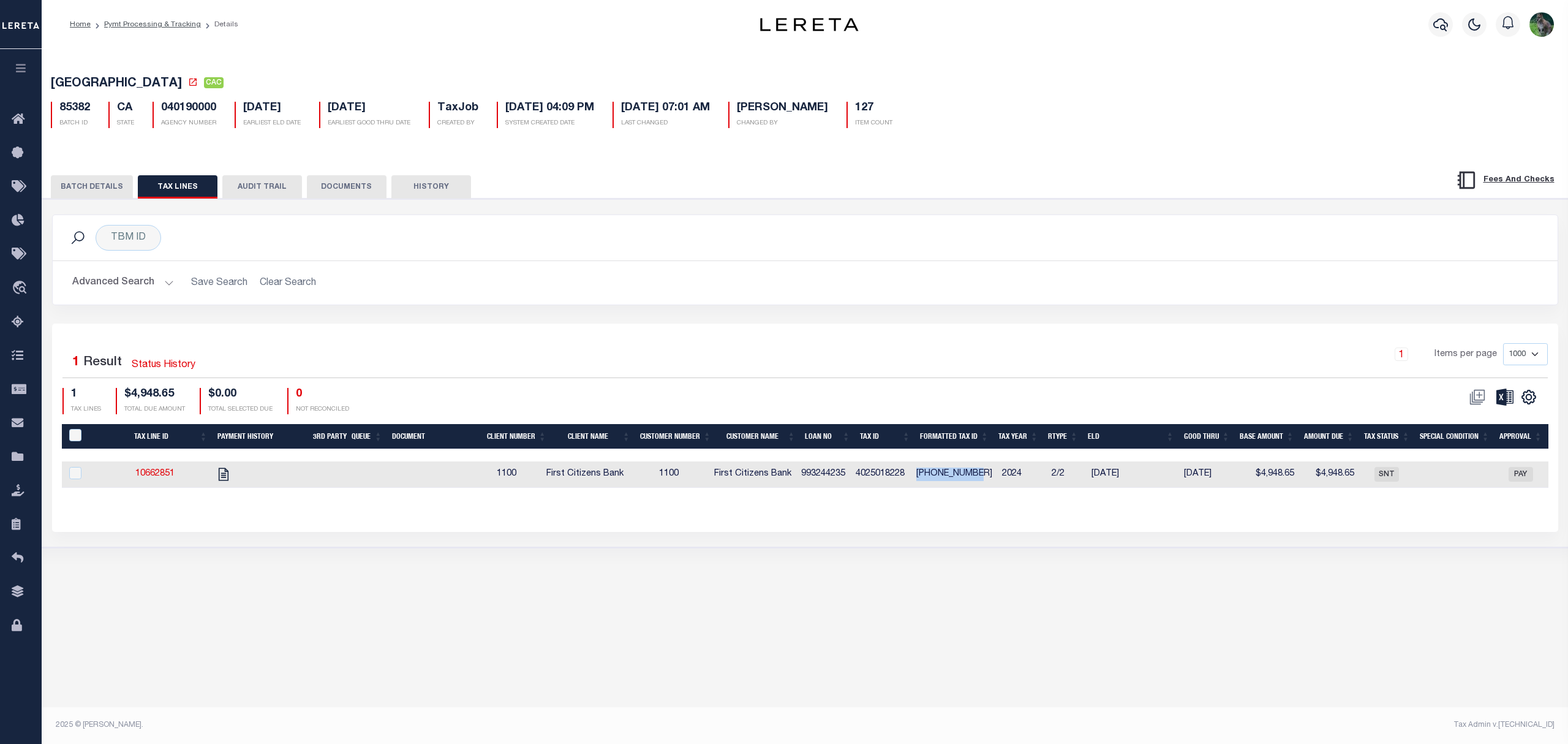
drag, startPoint x: 934, startPoint y: 473, endPoint x: 971, endPoint y: 477, distance: 37.2
click at [971, 477] on td "4025-018-228" at bounding box center [954, 474] width 86 height 26
checkbox input "true"
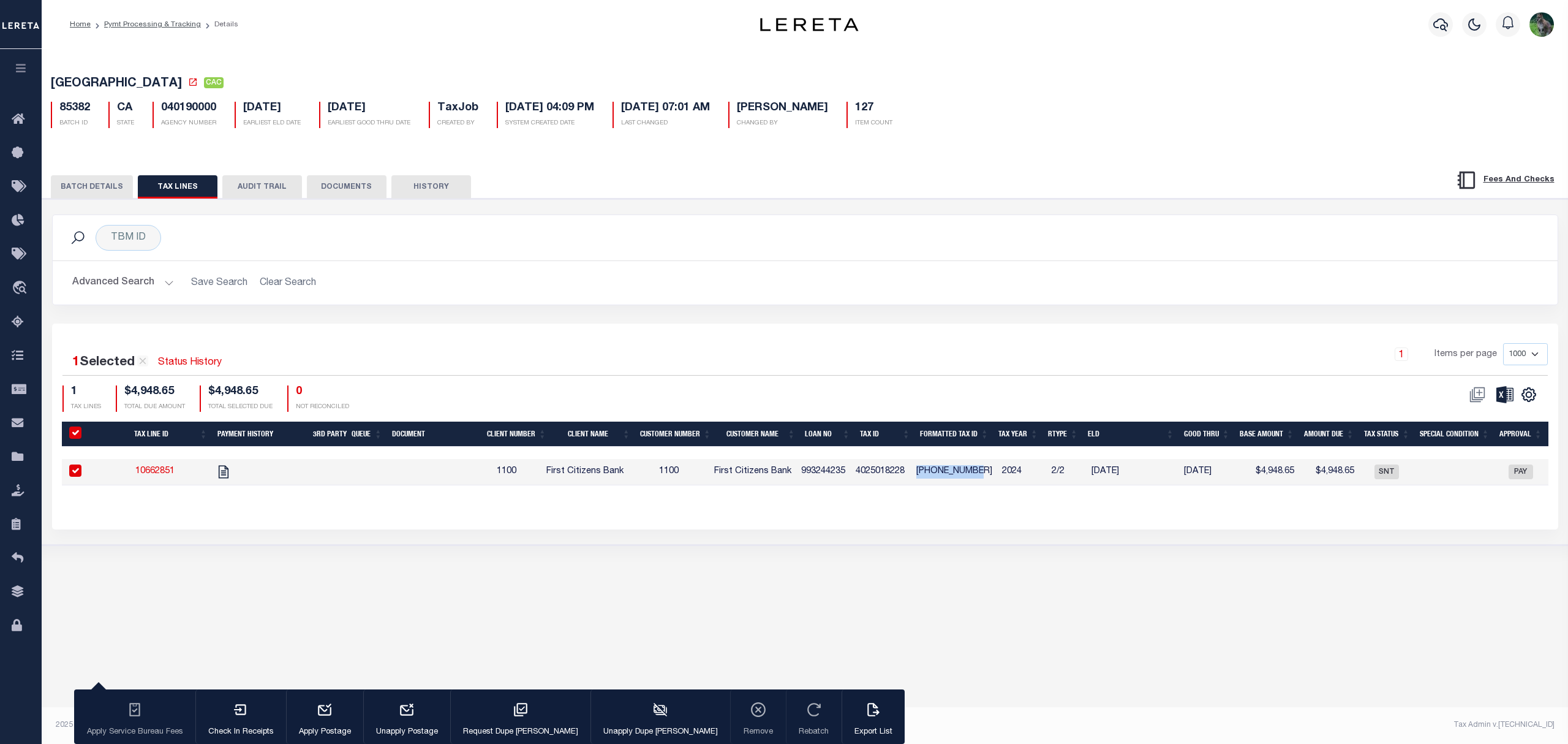
copy td "4025-018-228"
click at [750, 628] on div "LOS ANGELES COUNTY CAC 85382 BATCH ID CA STATE 040190000 TaxJob" at bounding box center [804, 384] width 1526 height 670
click at [1434, 31] on icon "button" at bounding box center [1441, 24] width 14 height 14
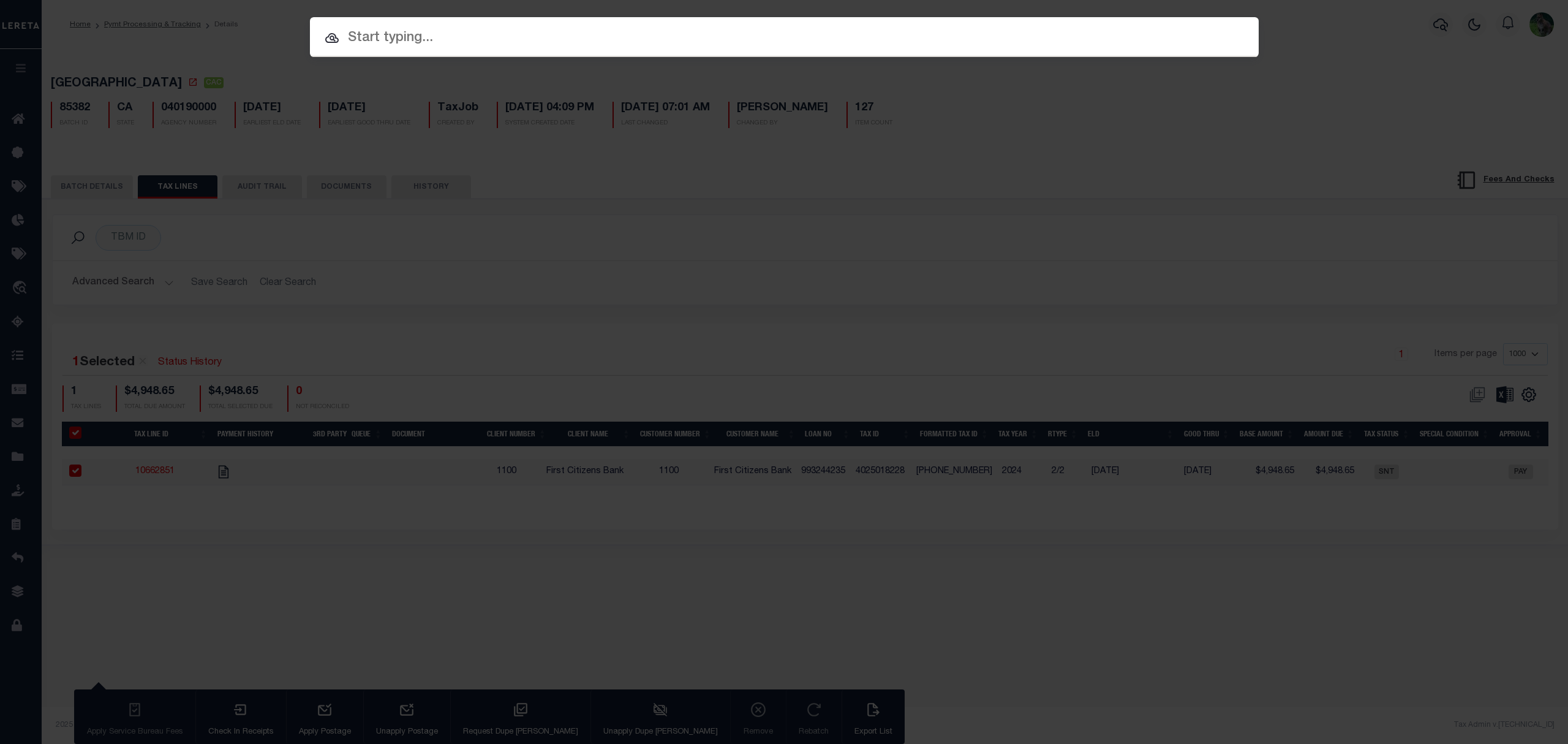
click at [782, 37] on input "text" at bounding box center [784, 39] width 949 height 22
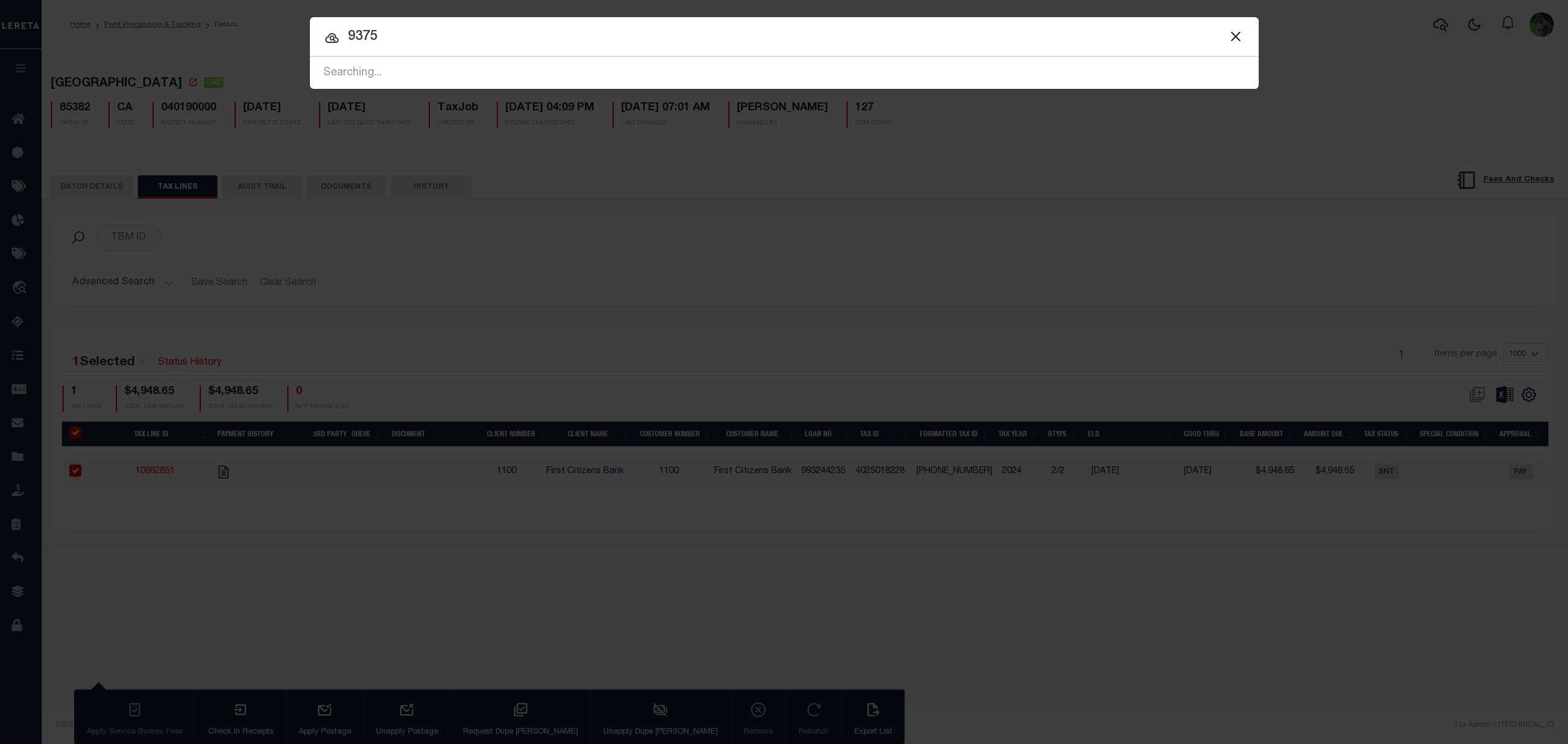
type input "9375"
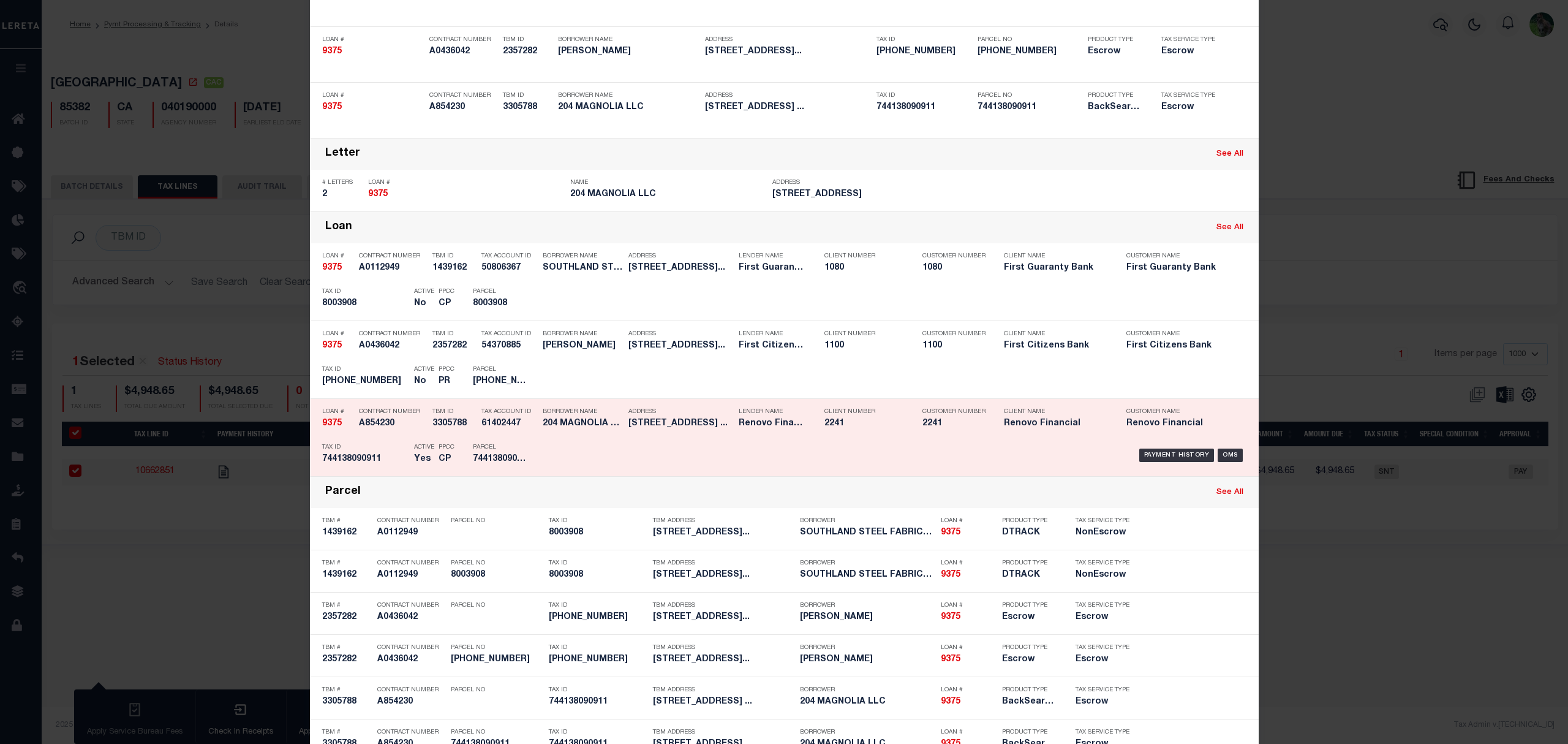
scroll to position [163, 0]
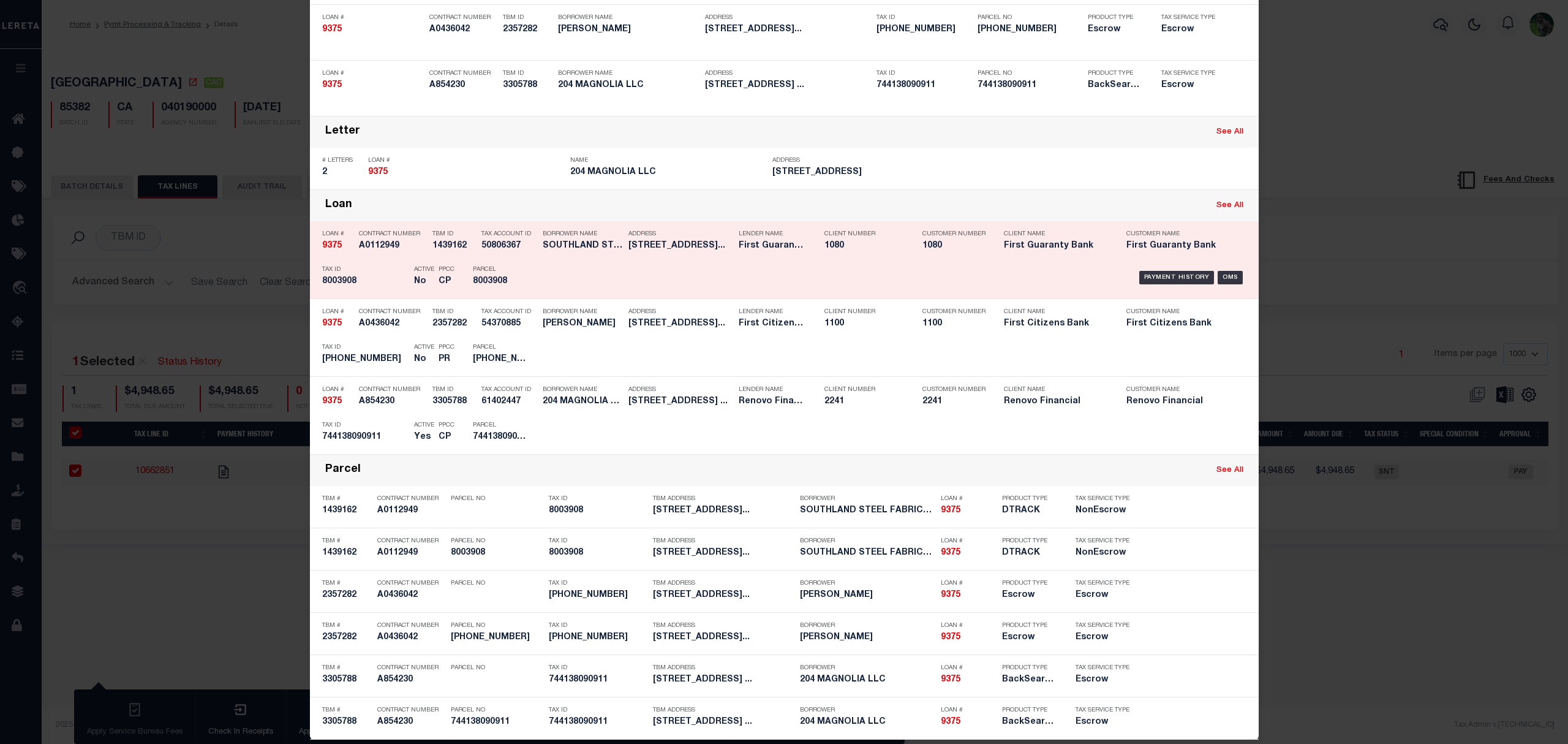
click at [785, 256] on div "Lender Name First Guaranty Bank" at bounding box center [772, 241] width 68 height 35
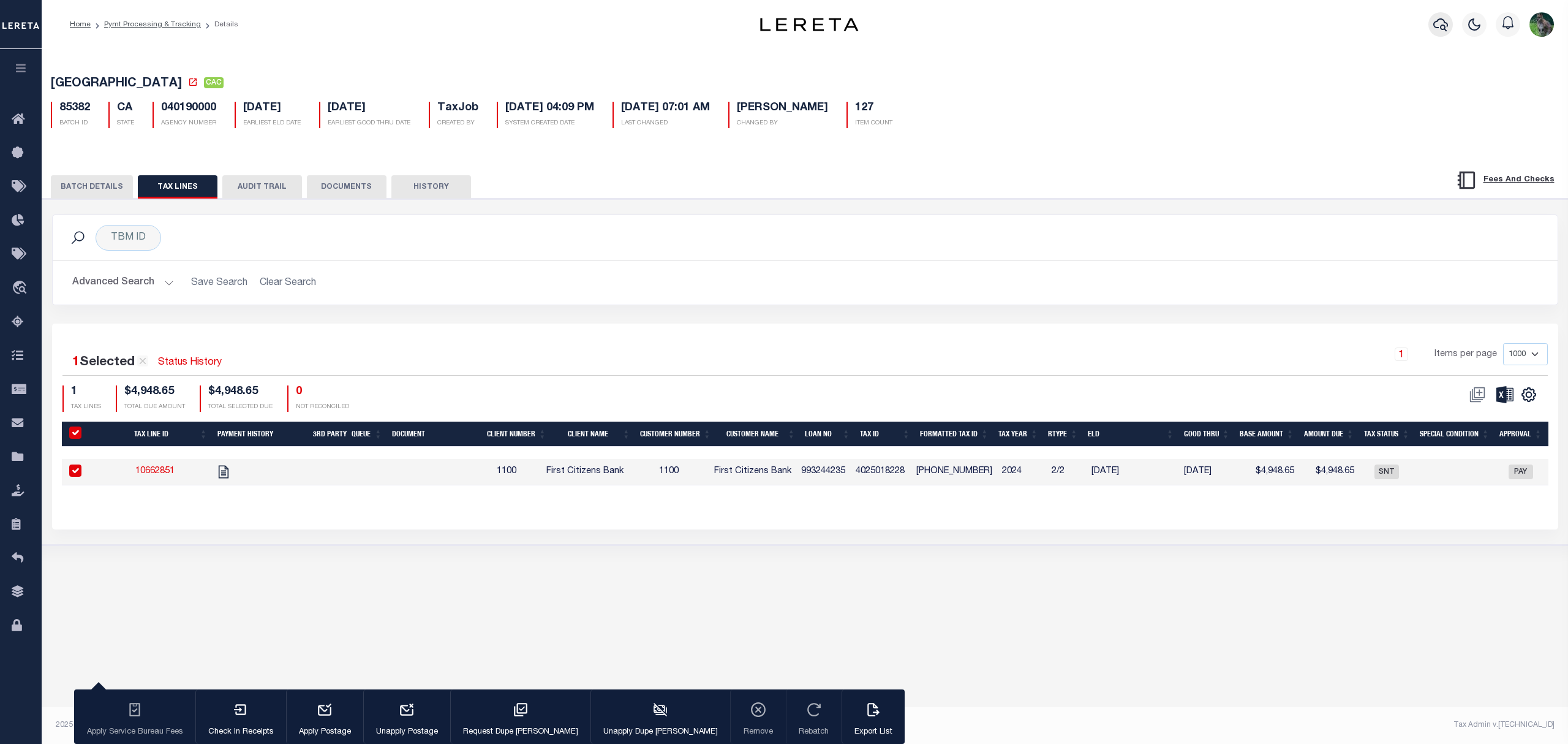
click at [1436, 21] on icon "button" at bounding box center [1441, 24] width 14 height 14
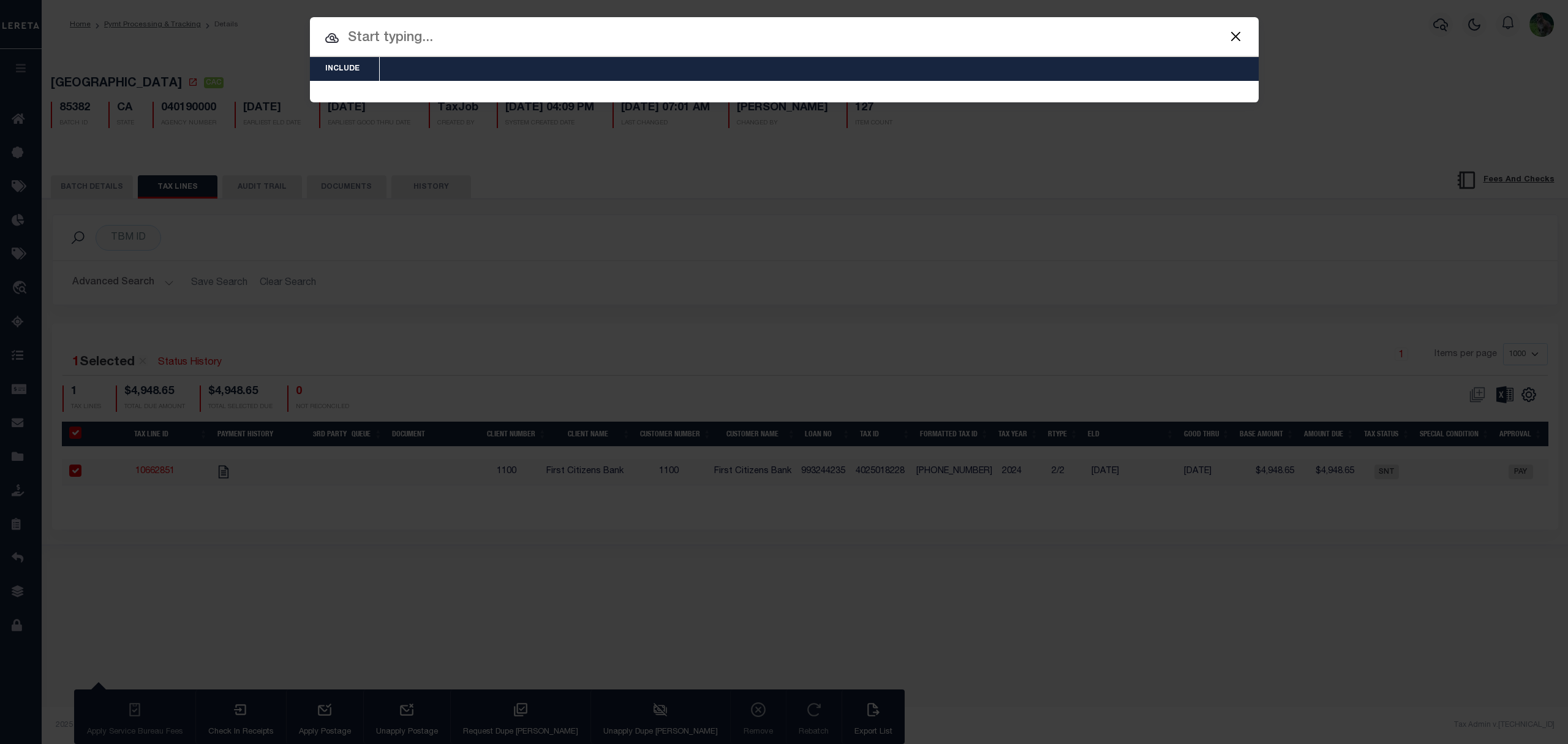
scroll to position [0, 0]
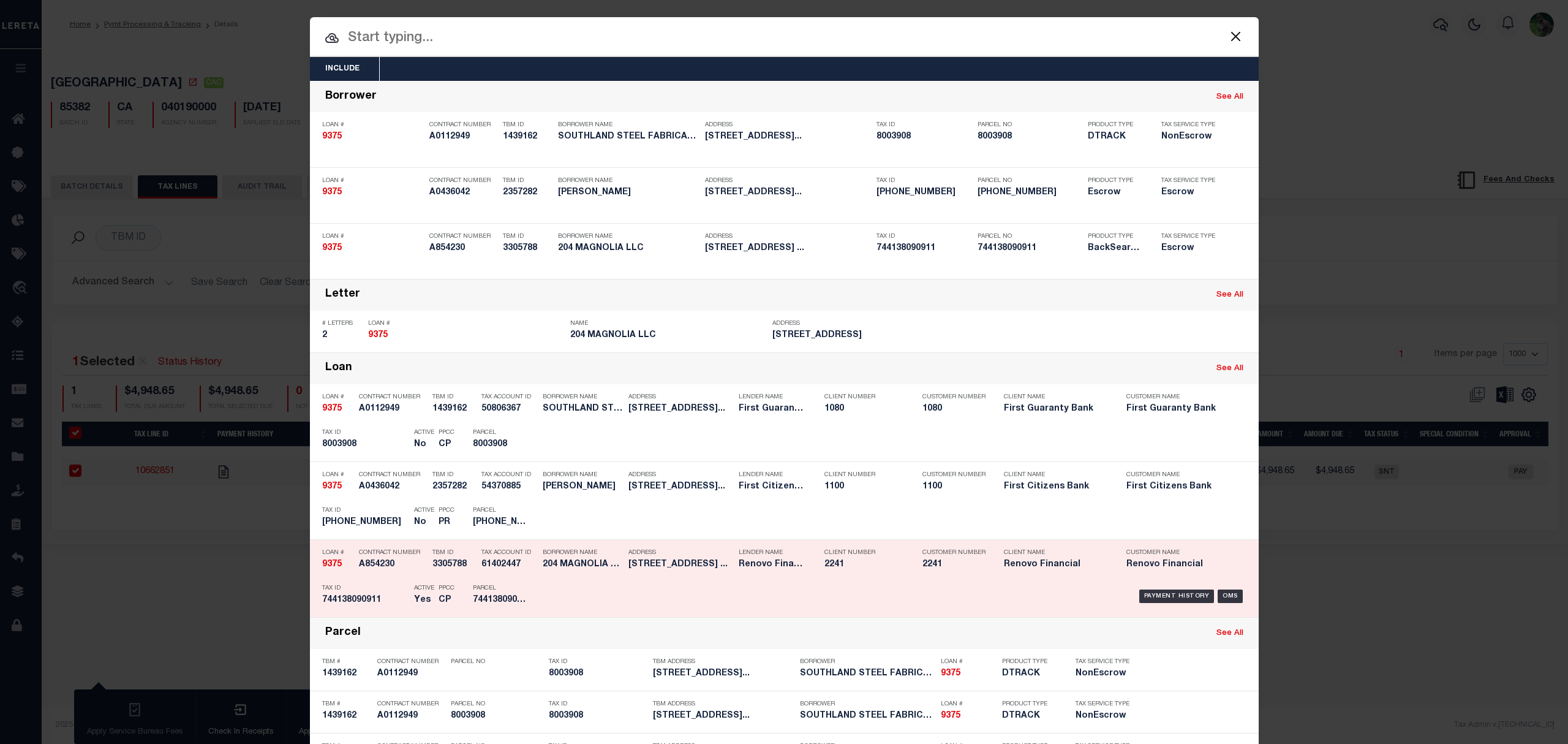
click at [611, 591] on div "Payment History OMS" at bounding box center [896, 596] width 700 height 35
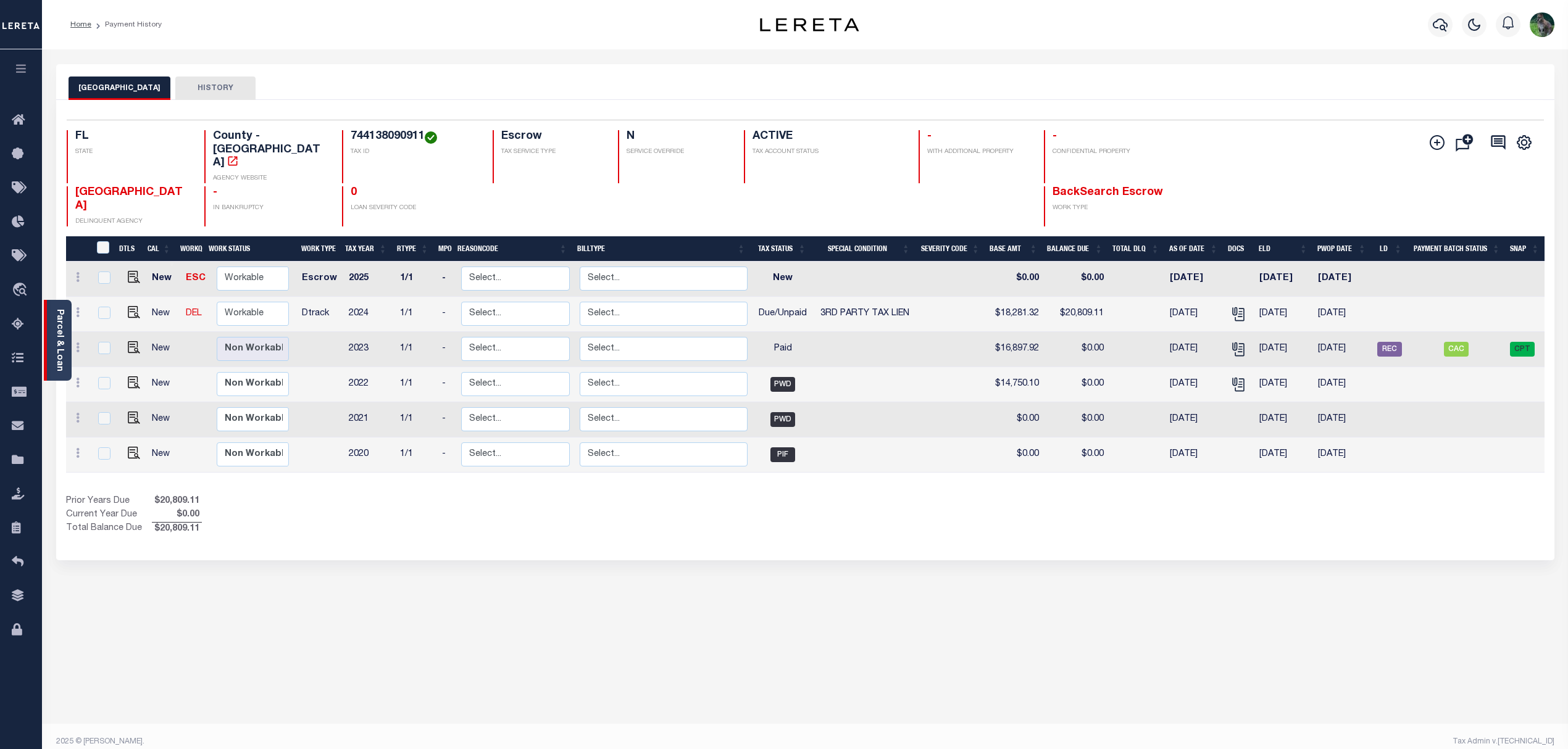
click at [65, 335] on div "Parcel & Loan" at bounding box center [57, 340] width 28 height 81
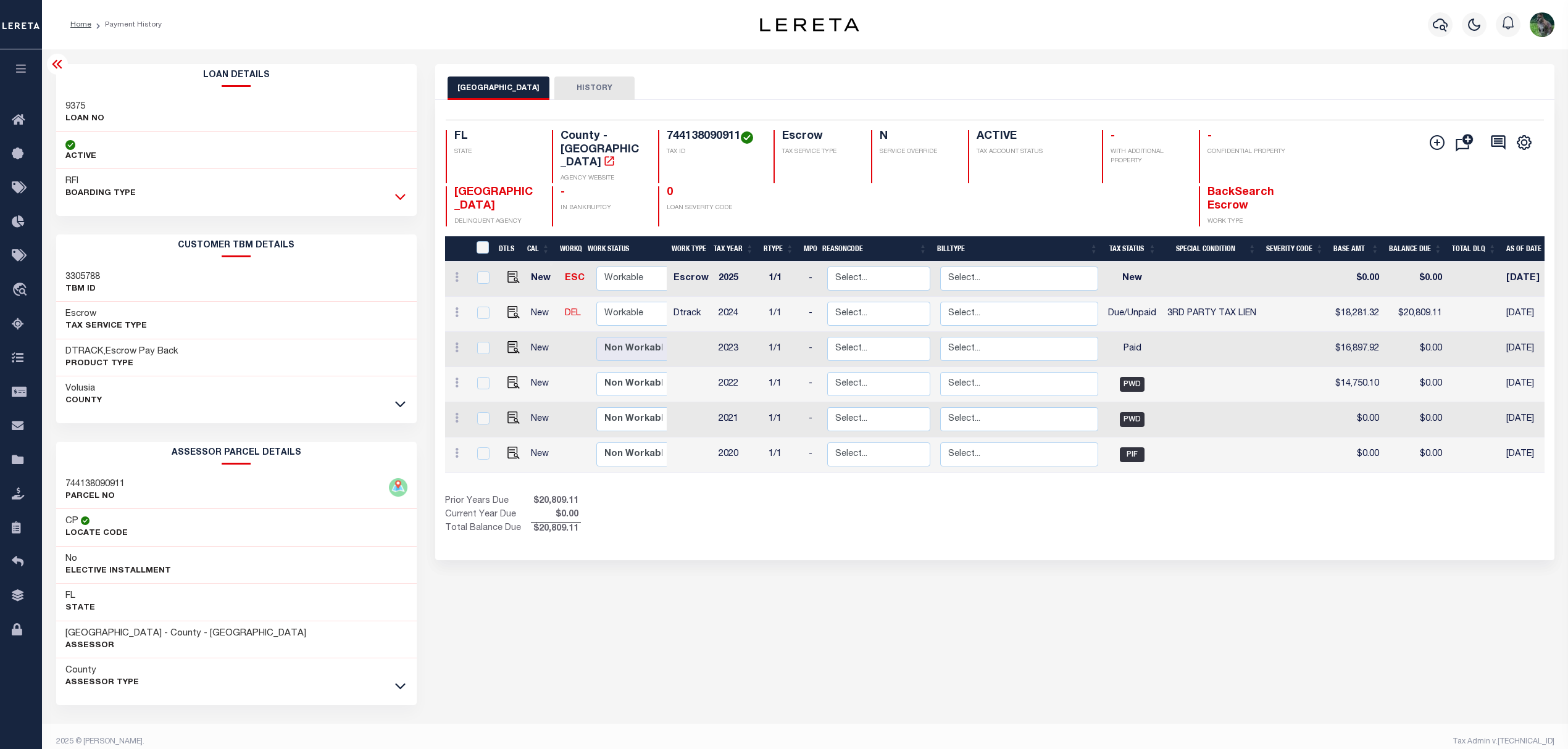
click at [402, 195] on icon at bounding box center [400, 196] width 11 height 13
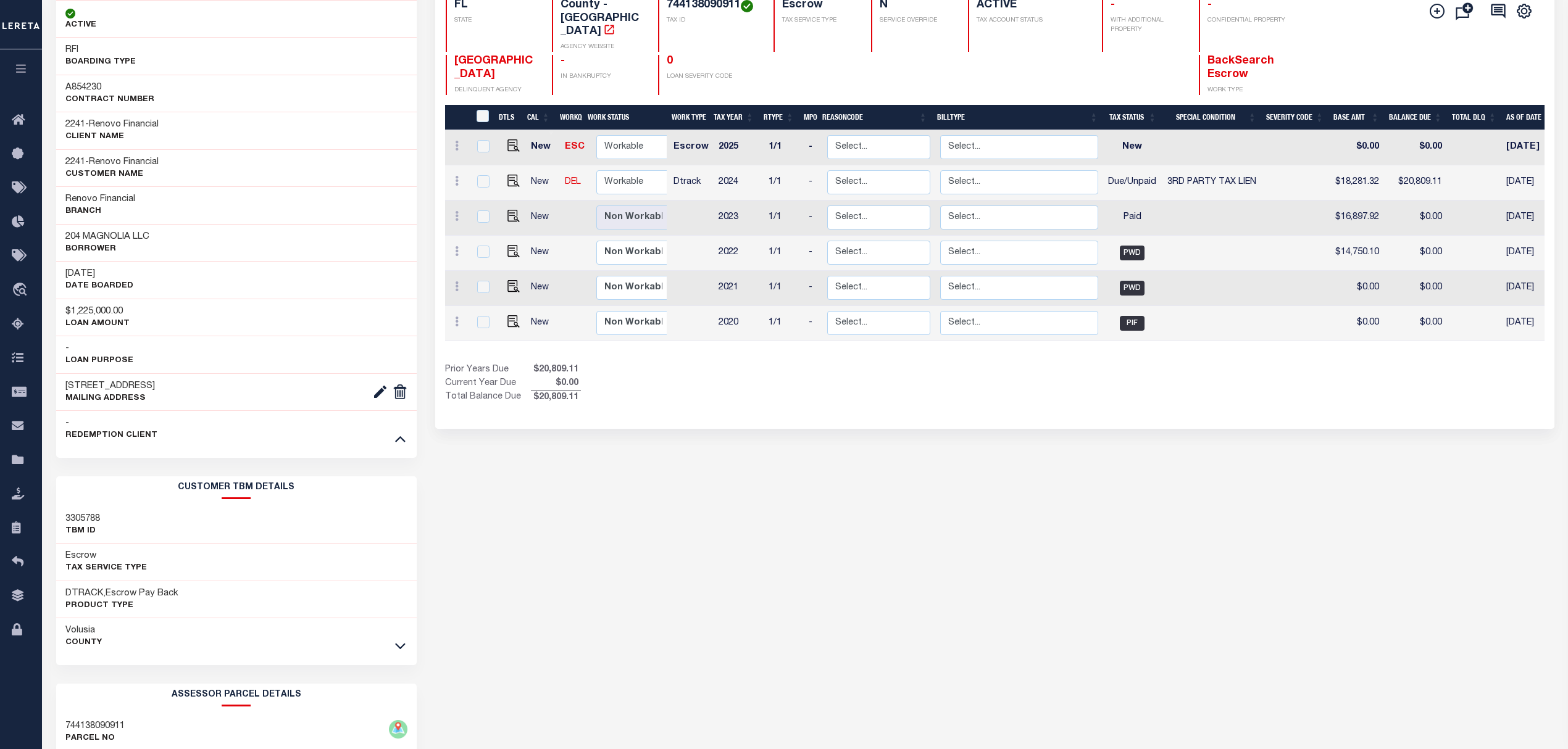
scroll to position [165, 0]
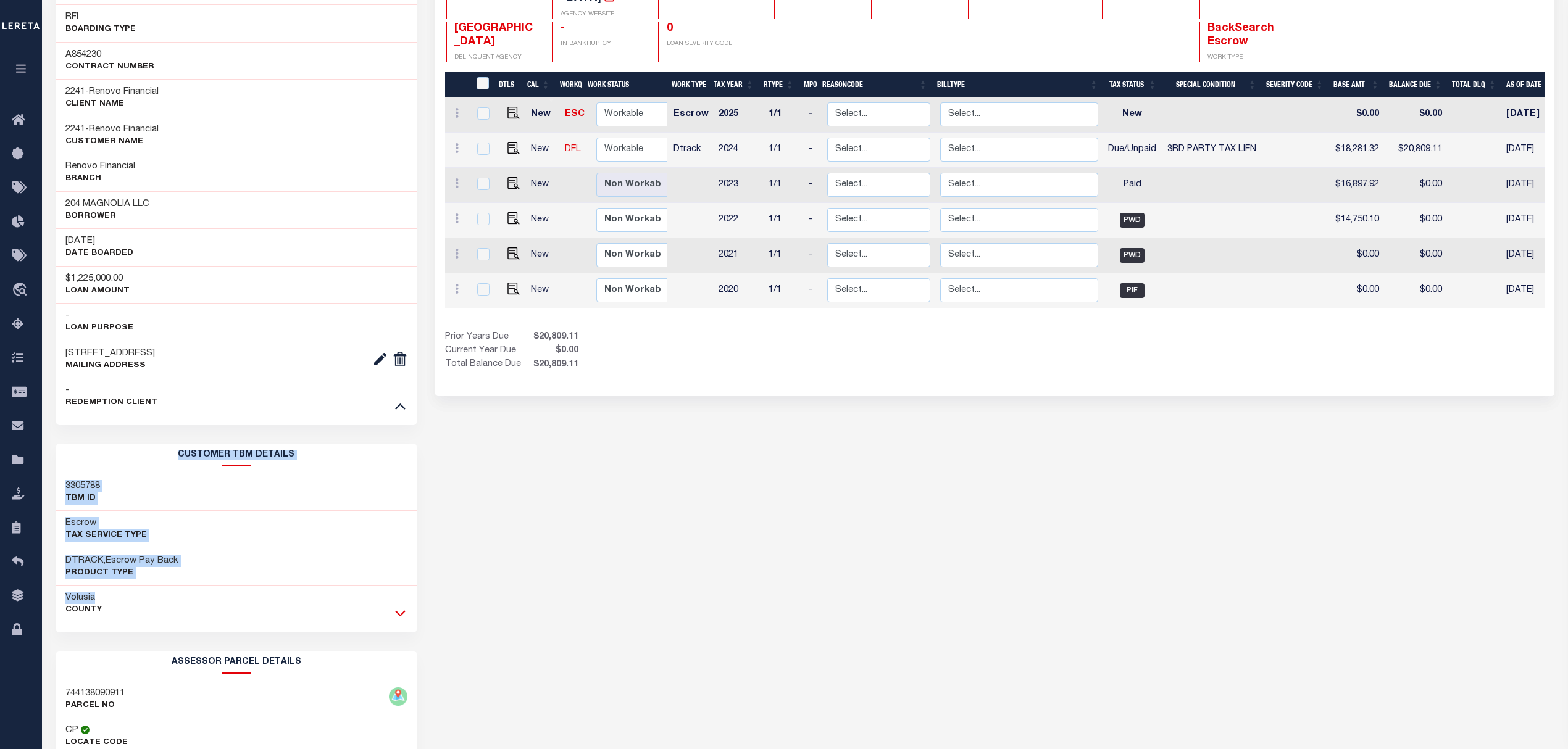
drag, startPoint x: 400, startPoint y: 607, endPoint x: 398, endPoint y: 615, distance: 8.2
click at [398, 613] on div "CUSTOMER TBM DETAILS 3305788 TBM ID Escrow Tax Service Type County -" at bounding box center [236, 533] width 360 height 179
click at [398, 617] on icon at bounding box center [400, 613] width 11 height 13
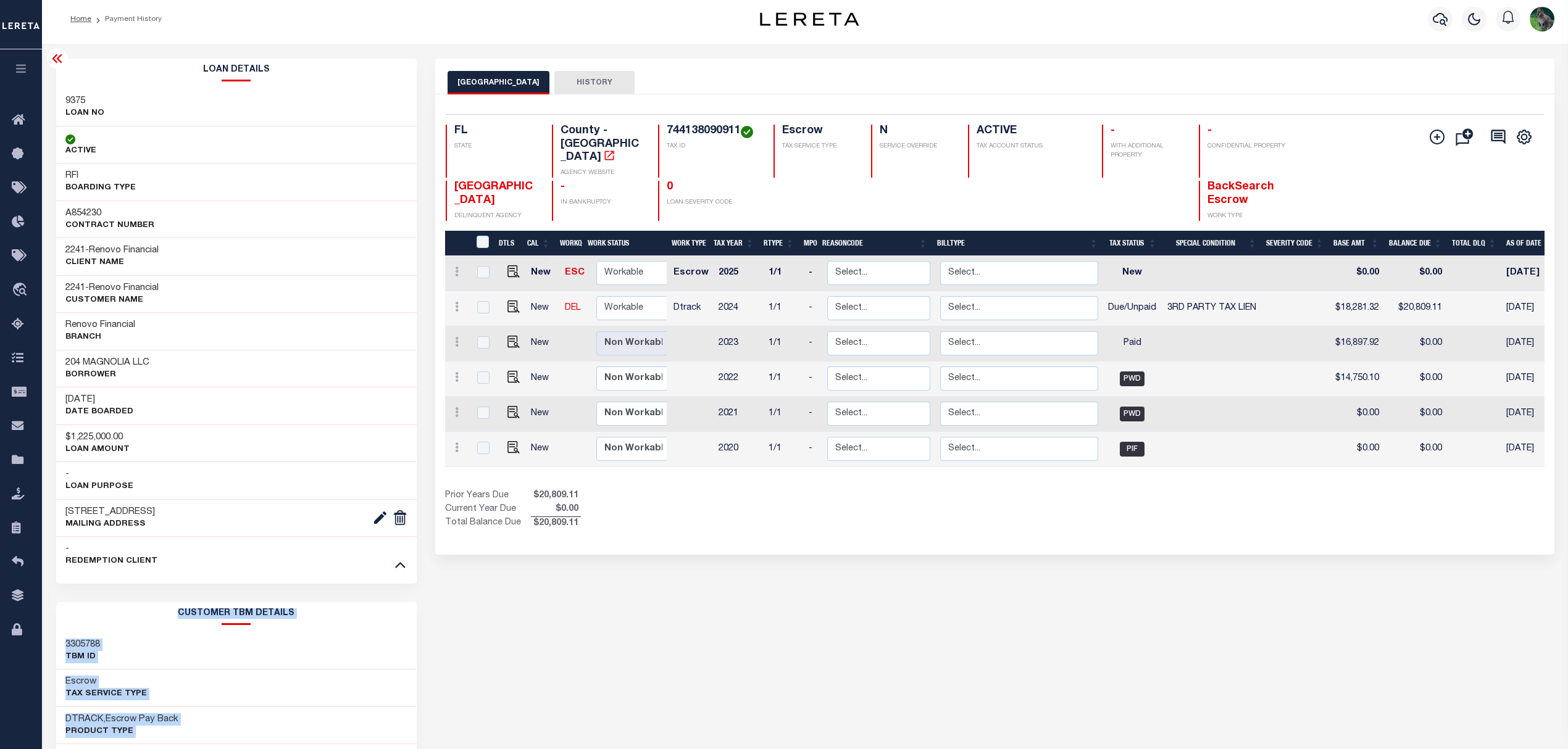
scroll to position [0, 0]
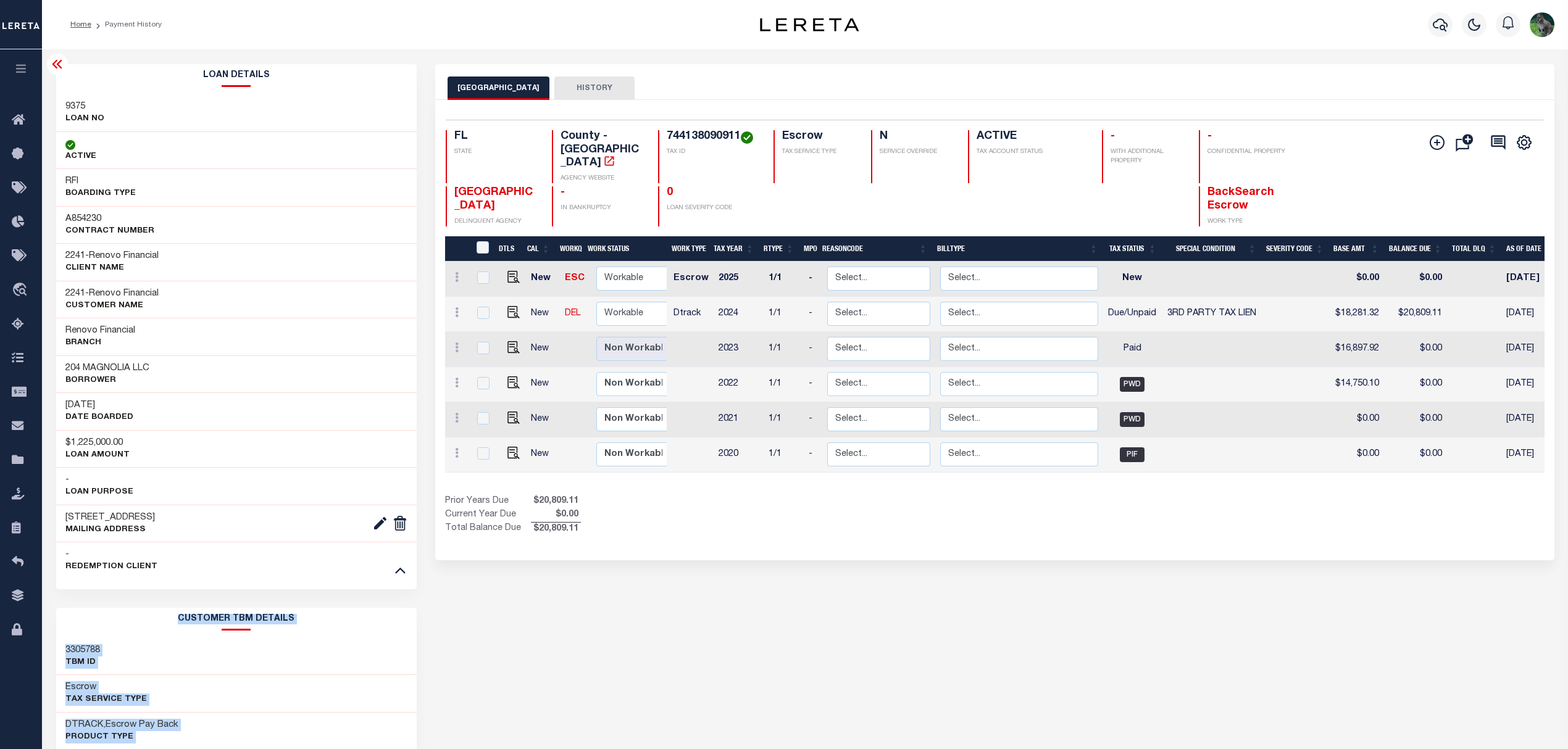
click at [63, 68] on icon at bounding box center [57, 64] width 15 height 15
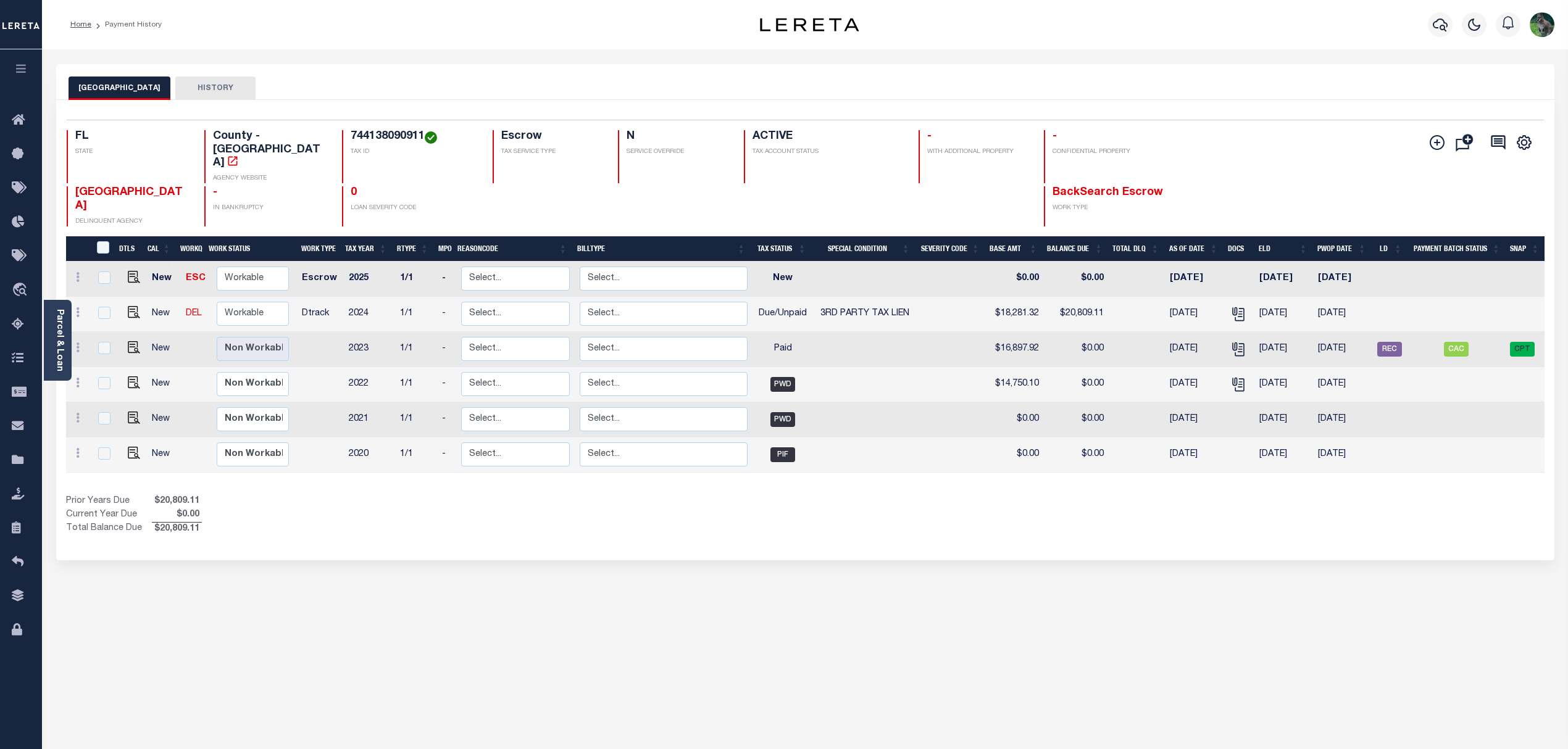
click at [193, 91] on button "HISTORY" at bounding box center [216, 88] width 80 height 24
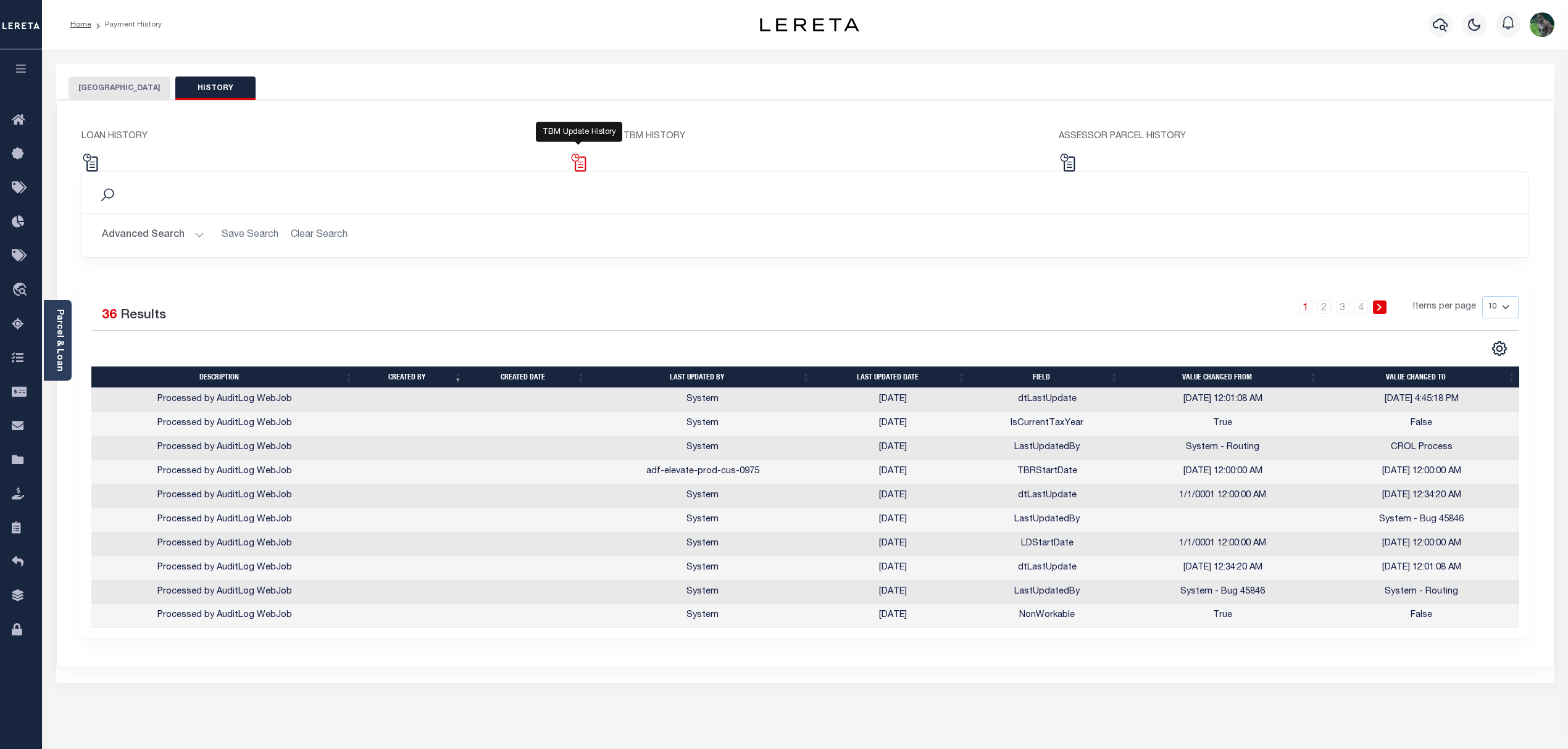
click at [579, 165] on img at bounding box center [578, 163] width 18 height 18
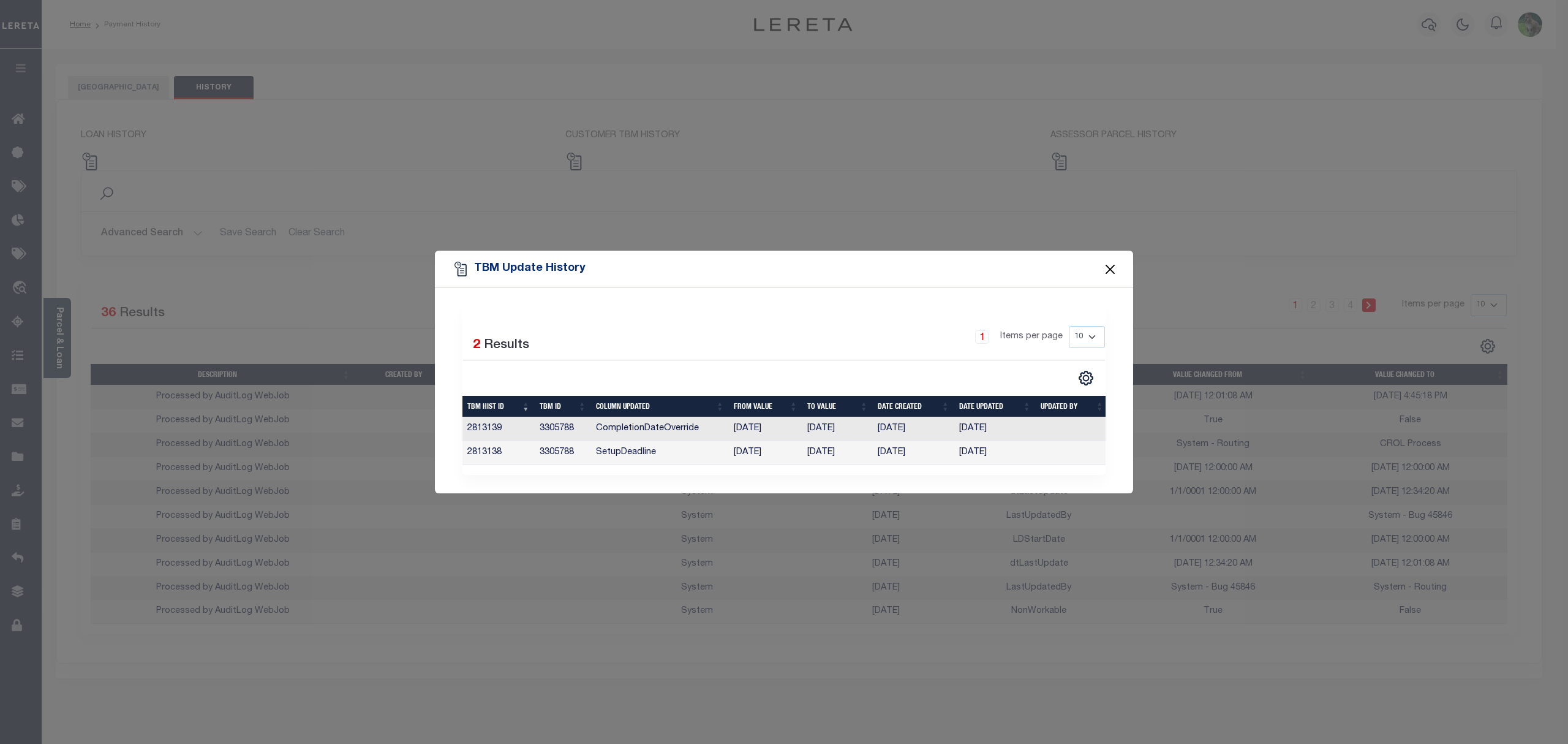
click at [1114, 268] on button "Close" at bounding box center [1110, 269] width 16 height 16
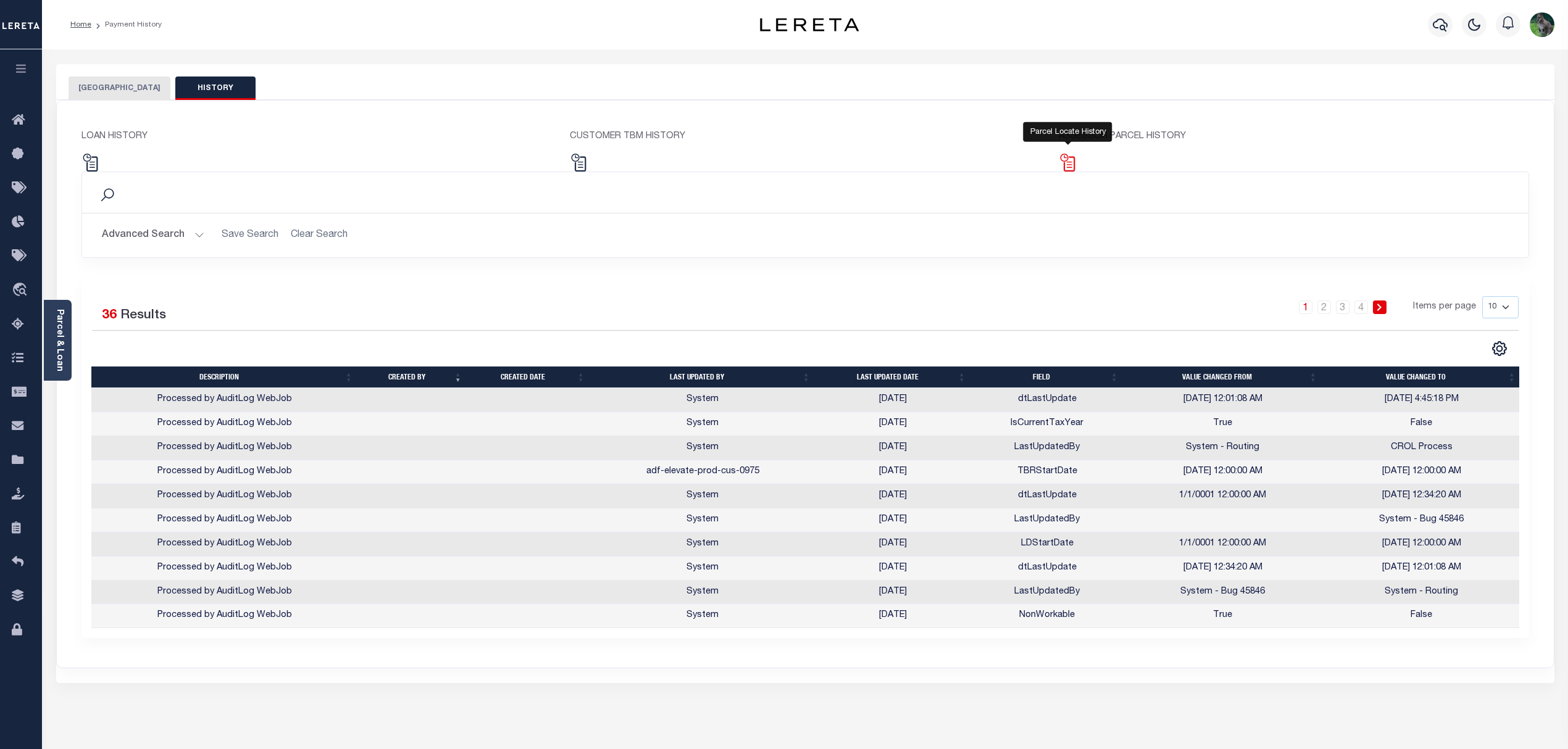
click at [1071, 160] on img at bounding box center [1068, 163] width 18 height 18
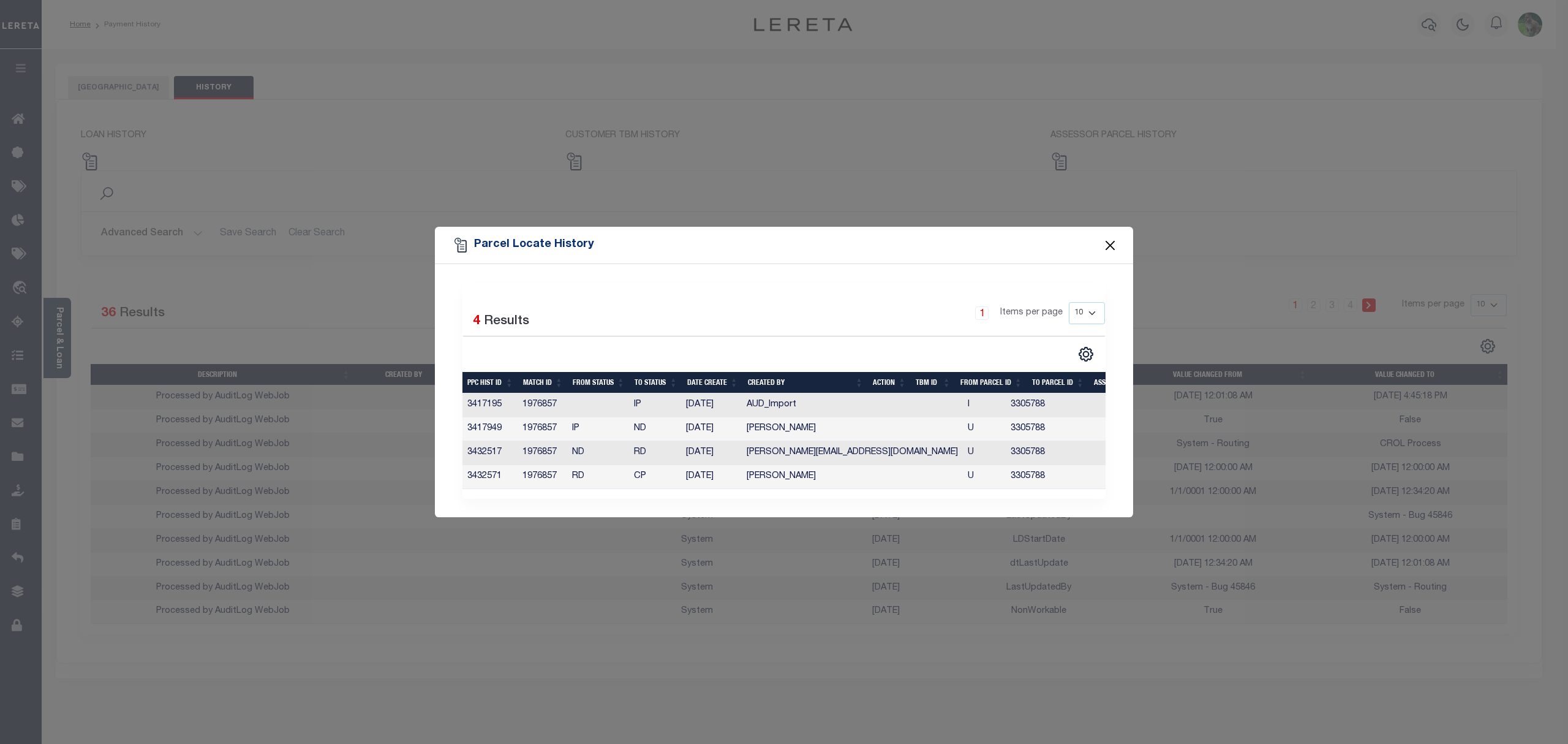
click at [1110, 237] on button "Close" at bounding box center [1110, 246] width 16 height 16
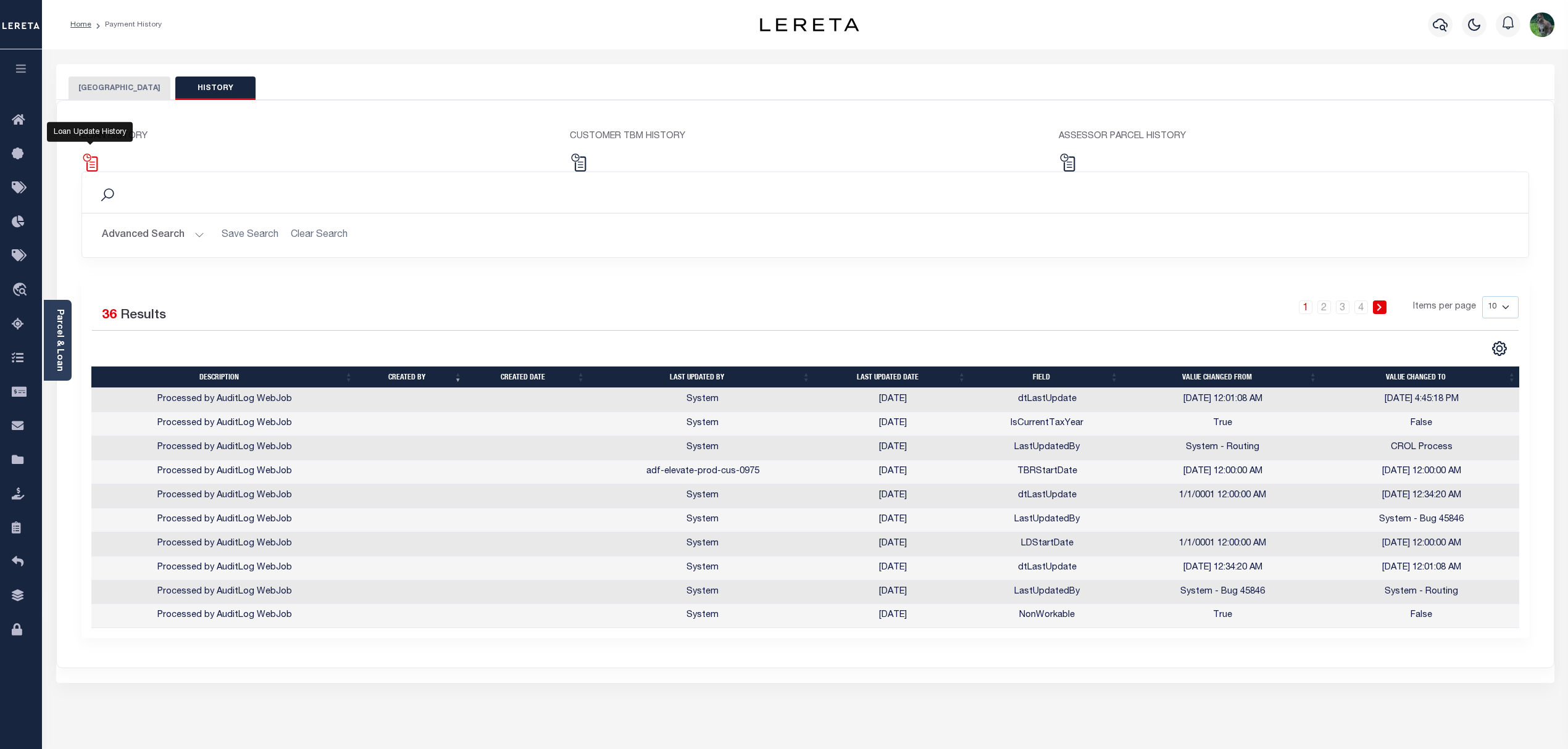
click at [96, 161] on img at bounding box center [91, 163] width 18 height 18
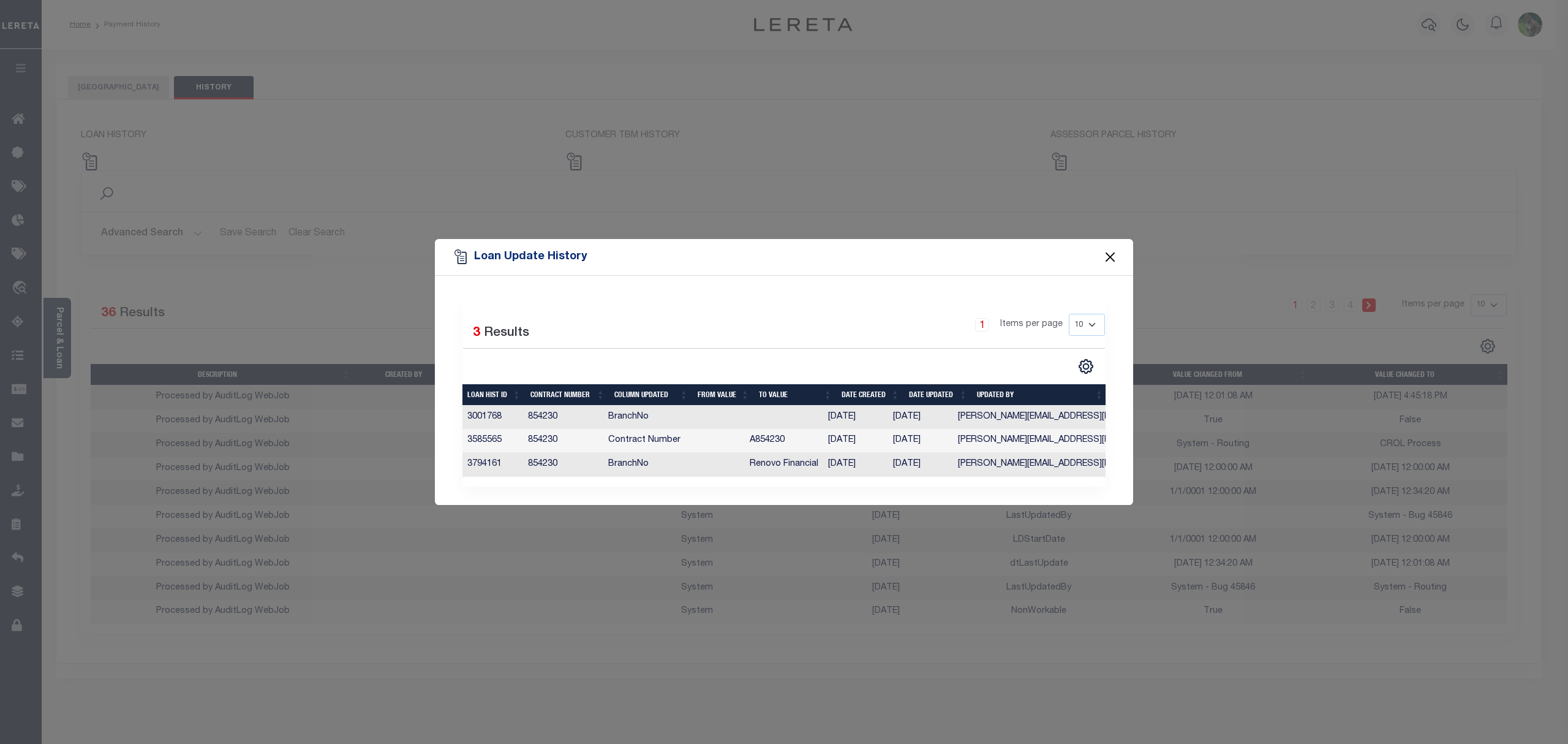
click at [1109, 254] on button "Close" at bounding box center [1110, 257] width 16 height 16
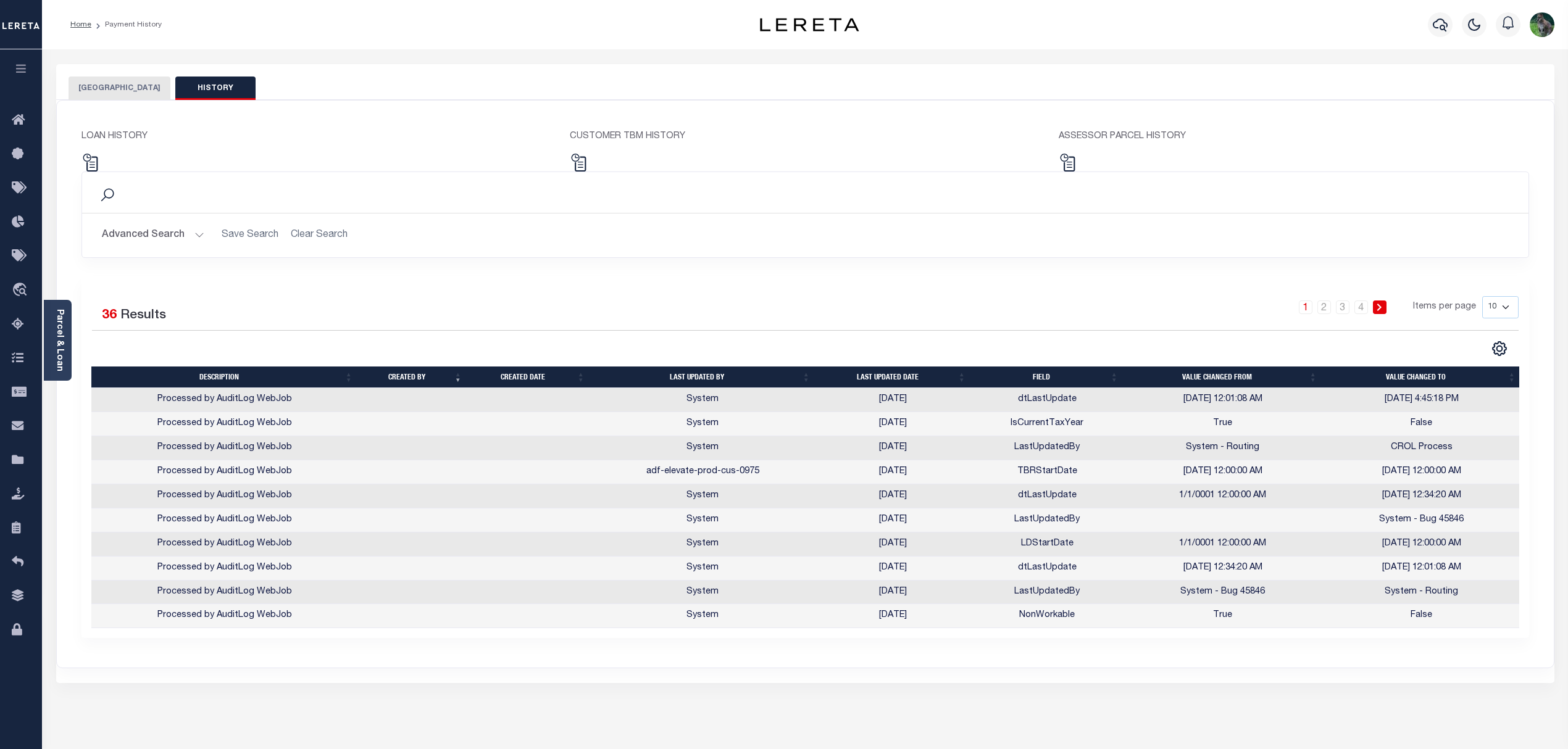
click at [96, 89] on button "[GEOGRAPHIC_DATA]" at bounding box center [119, 88] width 102 height 24
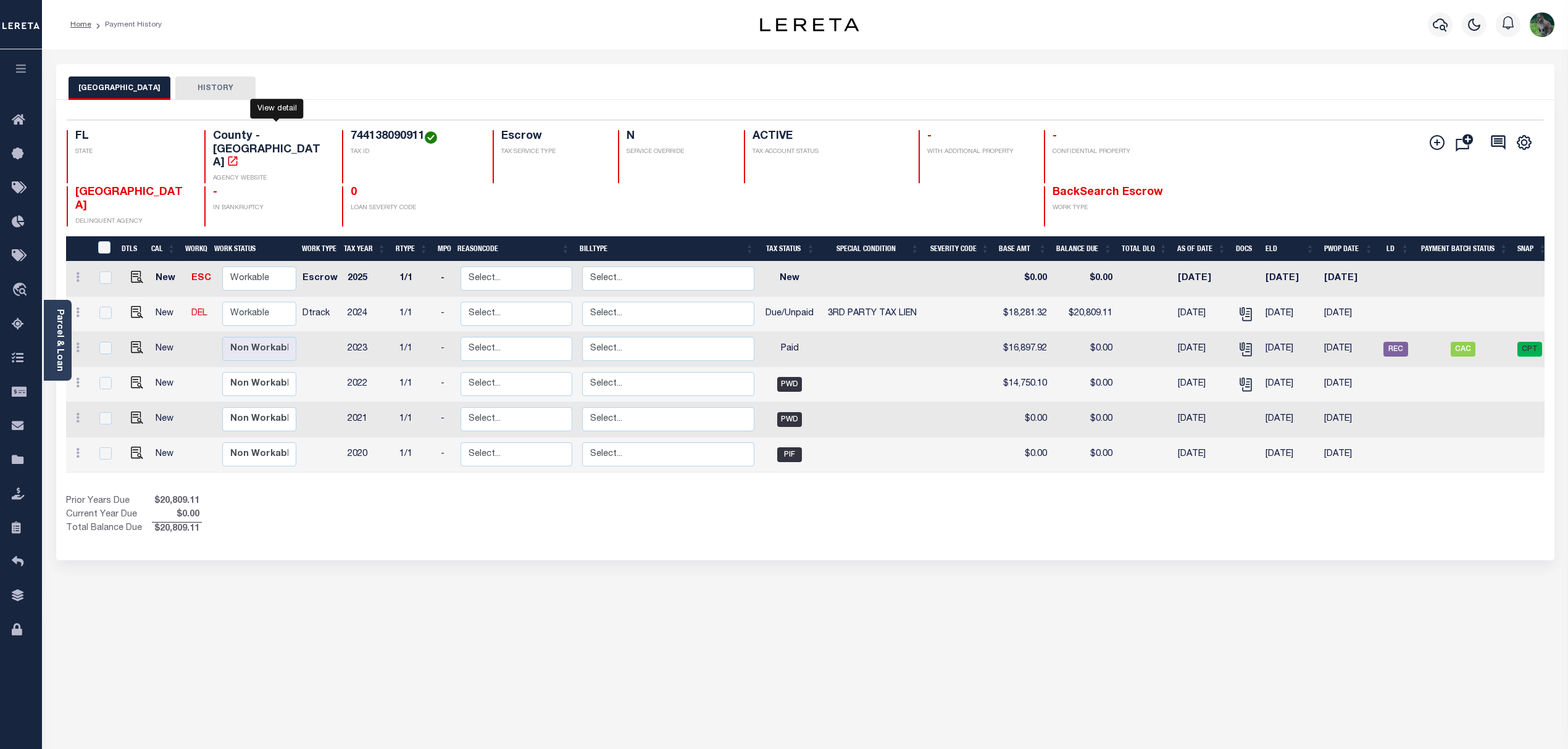
click at [239, 155] on icon "" at bounding box center [233, 161] width 13 height 13
click at [1458, 342] on span "CAC" at bounding box center [1462, 349] width 25 height 15
checkbox input "true"
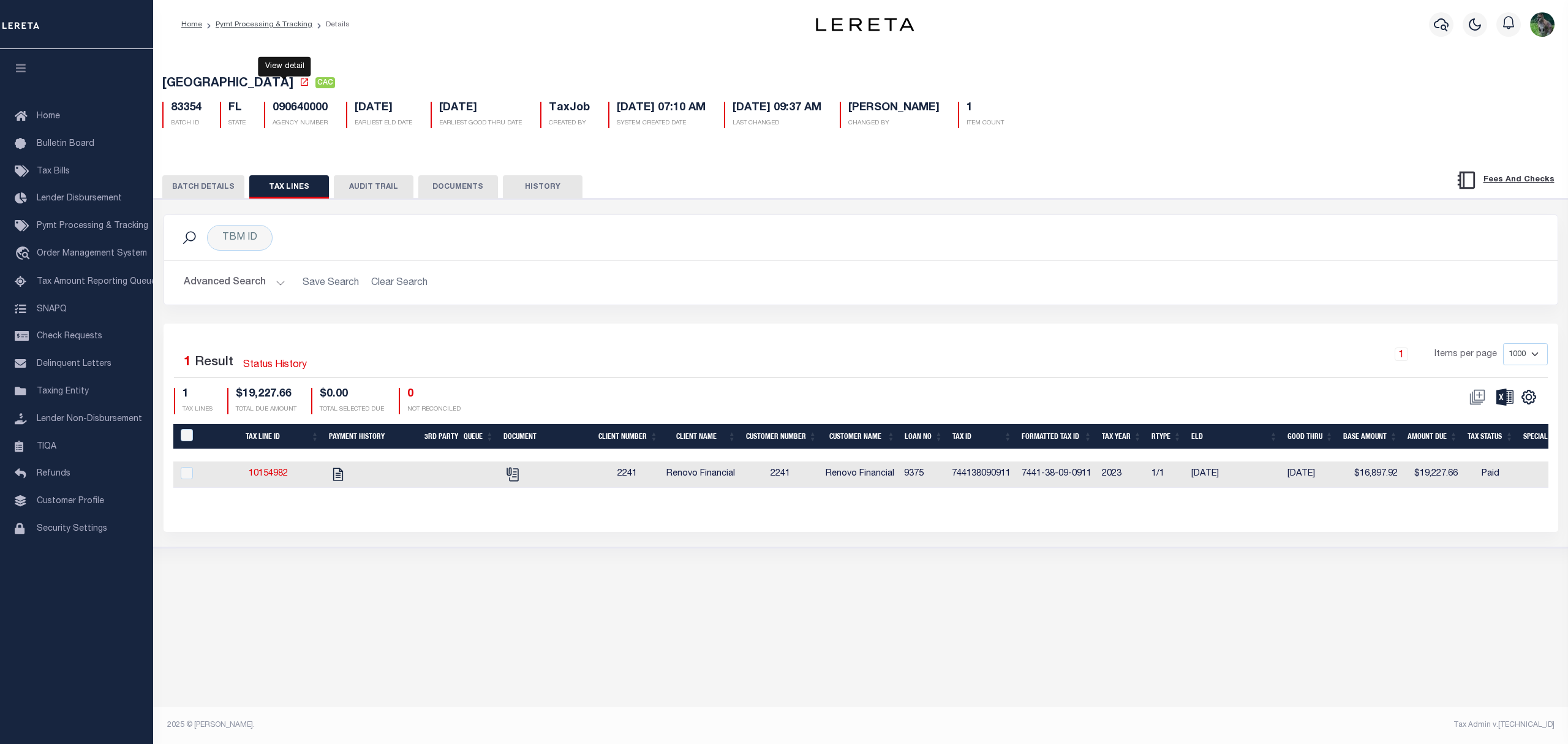
click at [300, 84] on icon at bounding box center [304, 82] width 10 height 10
click at [986, 473] on td "744138090911" at bounding box center [981, 474] width 70 height 26
checkbox input "true"
click at [986, 473] on td "744138090911" at bounding box center [981, 474] width 70 height 26
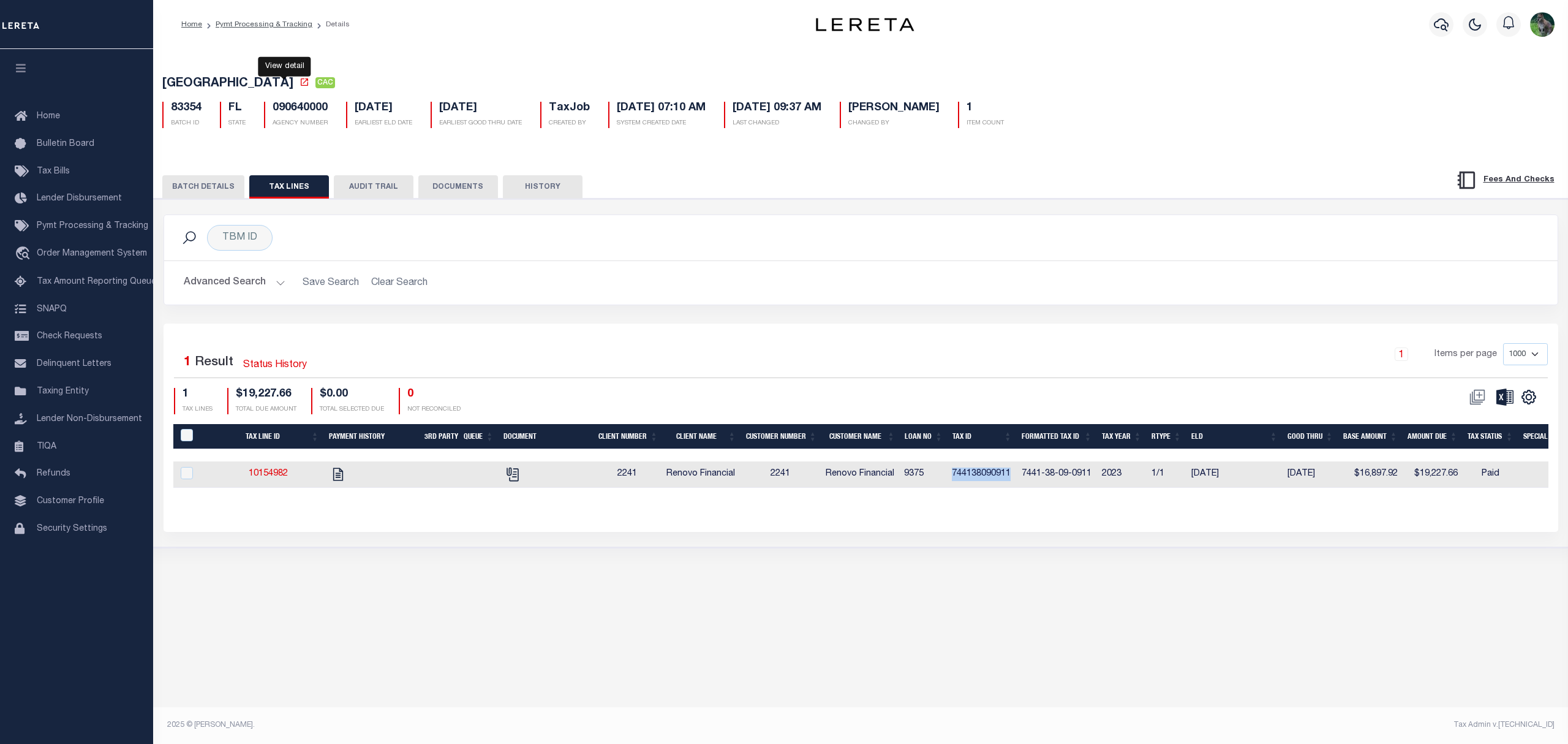
checkbox input "false"
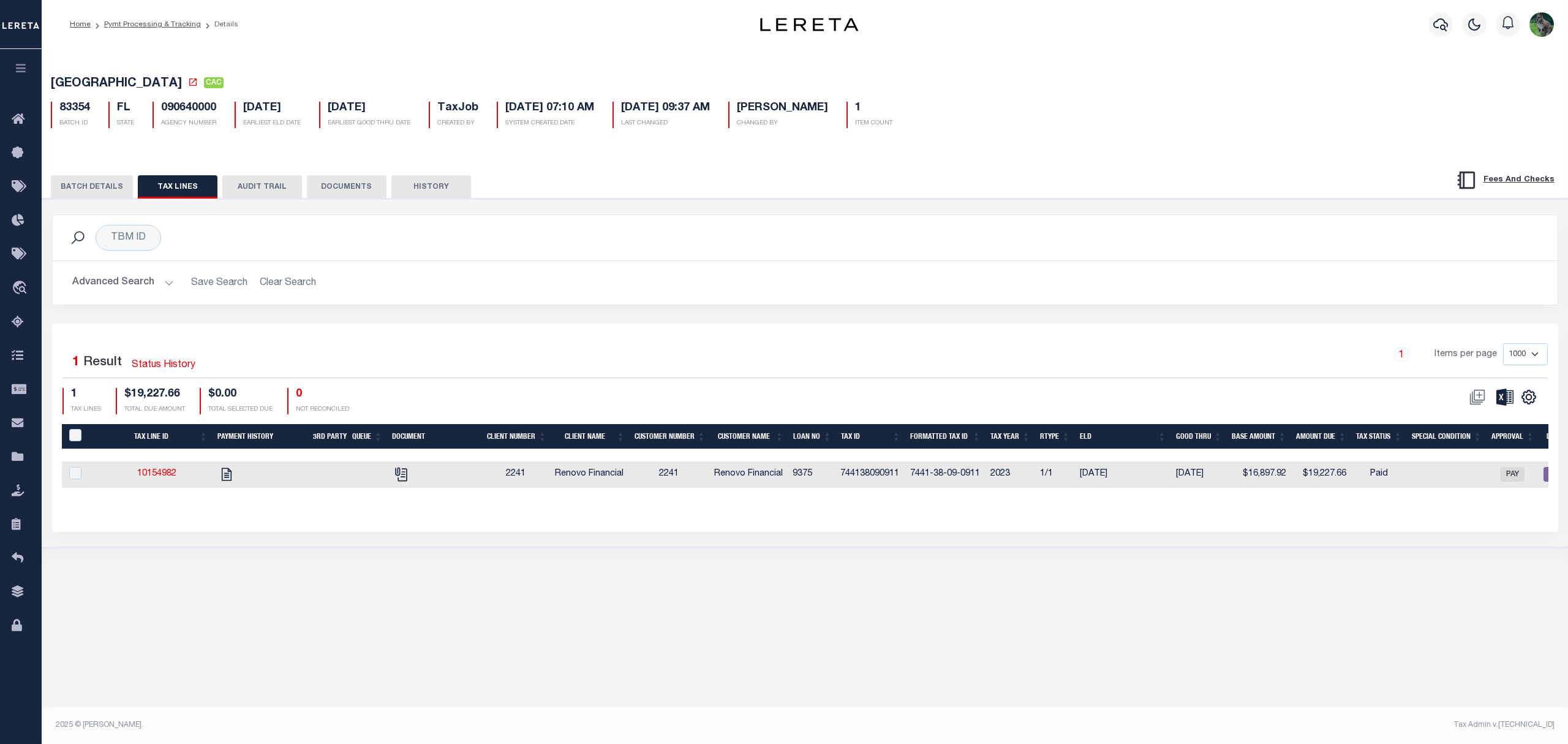
drag, startPoint x: 986, startPoint y: 473, endPoint x: 860, endPoint y: 479, distance: 126.1
click at [855, 479] on td "744138090911" at bounding box center [870, 474] width 70 height 26
checkbox input "true"
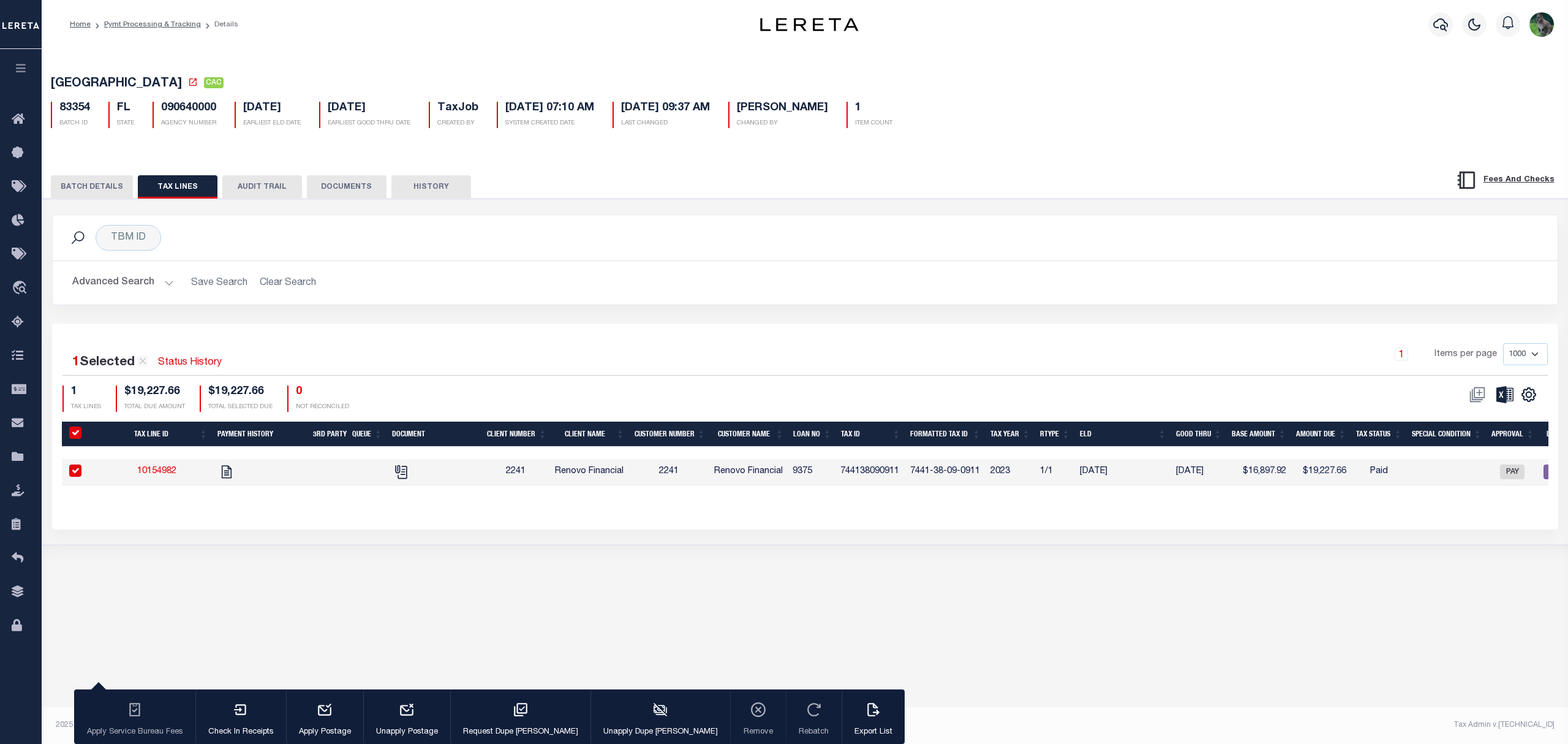
click at [860, 479] on td "744138090911" at bounding box center [870, 471] width 70 height 26
checkbox input "false"
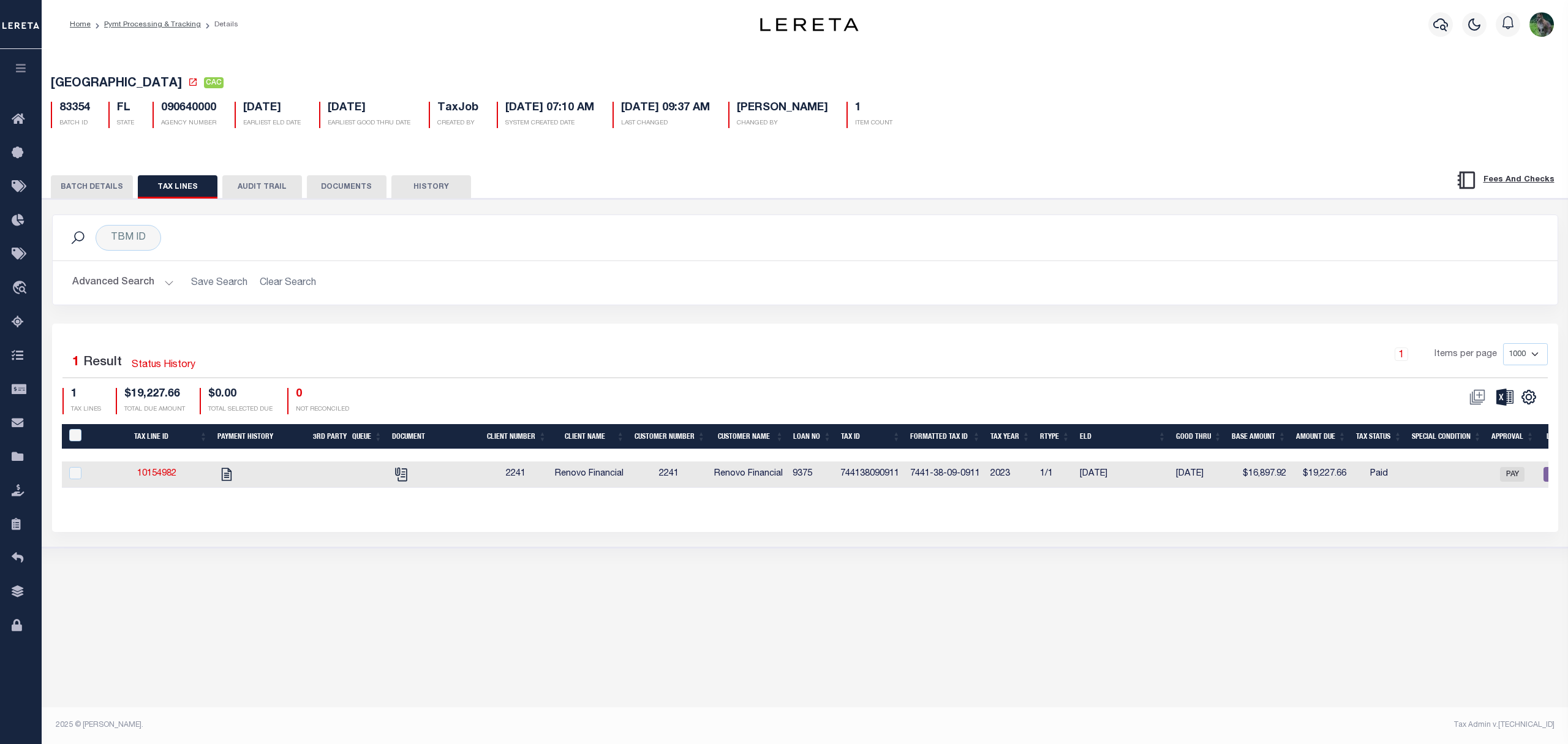
click at [860, 479] on td "744138090911" at bounding box center [870, 474] width 70 height 26
checkbox input "true"
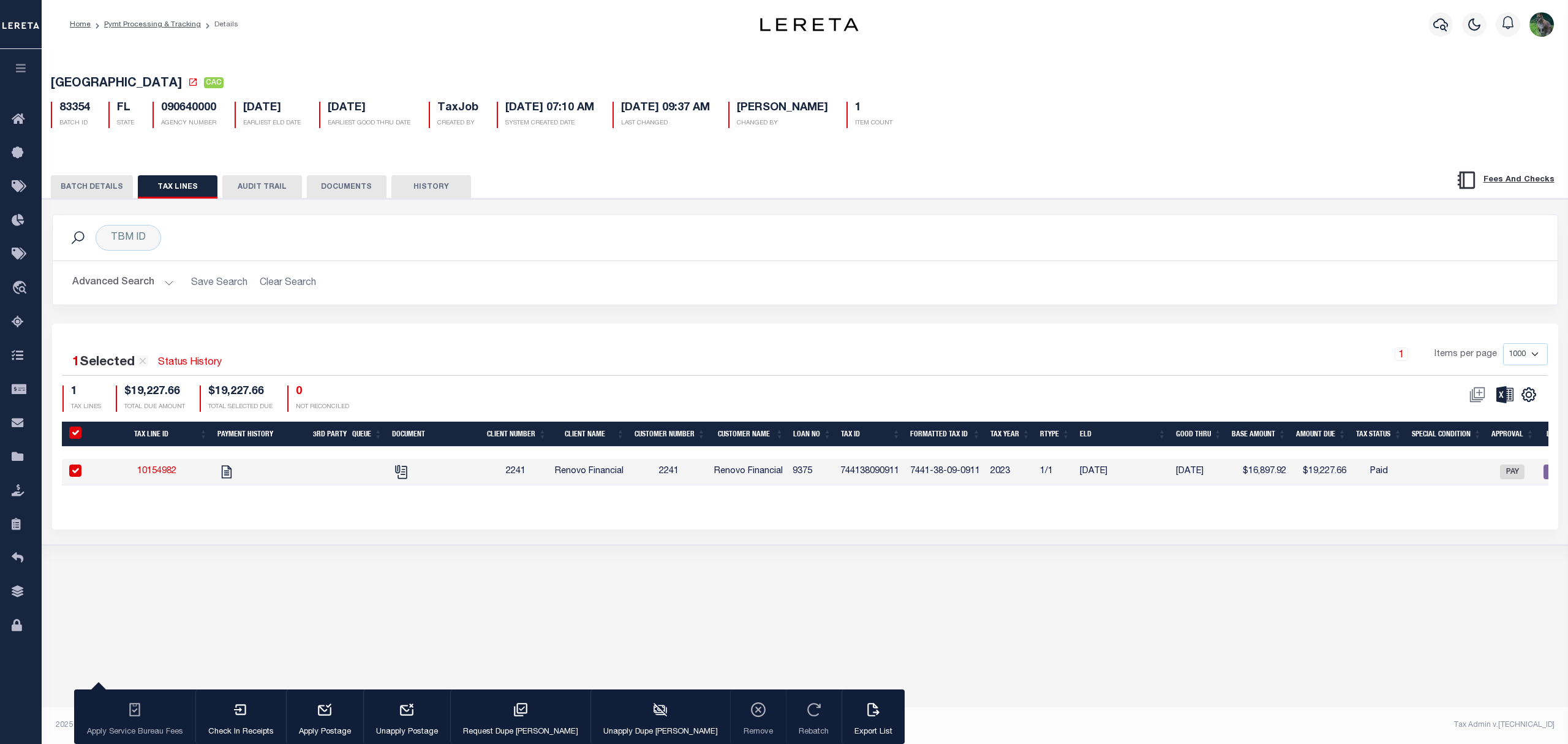
click at [863, 479] on td "744138090911" at bounding box center [870, 471] width 70 height 26
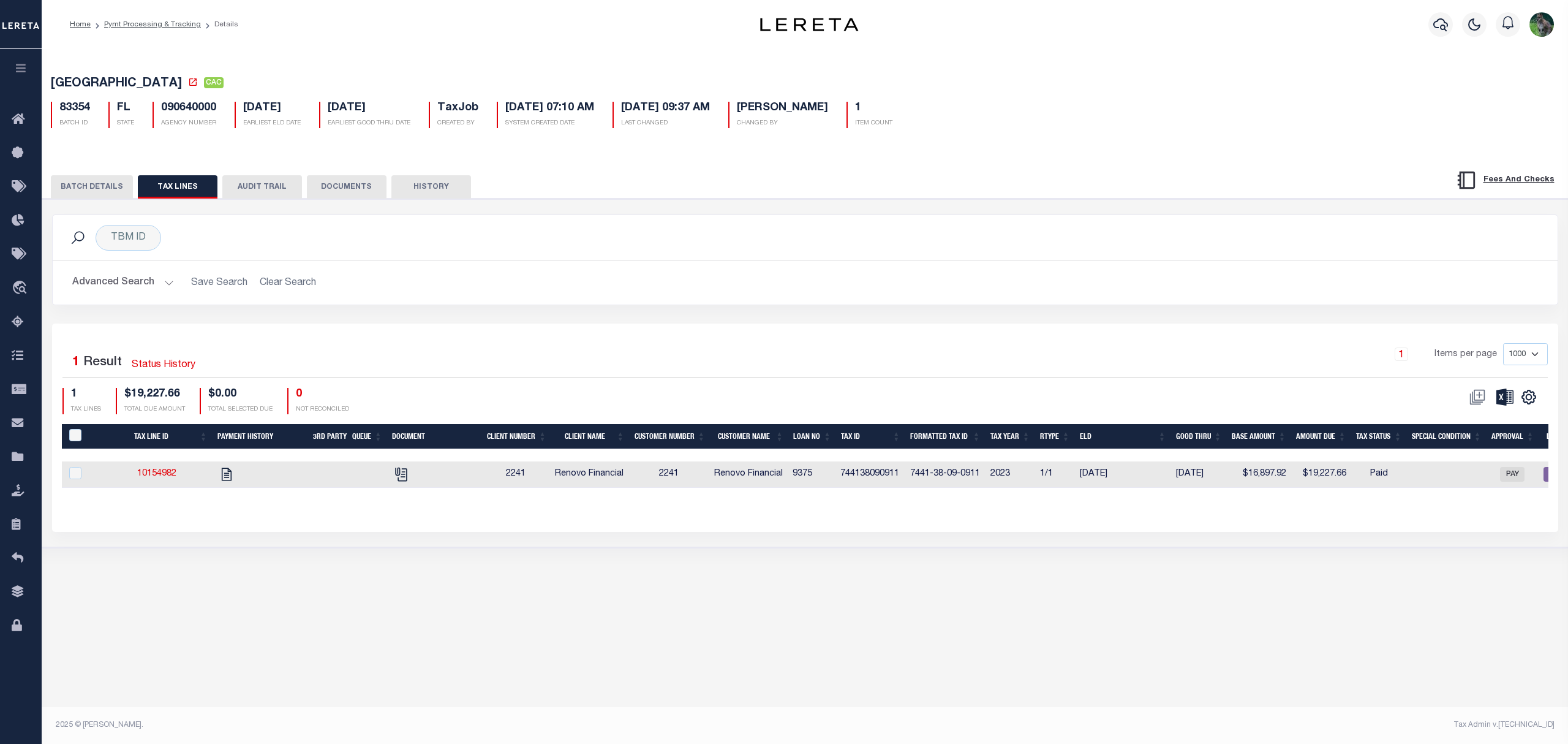
checkbox input "false"
copy td "744138090911"
click at [104, 179] on button "BATCH DETAILS" at bounding box center [91, 187] width 82 height 23
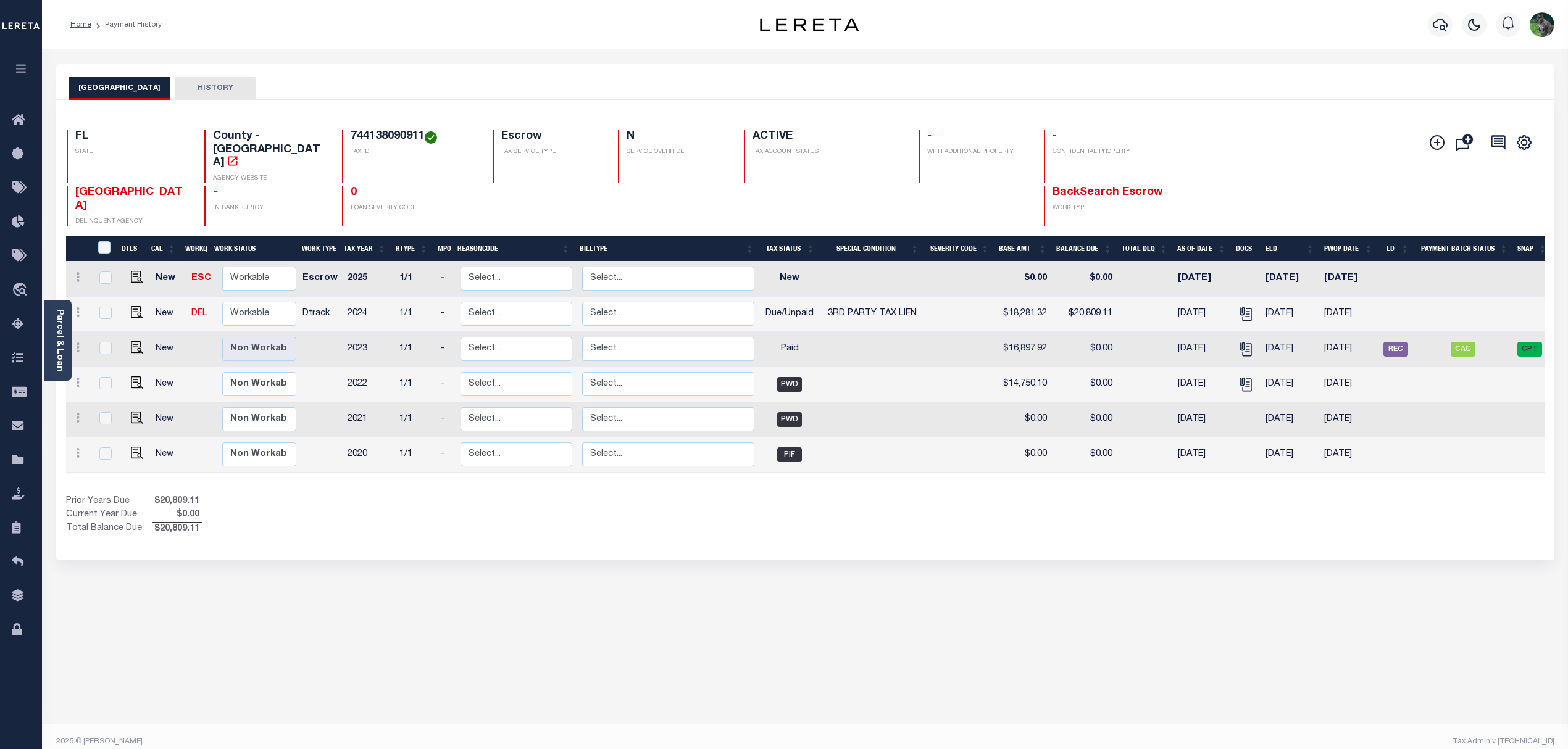
drag, startPoint x: 186, startPoint y: 84, endPoint x: 265, endPoint y: 102, distance: 81.0
click at [186, 84] on button "HISTORY" at bounding box center [216, 88] width 80 height 24
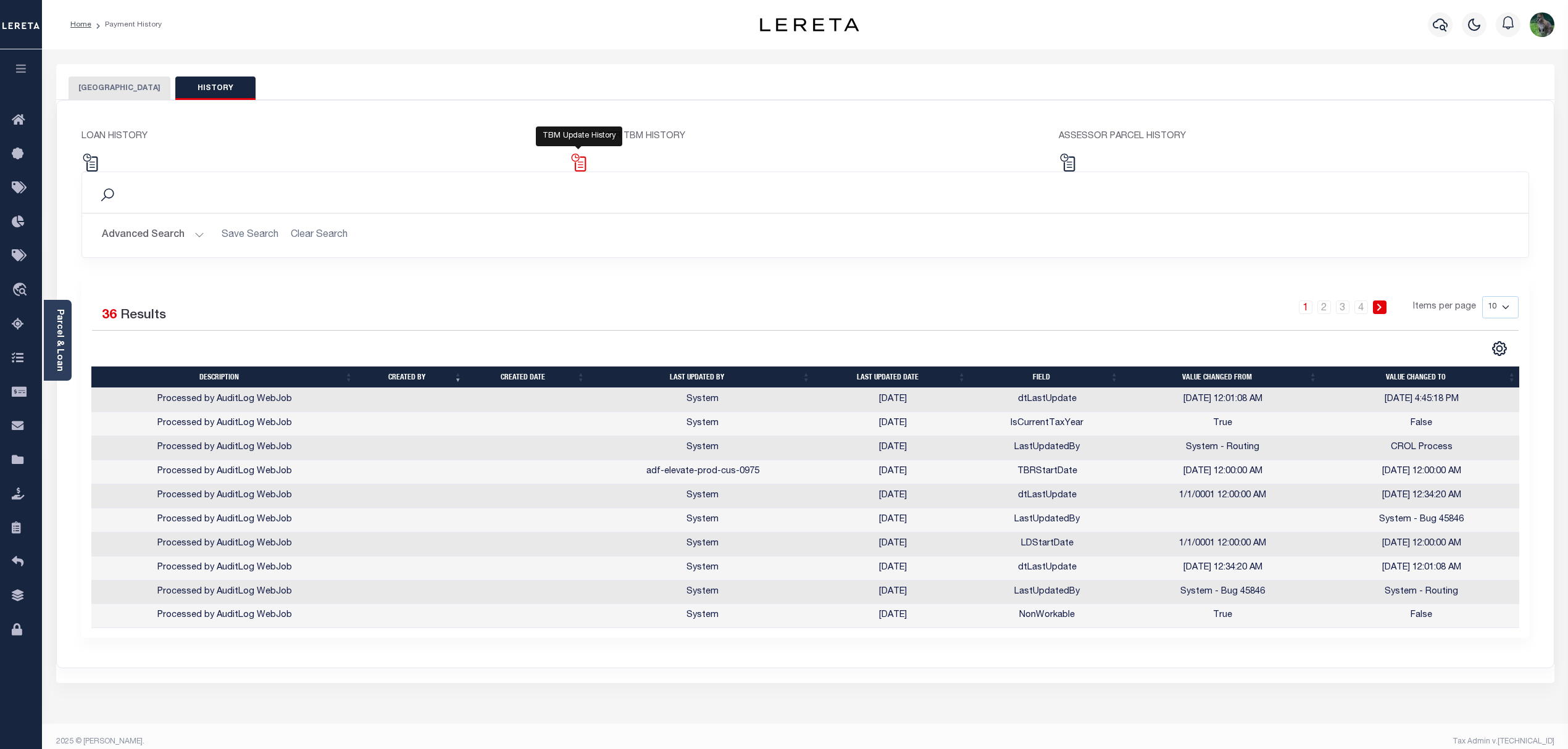
click at [580, 161] on img at bounding box center [578, 163] width 18 height 18
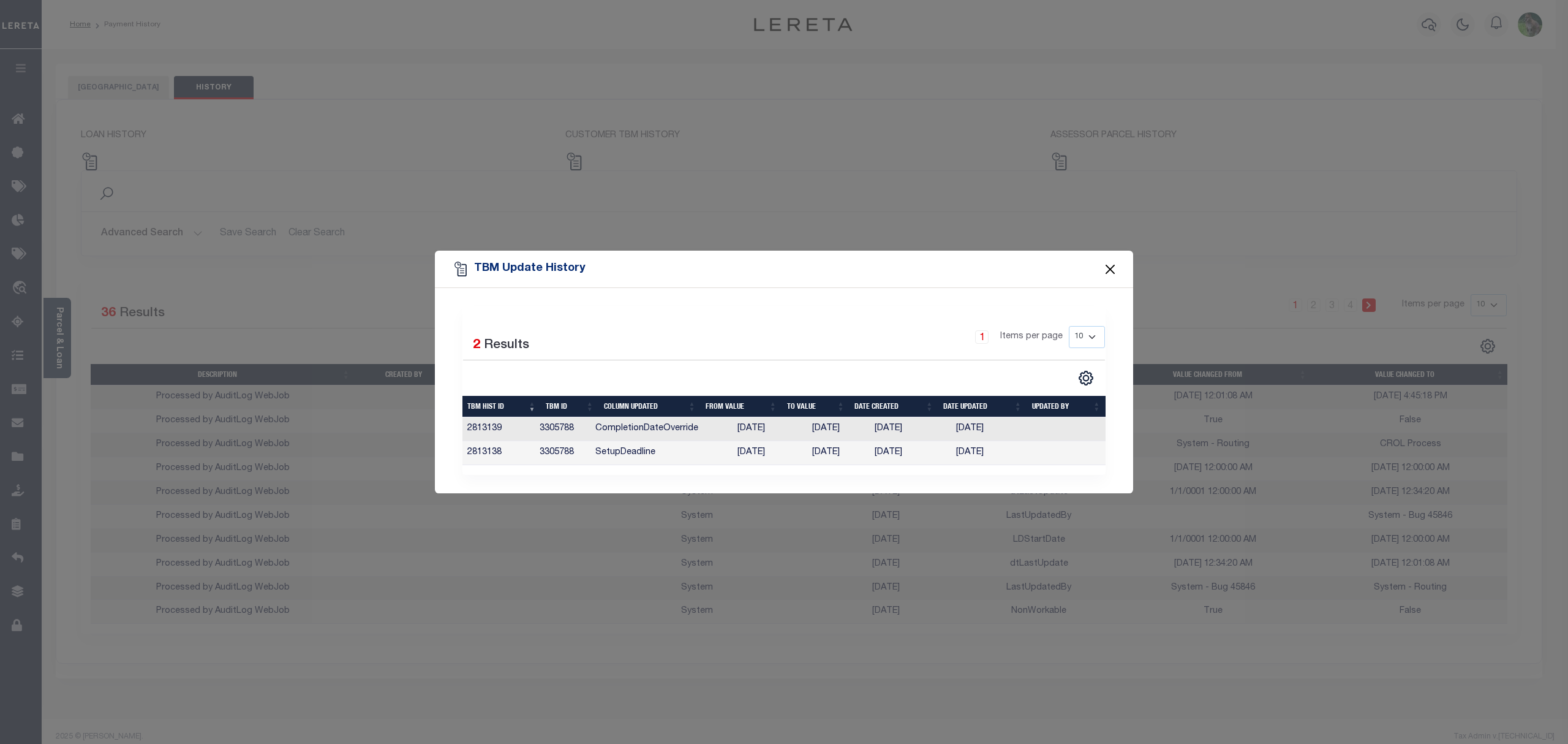
click at [1109, 265] on button "Close" at bounding box center [1110, 269] width 16 height 16
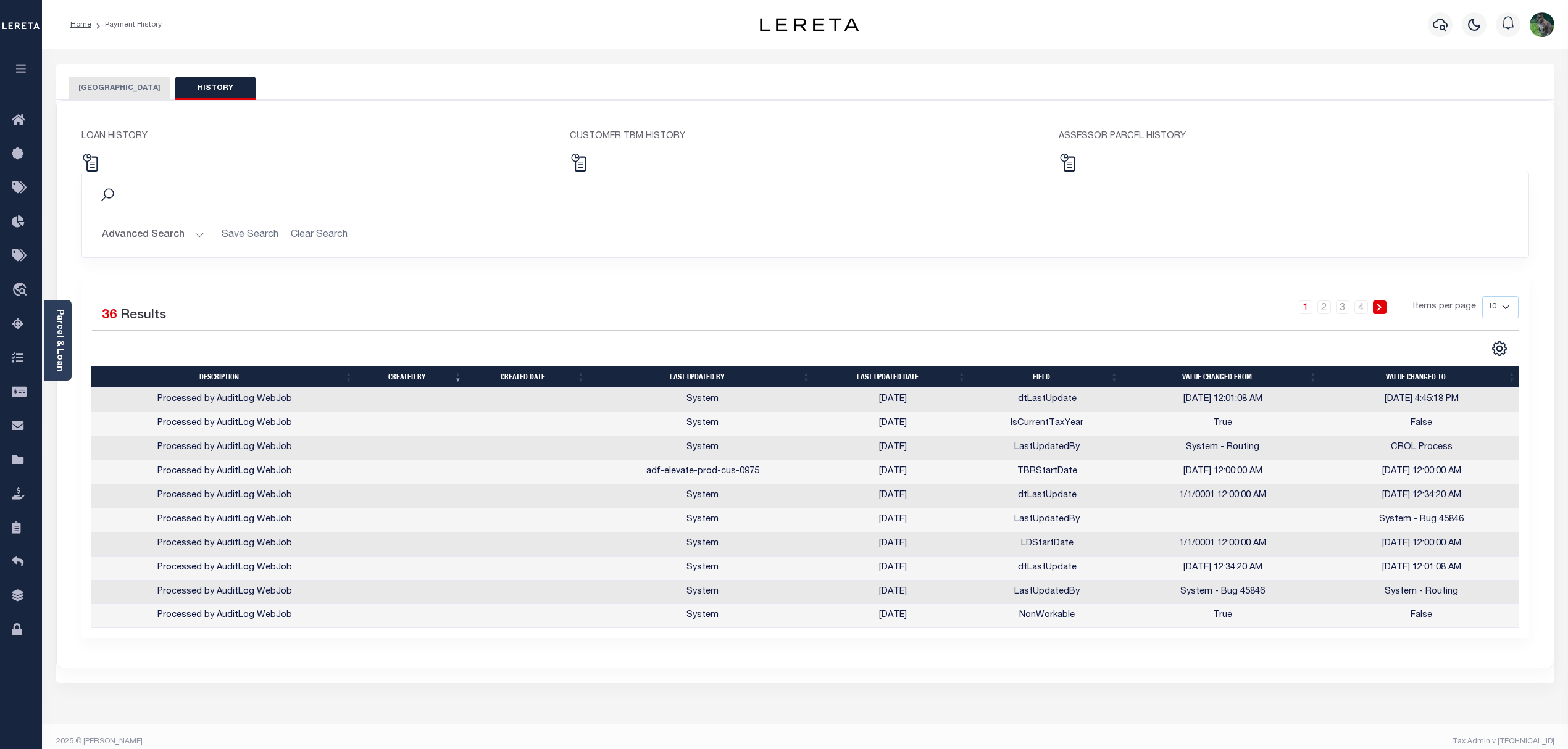
click at [113, 96] on button "[GEOGRAPHIC_DATA]" at bounding box center [119, 88] width 102 height 24
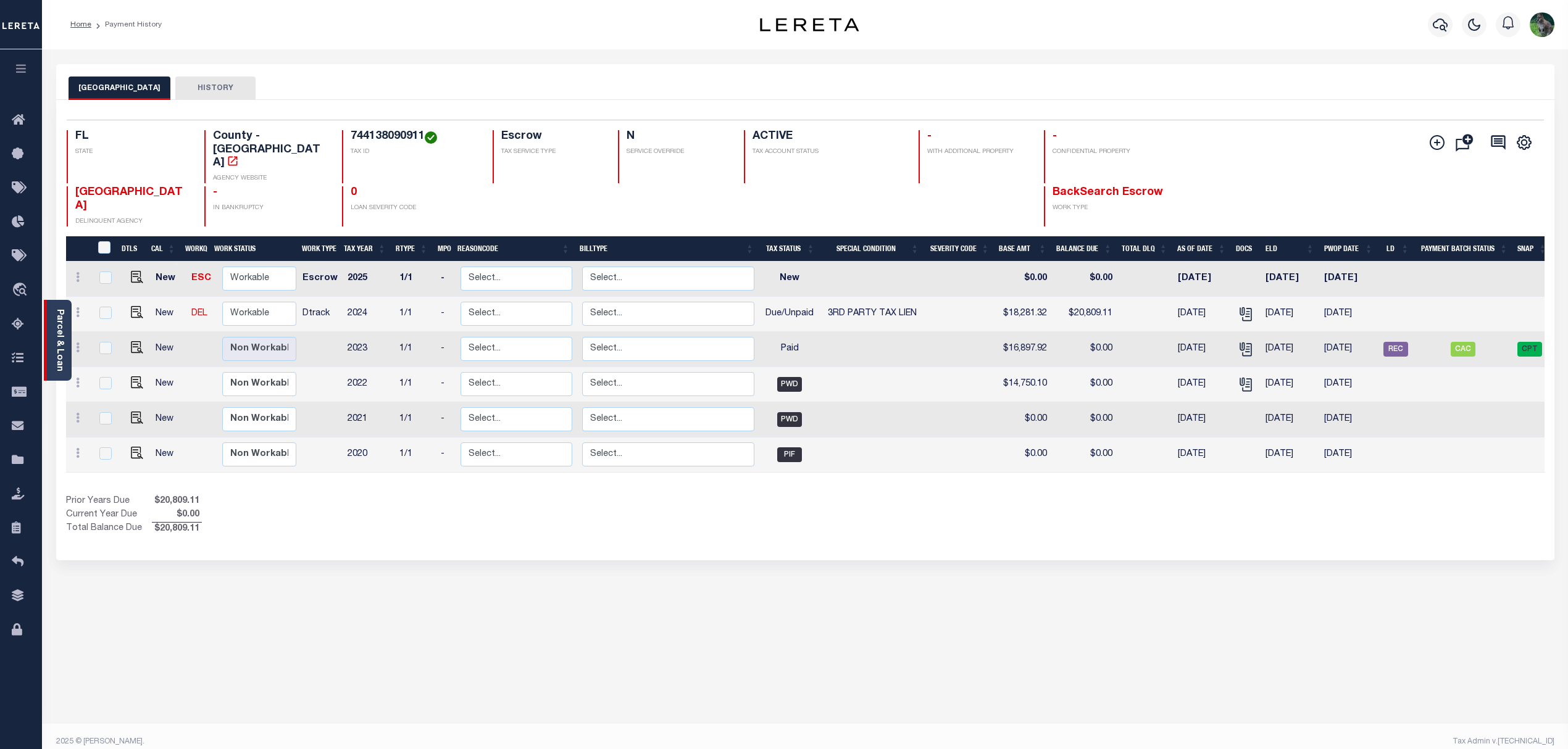
click at [65, 338] on div "Parcel & Loan" at bounding box center [57, 340] width 28 height 81
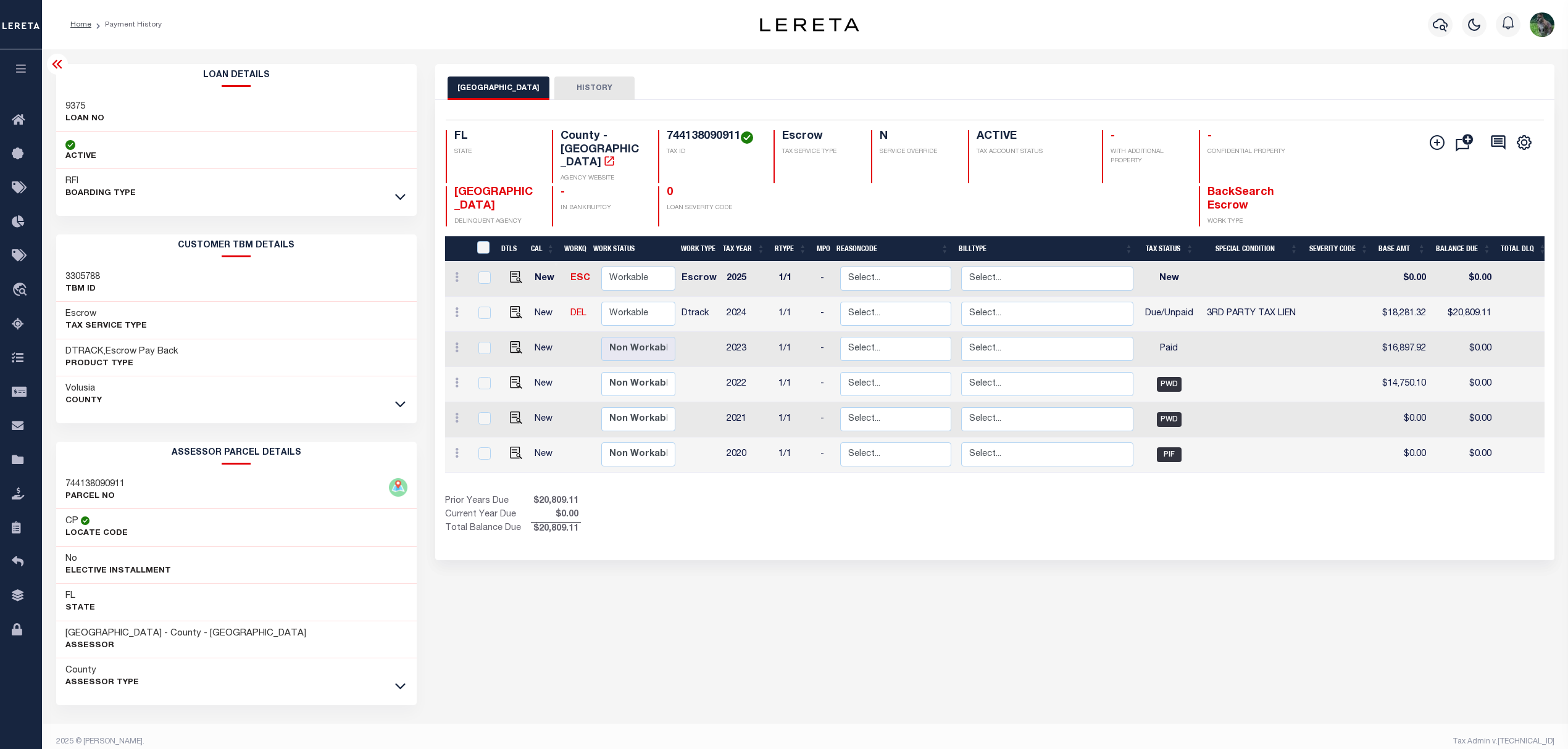
click at [78, 108] on h3 "9375" at bounding box center [85, 107] width 39 height 13
copy h3 "9375"
click at [1439, 17] on icon "button" at bounding box center [1440, 25] width 15 height 15
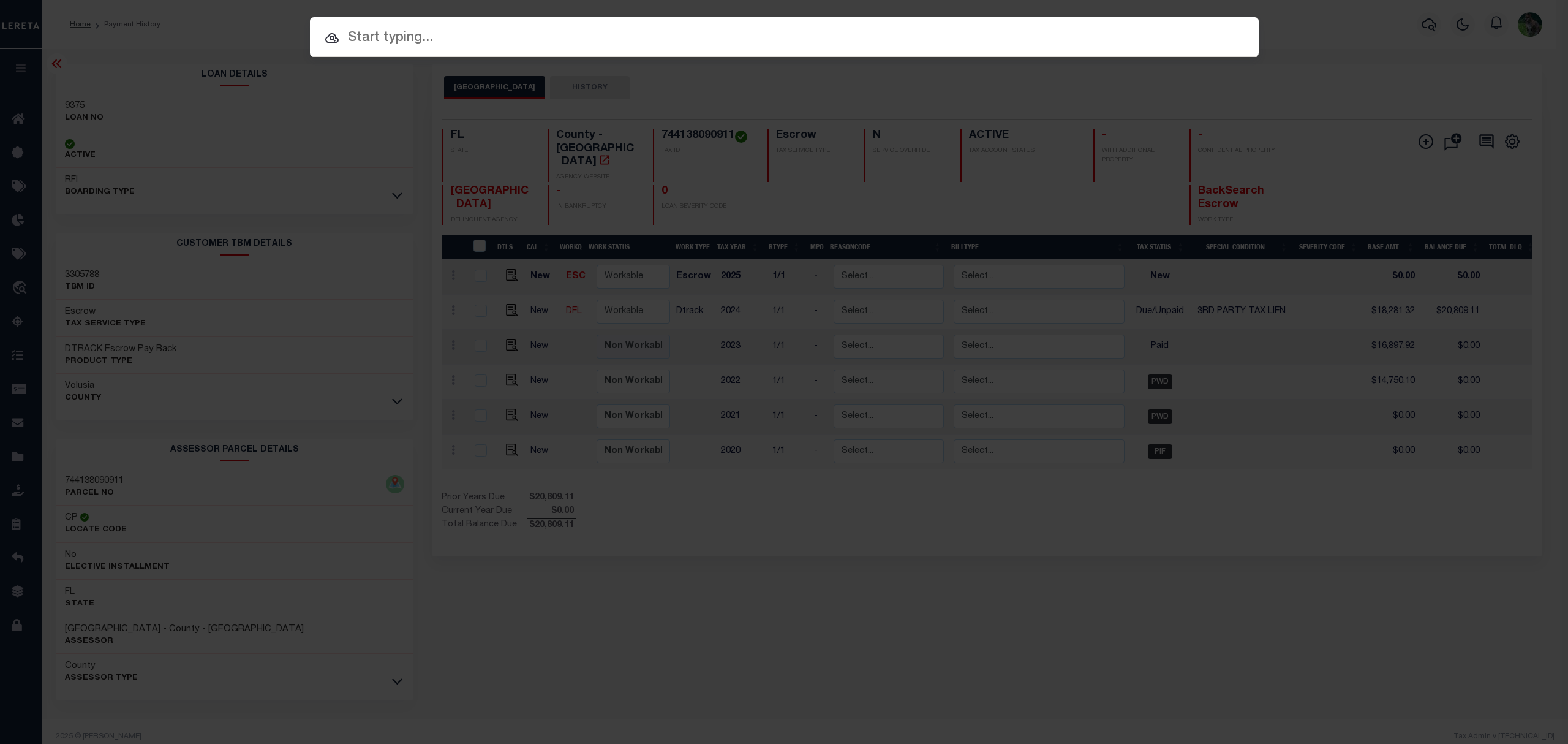
click at [586, 25] on div at bounding box center [784, 36] width 949 height 39
click at [525, 38] on input "text" at bounding box center [784, 39] width 949 height 22
paste input "9375"
type input "9375"
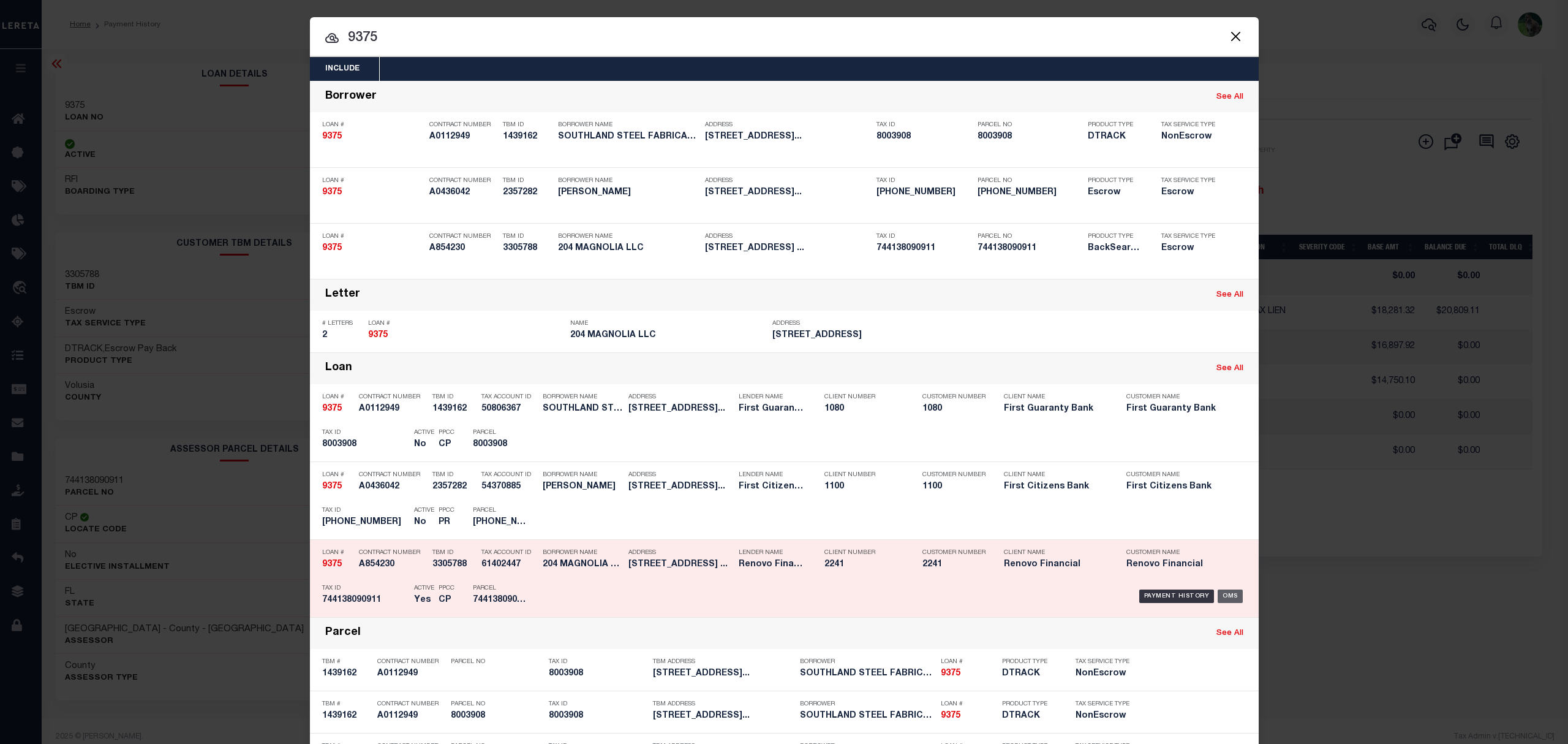
click at [1219, 593] on div "OMS" at bounding box center [1230, 596] width 25 height 14
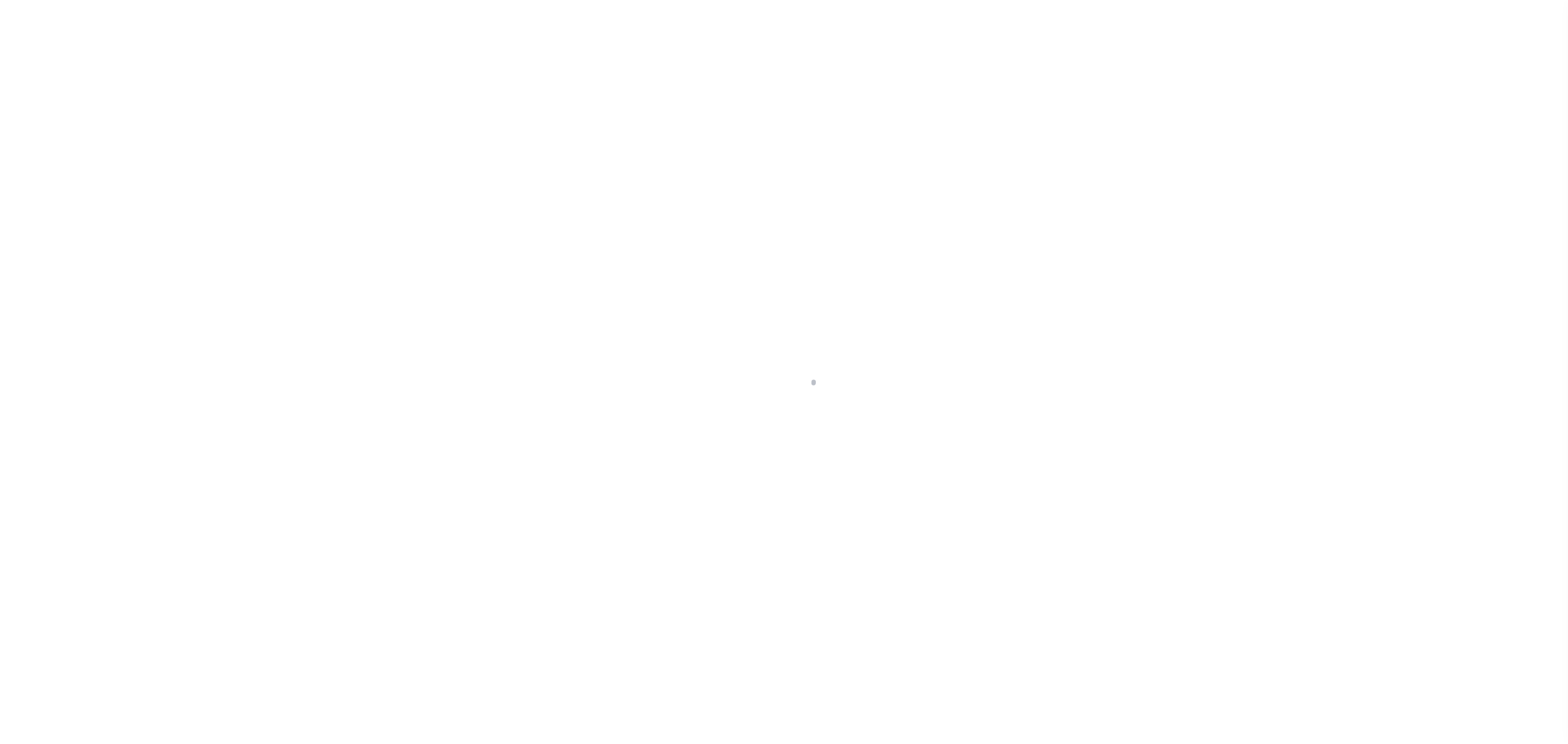
select select
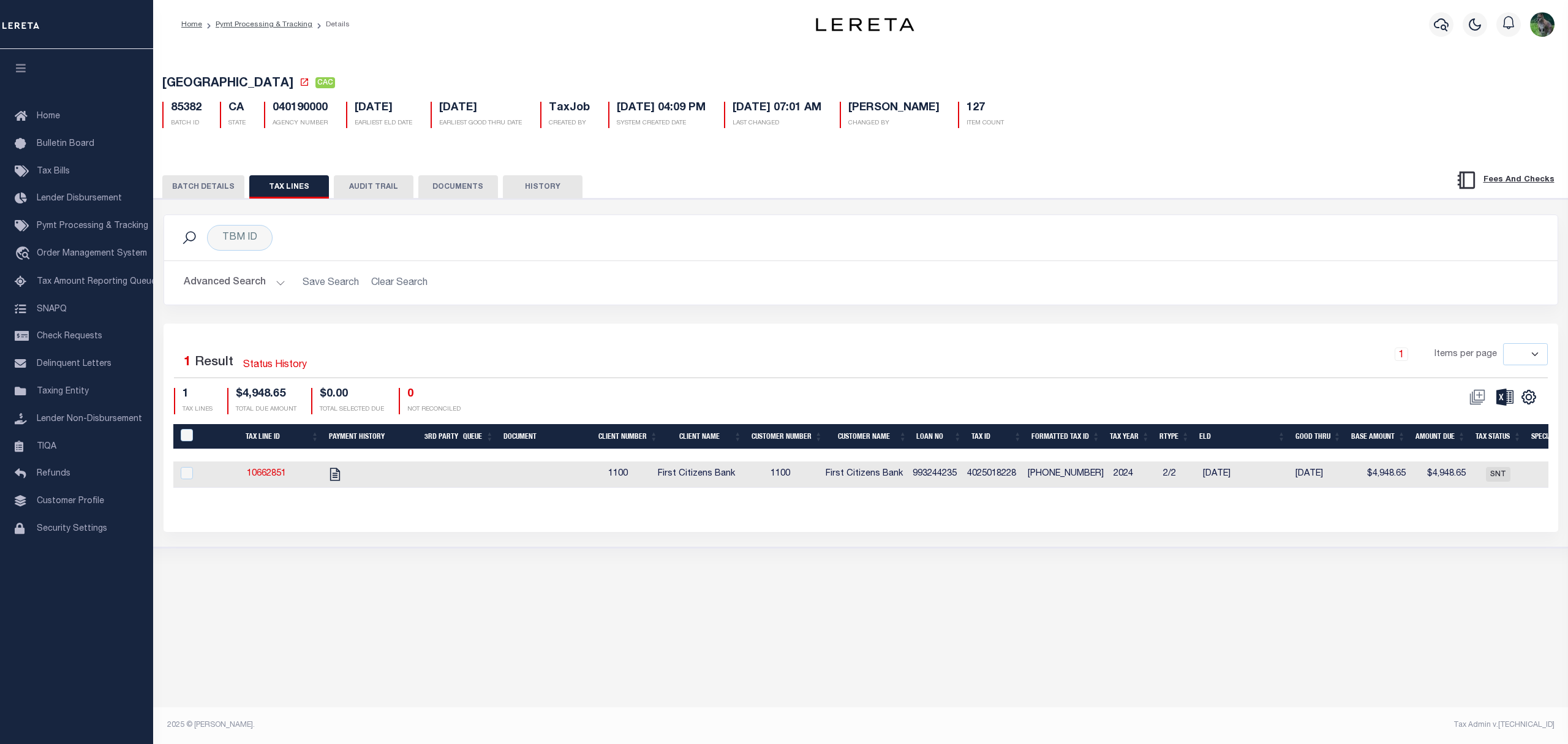
drag, startPoint x: 916, startPoint y: 117, endPoint x: 884, endPoint y: 114, distance: 32.1
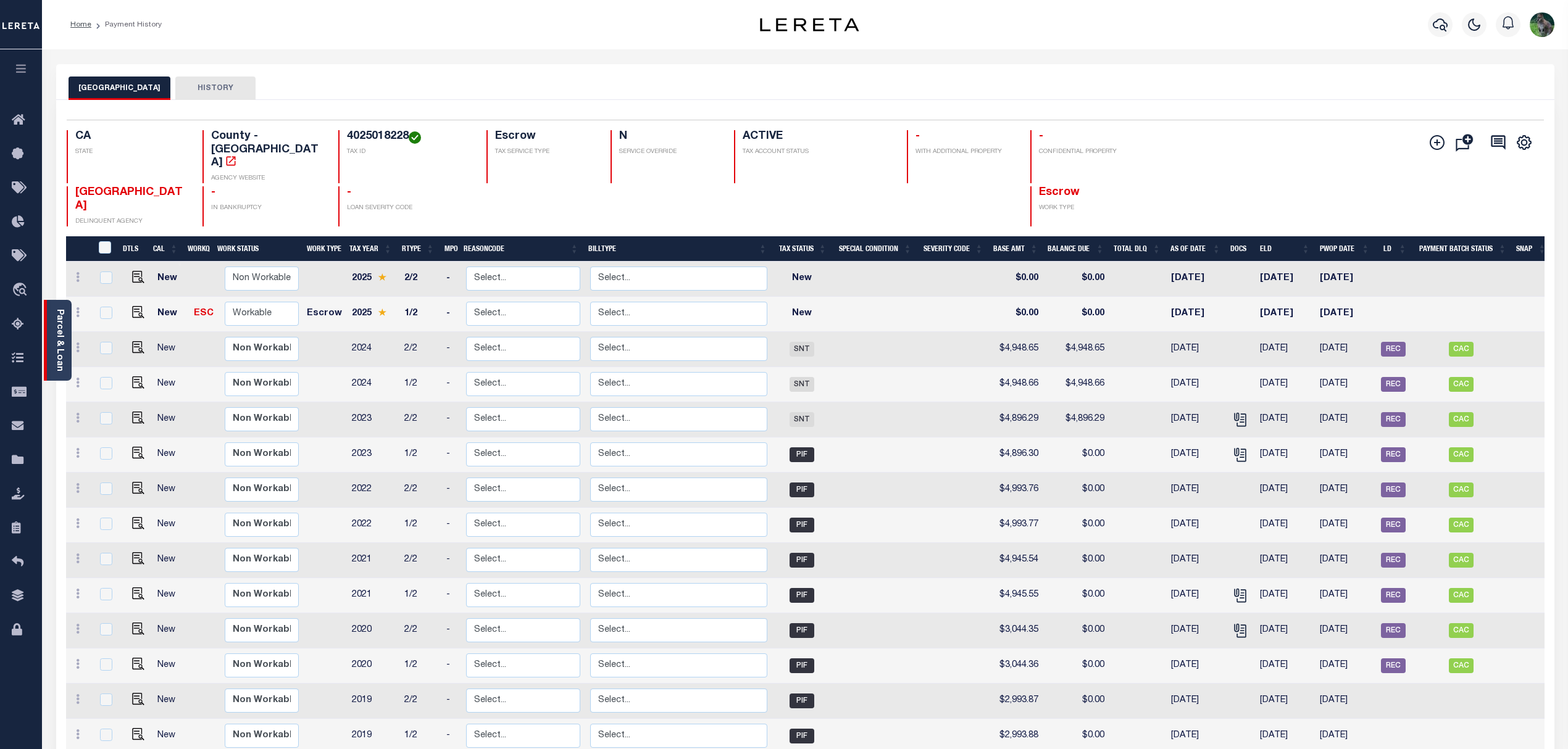
click at [51, 320] on div "Parcel & Loan" at bounding box center [57, 340] width 28 height 81
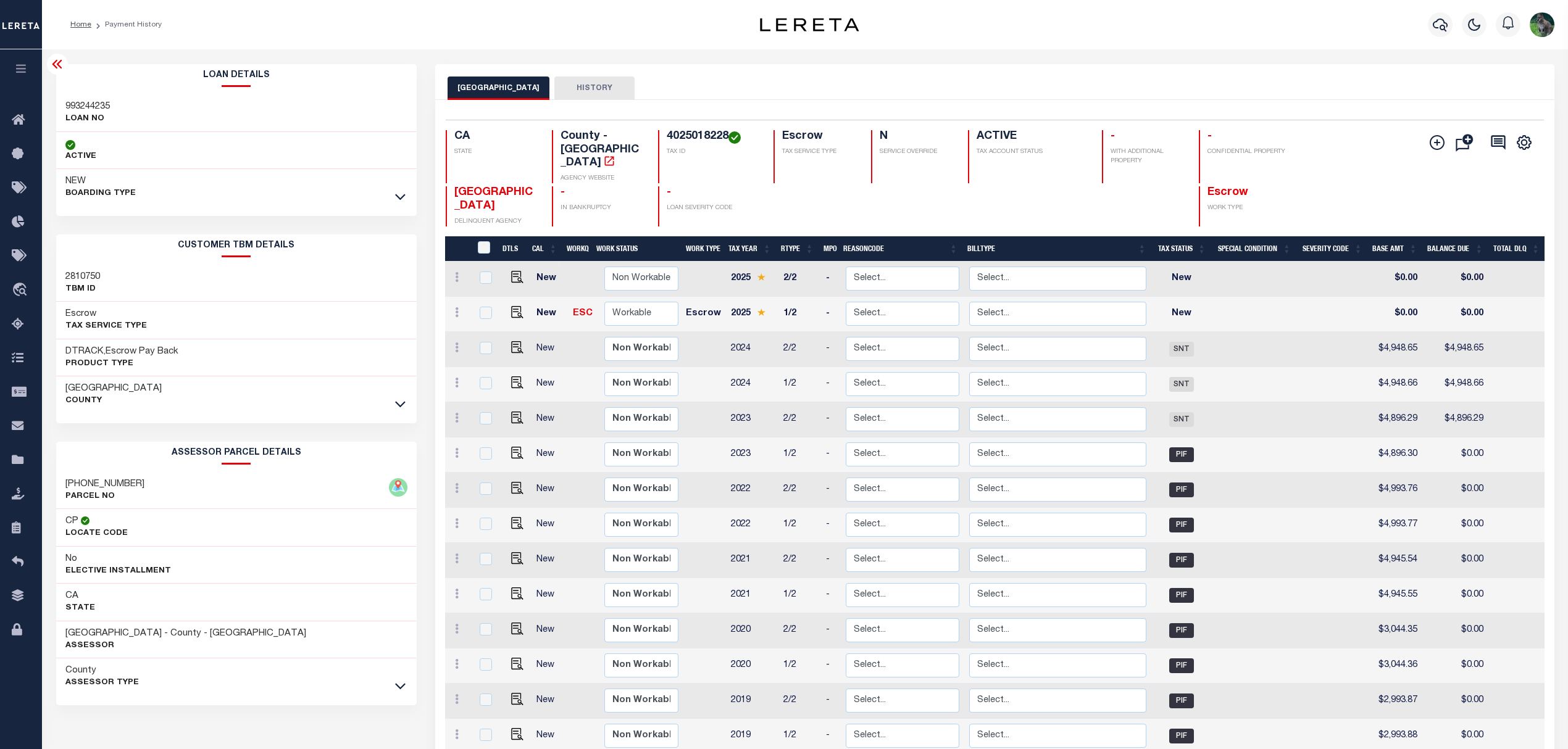
drag, startPoint x: 707, startPoint y: 102, endPoint x: 721, endPoint y: 102, distance: 14.0
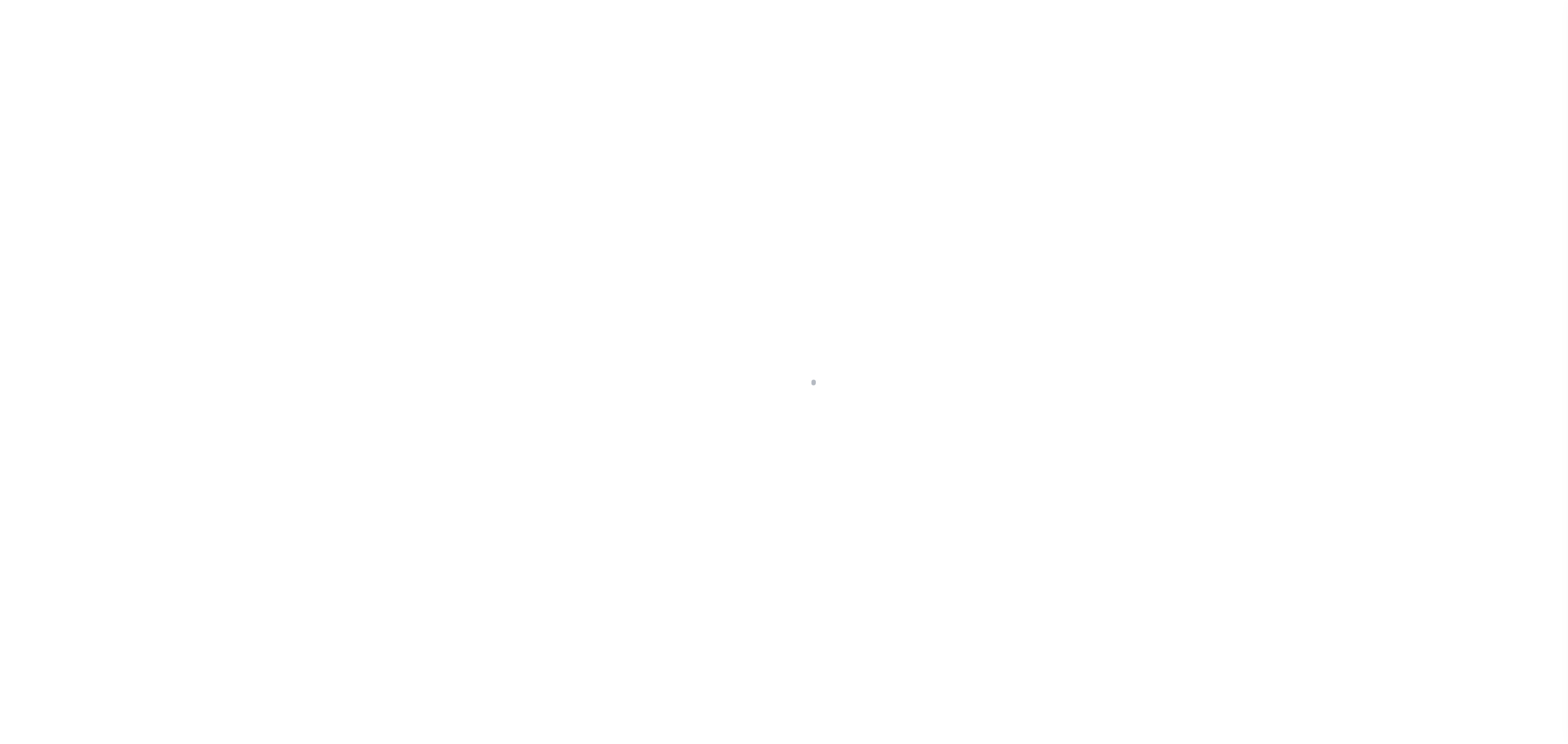
select select
type input "9375"
type input "204 MAGNOLIA LLC"
select select
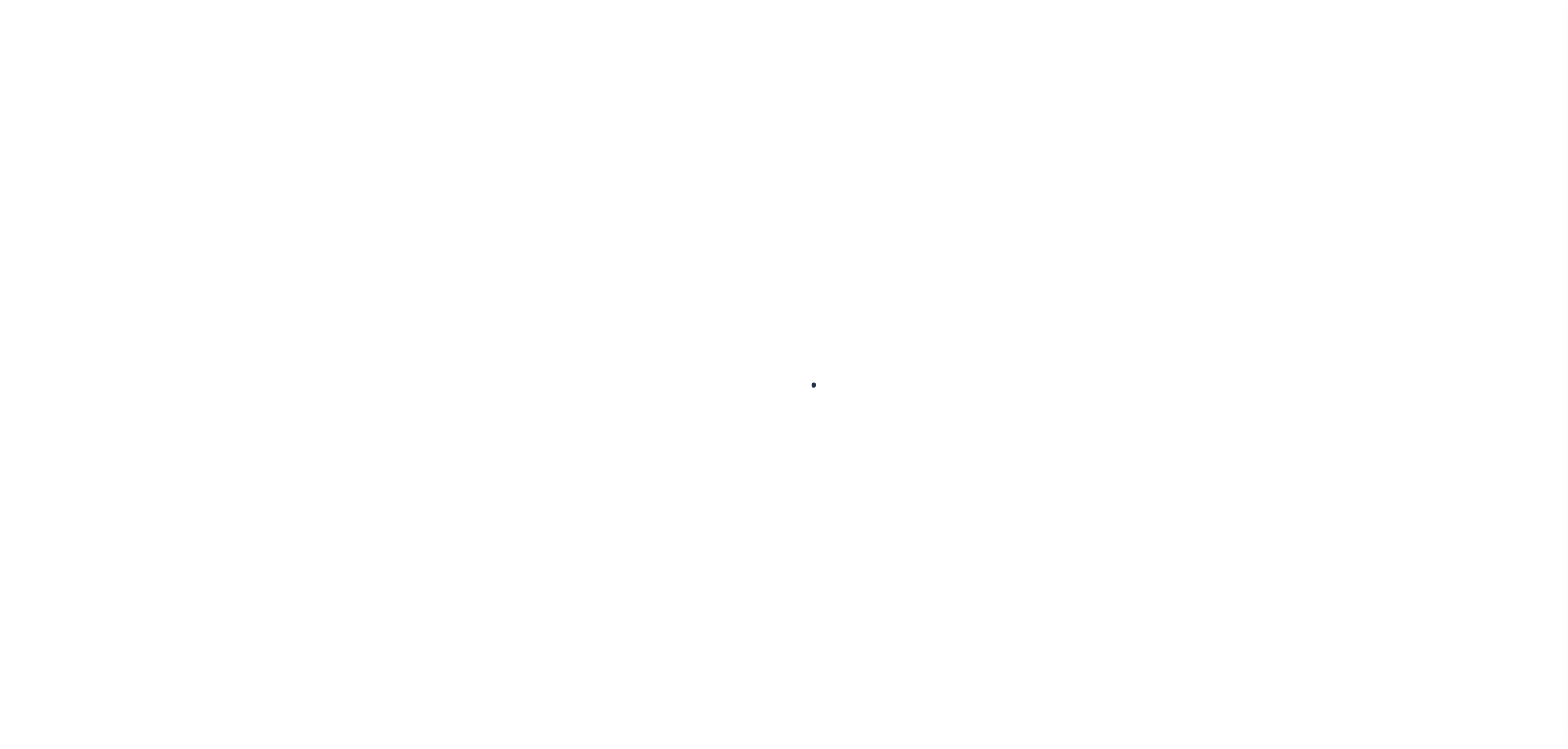
type input "[STREET_ADDRESS]"
type input "cocoa FL 32927"
select select "Escrow"
type input "[STREET_ADDRESS]"
select select
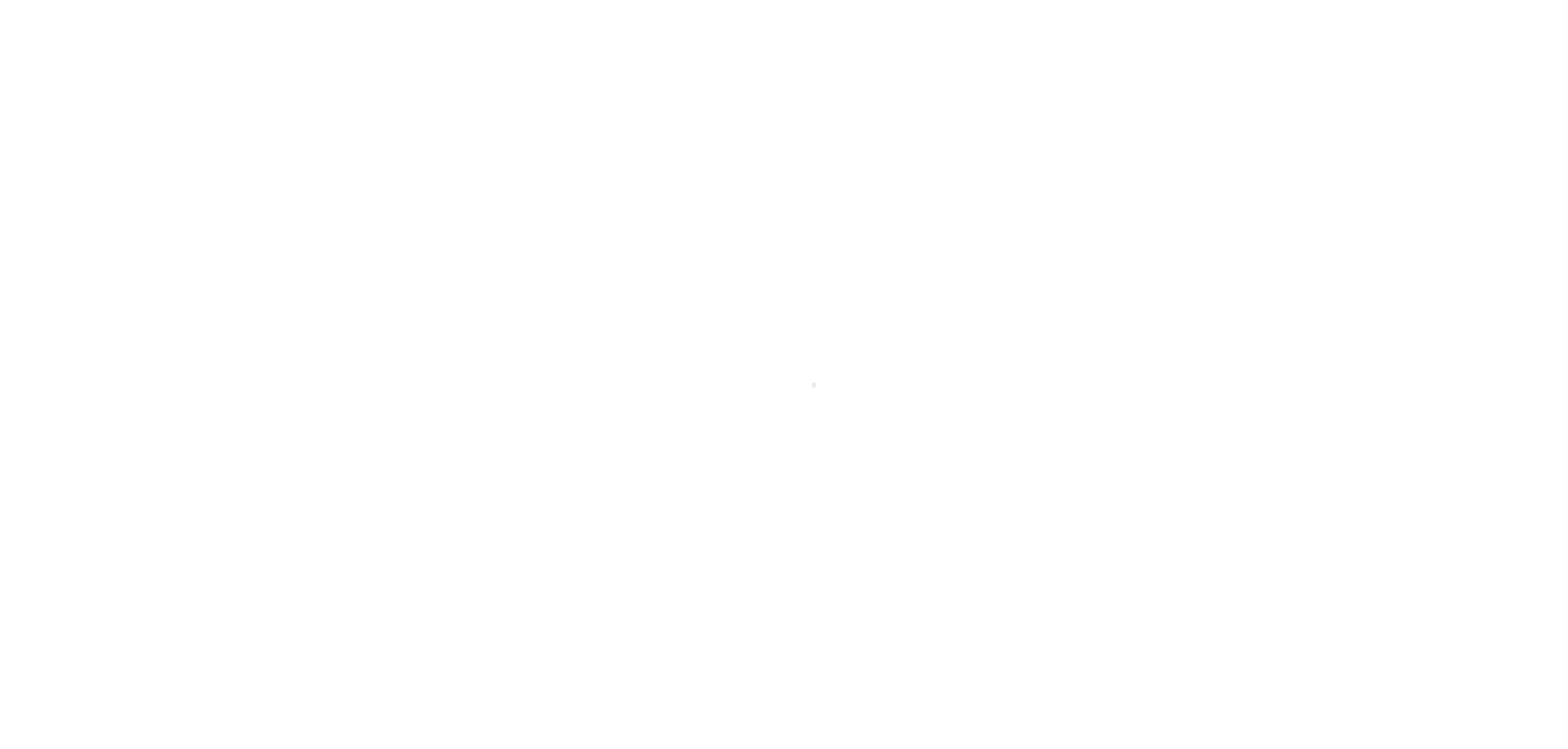
type input "[GEOGRAPHIC_DATA]"
type input "a0k8Y00000dDlc0"
select select
type textarea "LEGAL REQUIRED"
type textarea "REO"
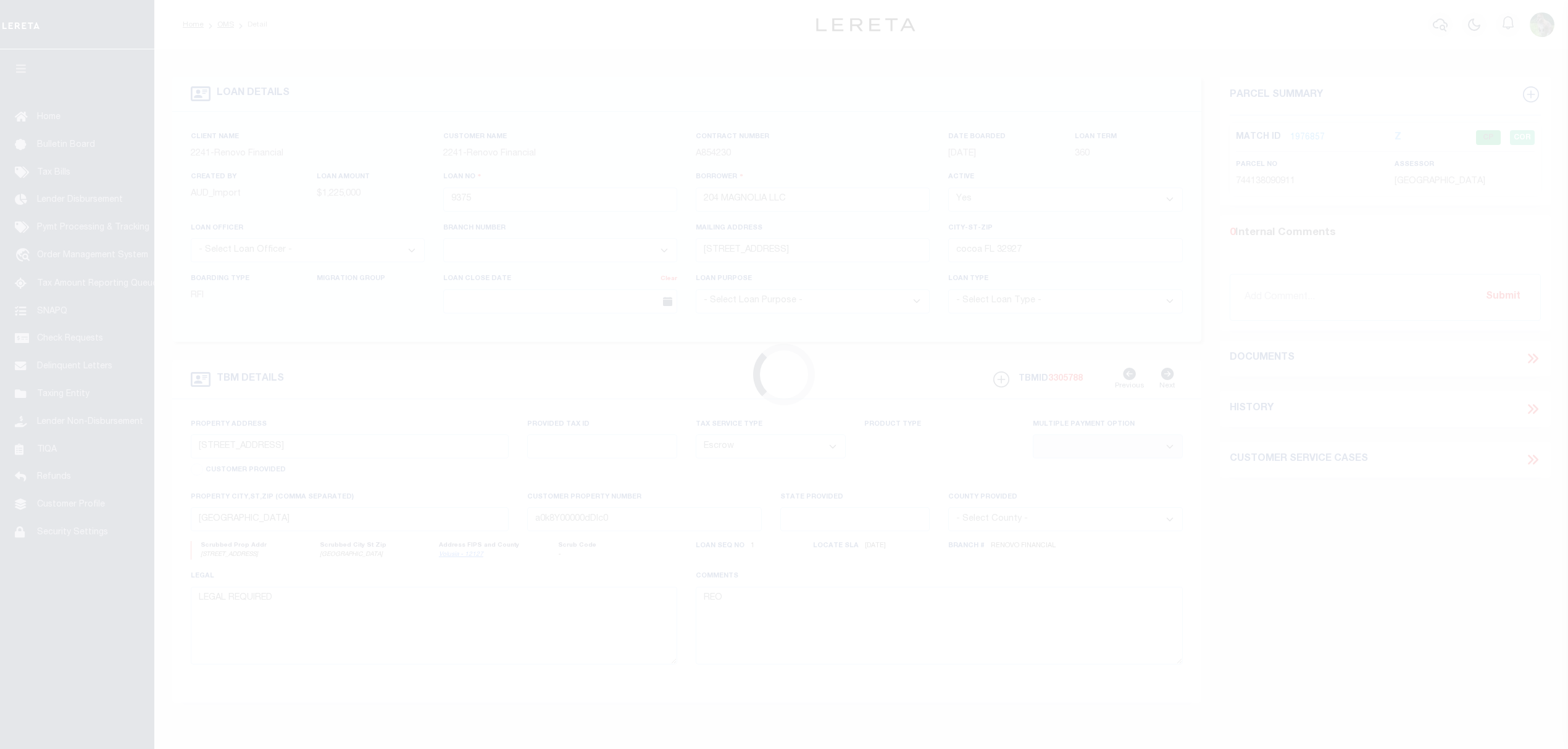
select select "25066"
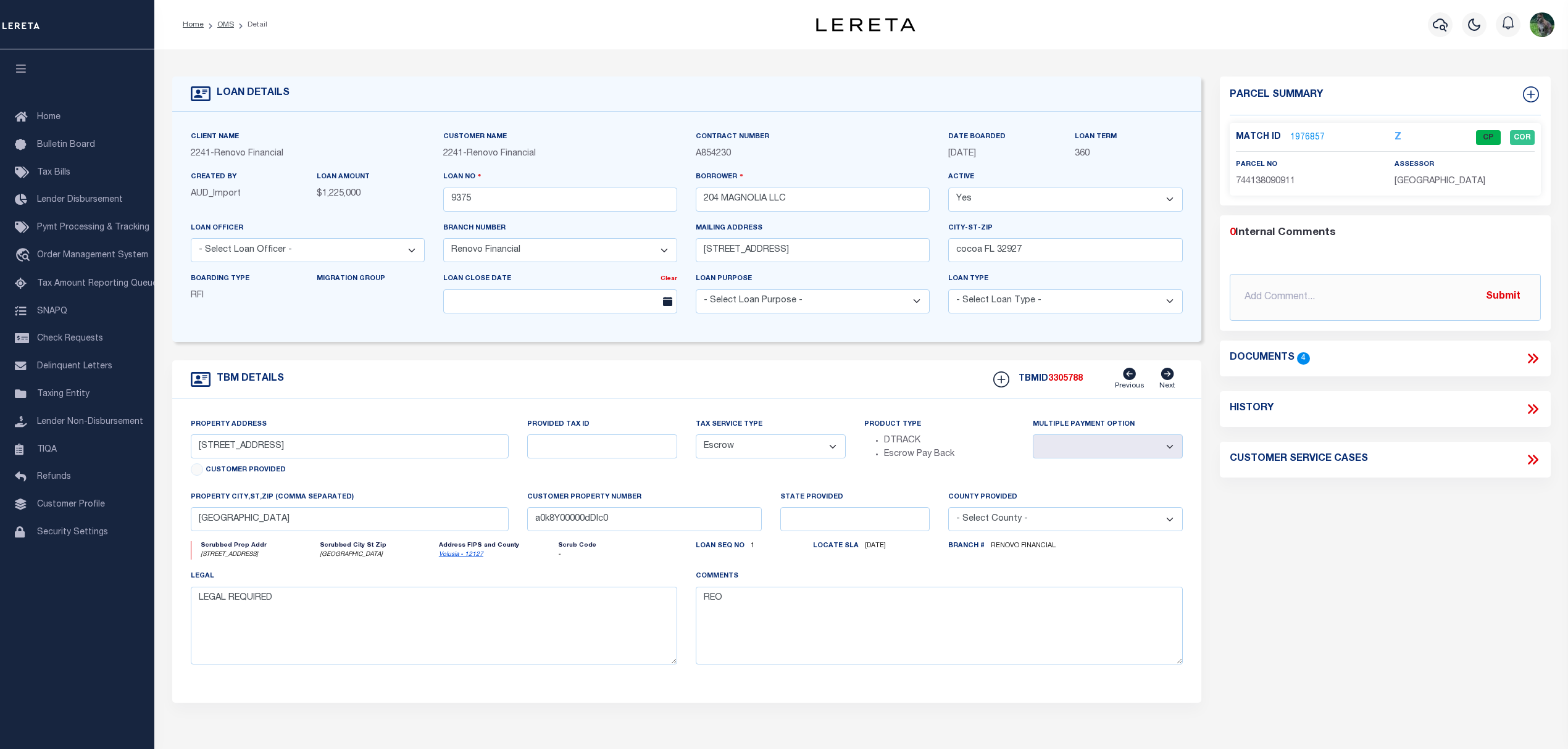
click at [1349, 415] on div "History" at bounding box center [1385, 409] width 311 height 16
click at [1538, 408] on icon at bounding box center [1533, 409] width 16 height 16
select select "100"
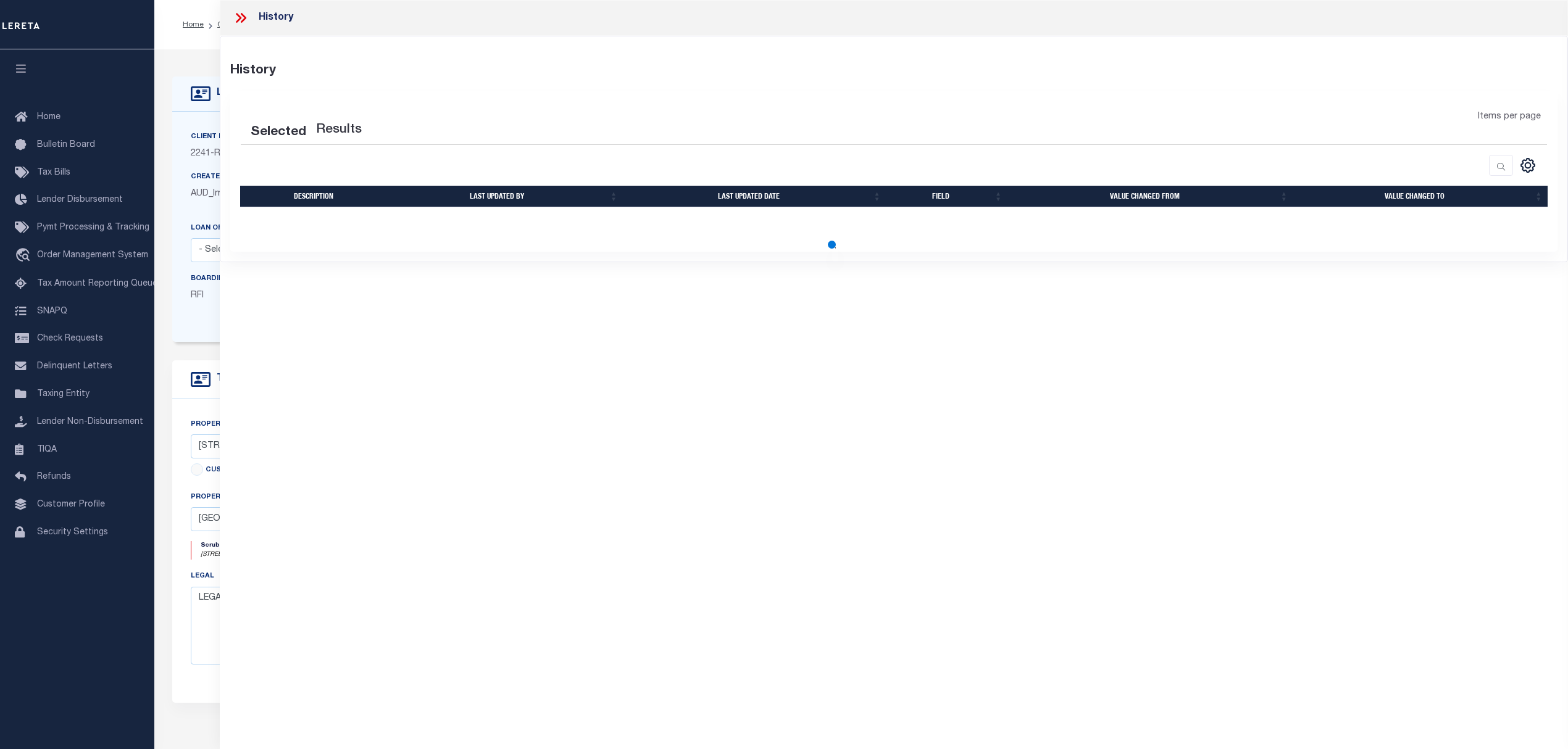
select select "100"
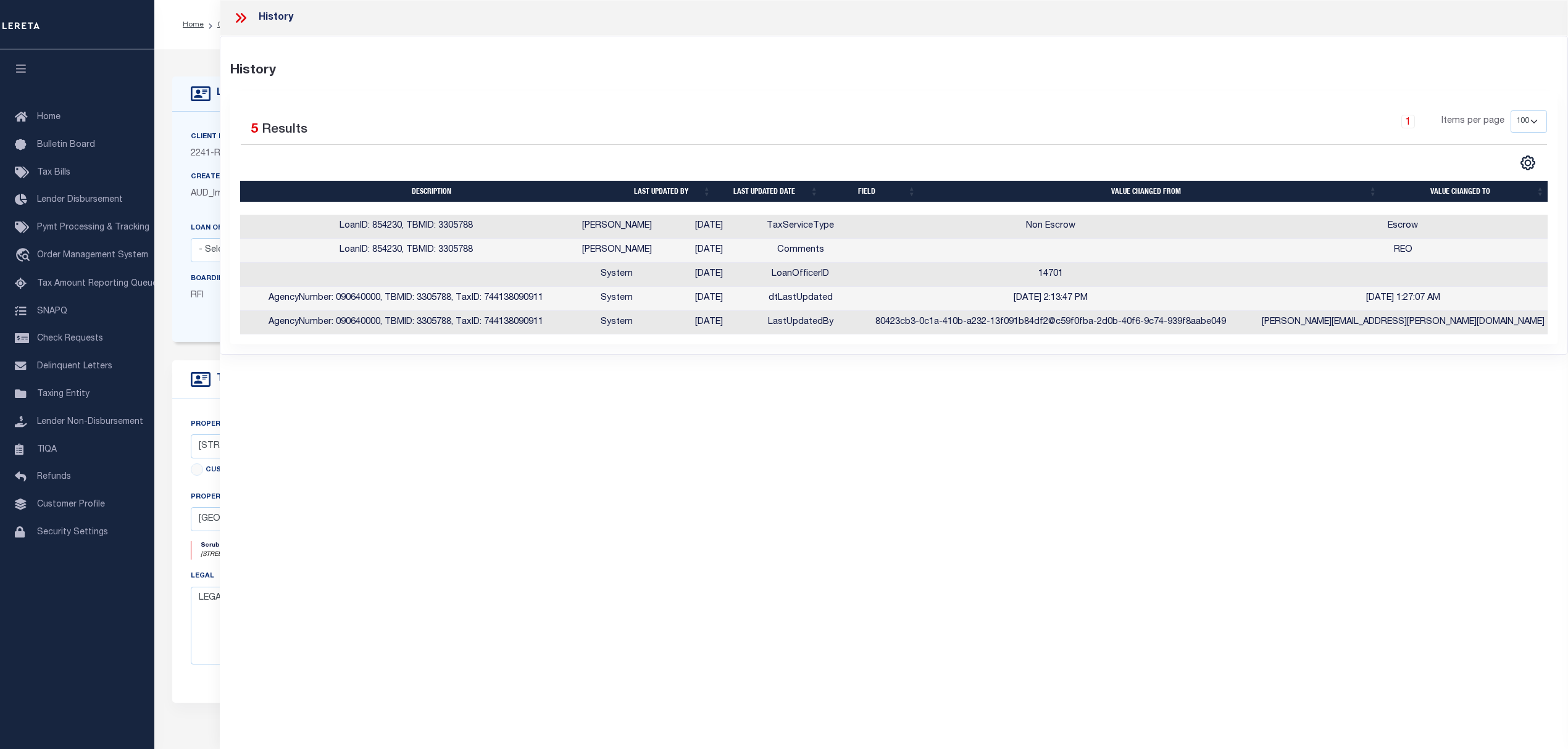
click at [238, 20] on icon at bounding box center [238, 17] width 5 height 10
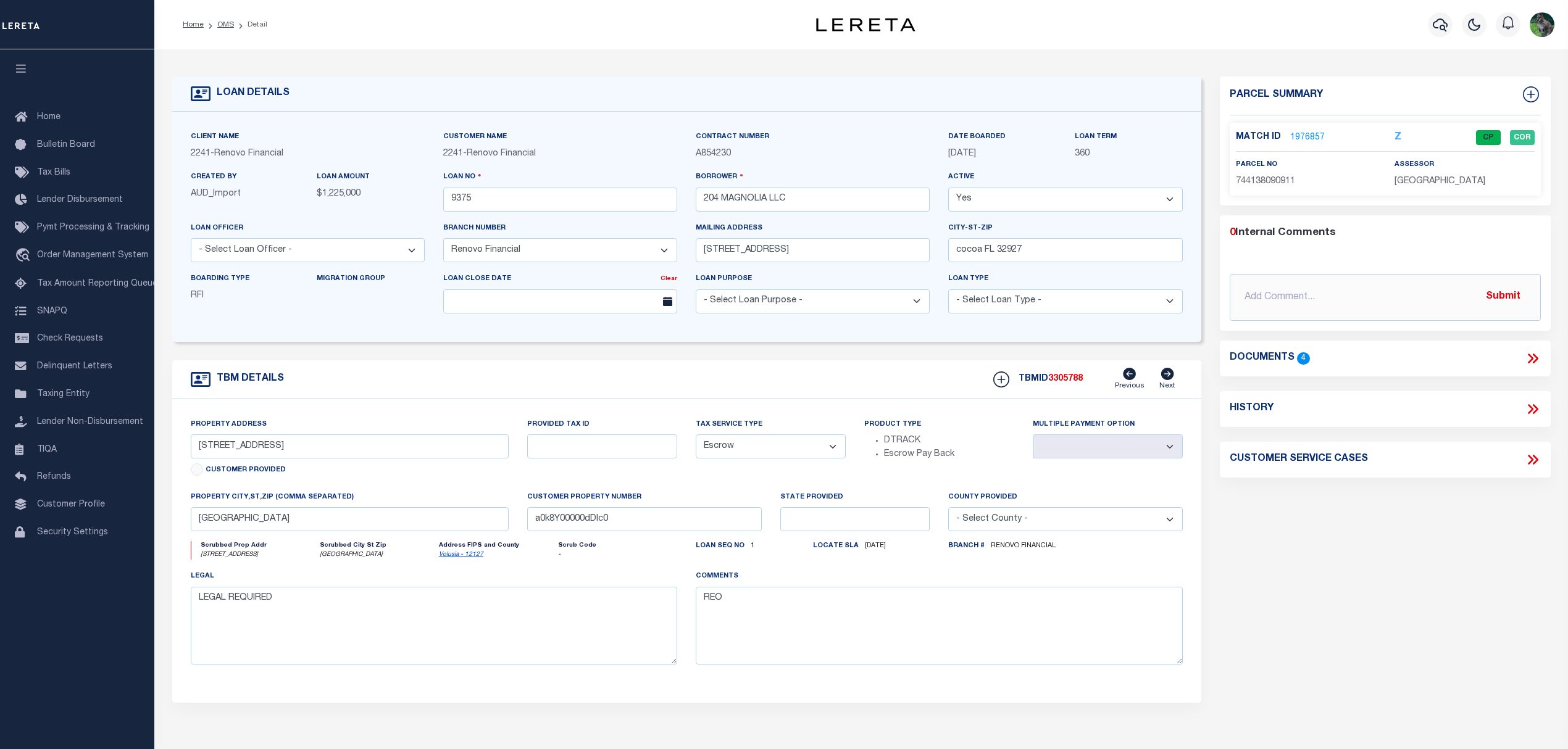
click at [1295, 132] on link "1976857" at bounding box center [1307, 138] width 35 height 13
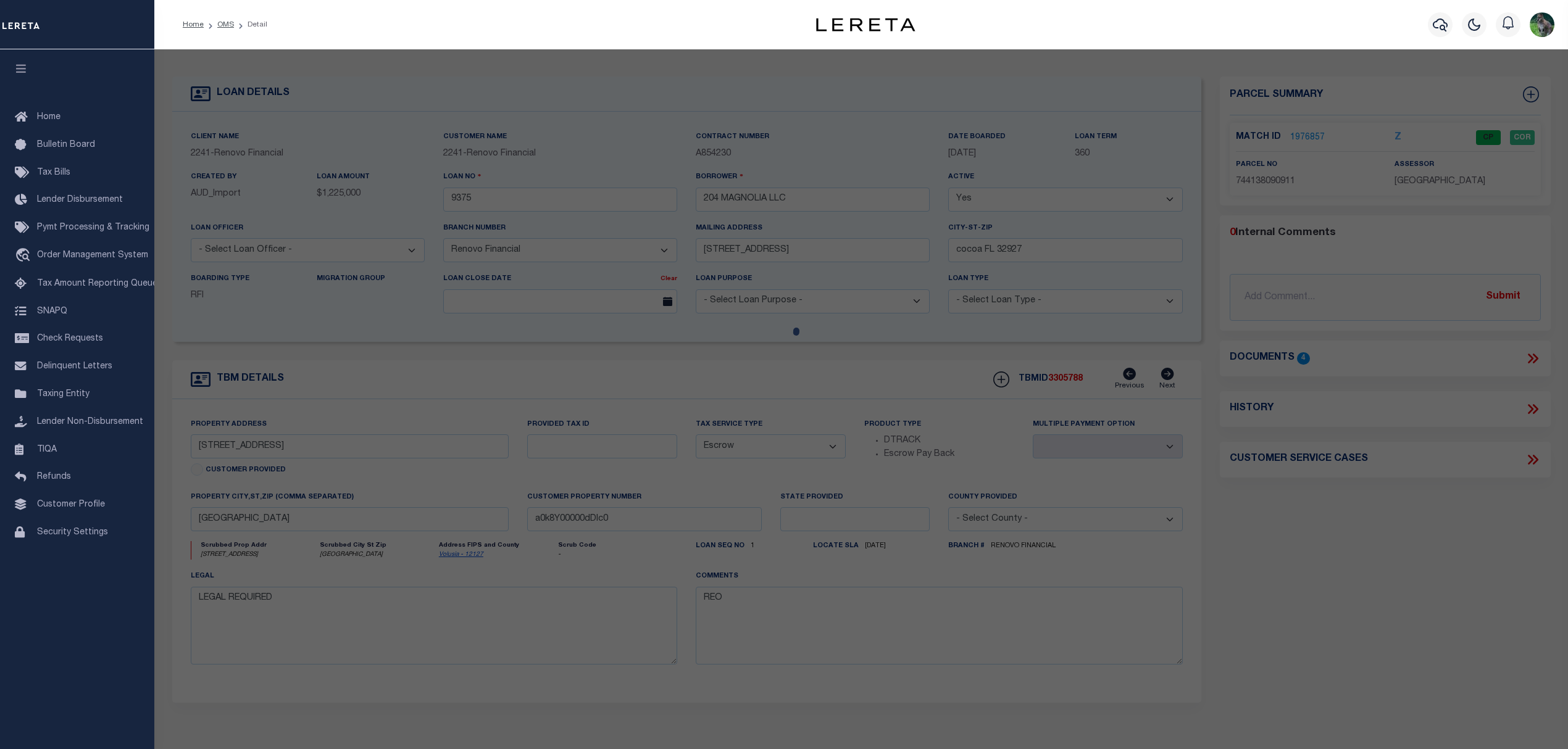
checkbox input "false"
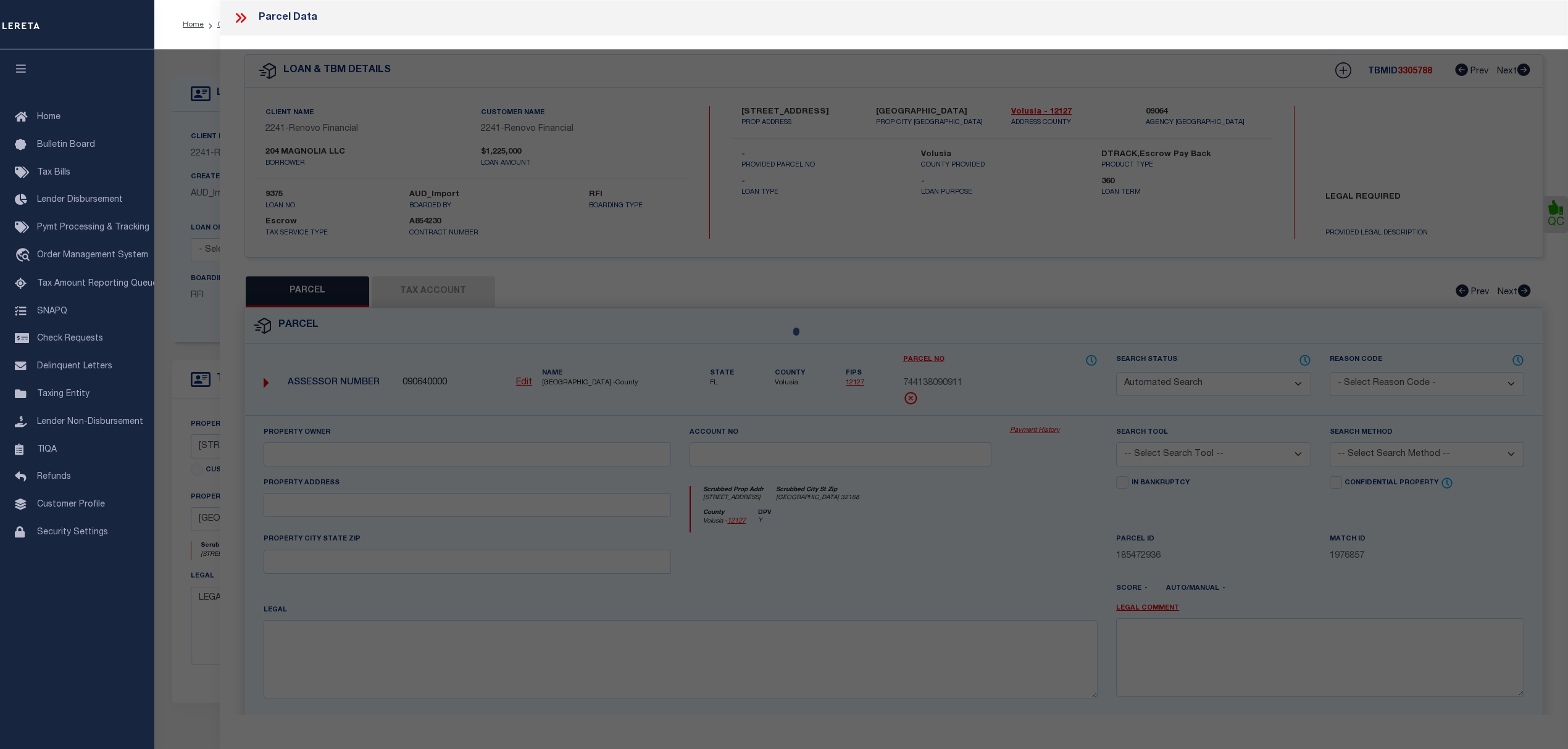
select select "CP"
type input "204 MAGNOLIA LLC"
select select "AGW"
select select
type input "204 MAGNOLIA ST"
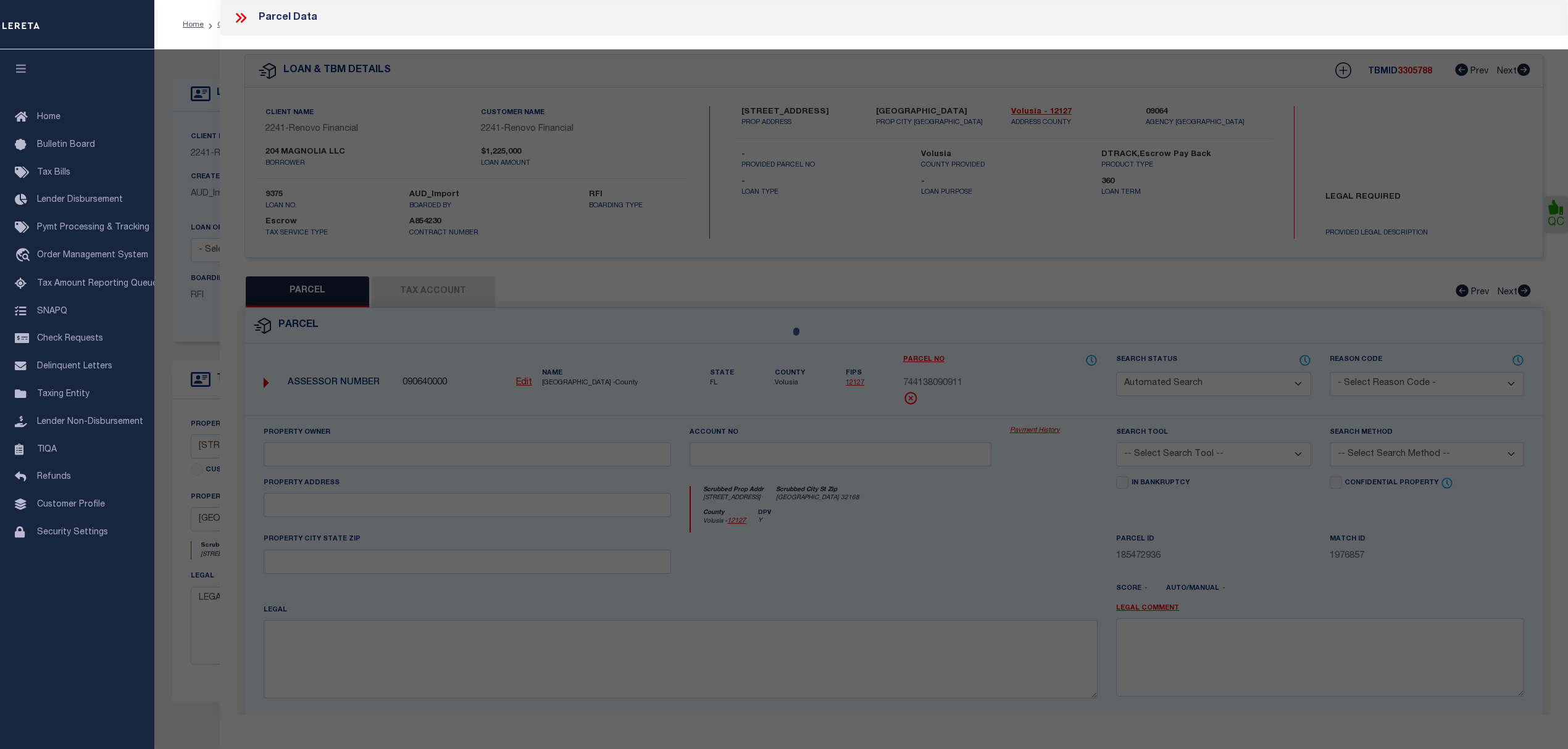
checkbox input "false"
type input "NEW SMYRNA BEACH 32168"
type textarea "W 90 FT OF LOT 91 & N 35 FT OF LOT 92 BLK 9 ANDREWS NEW SMYR"
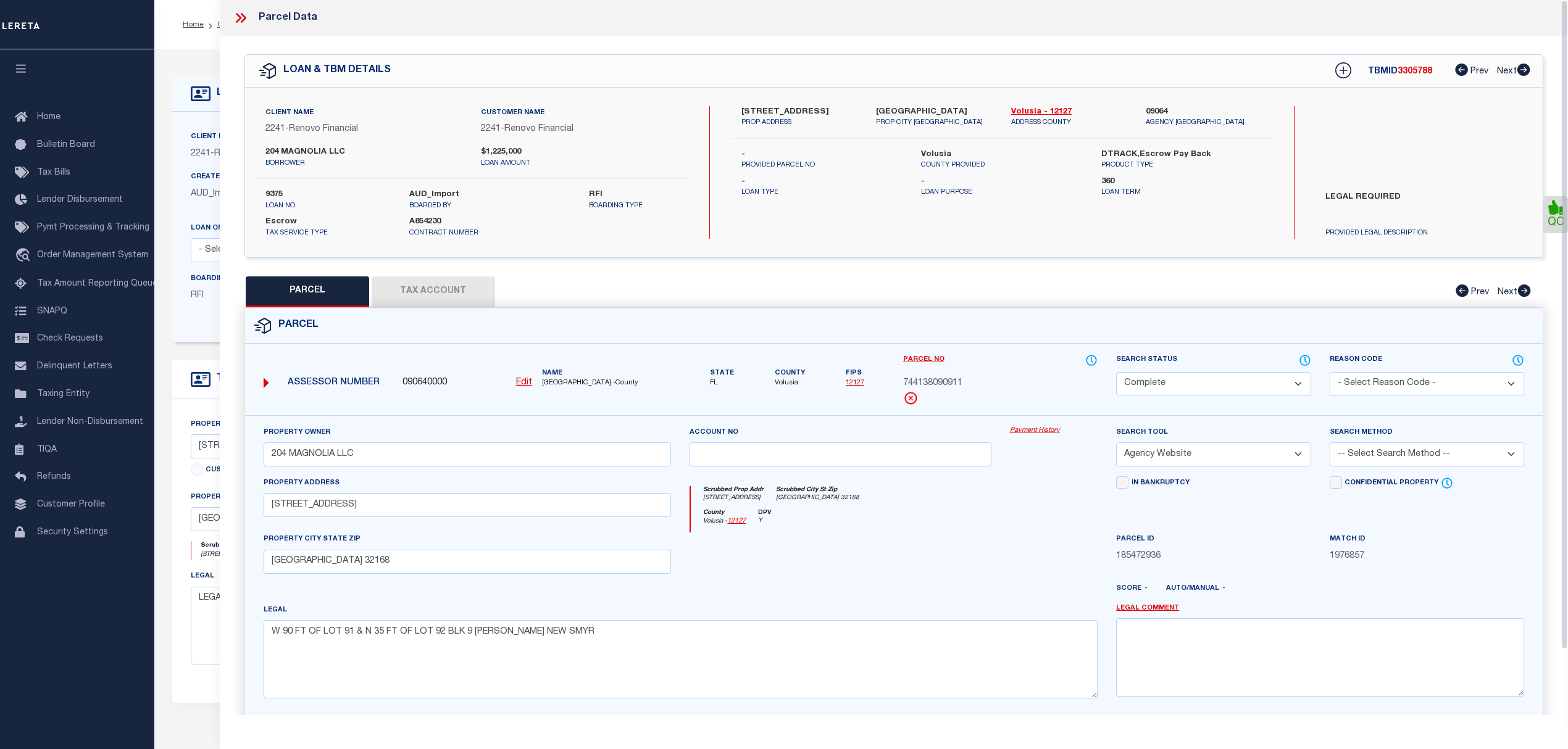
click at [245, 13] on icon at bounding box center [241, 18] width 16 height 16
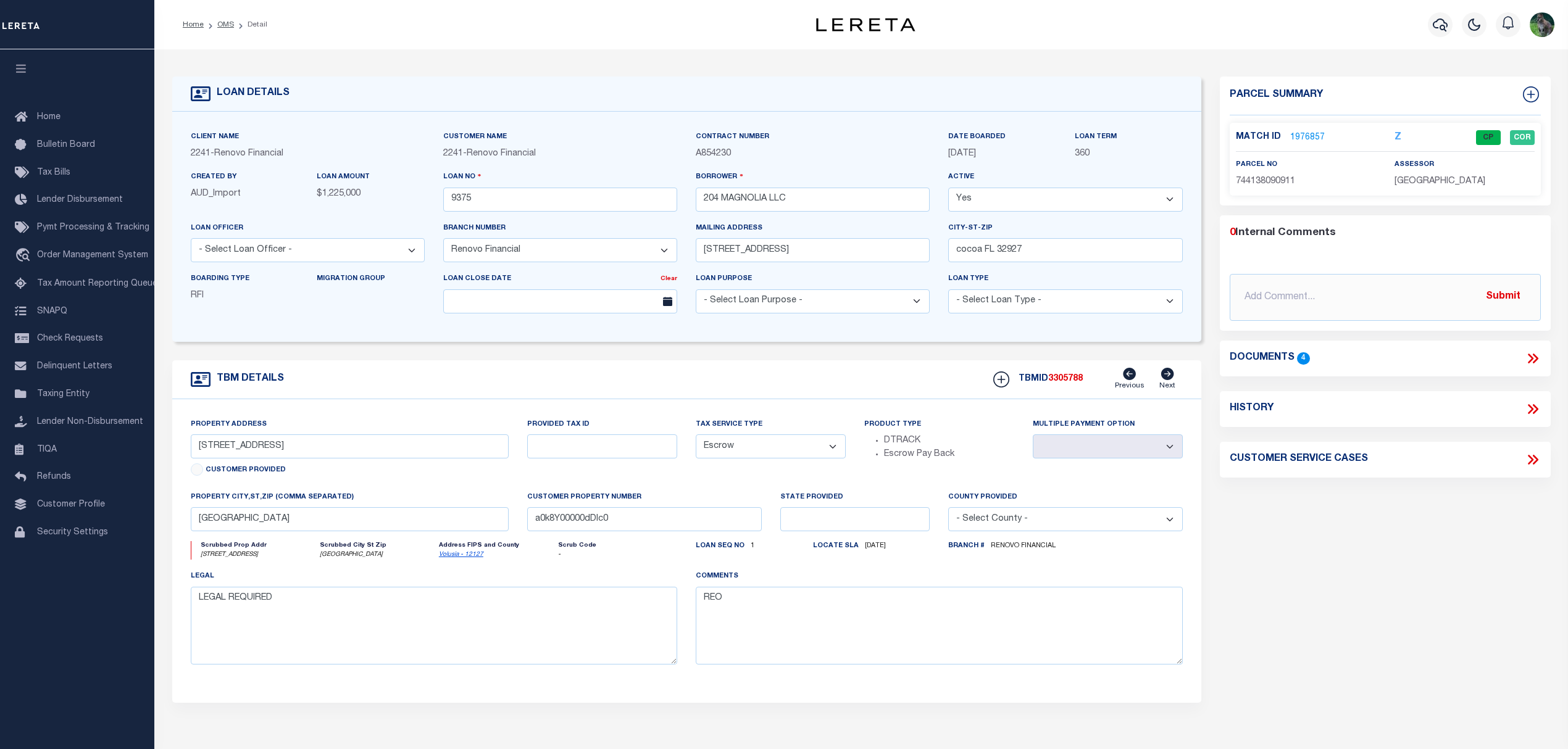
click at [1534, 414] on icon at bounding box center [1533, 409] width 16 height 16
select select "100"
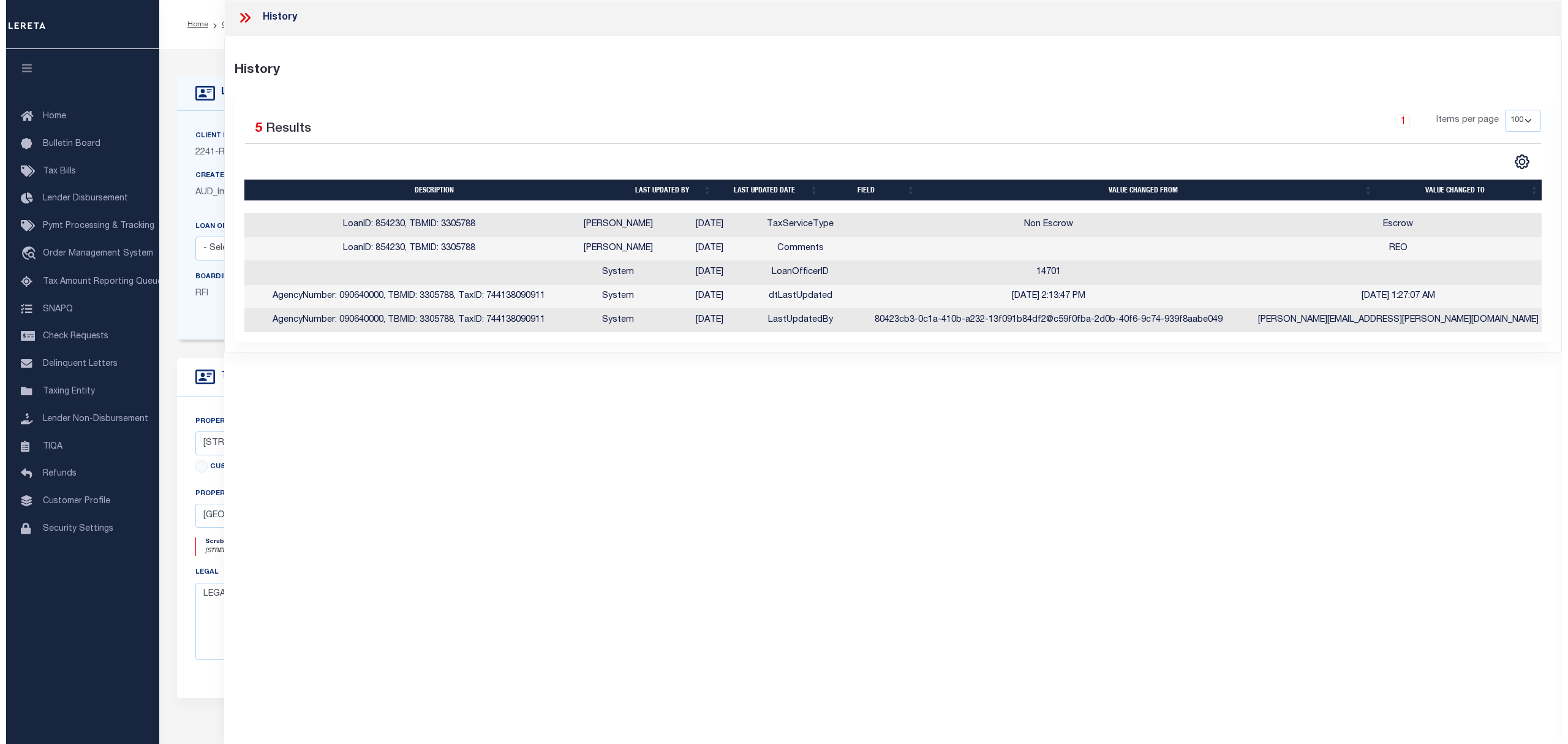
scroll to position [0, 1]
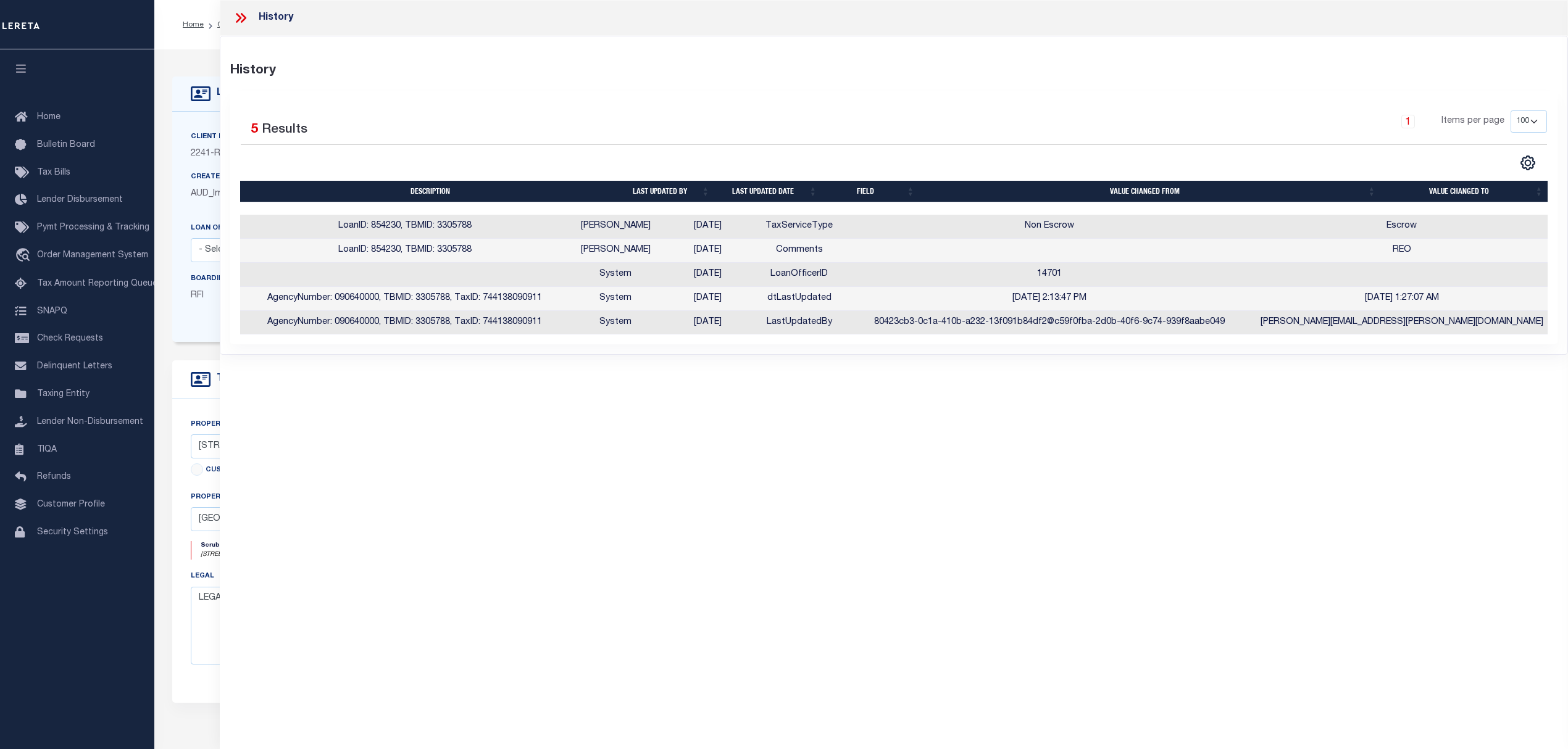
click at [237, 20] on icon at bounding box center [241, 18] width 16 height 16
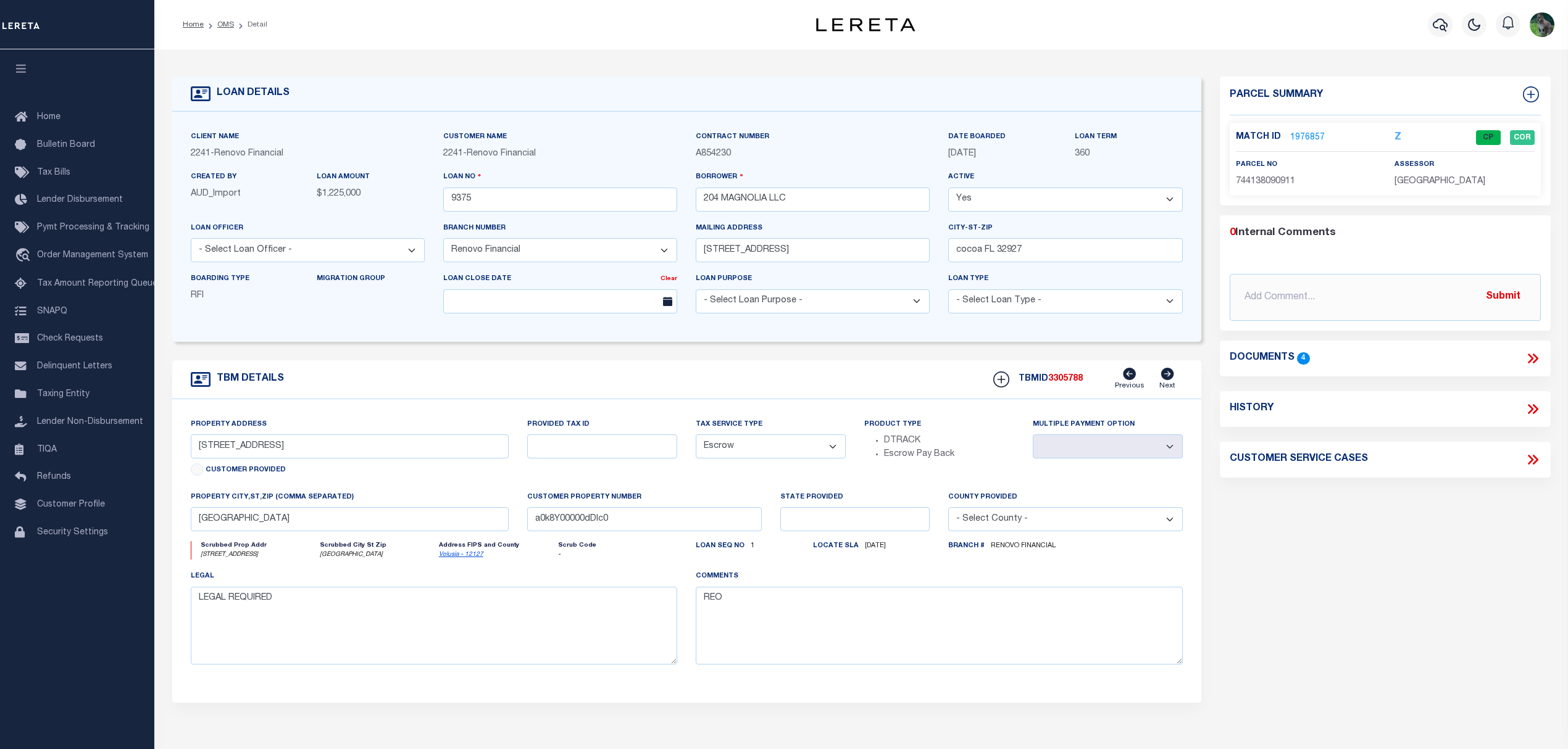
click at [1533, 414] on icon at bounding box center [1534, 408] width 5 height 10
select select "100"
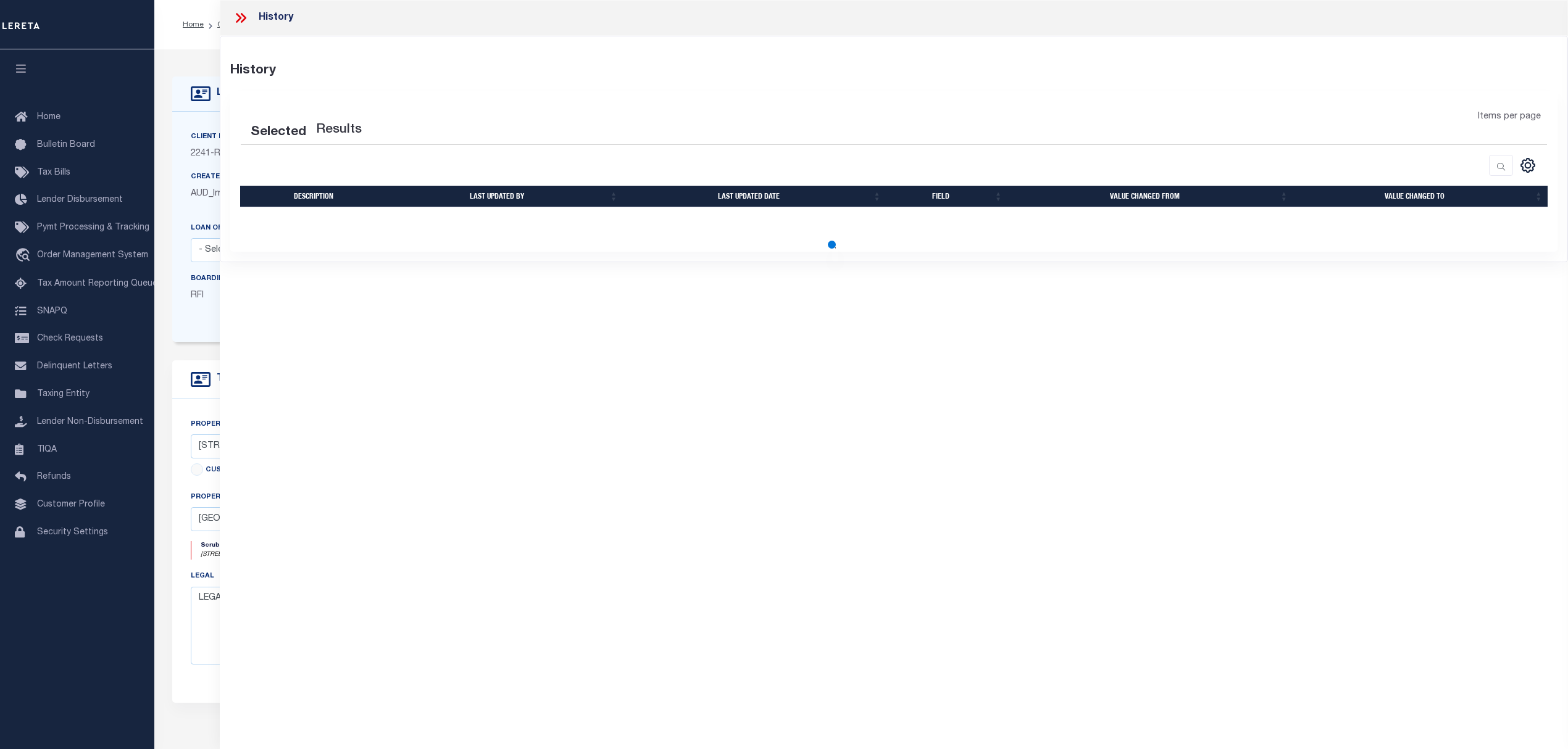
select select "100"
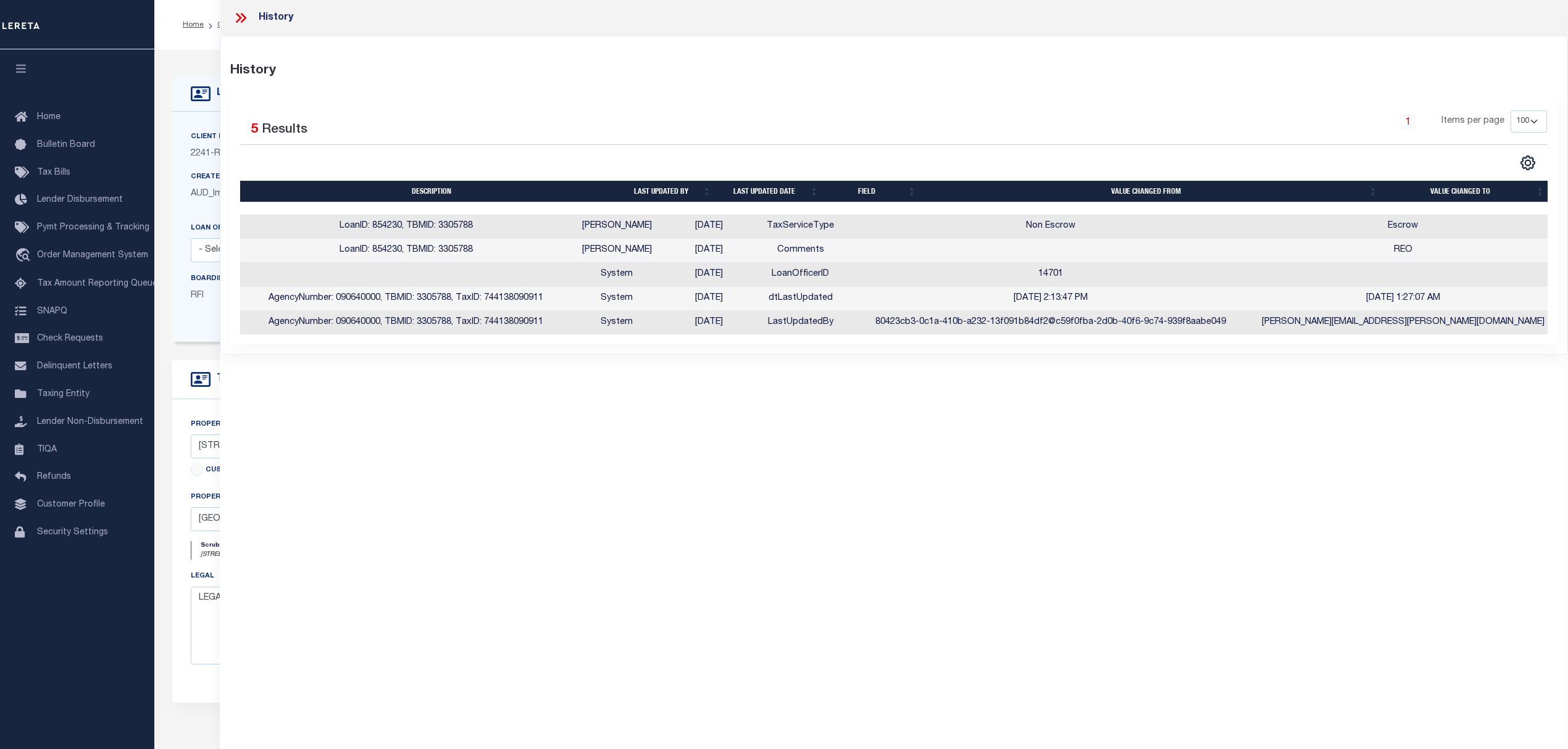
click at [235, 13] on icon at bounding box center [241, 18] width 16 height 16
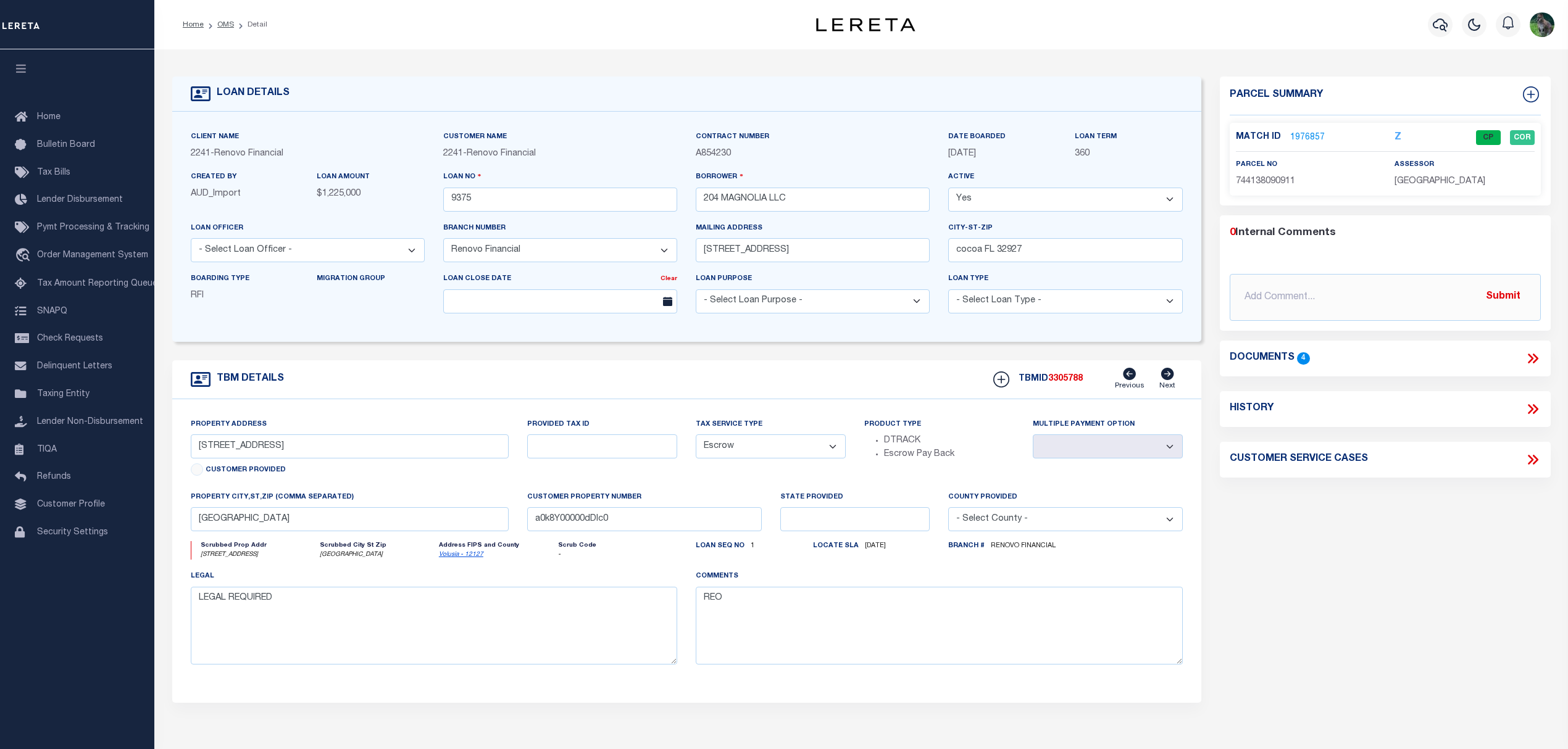
click at [1292, 138] on link "1976857" at bounding box center [1307, 138] width 35 height 13
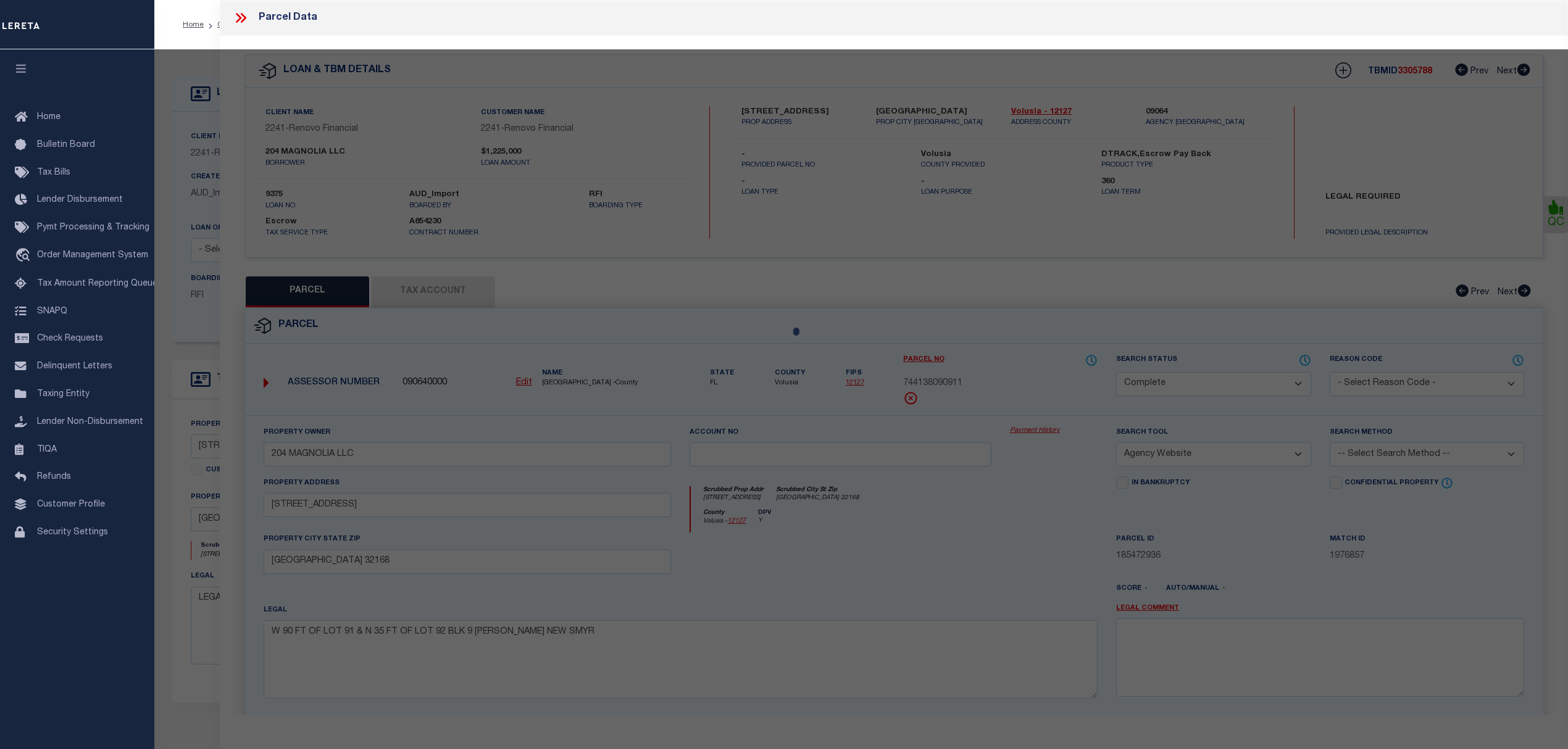
select select "AS"
select select
checkbox input "false"
select select "CP"
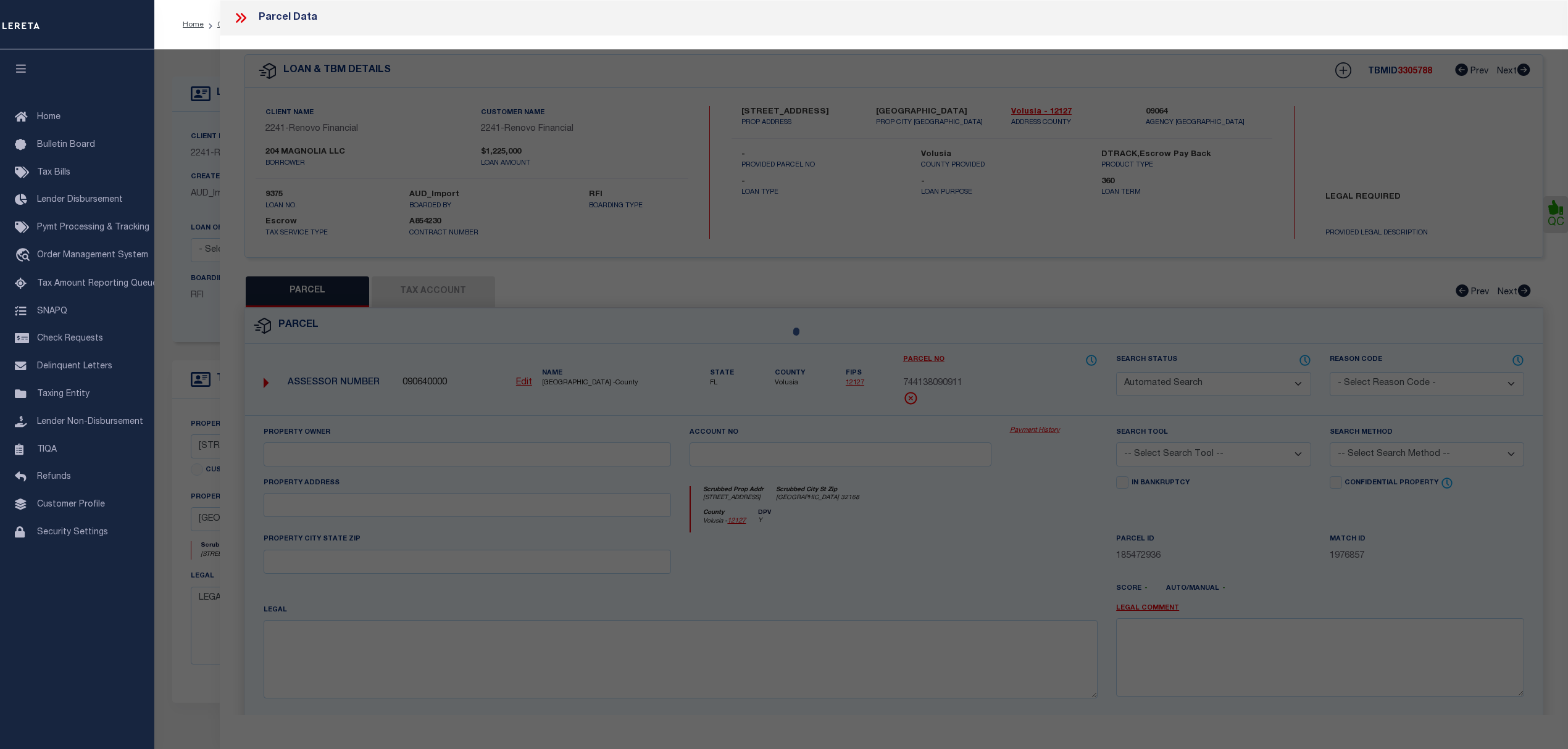
type input "204 MAGNOLIA LLC"
select select "AGW"
select select
type input "204 MAGNOLIA ST"
checkbox input "false"
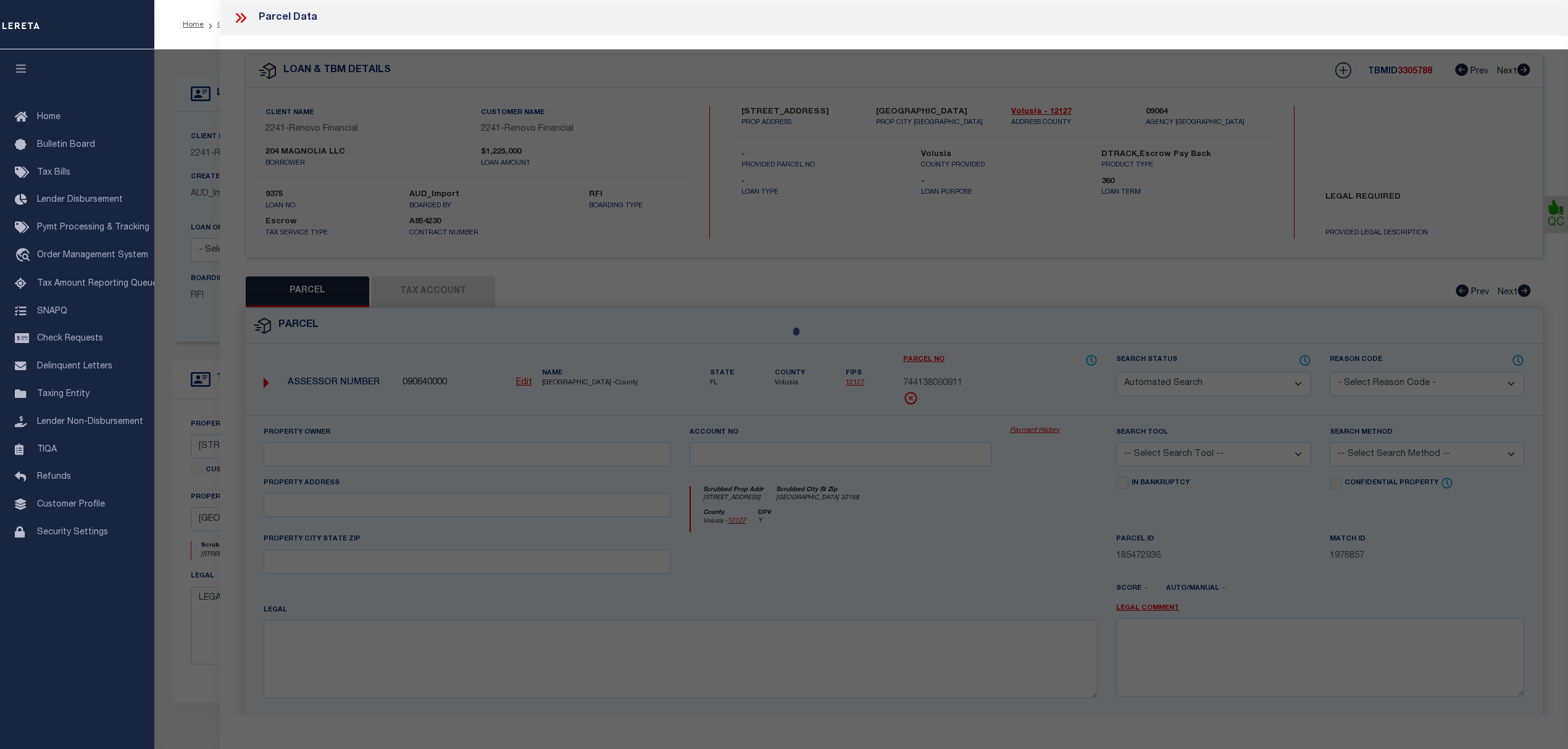
type input "NEW SMYRNA BEACH 32168"
type textarea "W 90 FT OF LOT 91 & N 35 FT OF LOT 92 BLK 9 ANDREWS NEW SMYR"
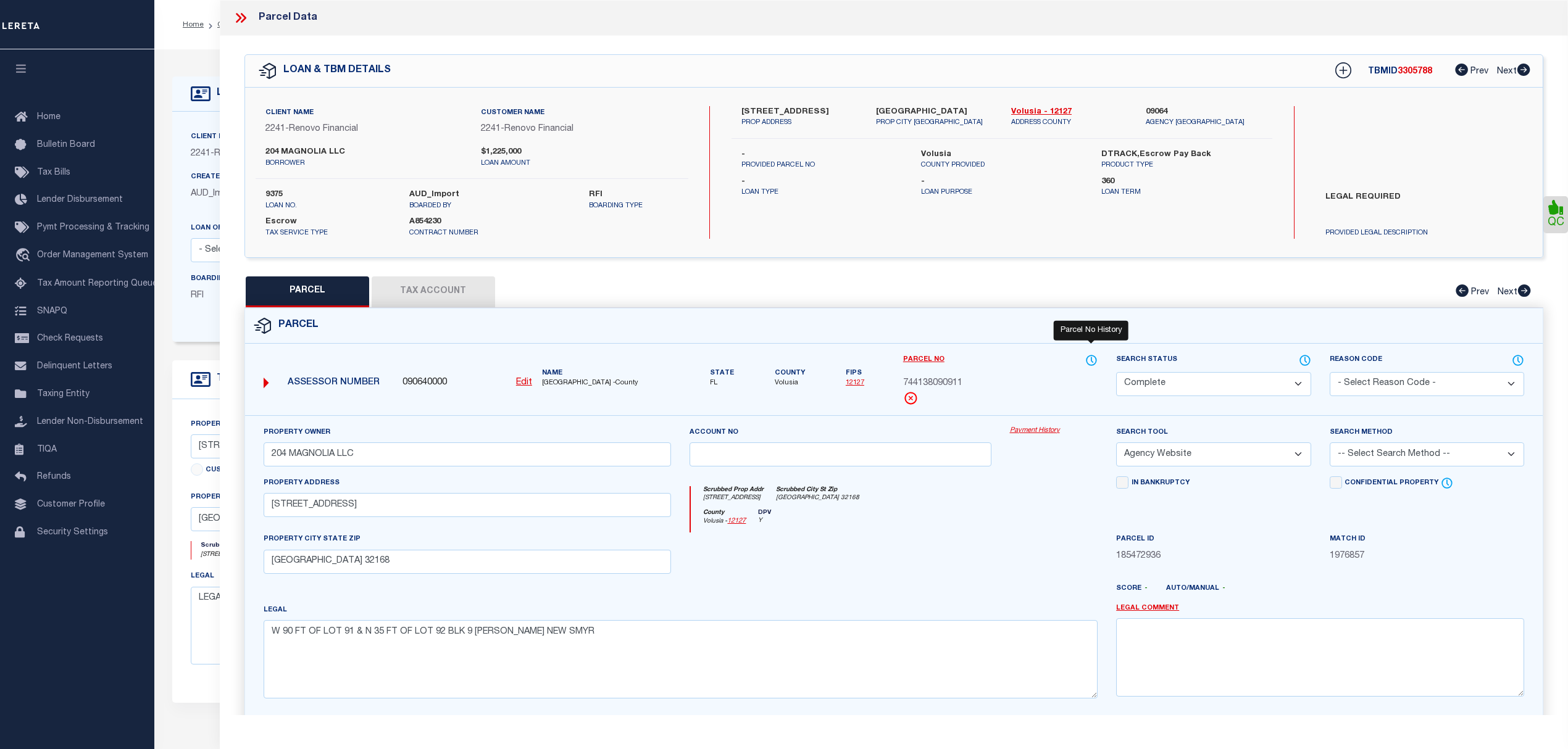
click at [1091, 356] on icon at bounding box center [1091, 360] width 13 height 14
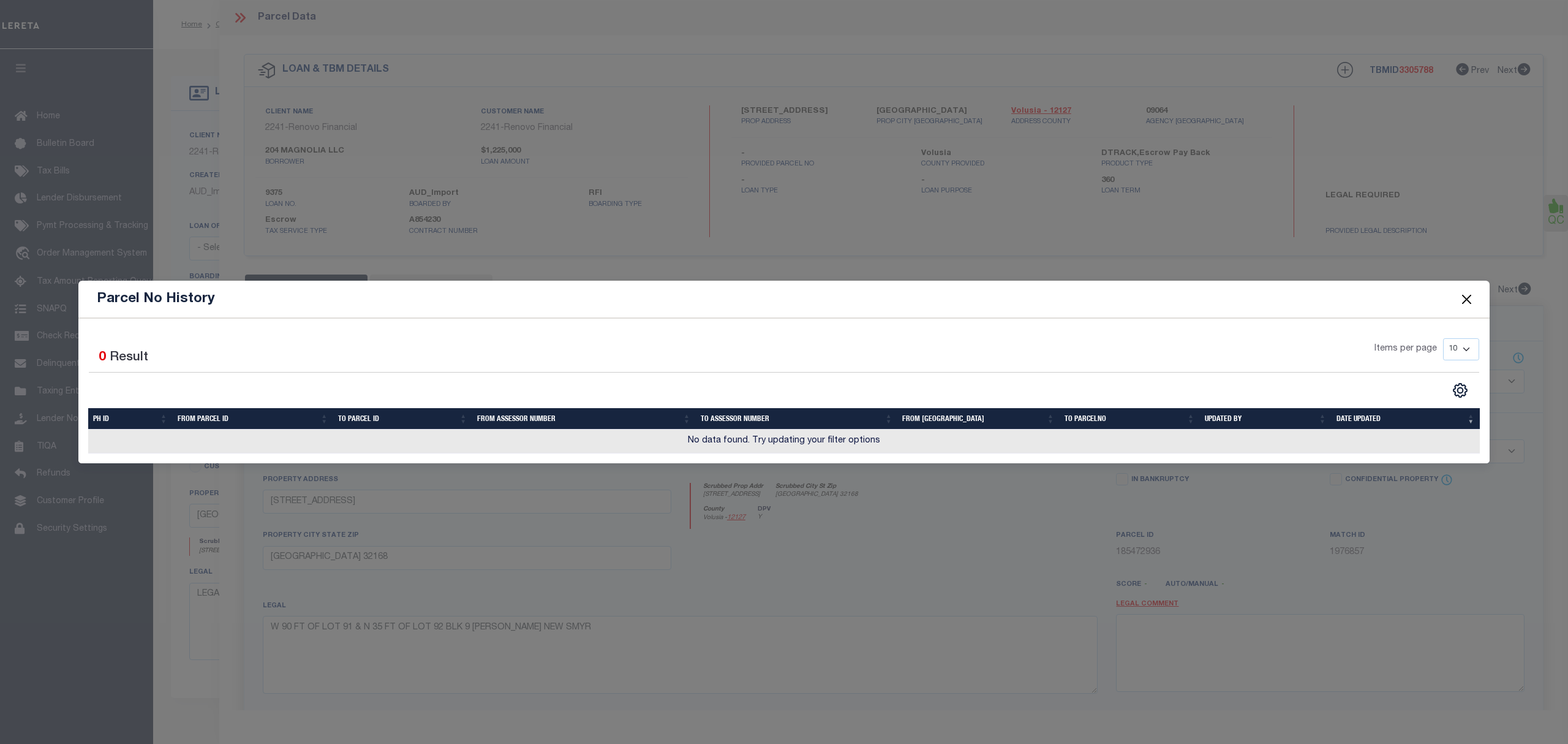
click at [1463, 305] on button "Close" at bounding box center [1467, 299] width 16 height 16
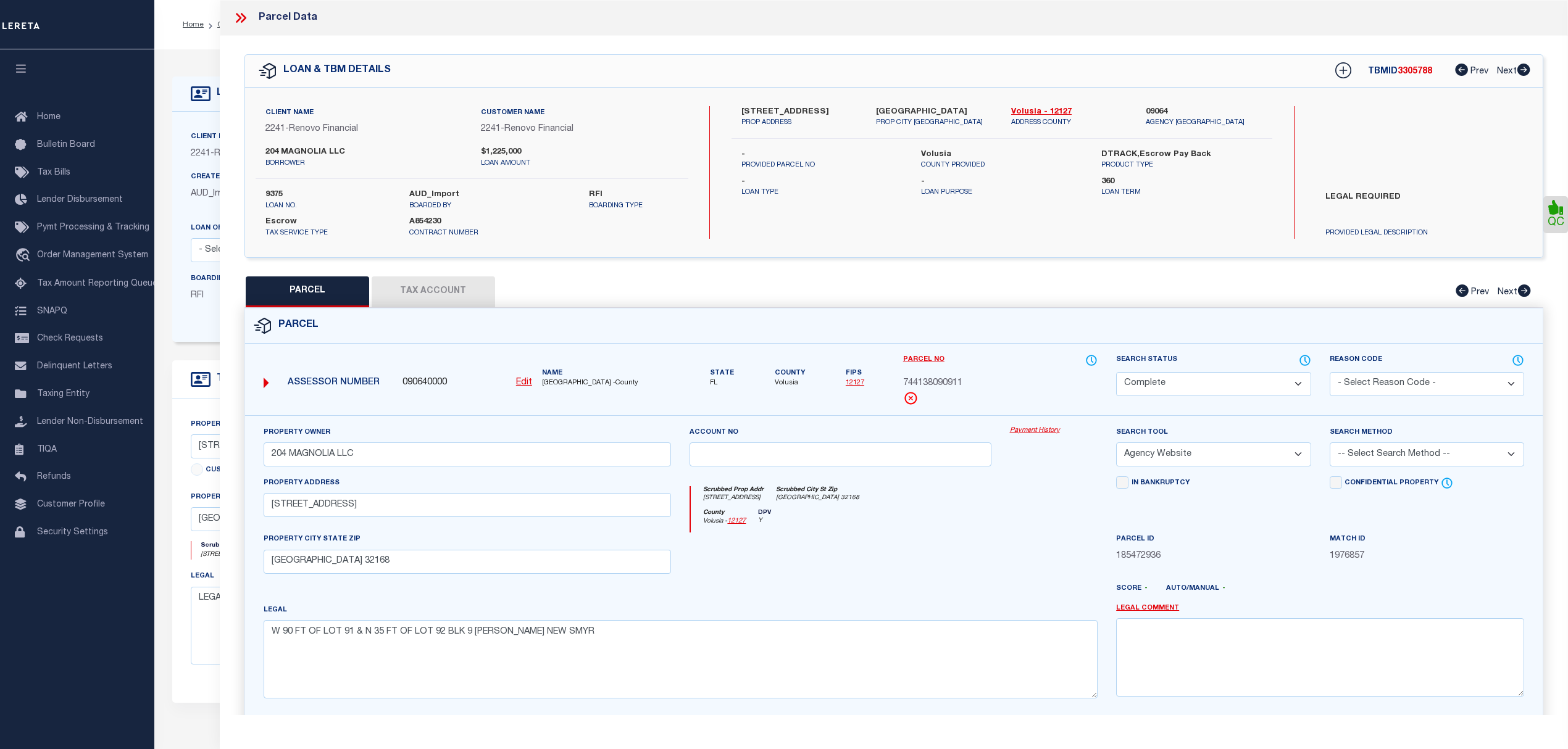
click at [429, 285] on button "Tax Account" at bounding box center [434, 292] width 124 height 31
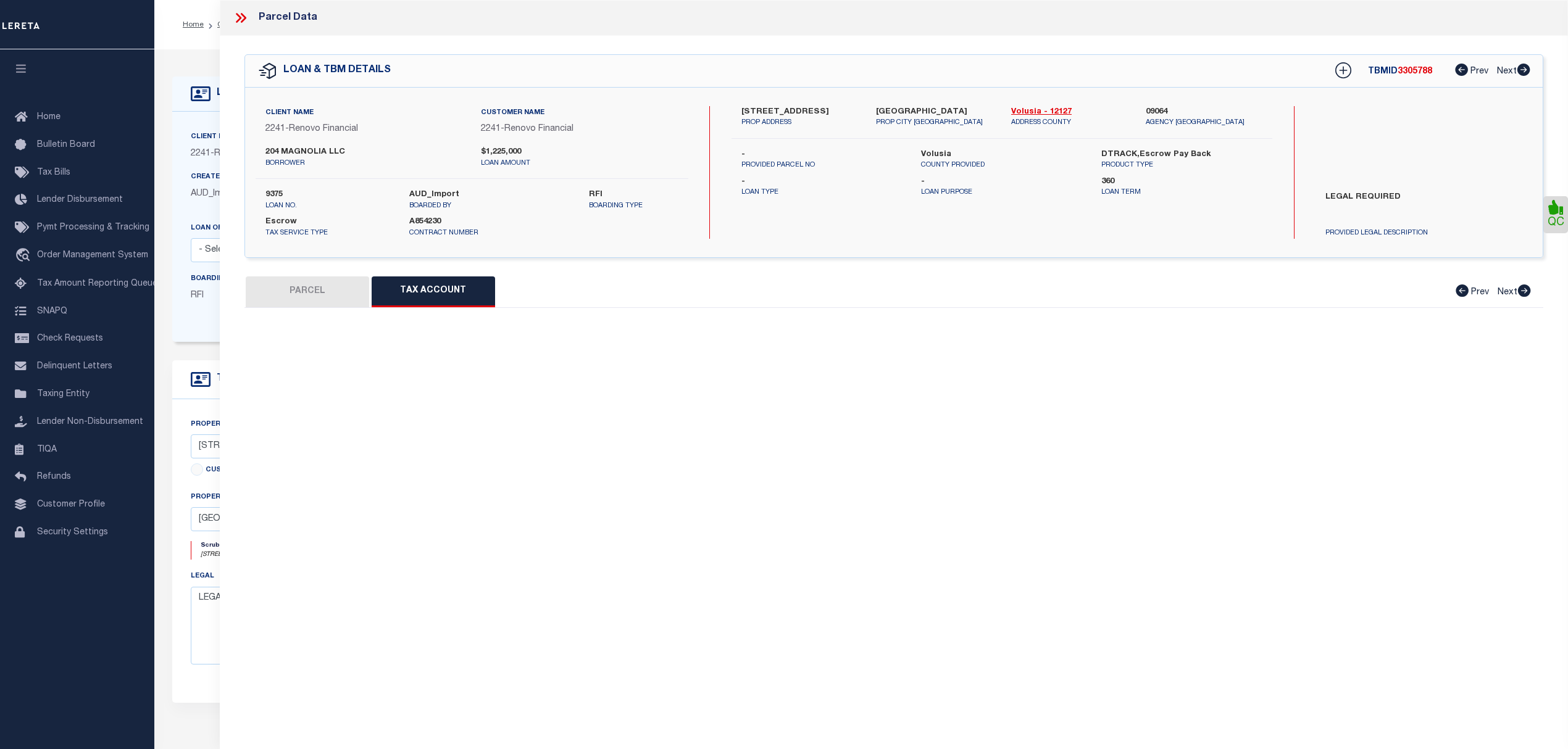
select select "100"
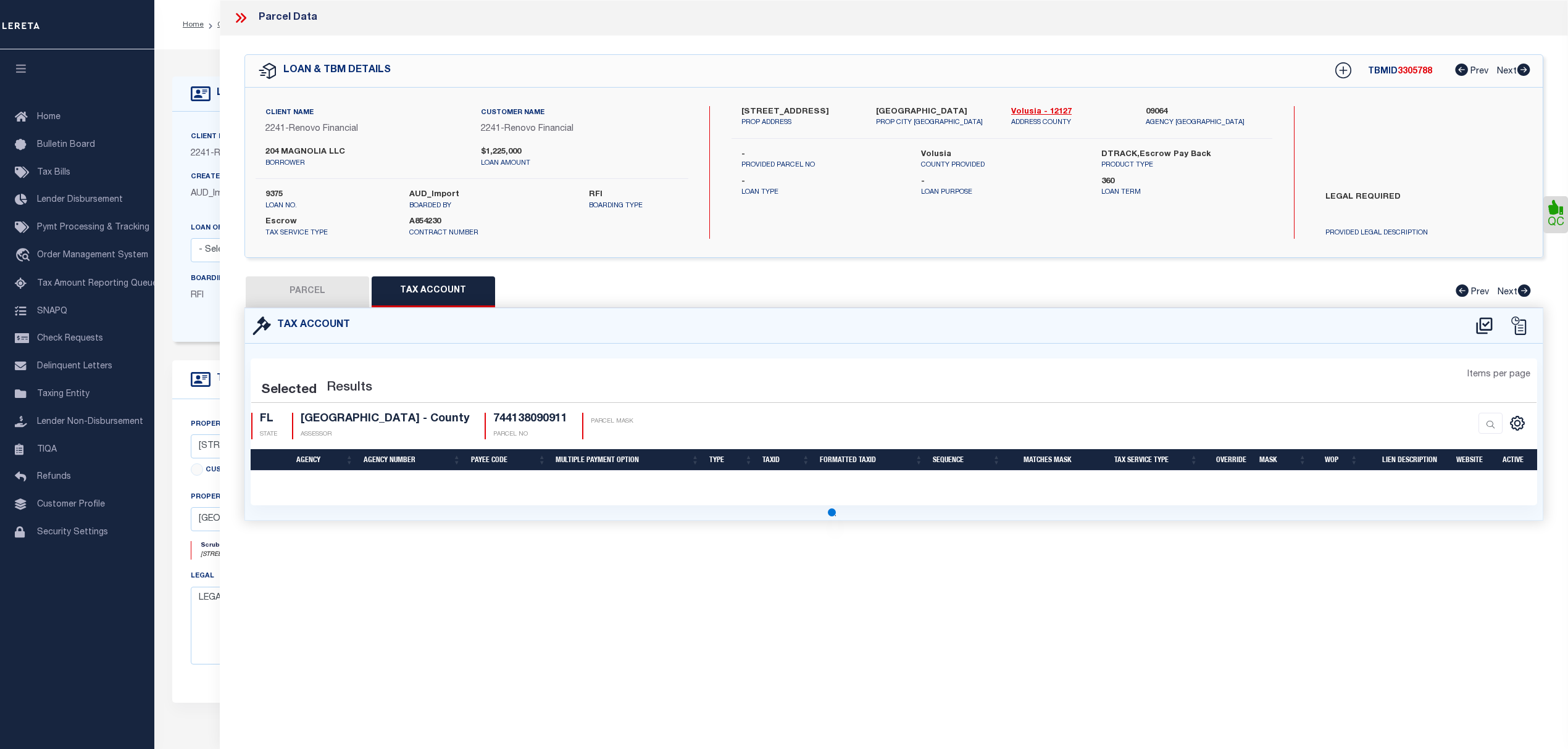
select select "100"
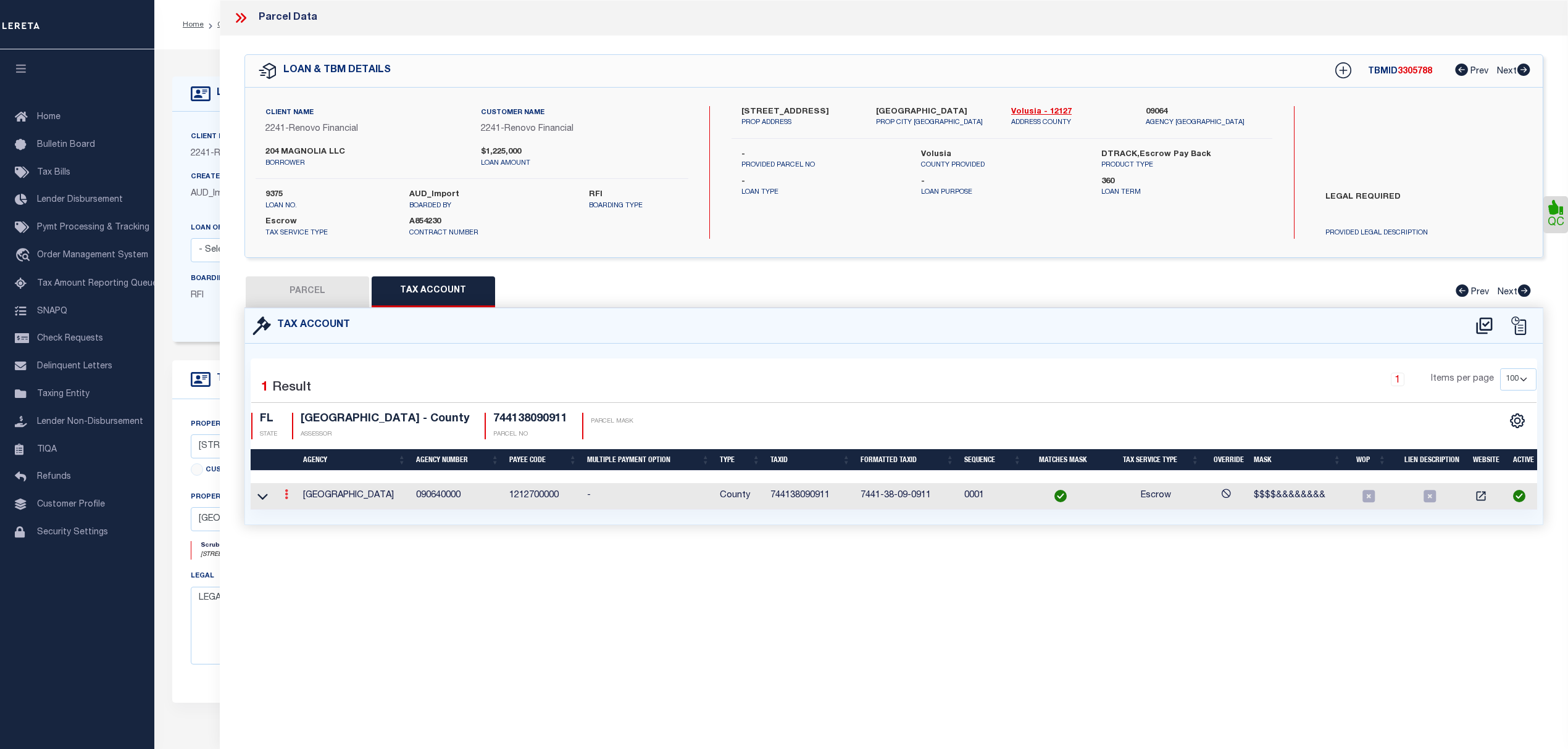
click at [289, 496] on link at bounding box center [286, 495] width 14 height 10
click at [273, 500] on td at bounding box center [263, 495] width 24 height 26
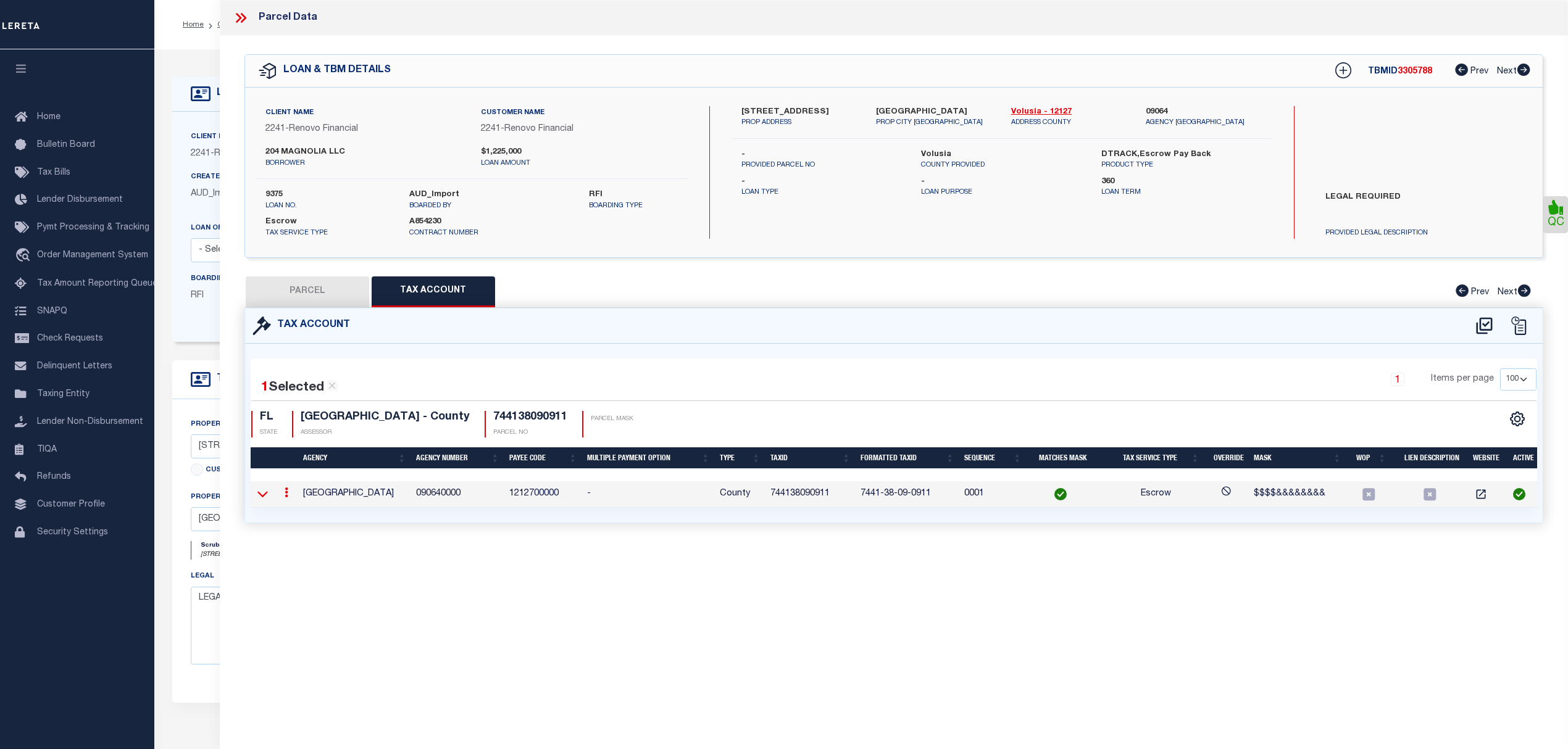
click at [257, 498] on icon at bounding box center [263, 494] width 11 height 13
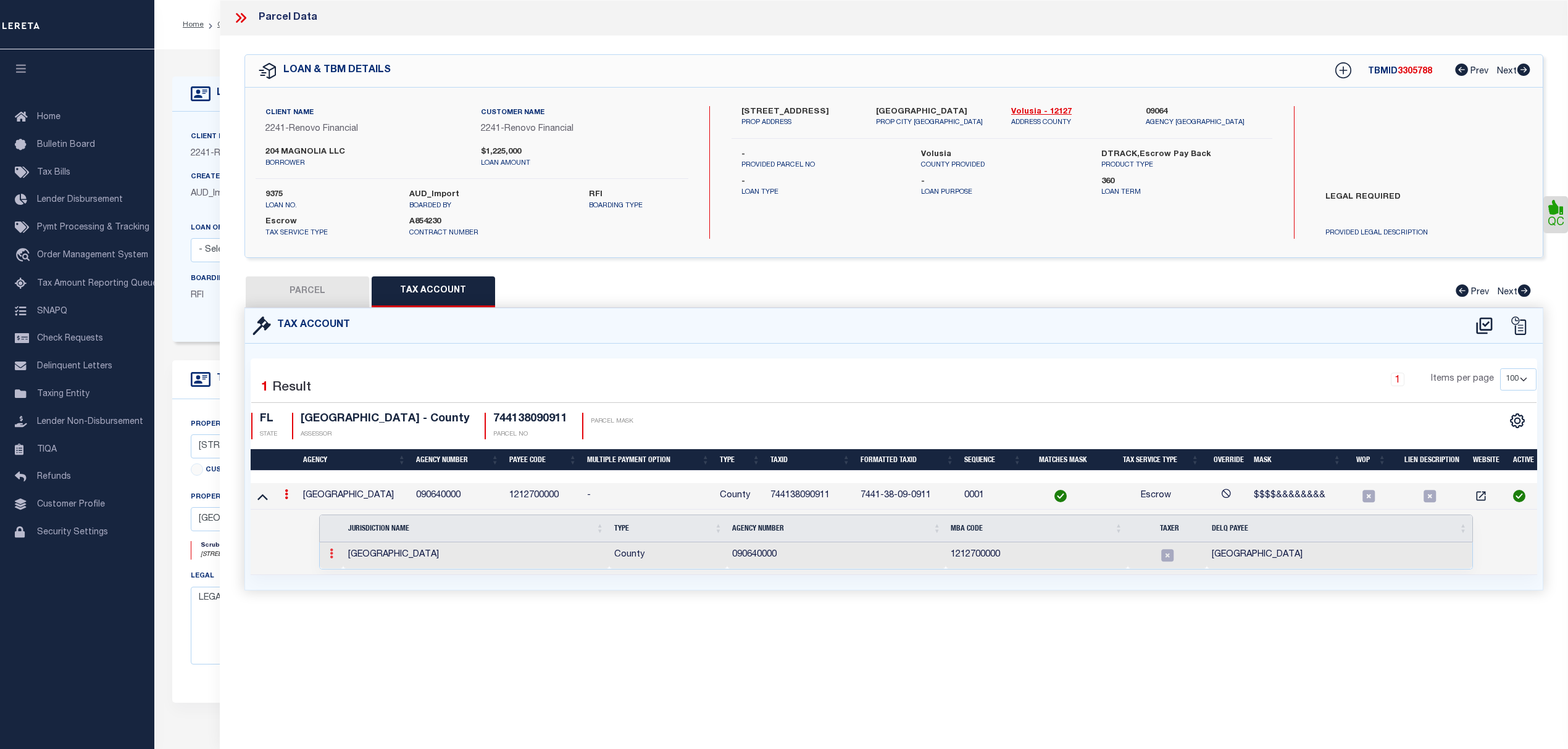
click at [333, 557] on icon at bounding box center [331, 553] width 4 height 10
click at [842, 355] on div "1 Selected 1 Result 1 Items per page 10 25 50 100 FL STATE" at bounding box center [893, 466] width 1297 height 246
click at [260, 503] on icon at bounding box center [263, 496] width 11 height 13
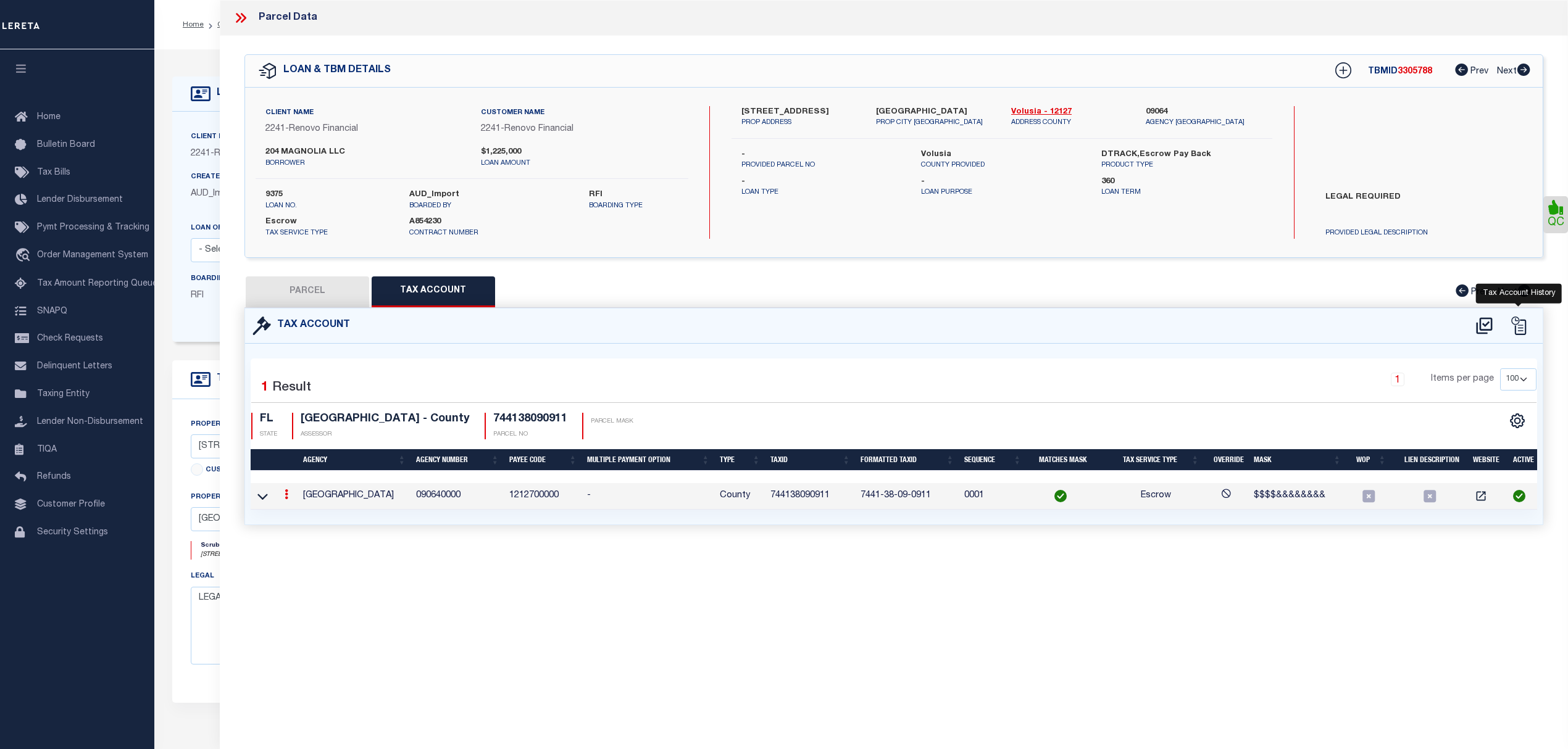
click at [1517, 331] on icon at bounding box center [1518, 325] width 18 height 18
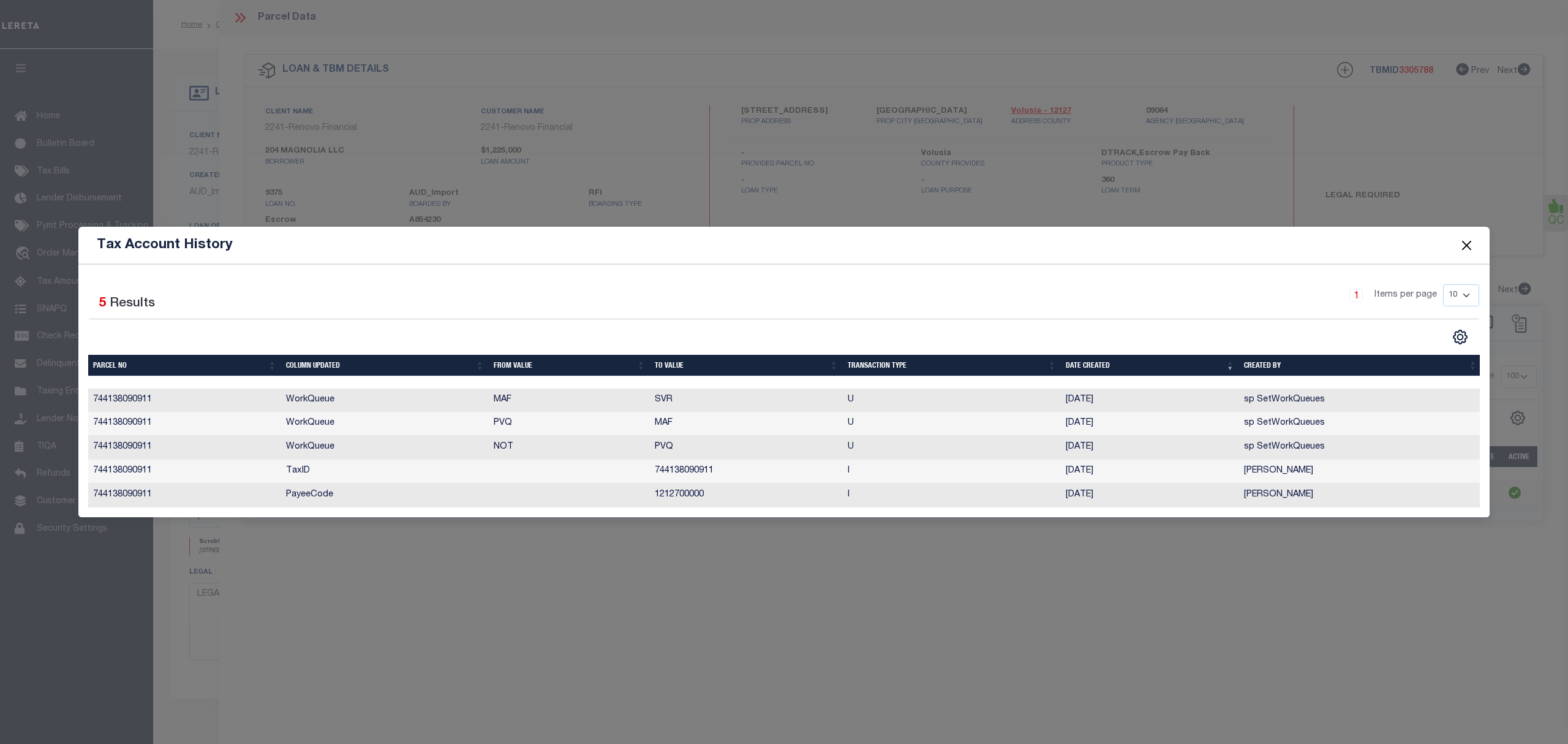
click at [1461, 240] on button "Close" at bounding box center [1467, 246] width 16 height 16
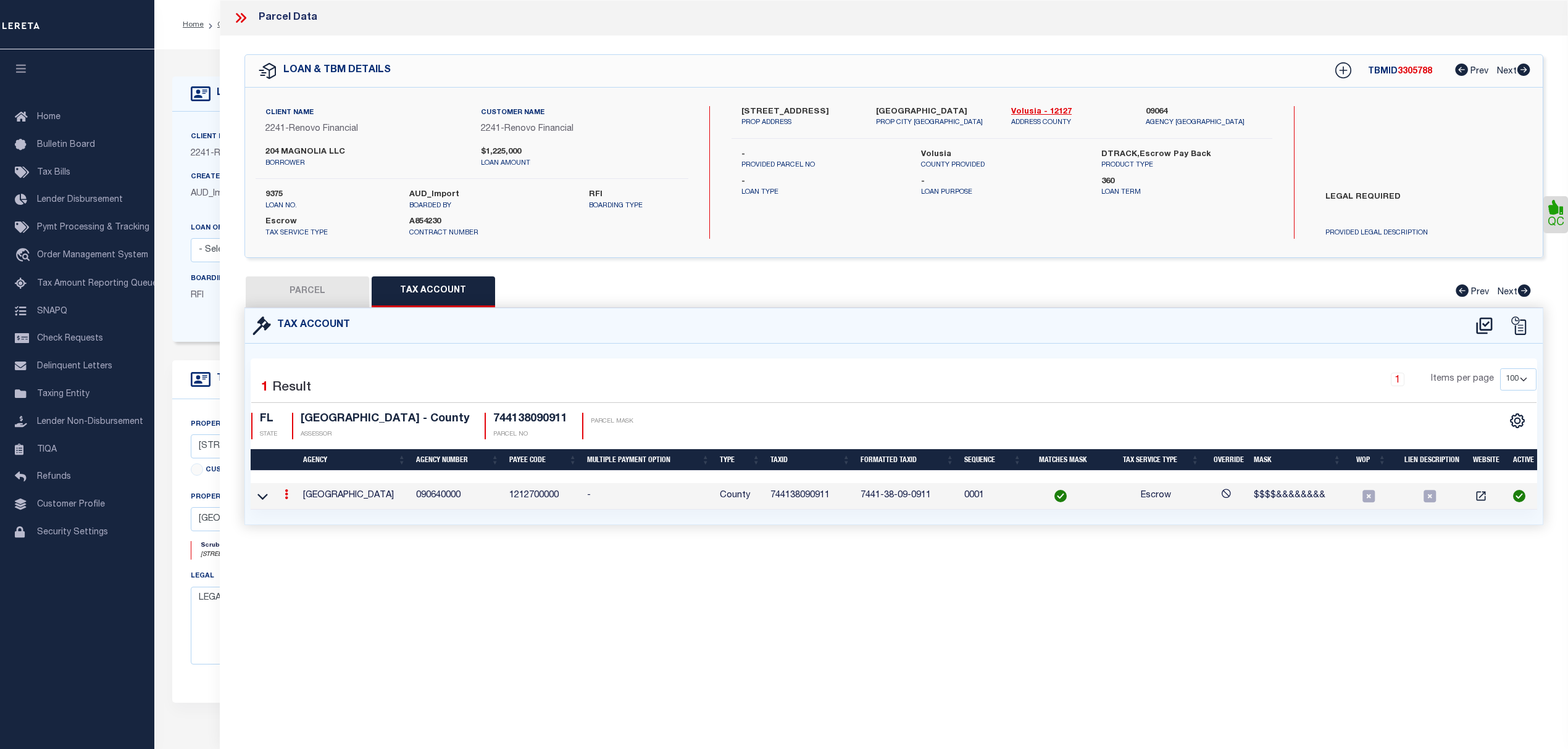
click at [314, 286] on button "PARCEL" at bounding box center [307, 292] width 124 height 31
select select "AS"
select select
checkbox input "false"
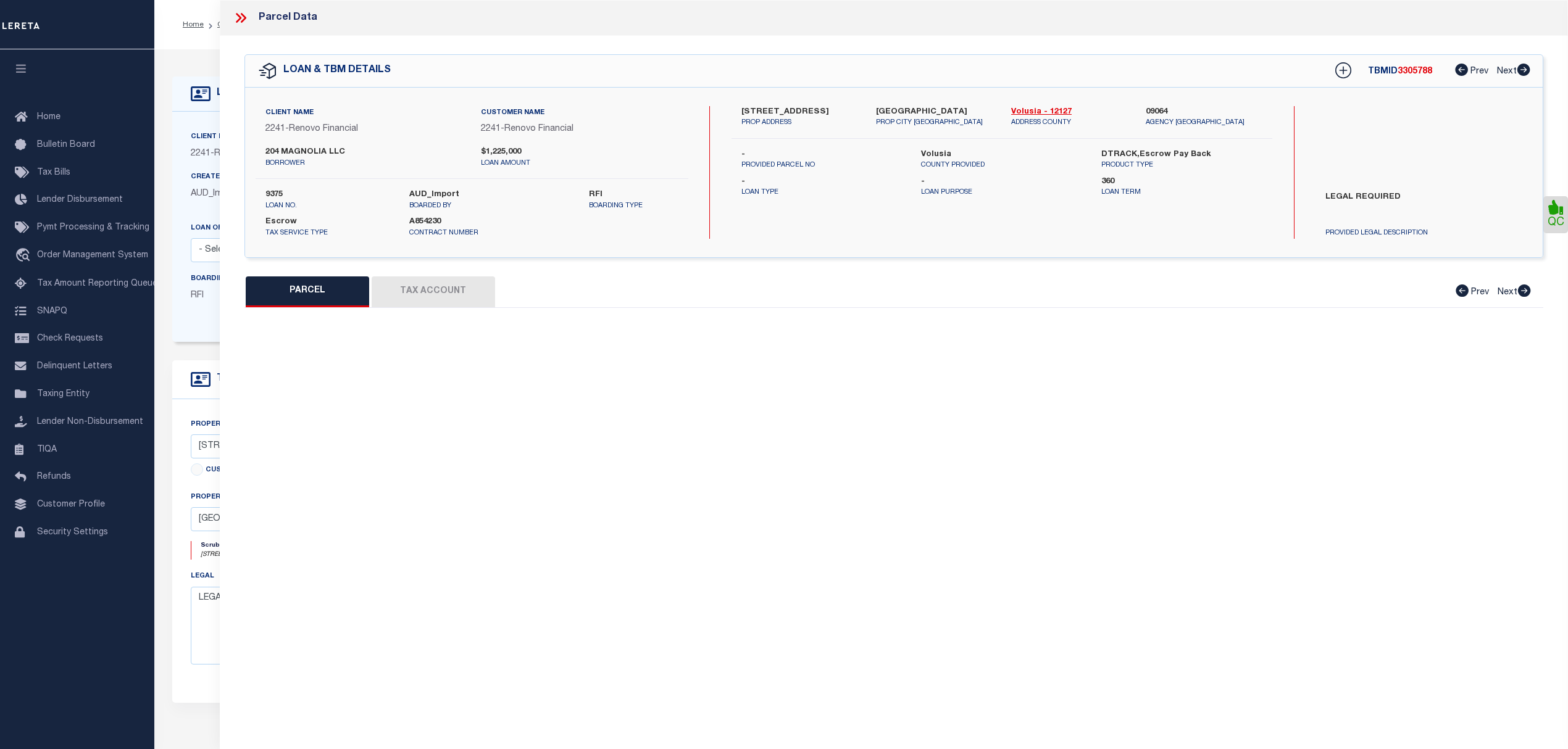
select select "CP"
type input "204 MAGNOLIA LLC"
select select "AGW"
select select
type input "204 MAGNOLIA ST"
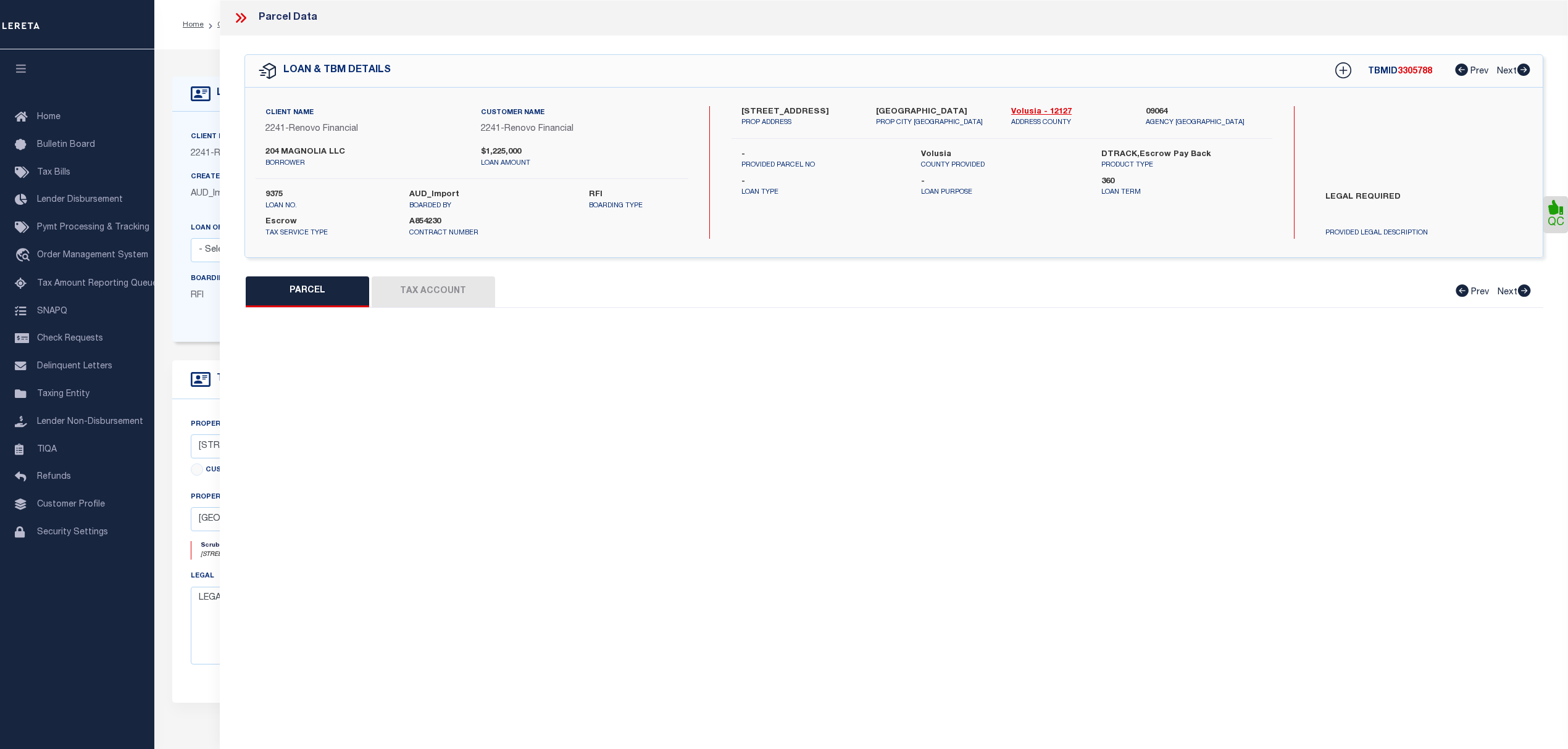
checkbox input "false"
type input "NEW SMYRNA BEACH 32168"
type textarea "W 90 FT OF LOT 91 & N 35 FT OF LOT 92 BLK 9 ANDREWS NEW SMYR"
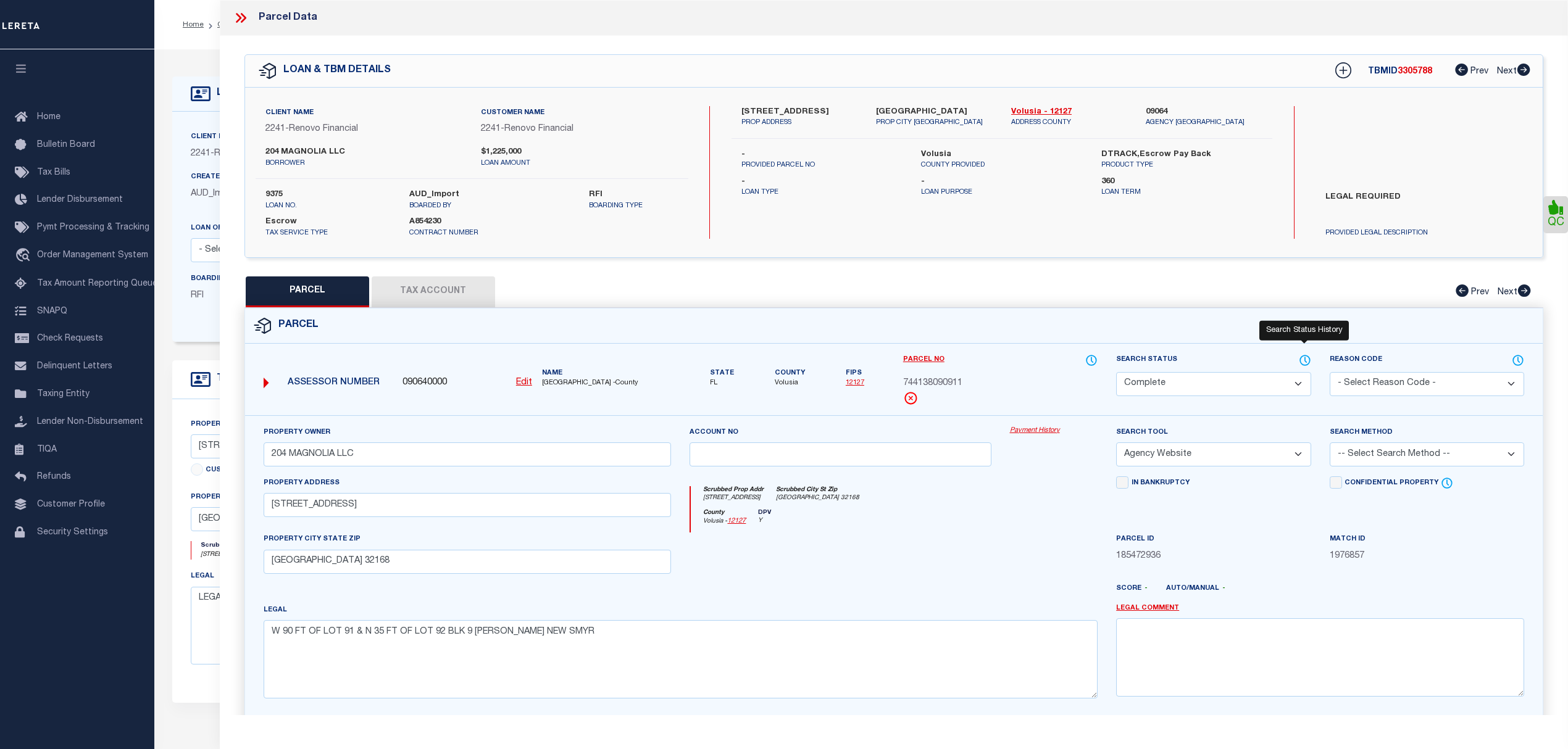
click at [1306, 363] on icon at bounding box center [1305, 360] width 13 height 14
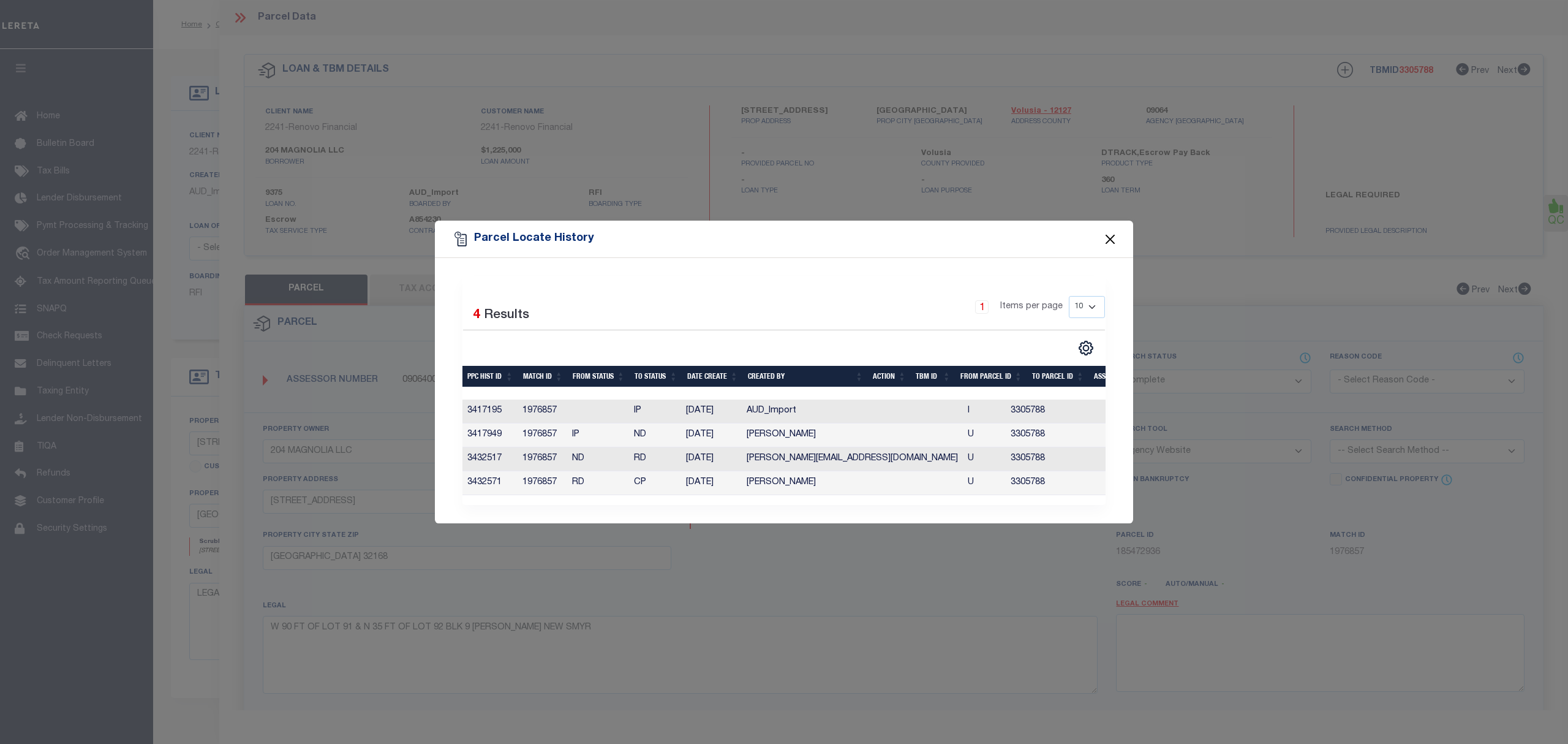
click at [1109, 234] on button "Close" at bounding box center [1110, 239] width 16 height 16
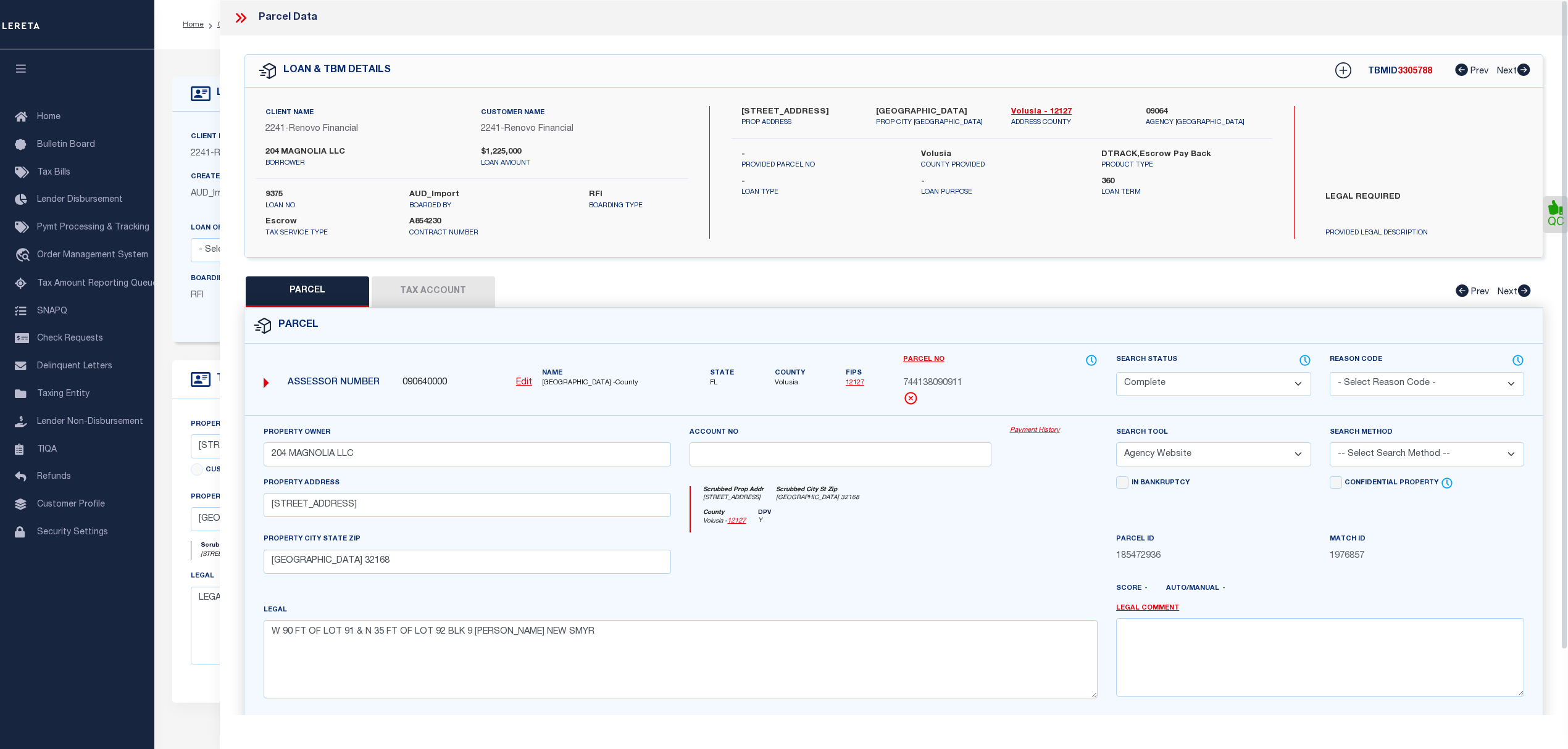
click at [240, 13] on icon at bounding box center [241, 18] width 16 height 16
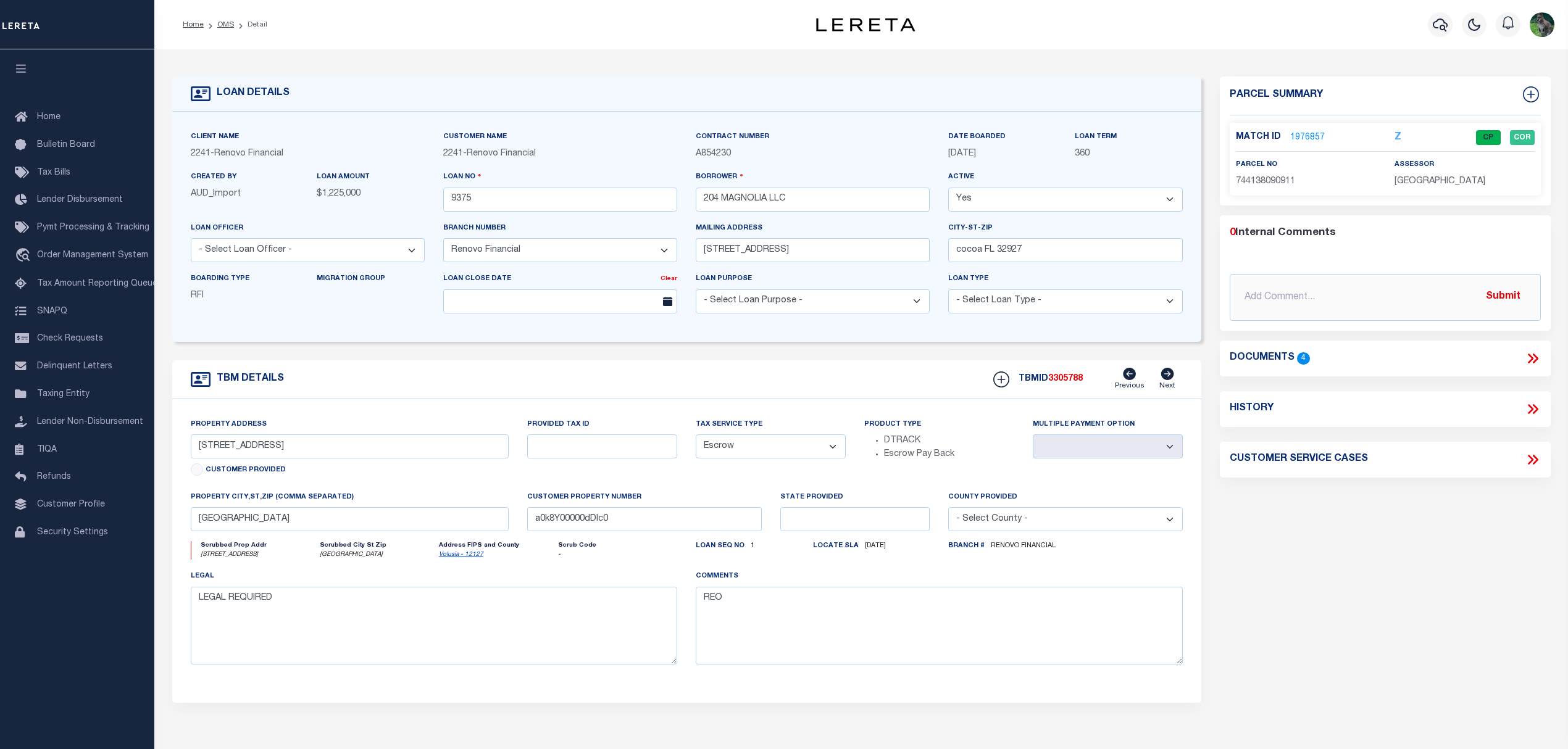
click at [1532, 358] on icon at bounding box center [1530, 358] width 5 height 10
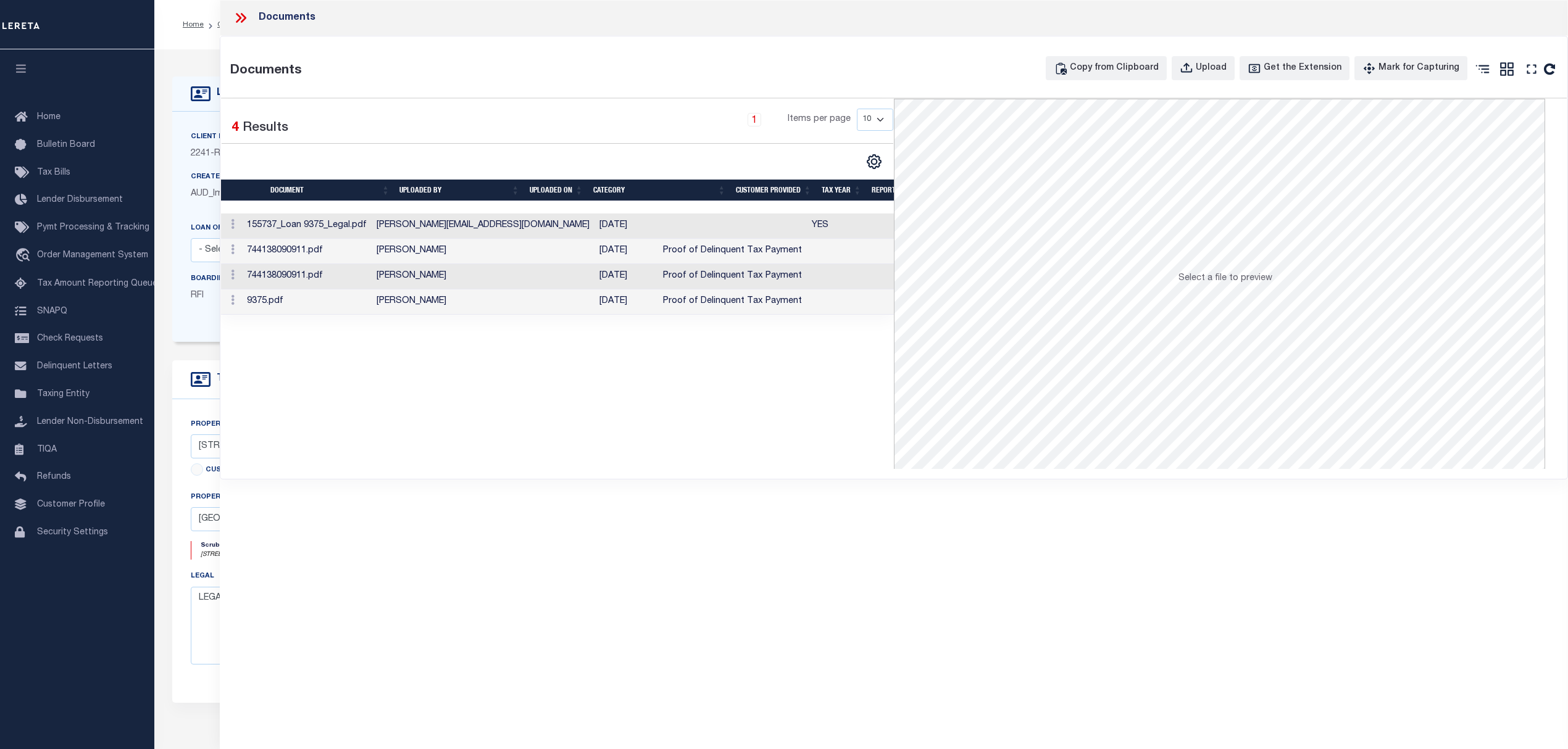
click at [240, 17] on icon at bounding box center [238, 17] width 5 height 10
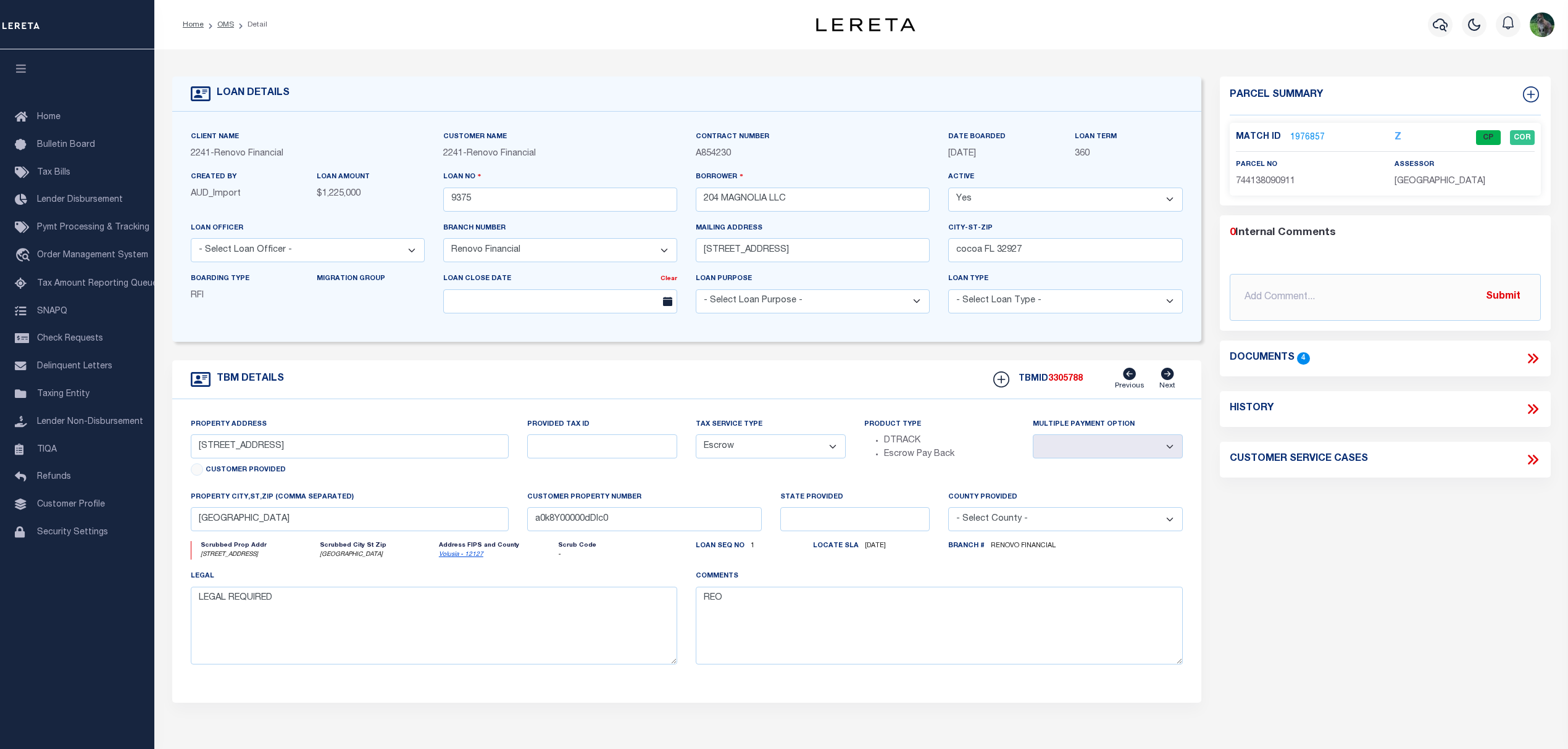
click at [1536, 457] on icon at bounding box center [1533, 460] width 16 height 16
select select "50"
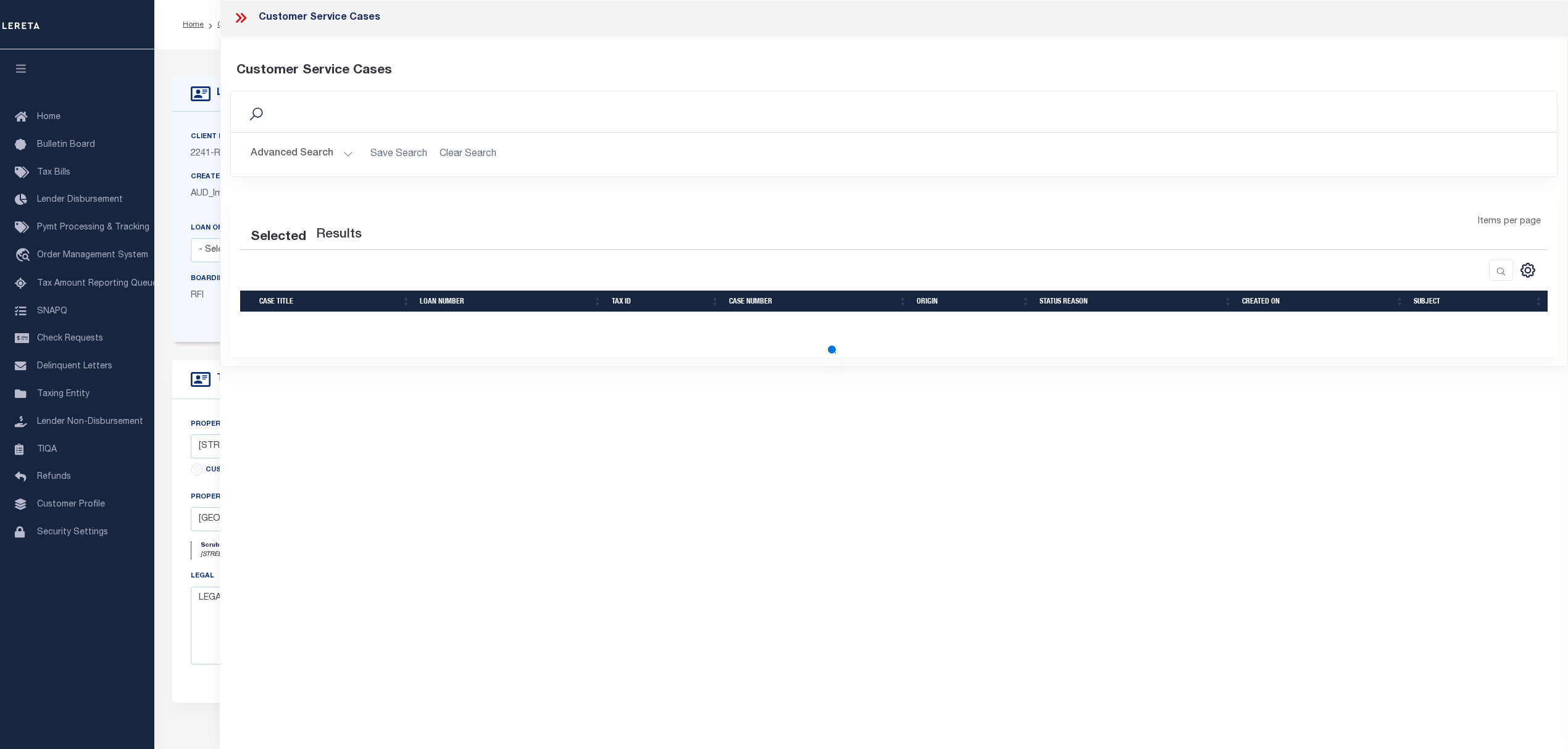
select select "50"
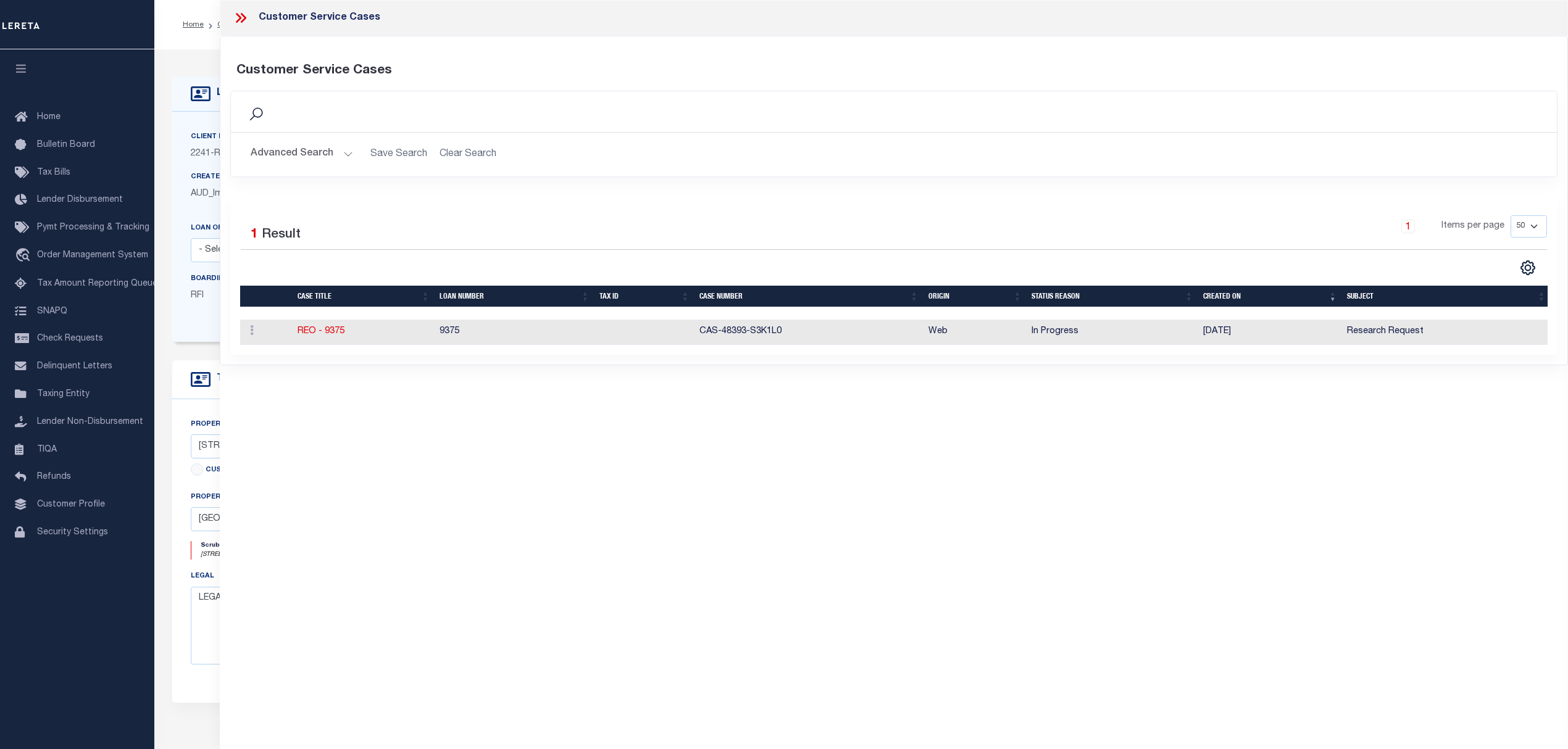
click at [596, 329] on td at bounding box center [644, 333] width 100 height 25
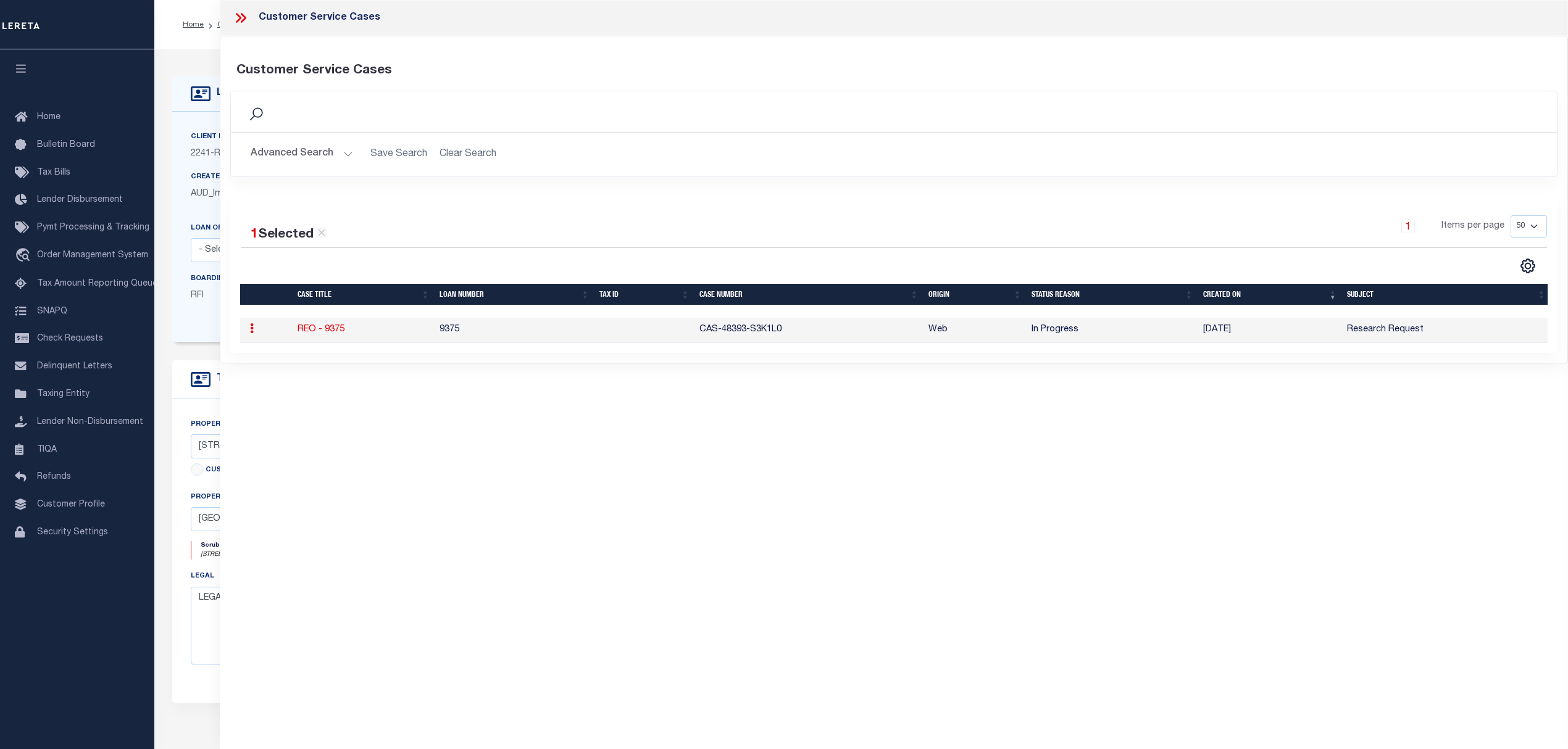
click at [316, 334] on link "REO - 9375" at bounding box center [321, 330] width 47 height 9
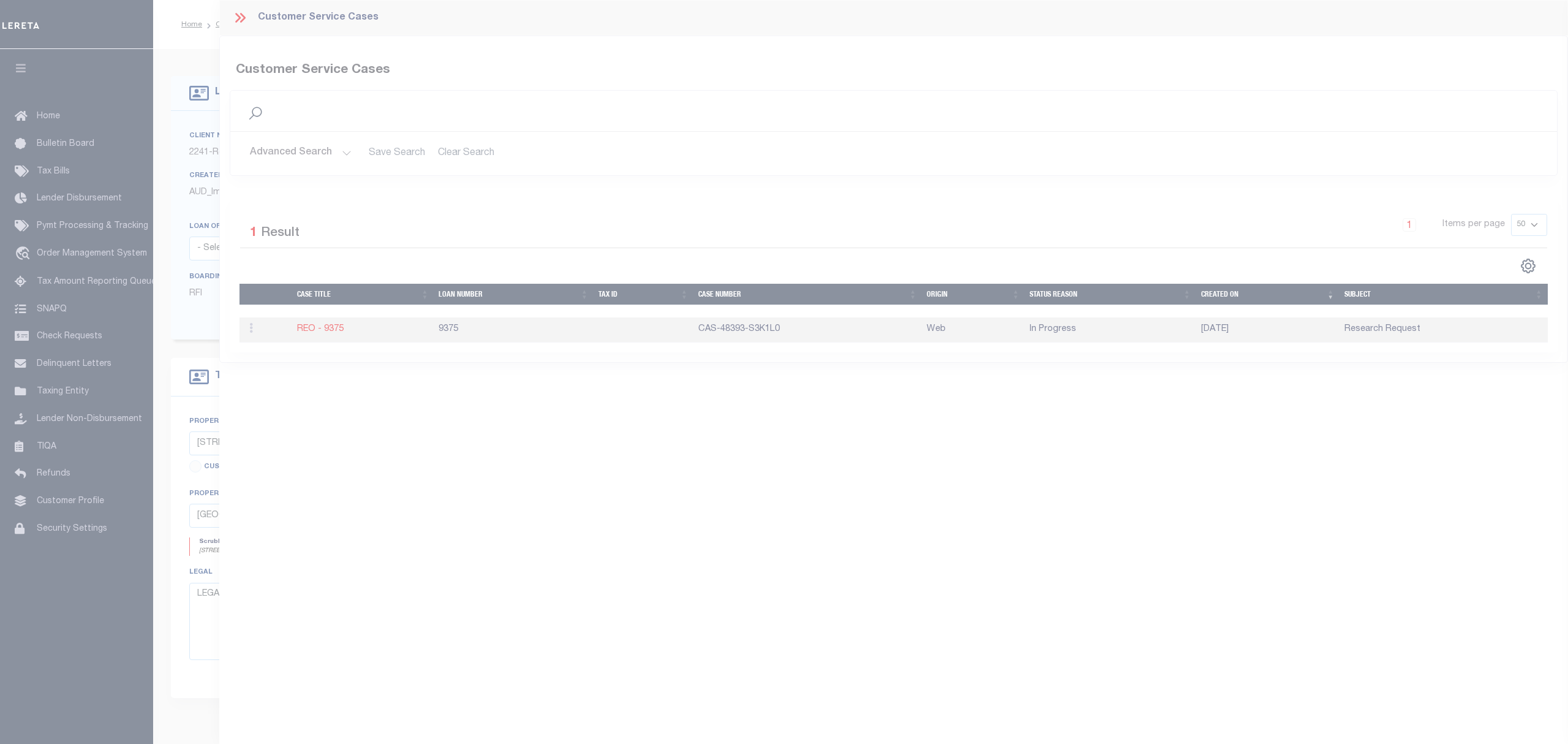
click at [237, 20] on body "Home OMS Detail" at bounding box center [784, 466] width 1568 height 932
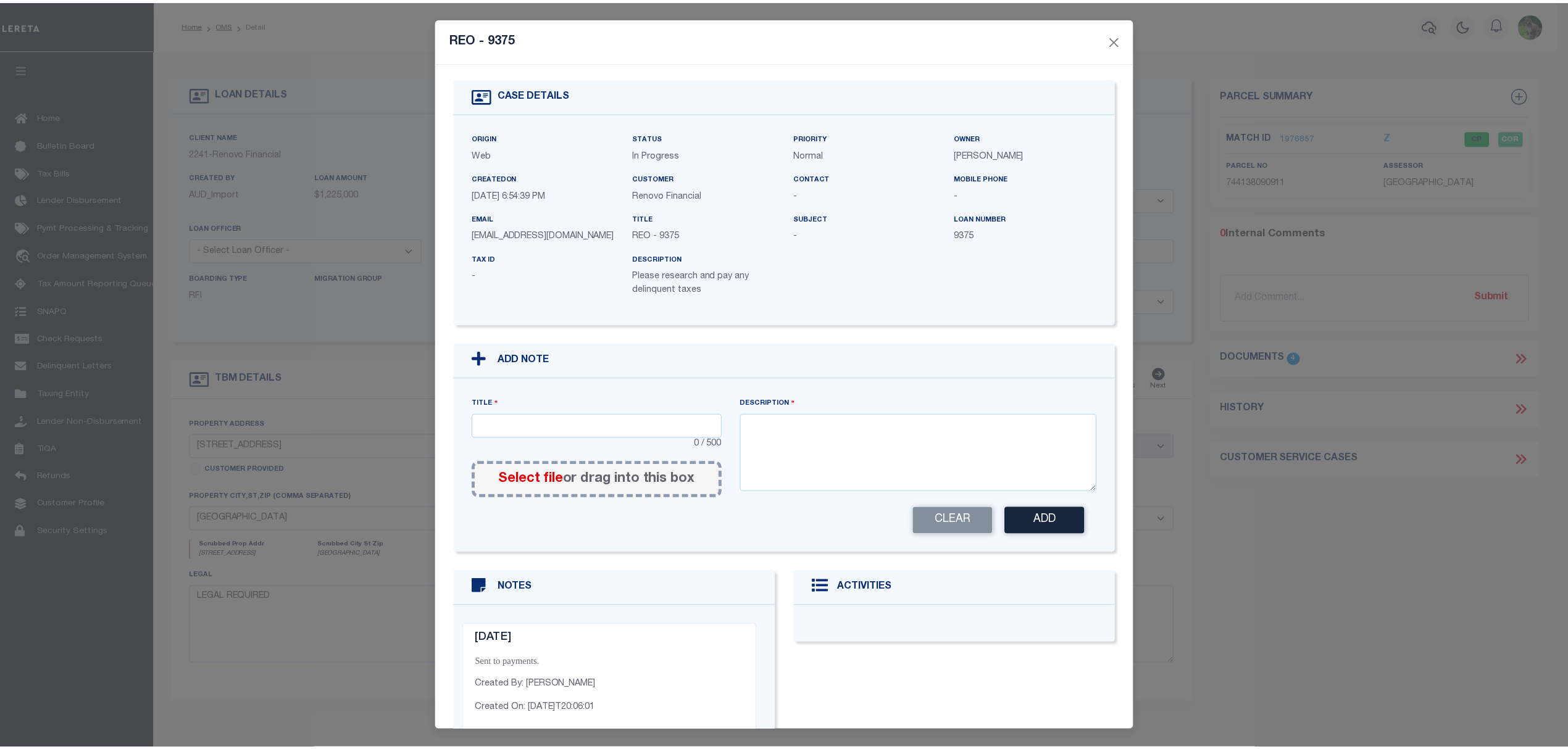
scroll to position [0, 0]
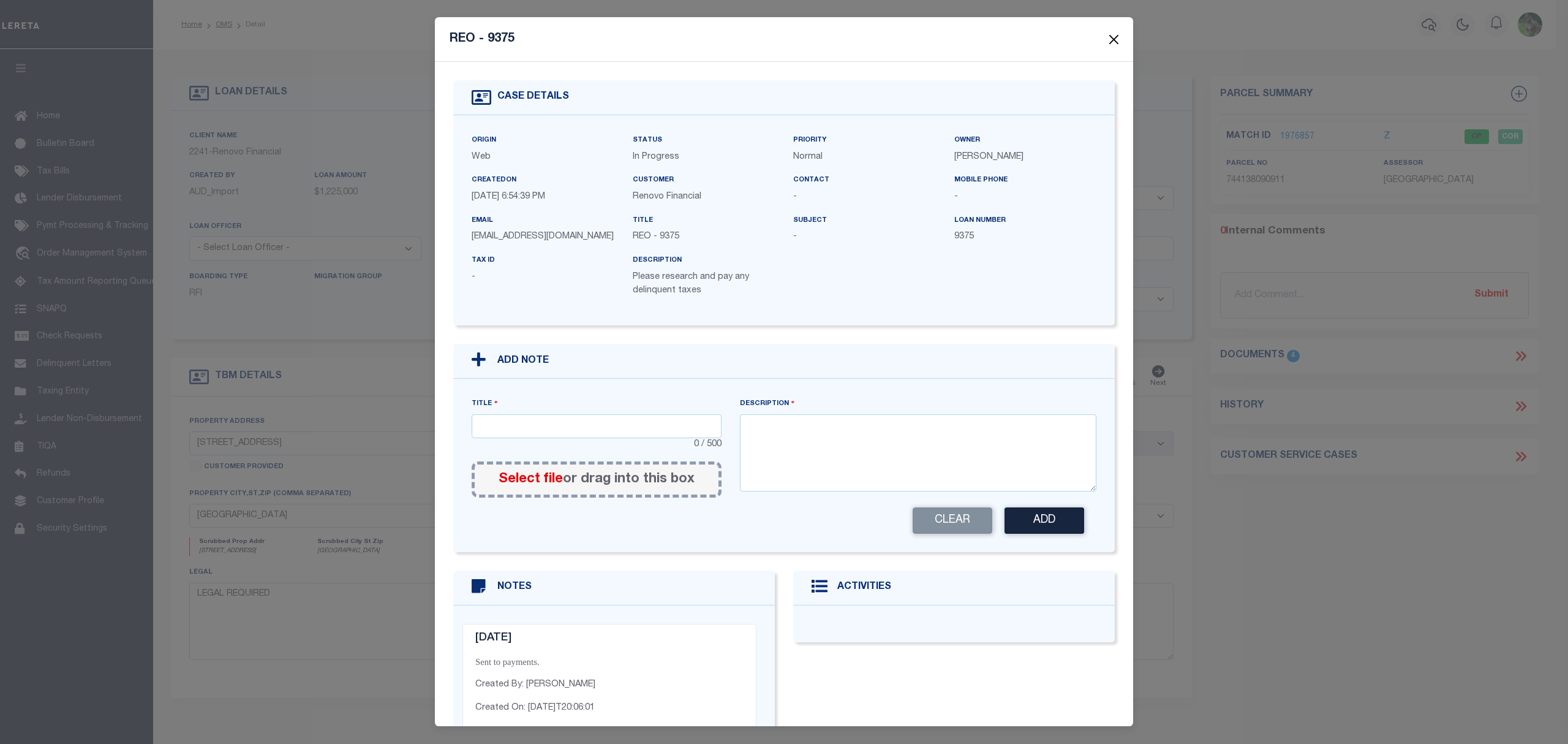
click at [1112, 40] on button "Close" at bounding box center [1115, 40] width 16 height 16
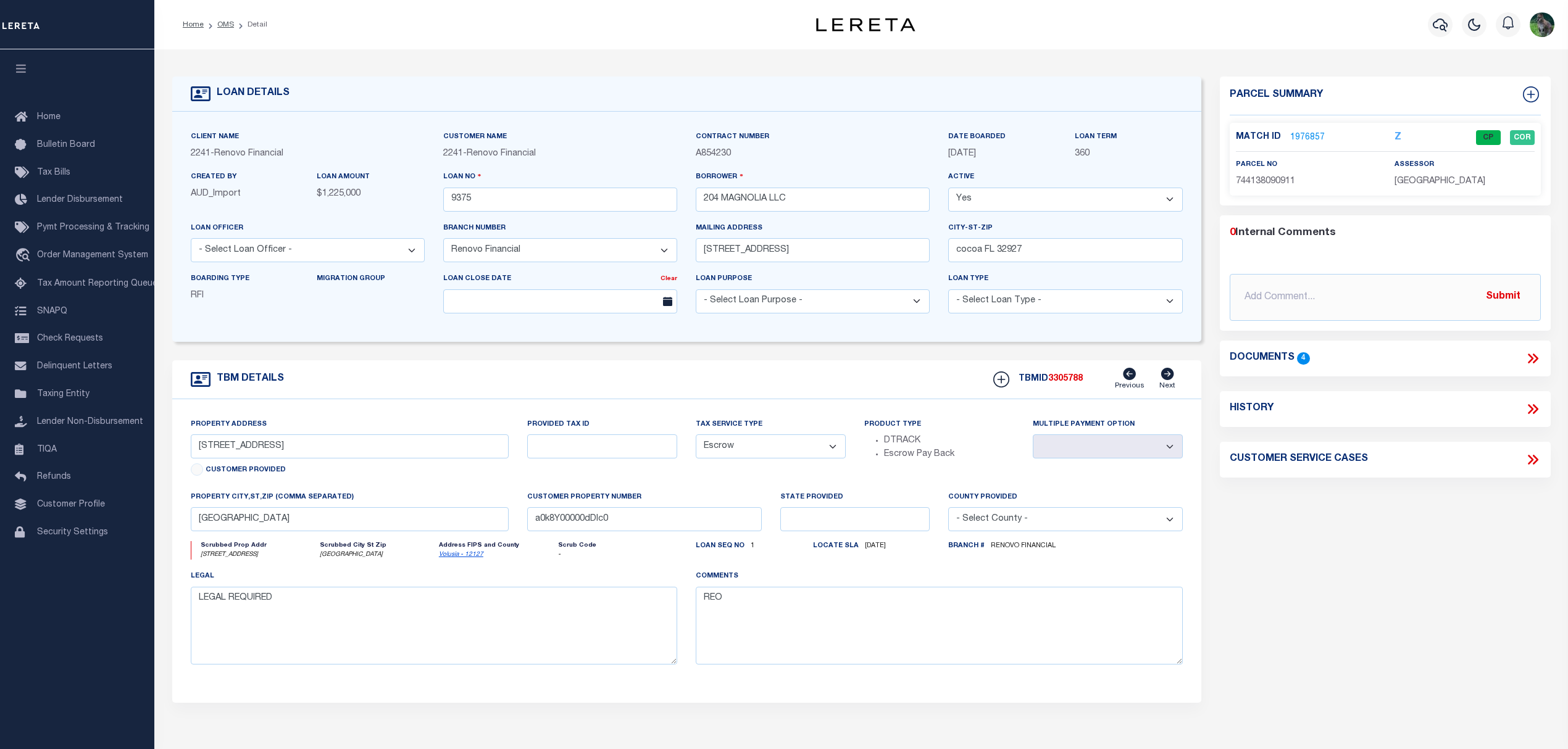
click at [1297, 555] on div "Parcel Summary Match ID 1976857 Z parcel no 744138090911 0 4" at bounding box center [1385, 414] width 349 height 674
click at [1531, 408] on icon at bounding box center [1530, 408] width 5 height 10
select select "100"
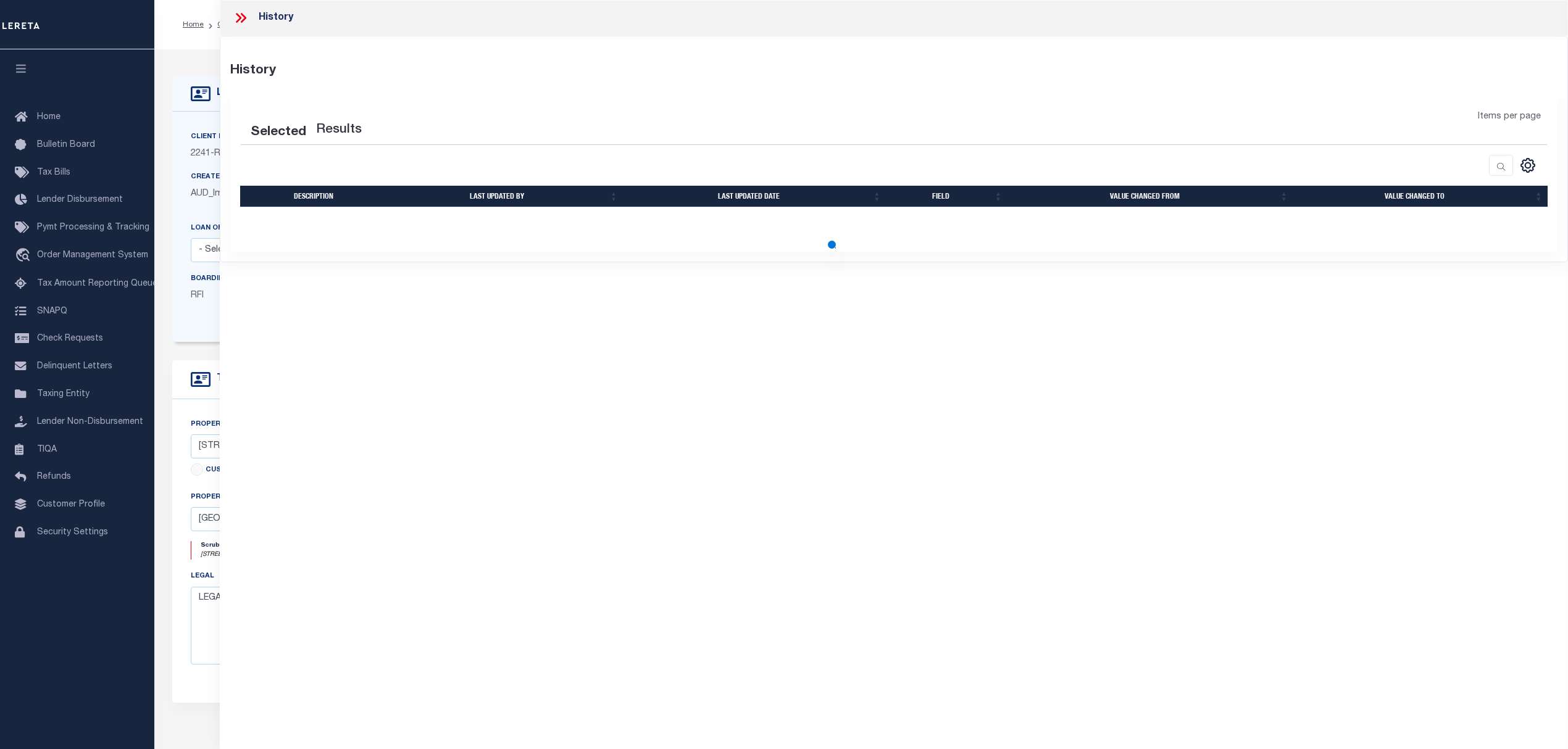
select select "100"
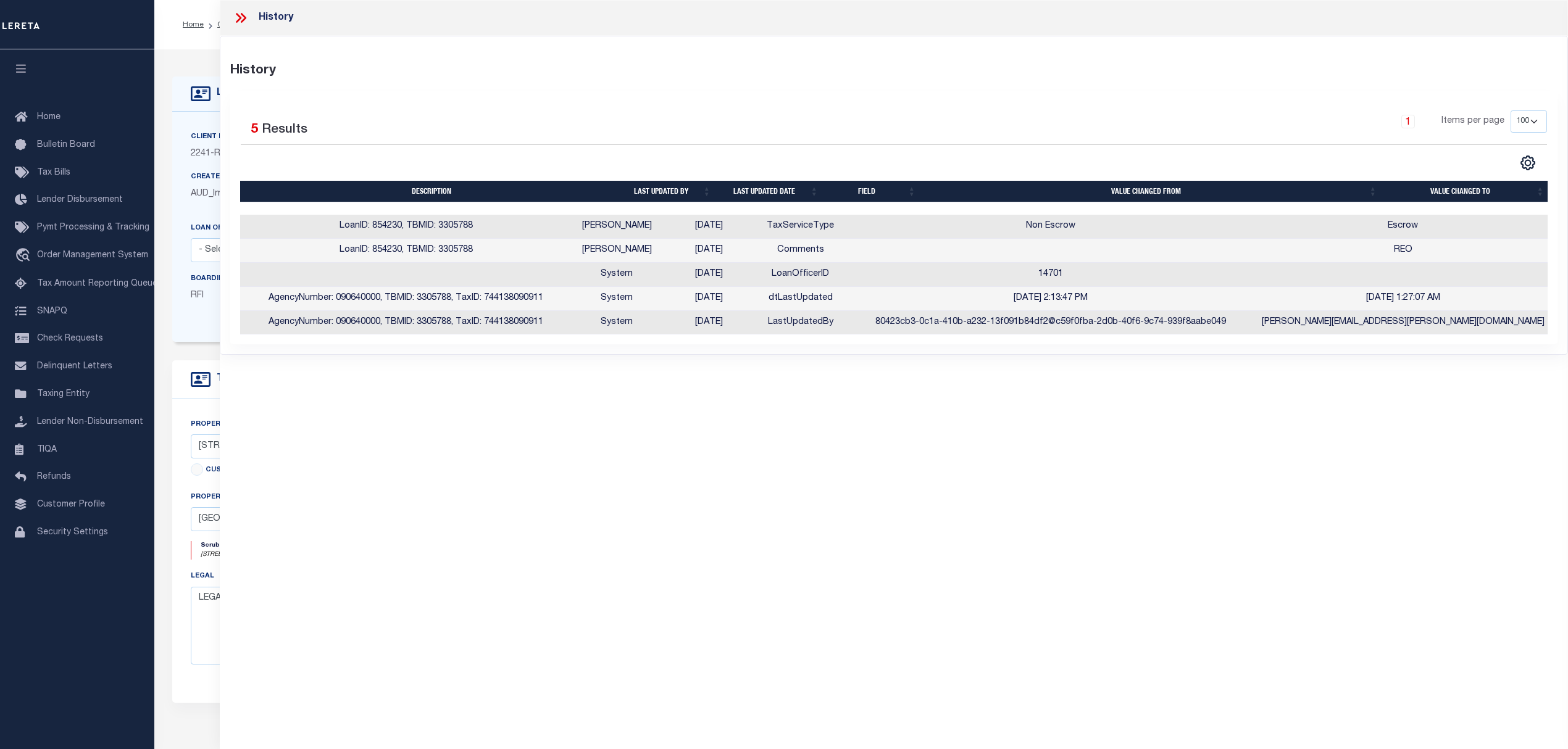
click at [245, 20] on icon at bounding box center [244, 17] width 5 height 10
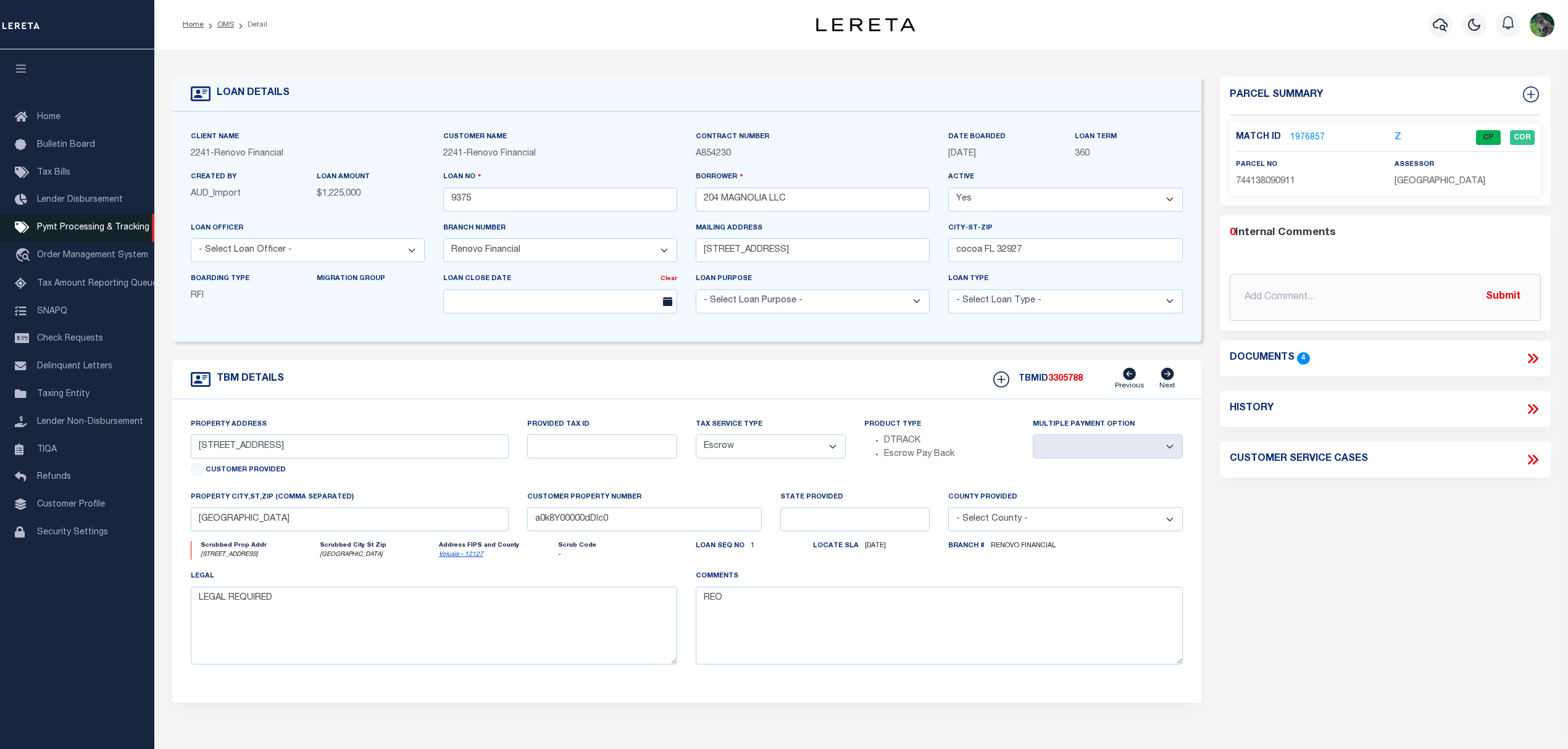
click at [80, 225] on span "Pymt Processing & Tracking" at bounding box center [94, 228] width 113 height 9
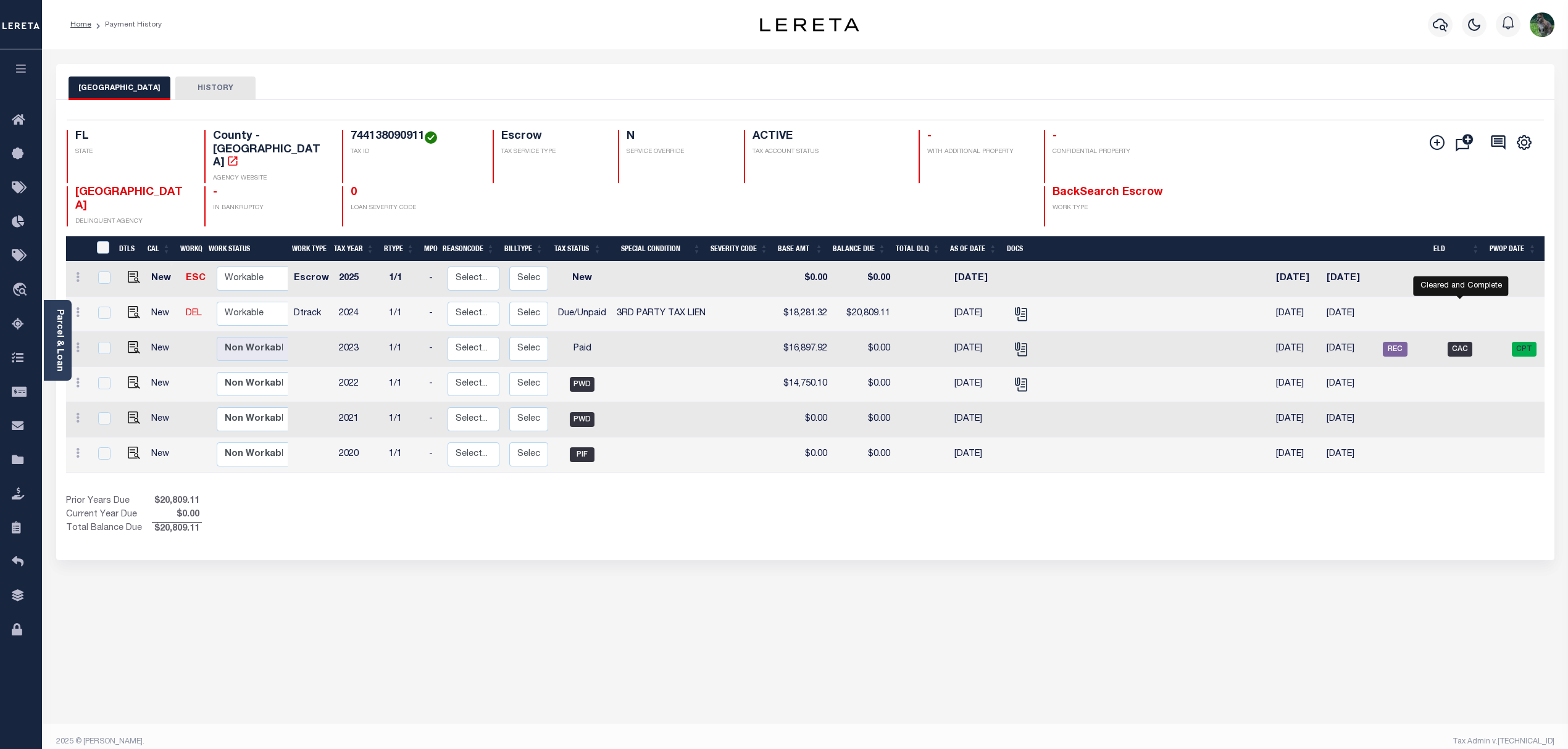
click at [1458, 342] on span "CAC" at bounding box center [1459, 349] width 25 height 15
checkbox input "true"
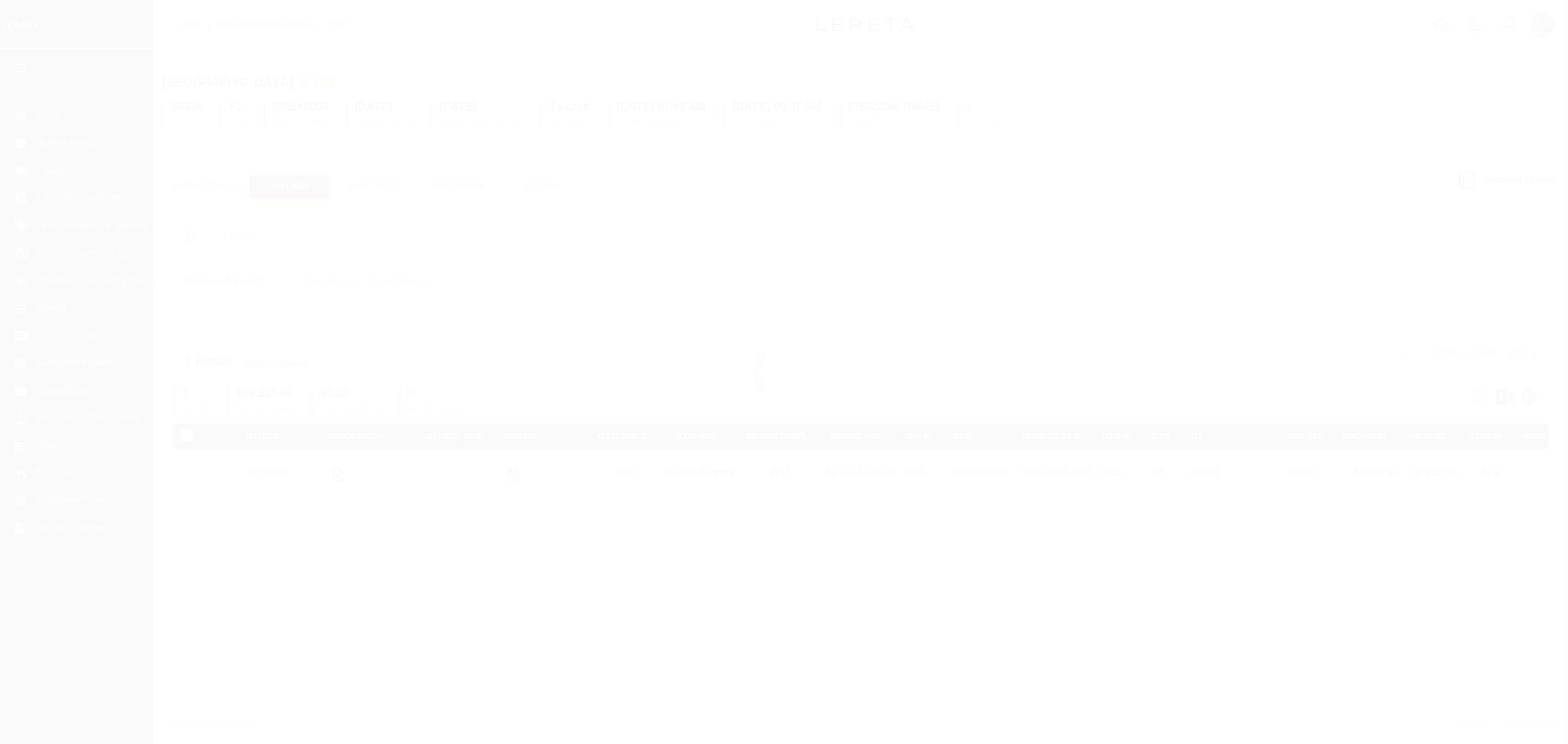
select select "CAC"
select select "CCK"
select select "[PERSON_NAME]"
select select "FDX"
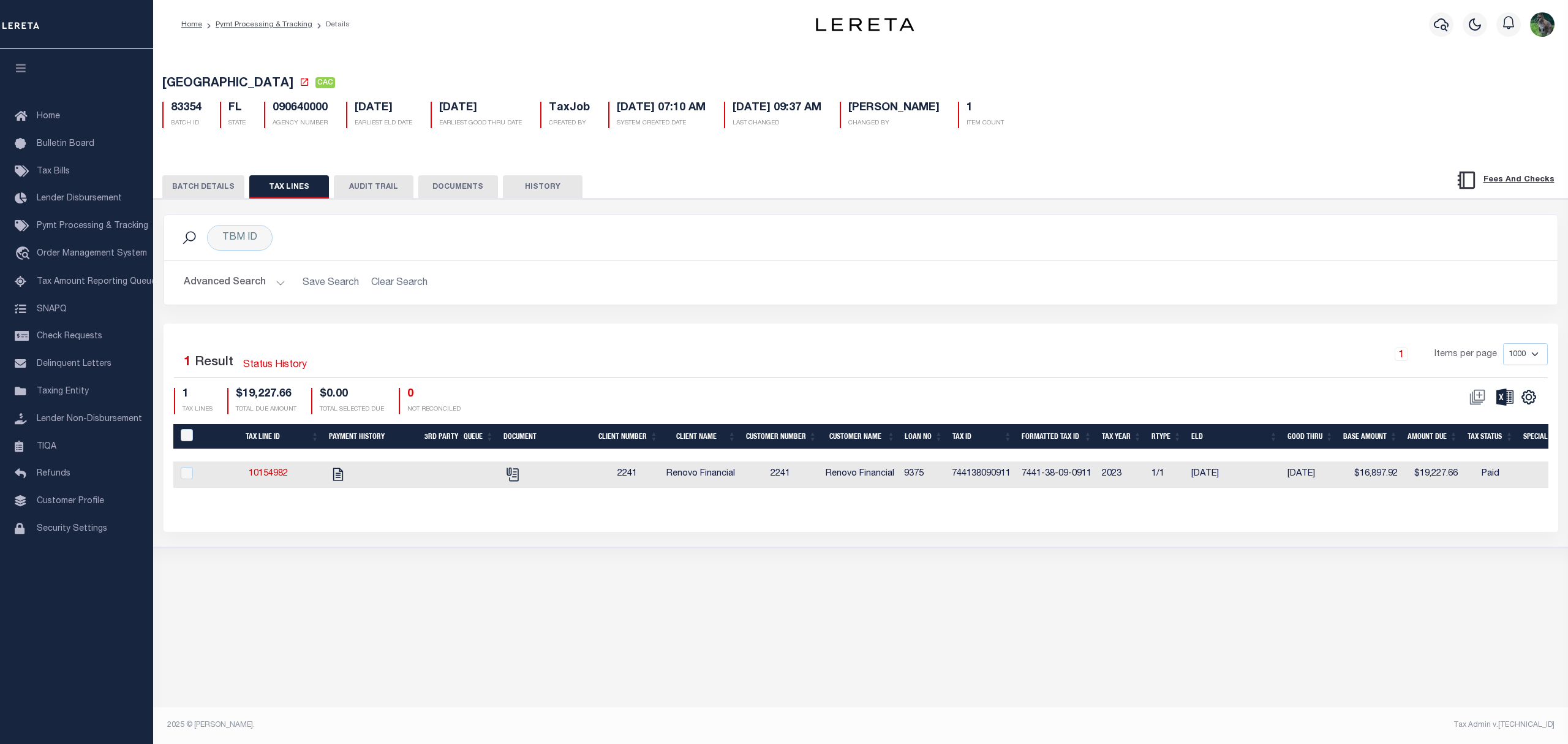
click at [226, 191] on button "BATCH DETAILS" at bounding box center [203, 187] width 82 height 23
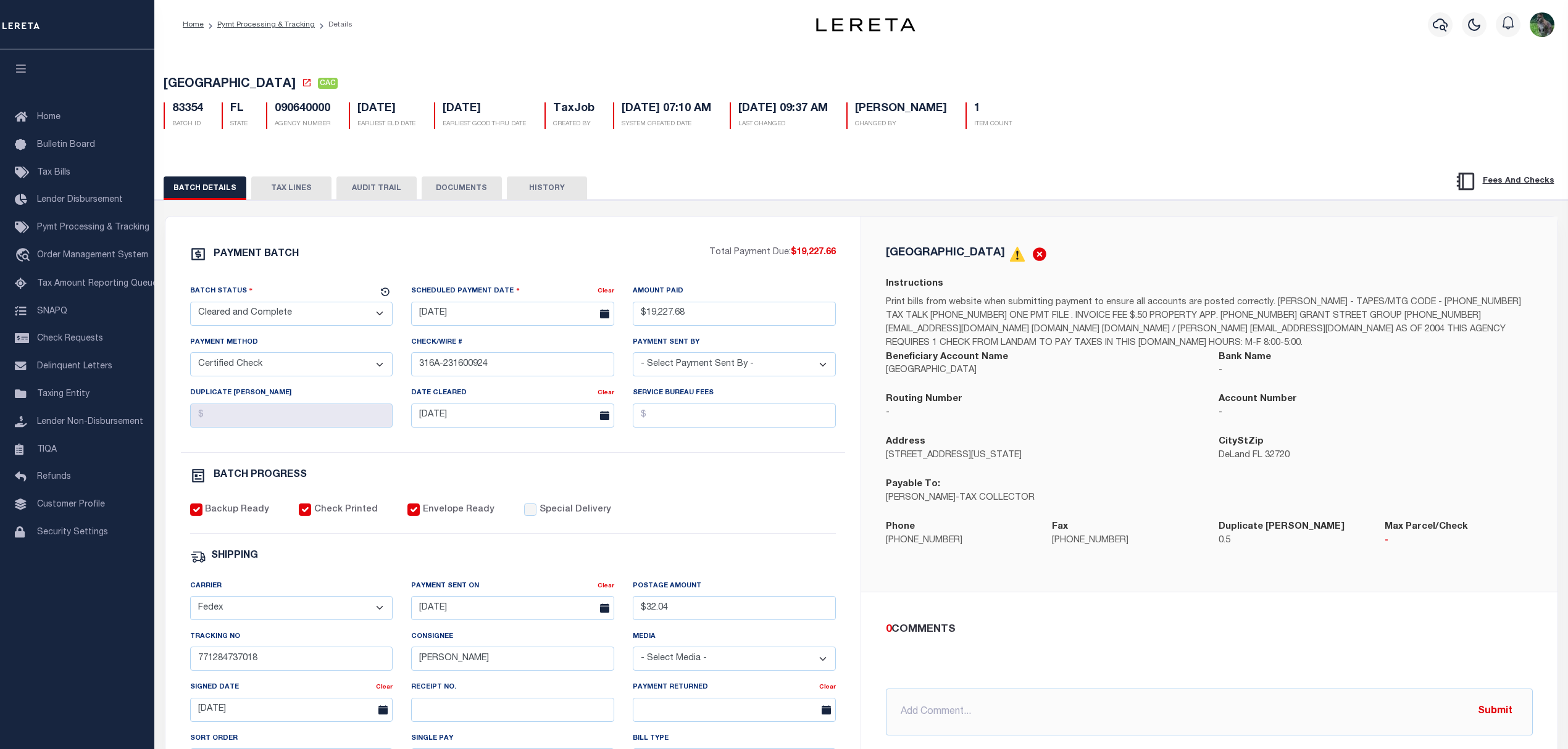
click at [294, 186] on button "TAX LINES" at bounding box center [291, 188] width 80 height 24
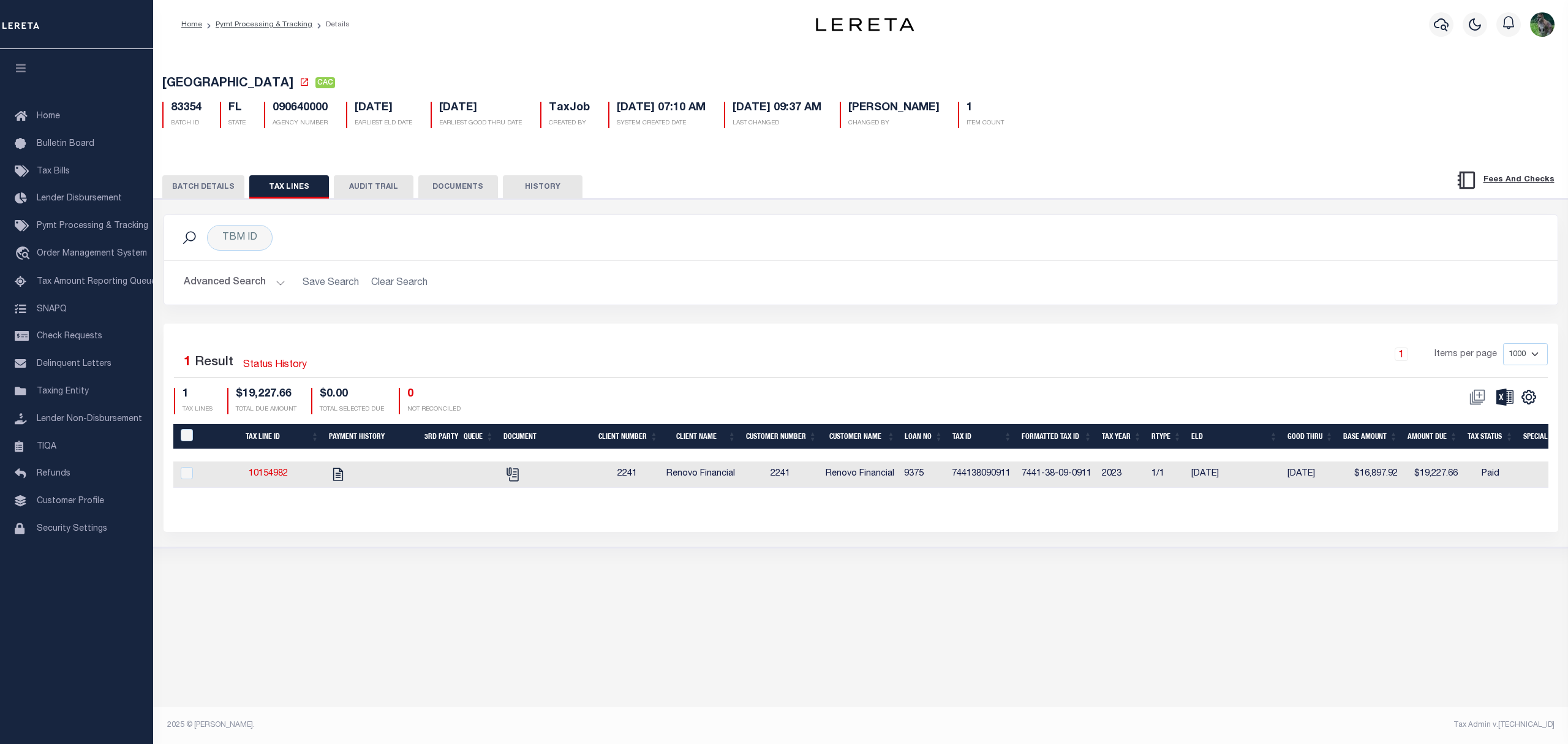
click at [450, 79] on h5 "[GEOGRAPHIC_DATA] CAC" at bounding box center [861, 84] width 1397 height 15
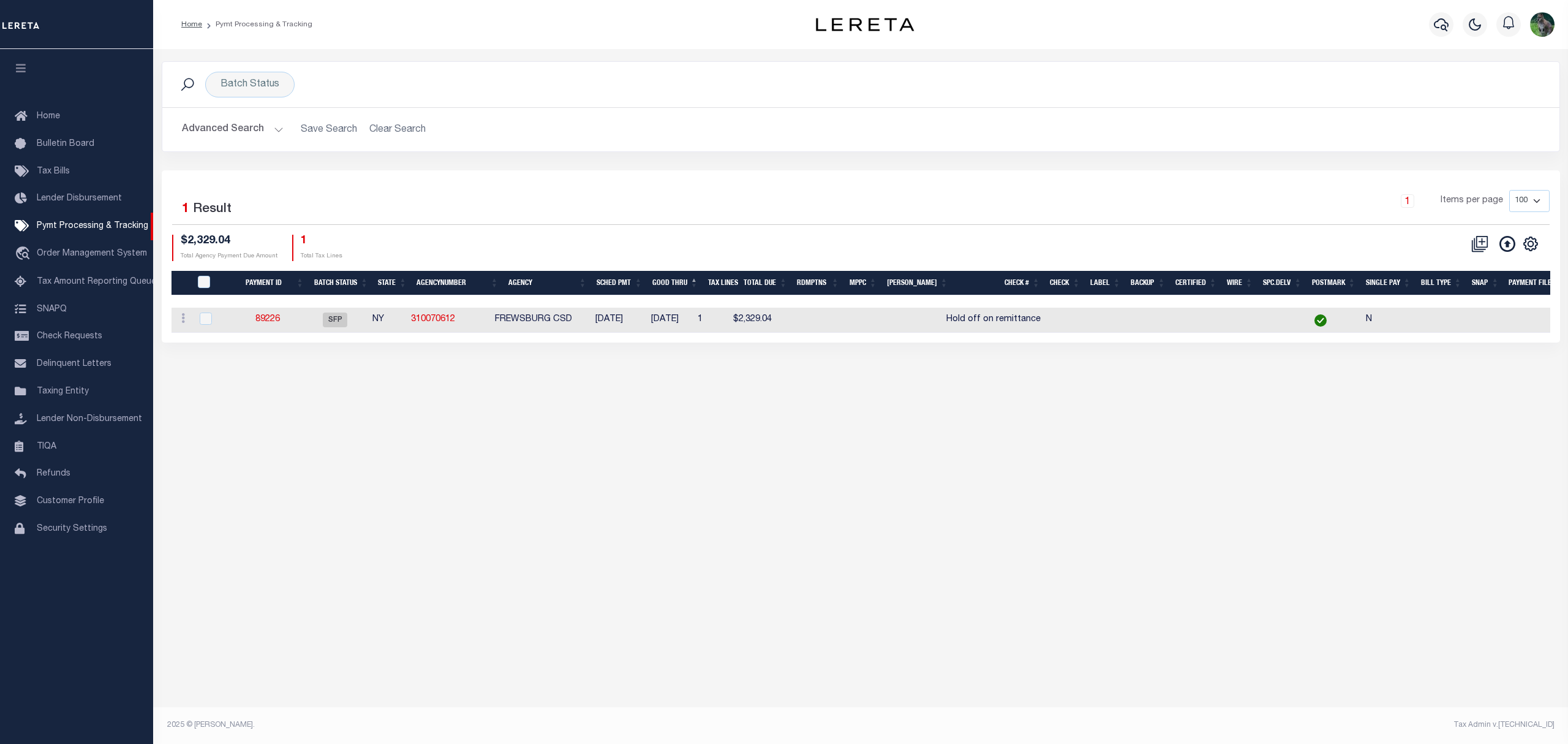
click at [226, 134] on button "Advanced Search" at bounding box center [233, 129] width 102 height 23
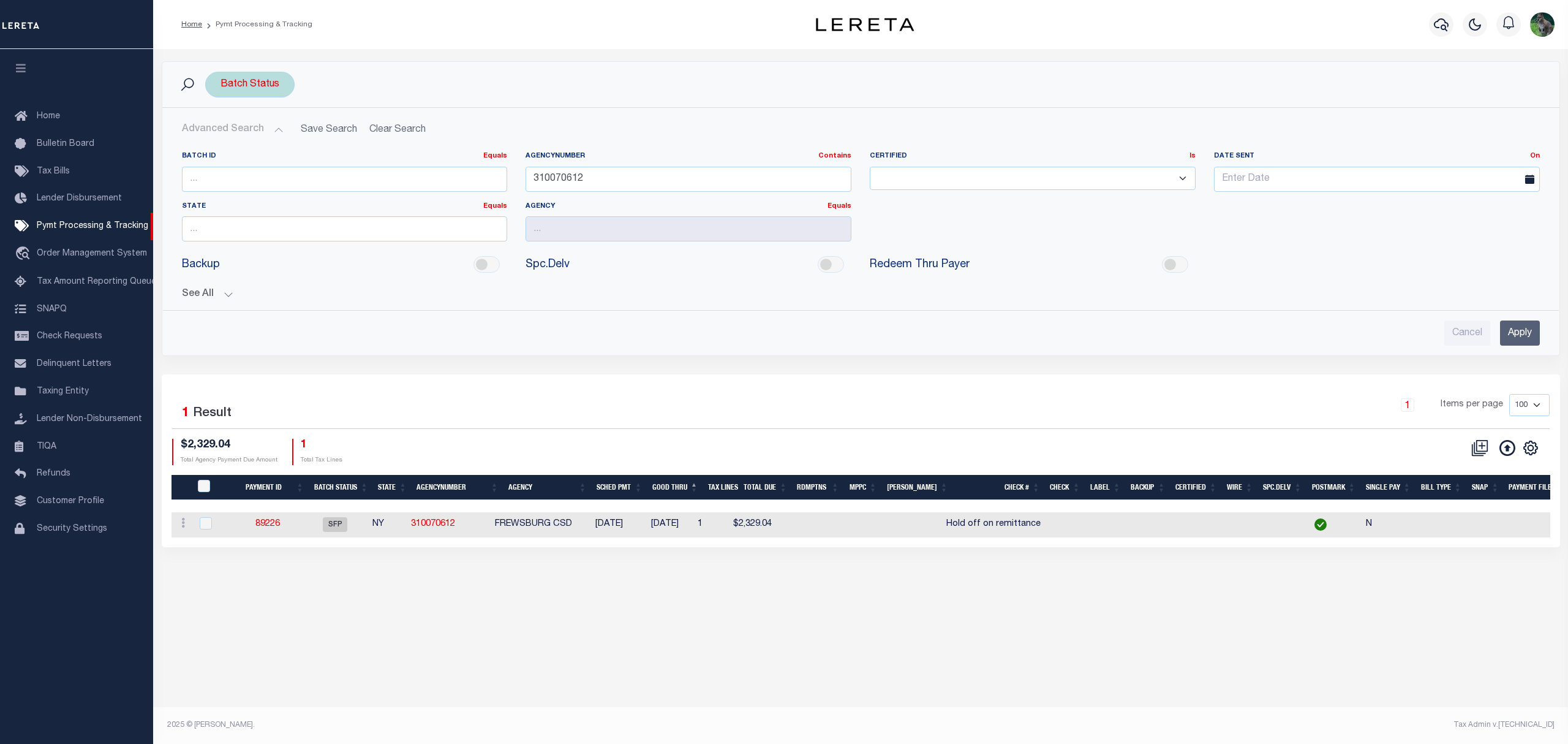
drag, startPoint x: 302, startPoint y: 93, endPoint x: 257, endPoint y: 87, distance: 45.4
click at [298, 93] on div "Batch Status Search" at bounding box center [861, 84] width 1378 height 26
click at [257, 87] on div "Batch Status" at bounding box center [249, 84] width 89 height 26
click at [375, 172] on input "Apply" at bounding box center [383, 171] width 36 height 20
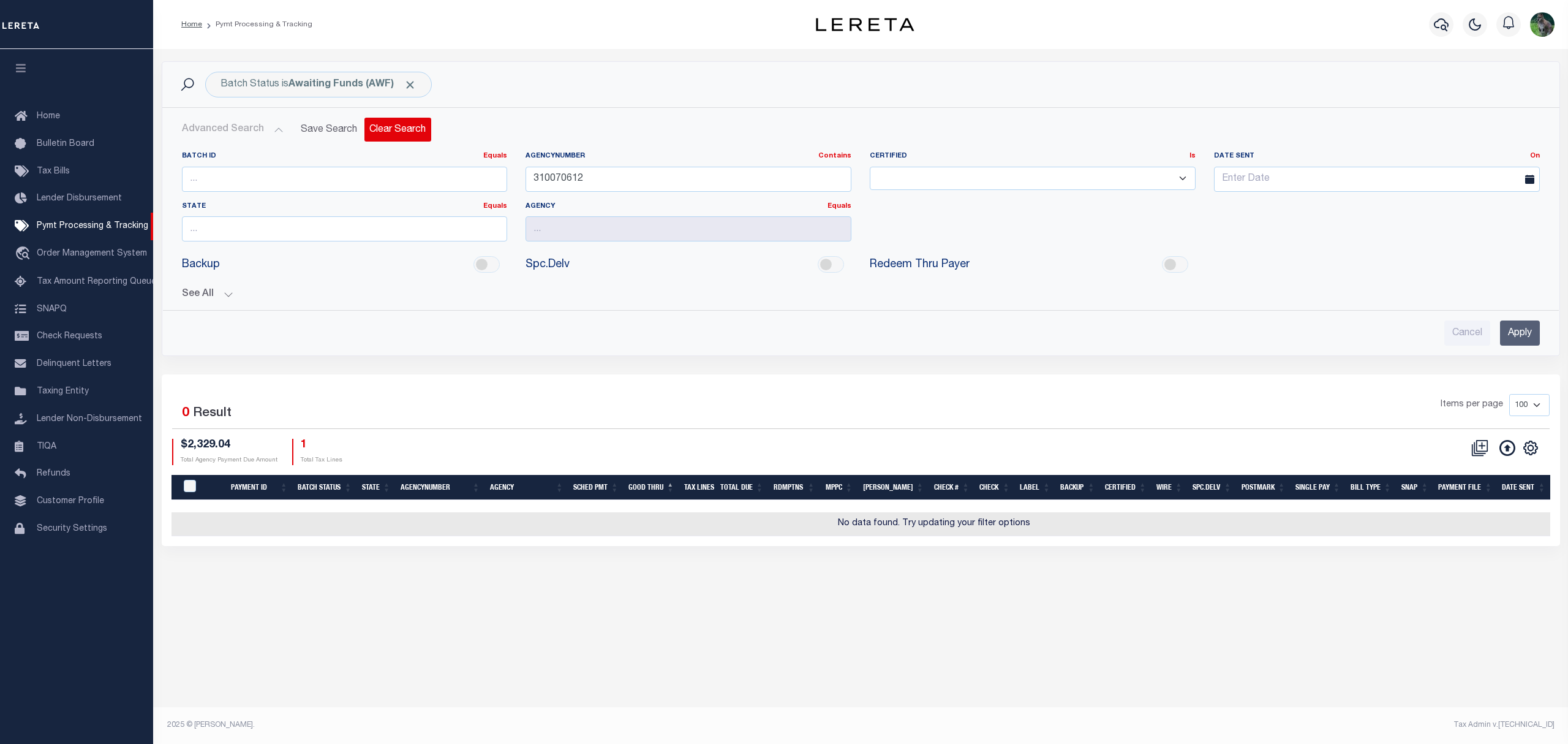
click at [405, 130] on button "Clear Search" at bounding box center [398, 129] width 67 height 23
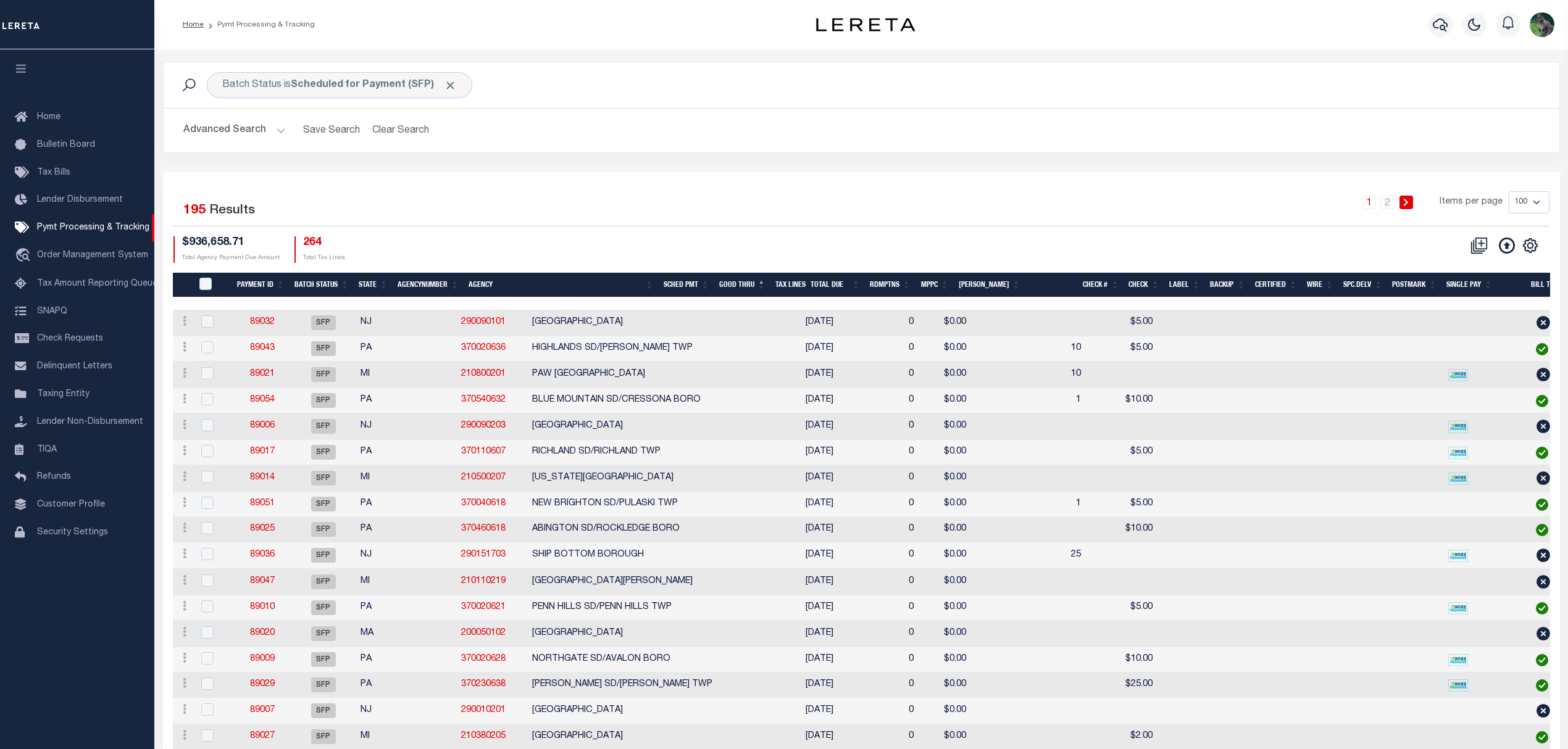
click at [1211, 35] on div "Profile Sign out" at bounding box center [1270, 25] width 577 height 44
drag, startPoint x: 588, startPoint y: 175, endPoint x: 763, endPoint y: 573, distance: 434.8
